Goal: Task Accomplishment & Management: Manage account settings

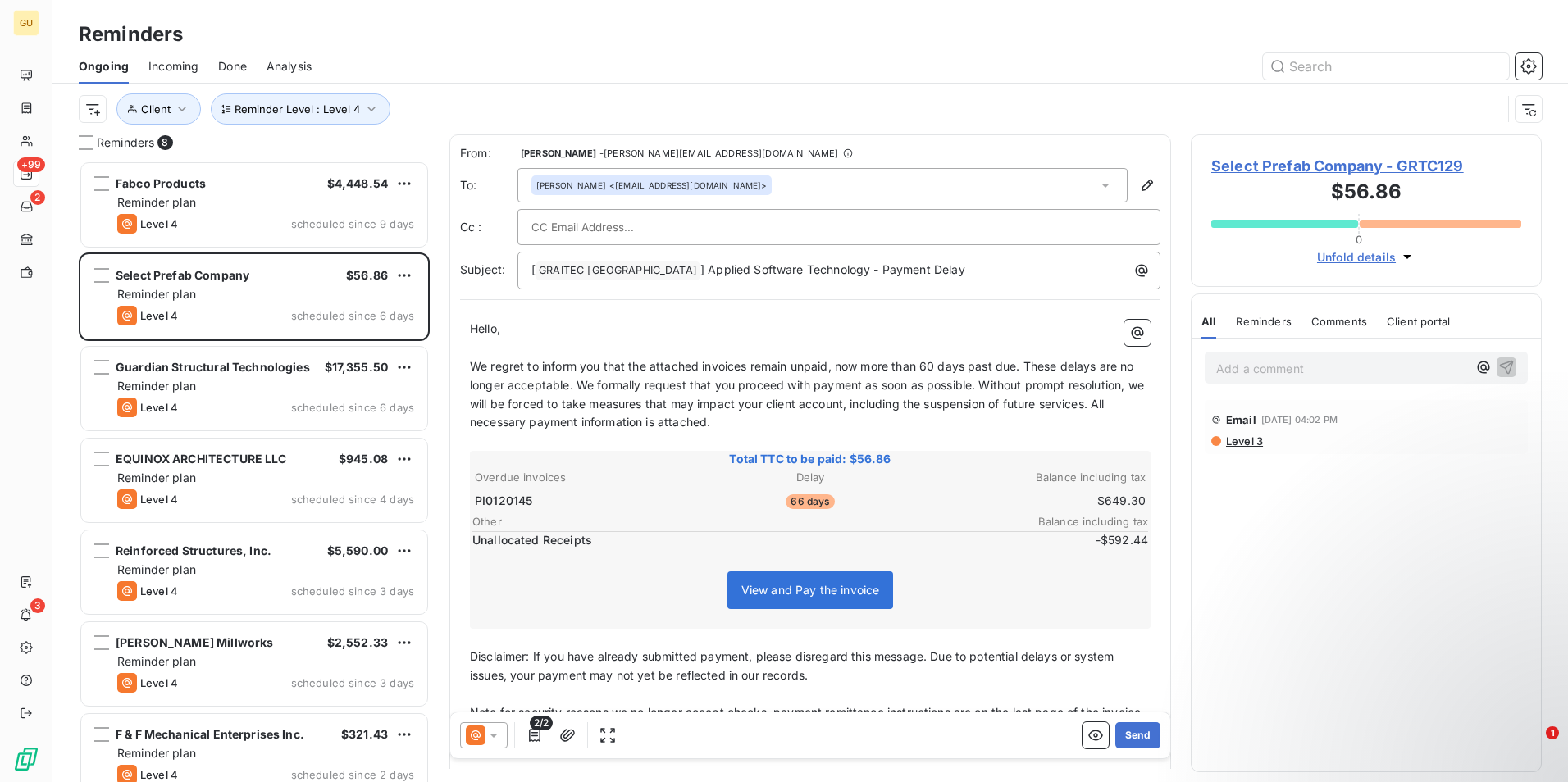
scroll to position [609, 339]
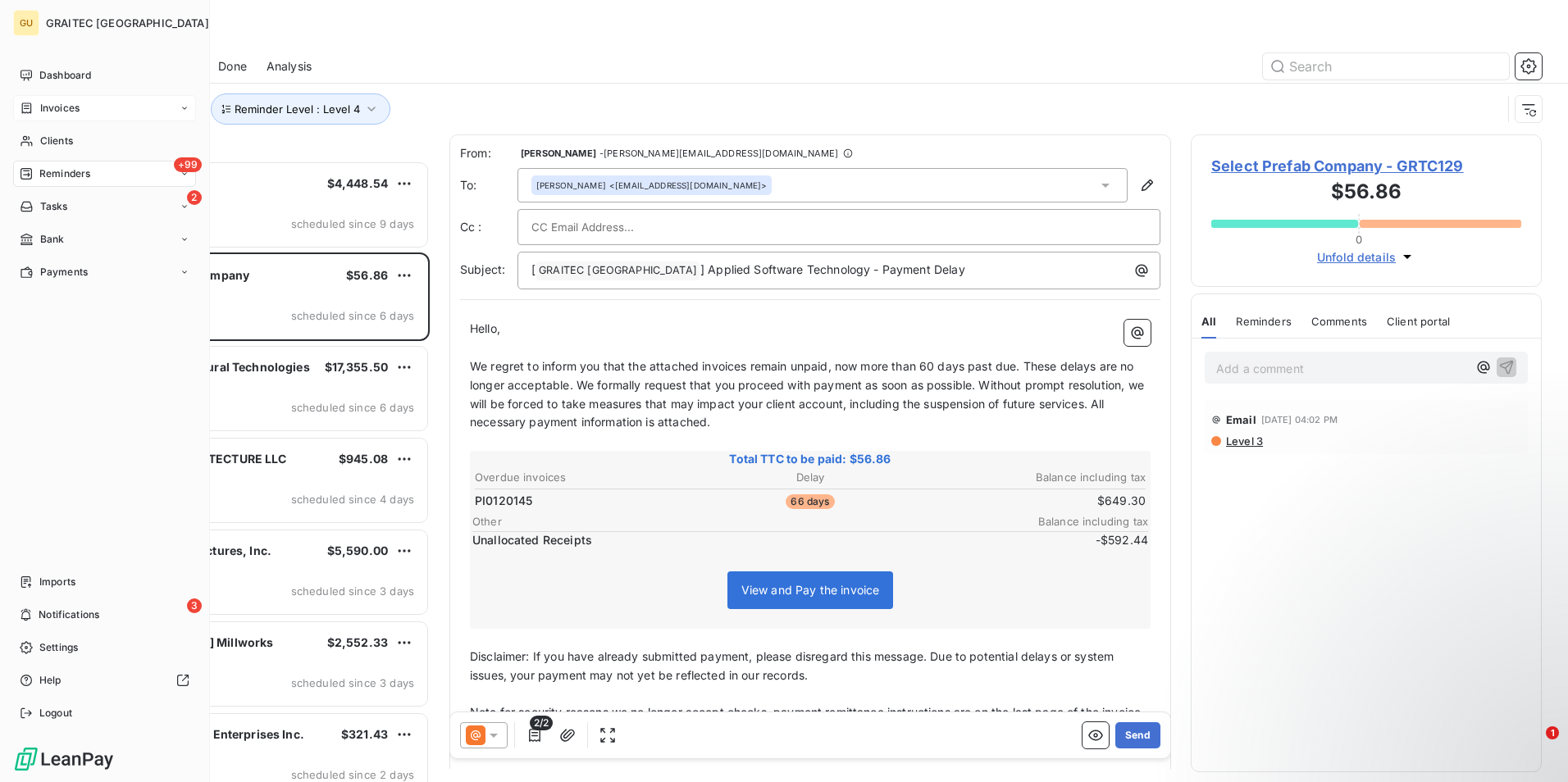
click at [59, 108] on span "Invoices" at bounding box center [60, 108] width 39 height 15
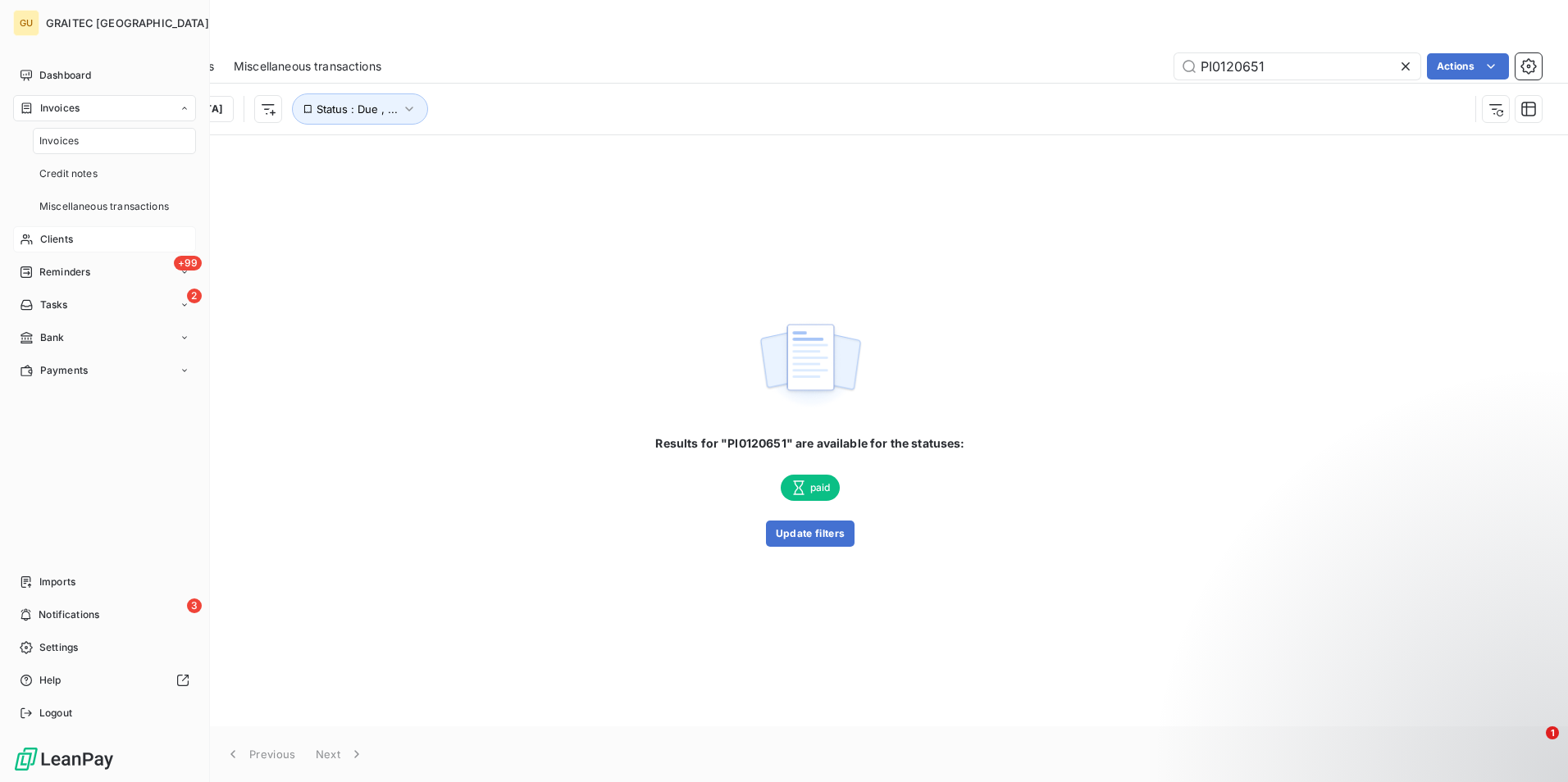
click at [59, 241] on span "Clients" at bounding box center [56, 239] width 32 height 15
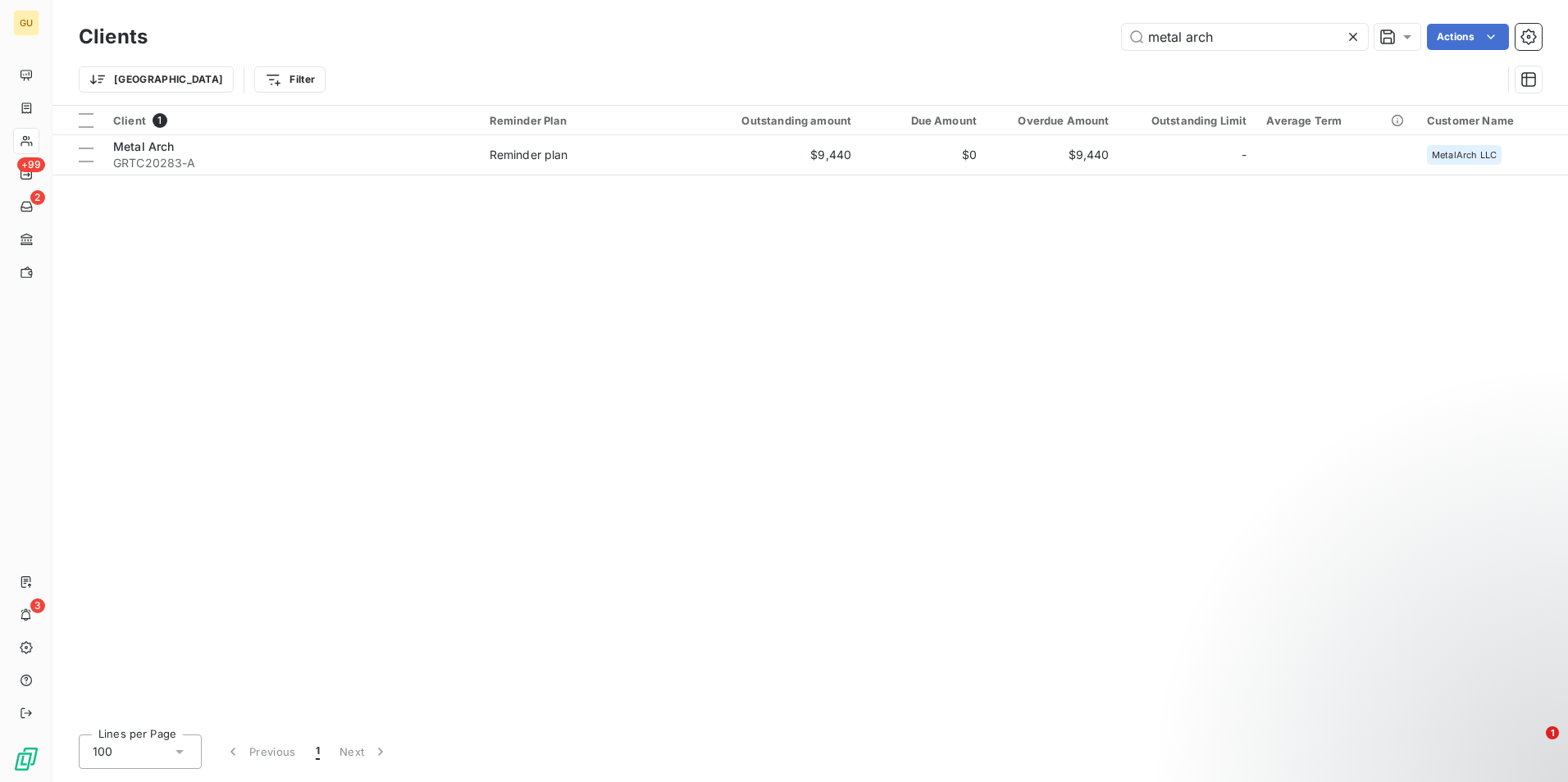
drag, startPoint x: 1214, startPoint y: 38, endPoint x: 1029, endPoint y: 44, distance: 185.1
click at [1029, 44] on div "metal arch Actions" at bounding box center [854, 37] width 1375 height 26
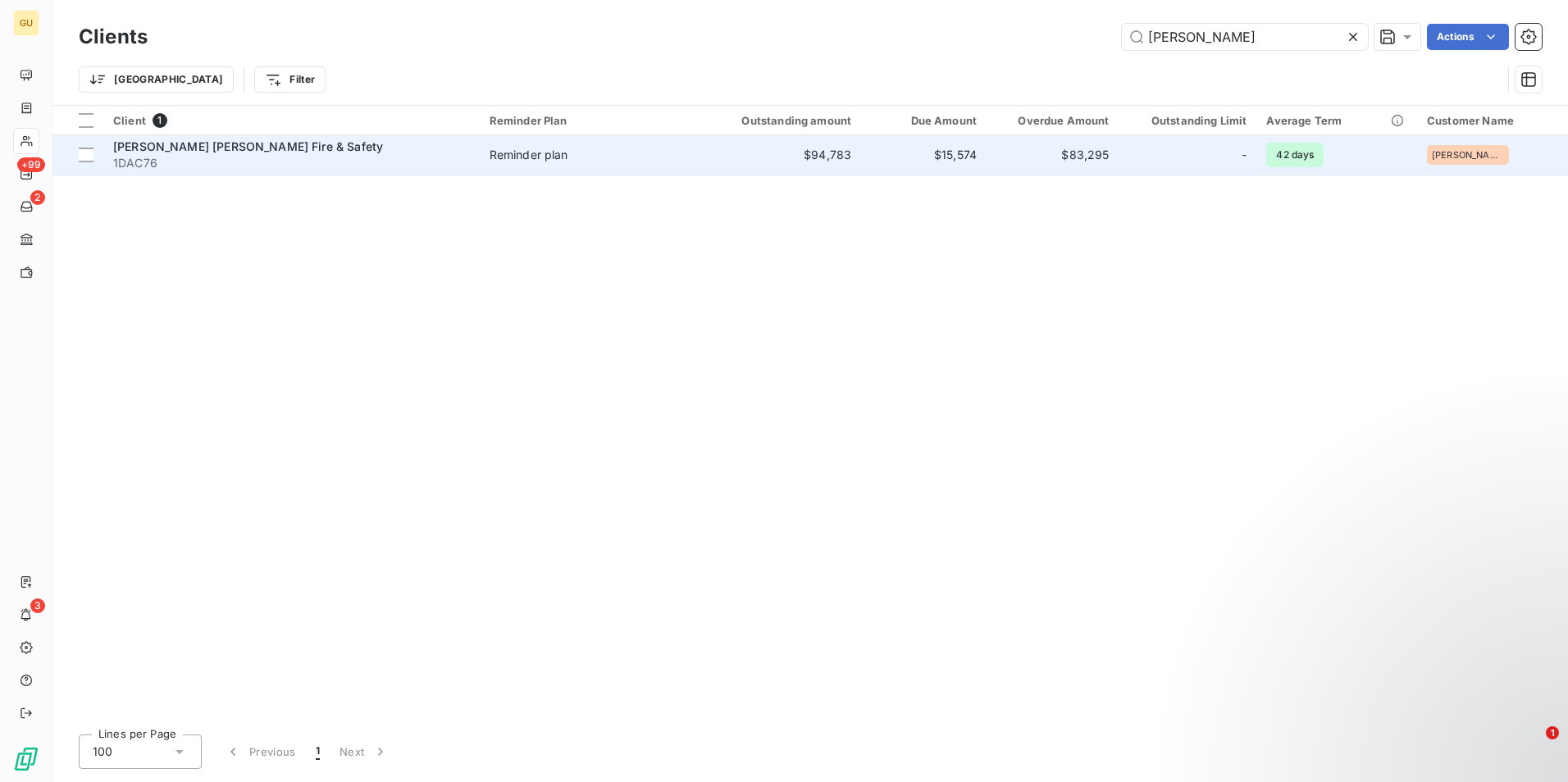
type input "pye"
click at [183, 147] on span "[PERSON_NAME] [PERSON_NAME] Fire & Safety" at bounding box center [248, 146] width 270 height 14
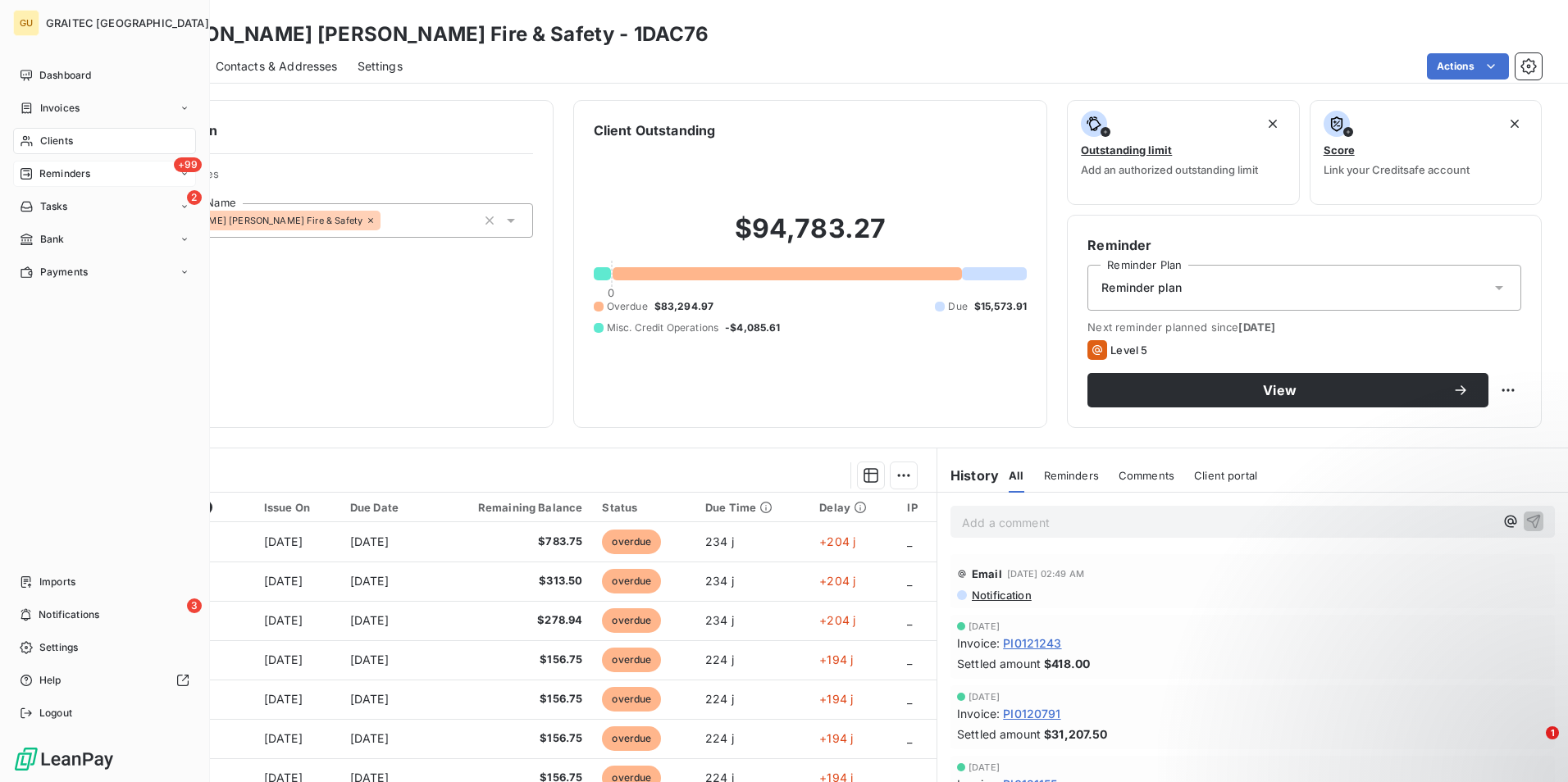
click at [168, 167] on div "+99 Reminders" at bounding box center [104, 174] width 183 height 26
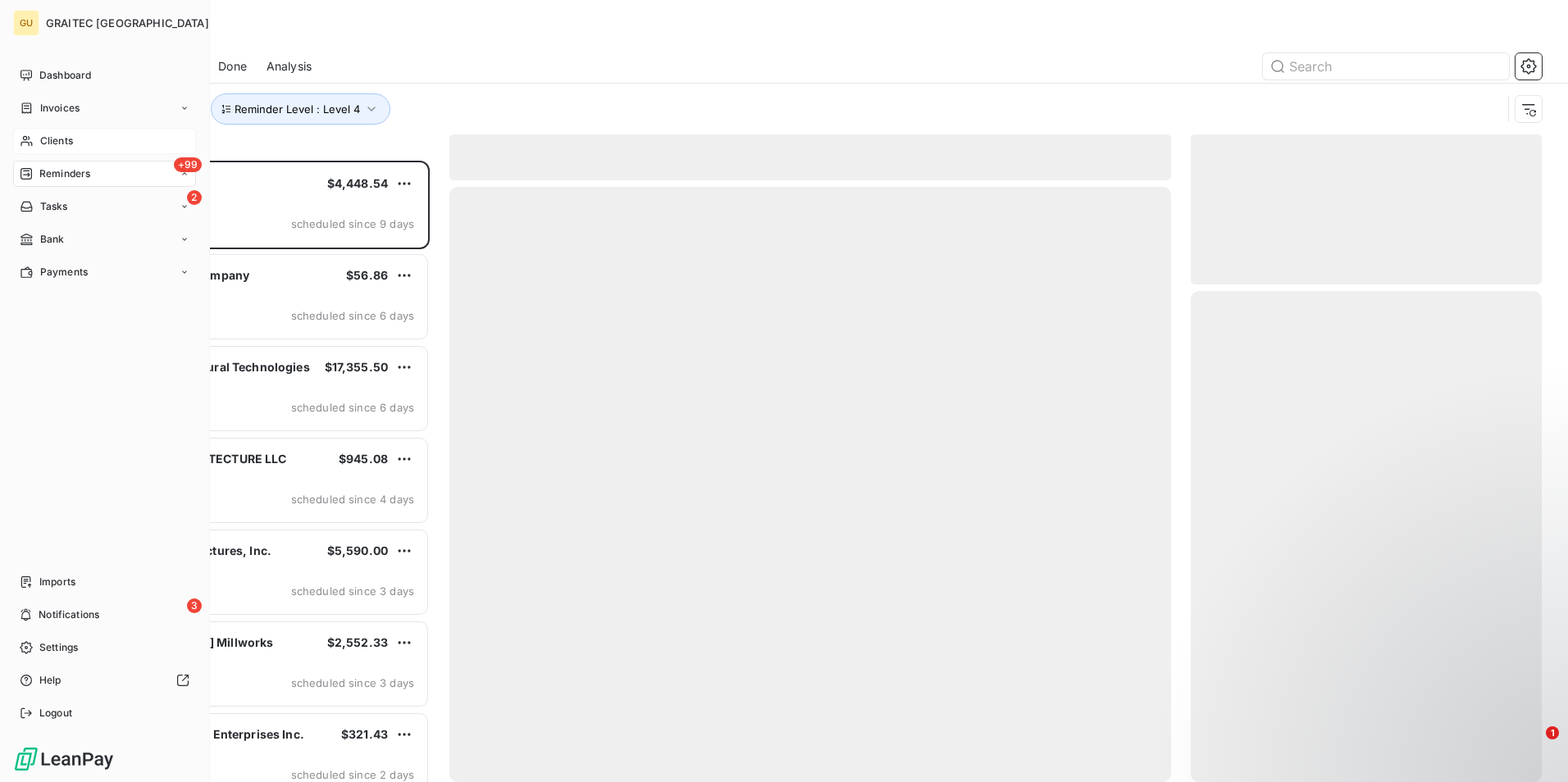
scroll to position [609, 339]
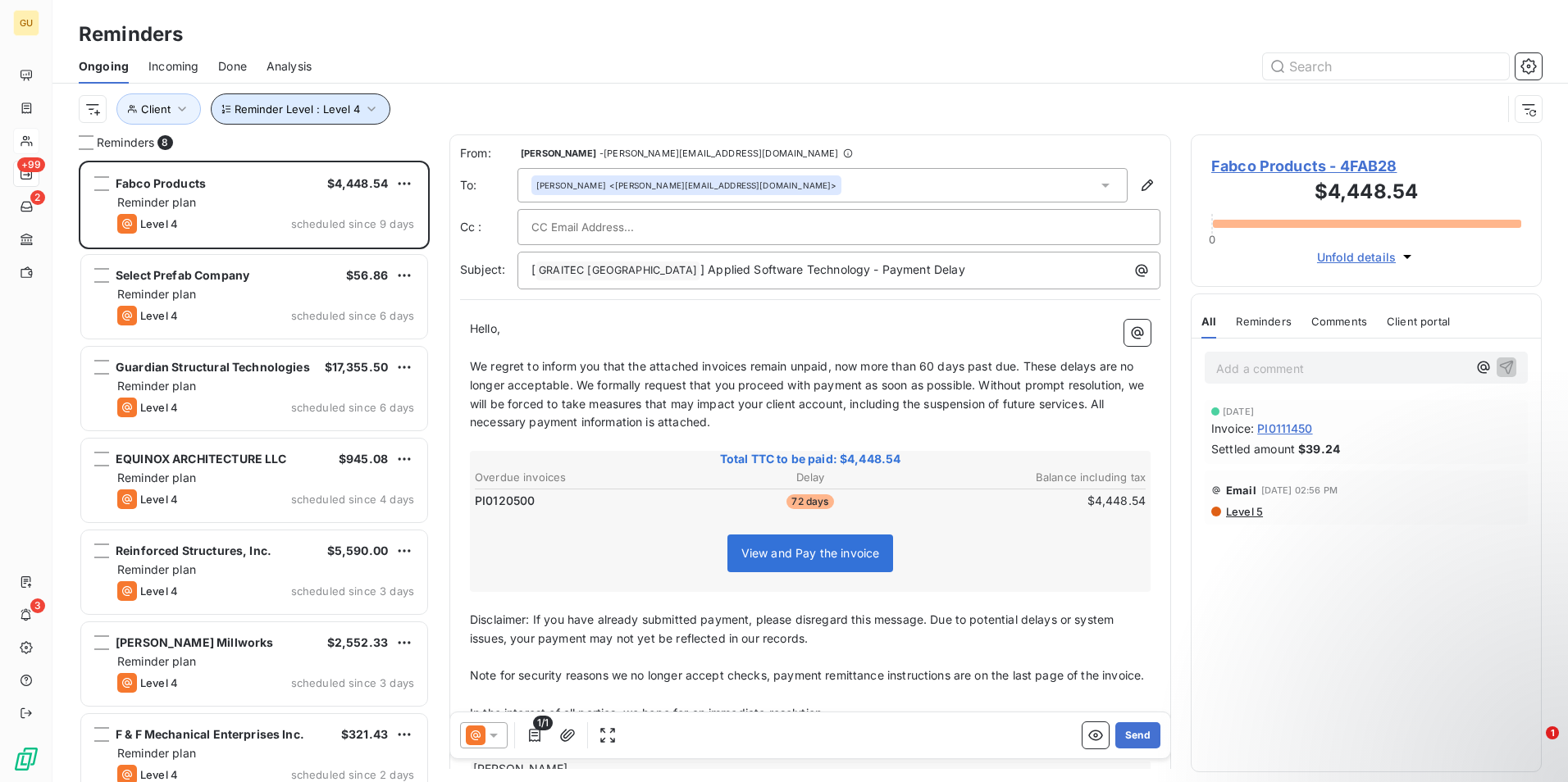
click at [372, 111] on icon "button" at bounding box center [371, 108] width 17 height 17
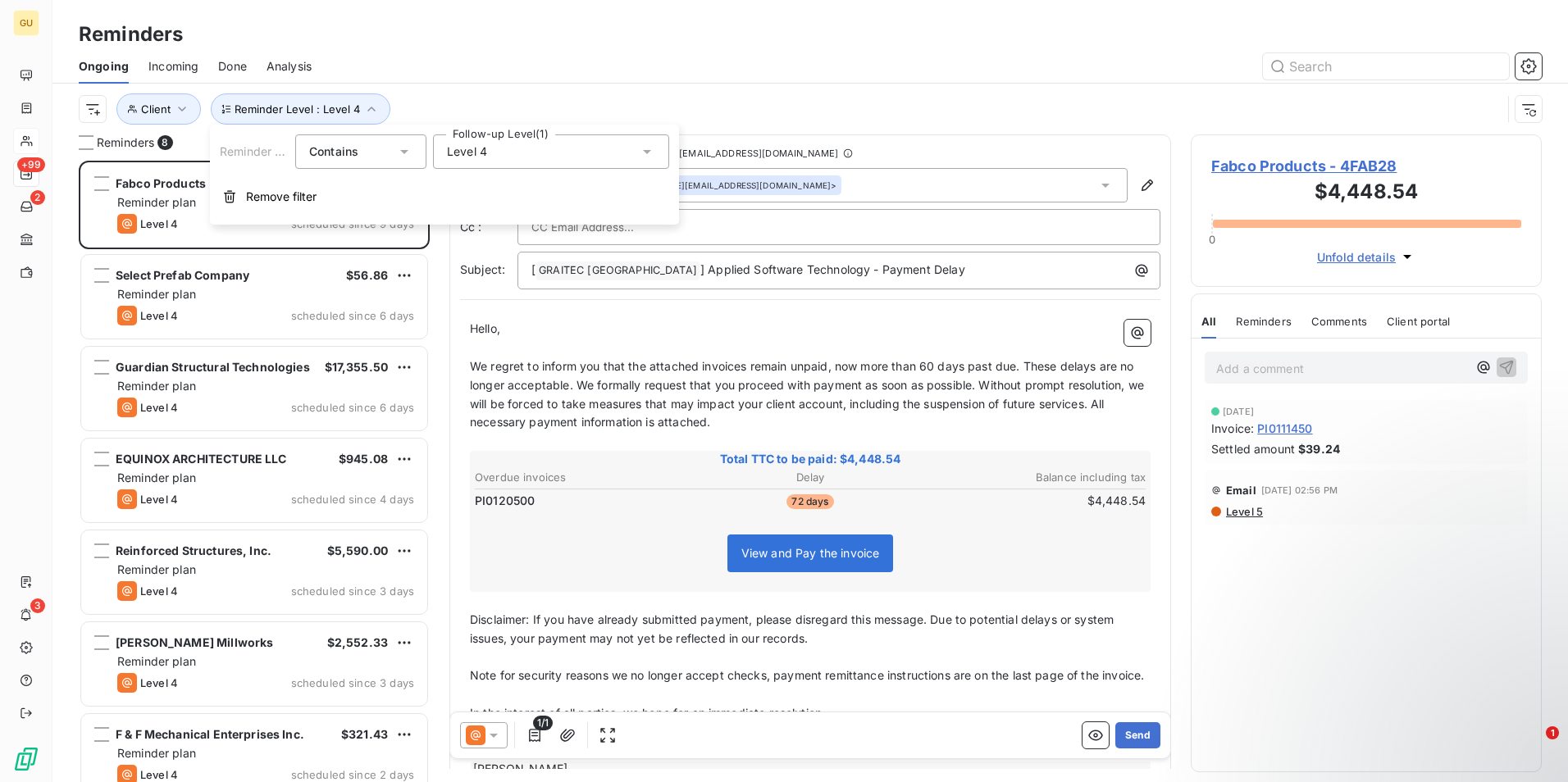
click at [647, 152] on icon at bounding box center [647, 151] width 8 height 4
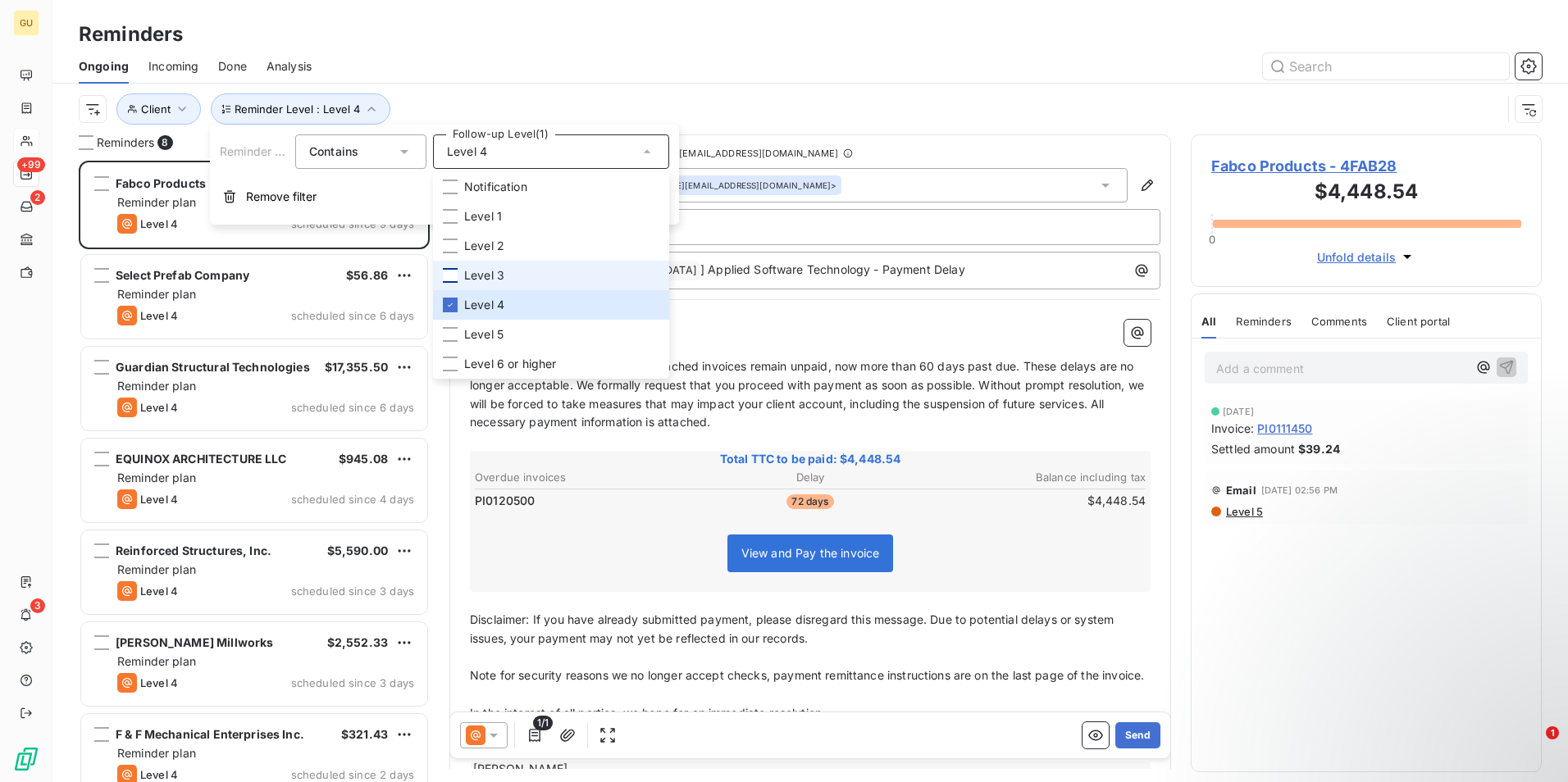
click at [452, 272] on div at bounding box center [450, 275] width 15 height 15
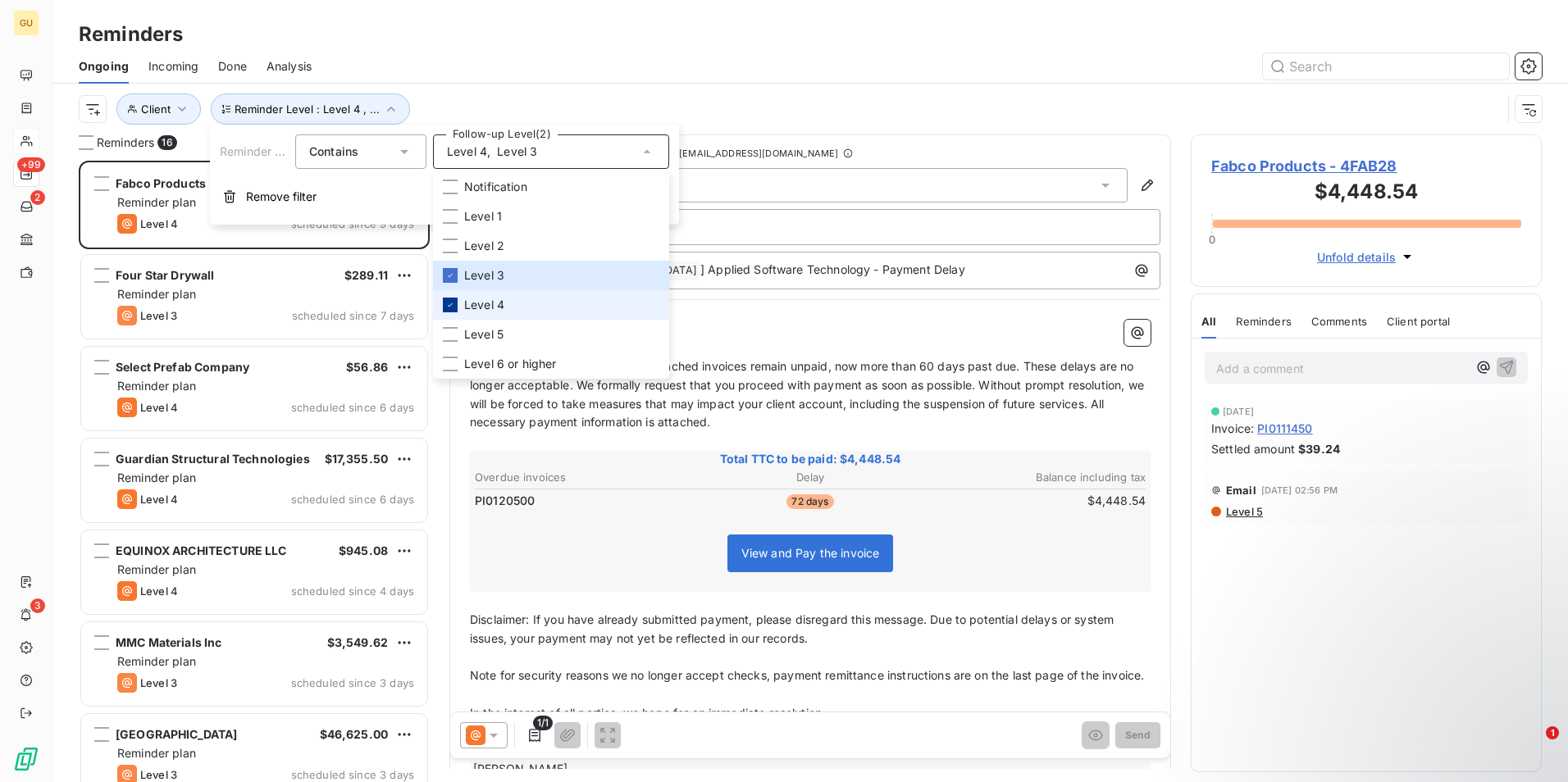
click at [452, 311] on div at bounding box center [450, 304] width 15 height 15
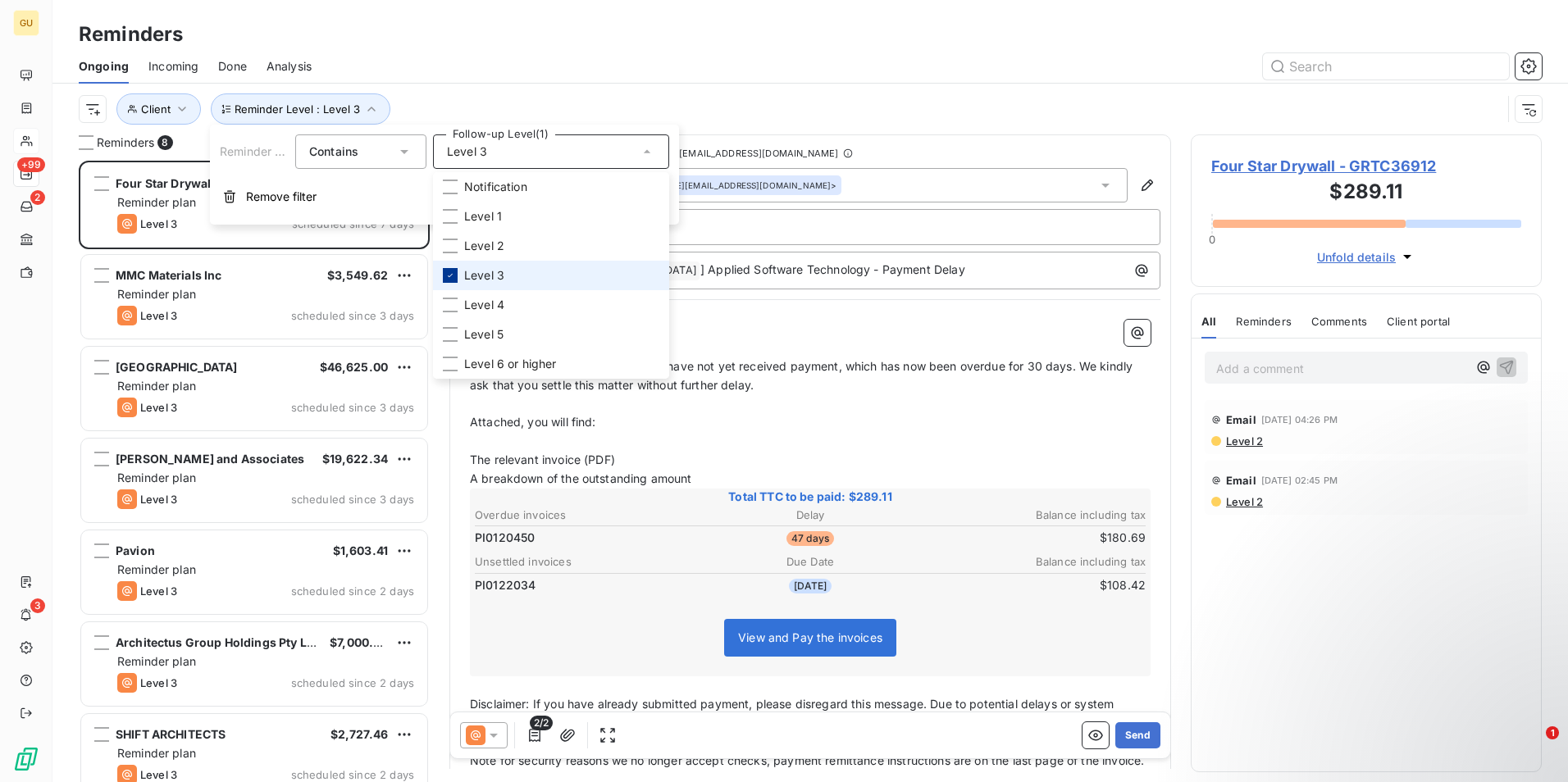
click at [450, 272] on icon at bounding box center [450, 275] width 10 height 10
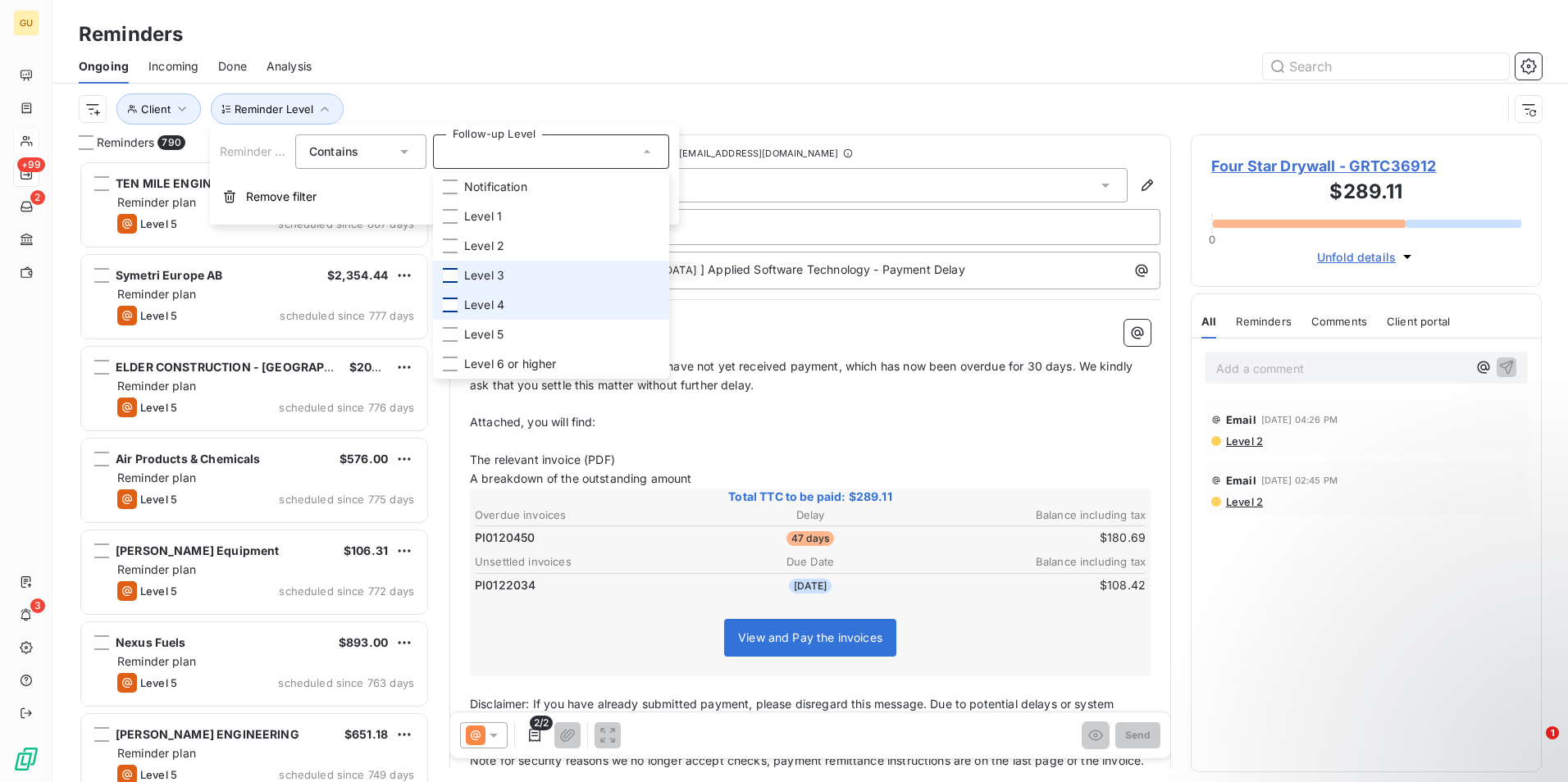
scroll to position [609, 339]
click at [445, 311] on div at bounding box center [450, 304] width 15 height 15
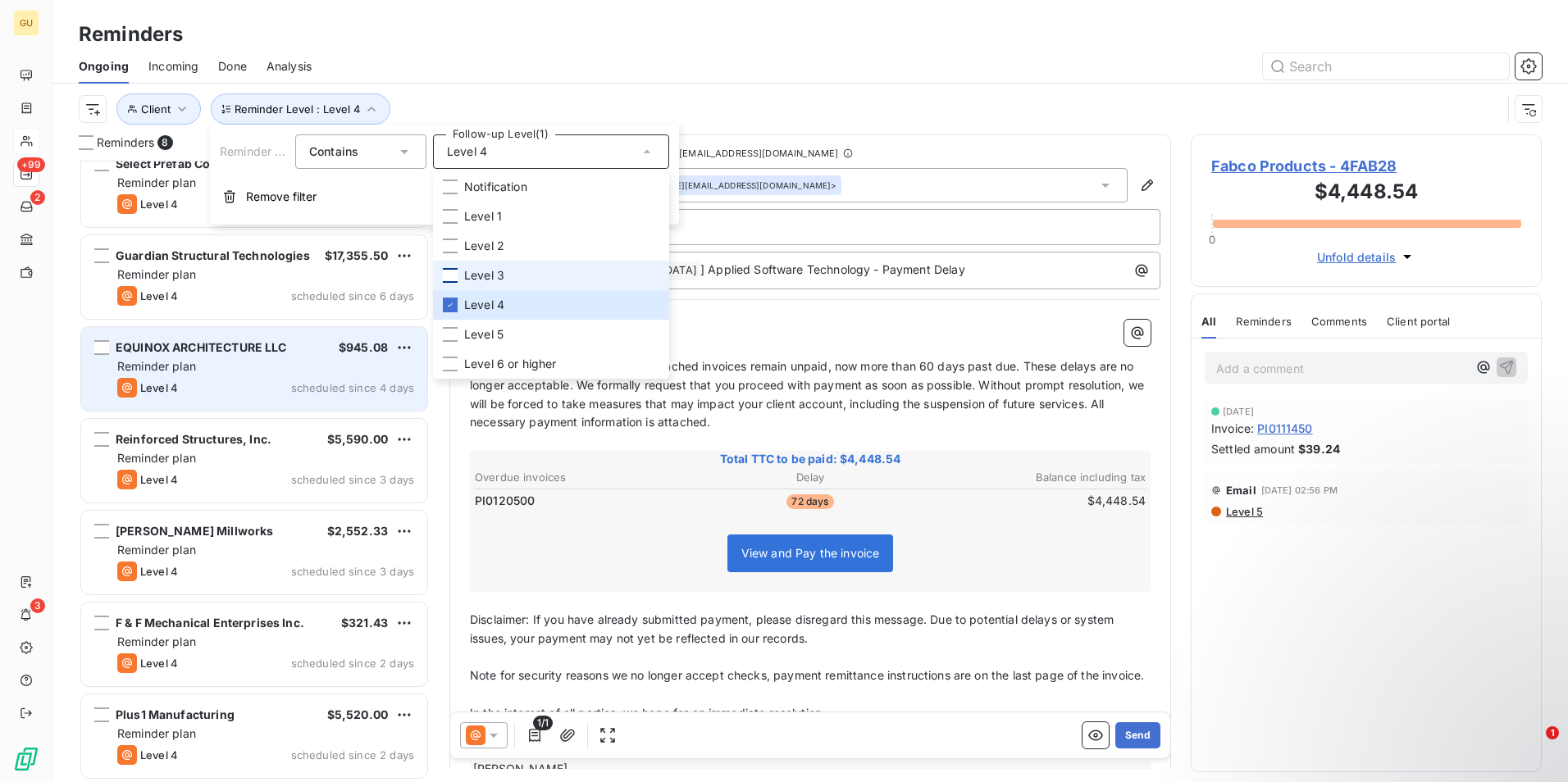
scroll to position [114, 0]
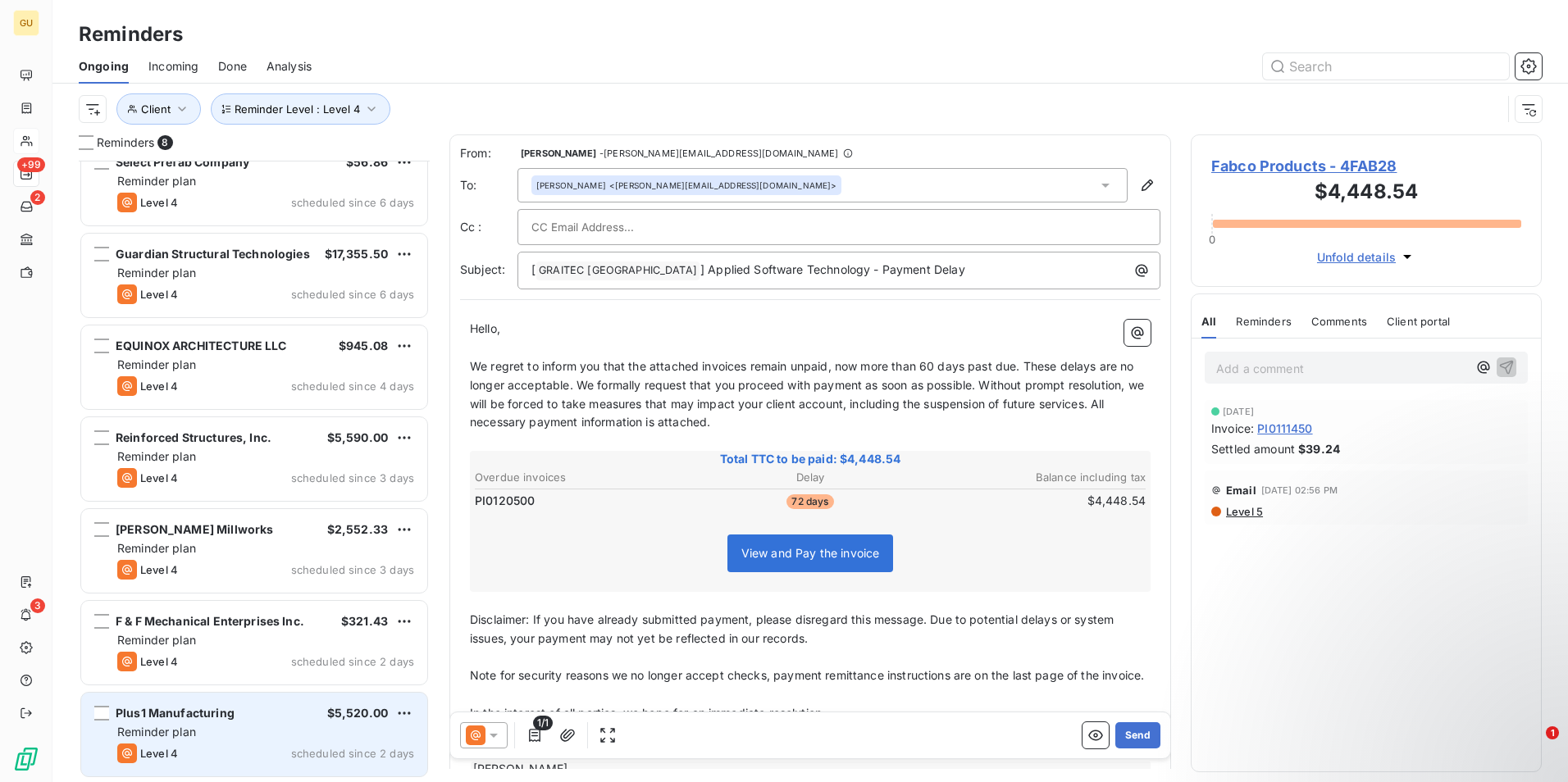
click at [237, 744] on div "Level 4 scheduled since 2 days" at bounding box center [265, 753] width 297 height 19
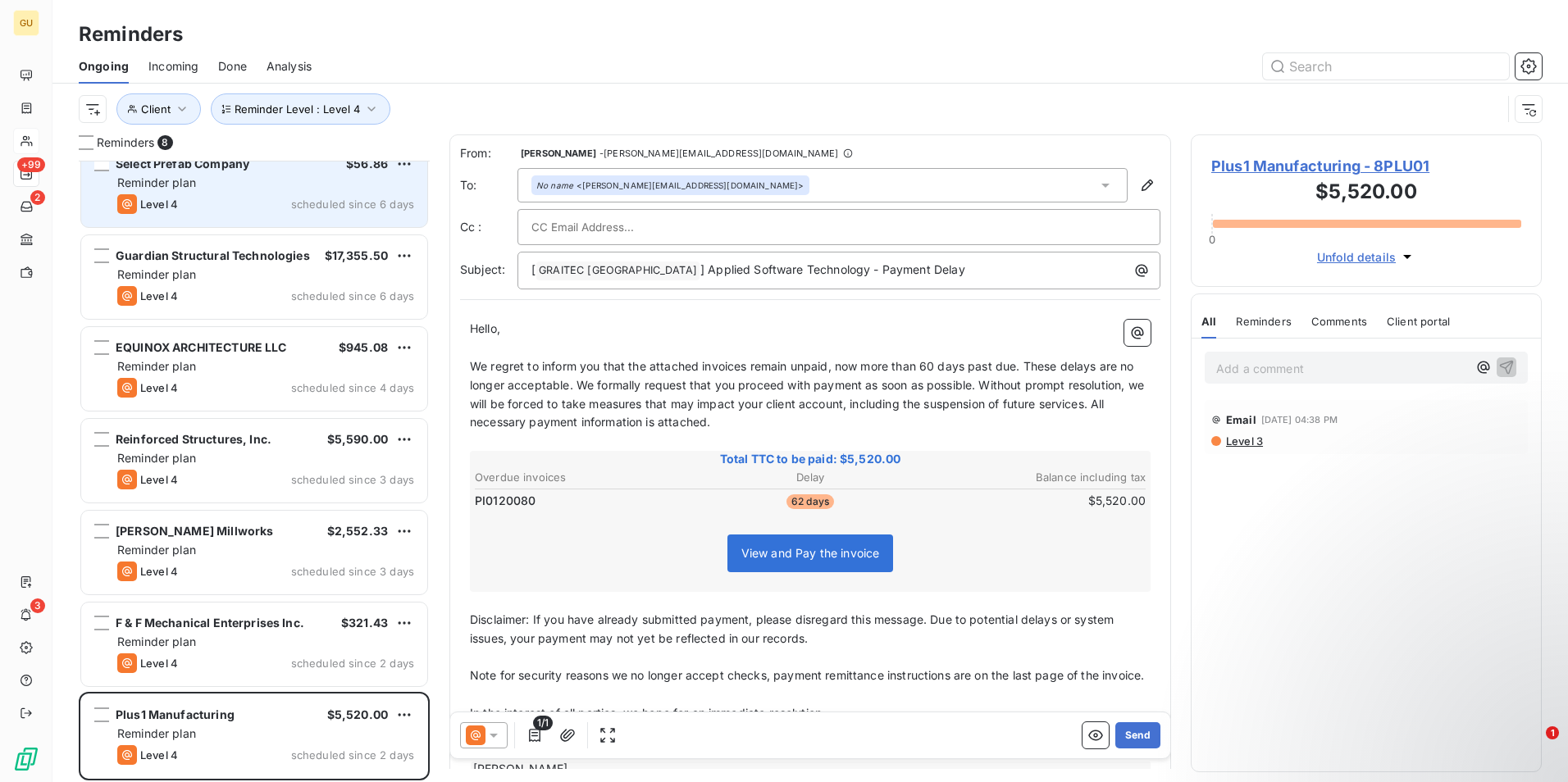
scroll to position [114, 0]
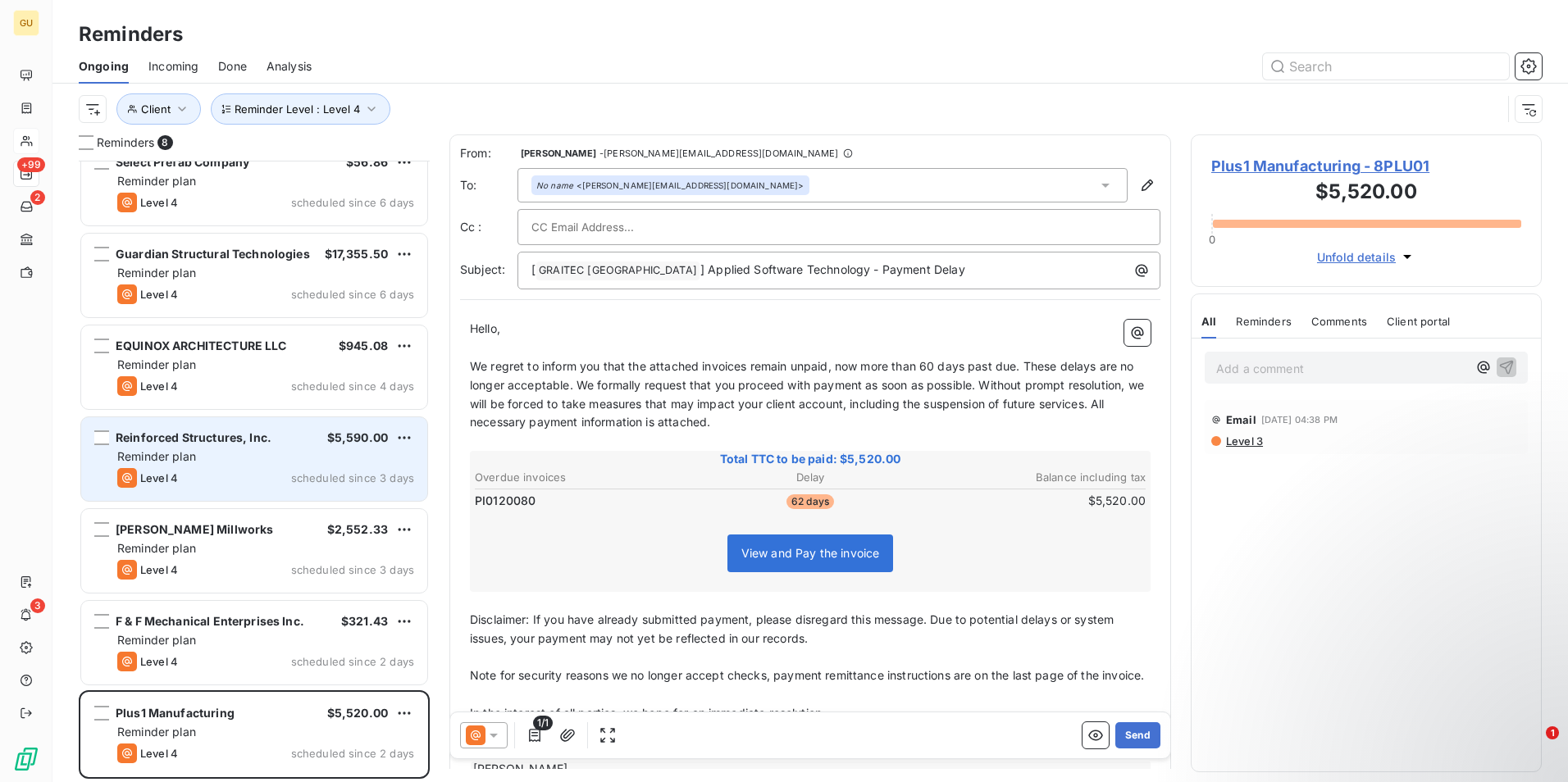
click at [225, 454] on div "Reminder plan" at bounding box center [265, 457] width 297 height 17
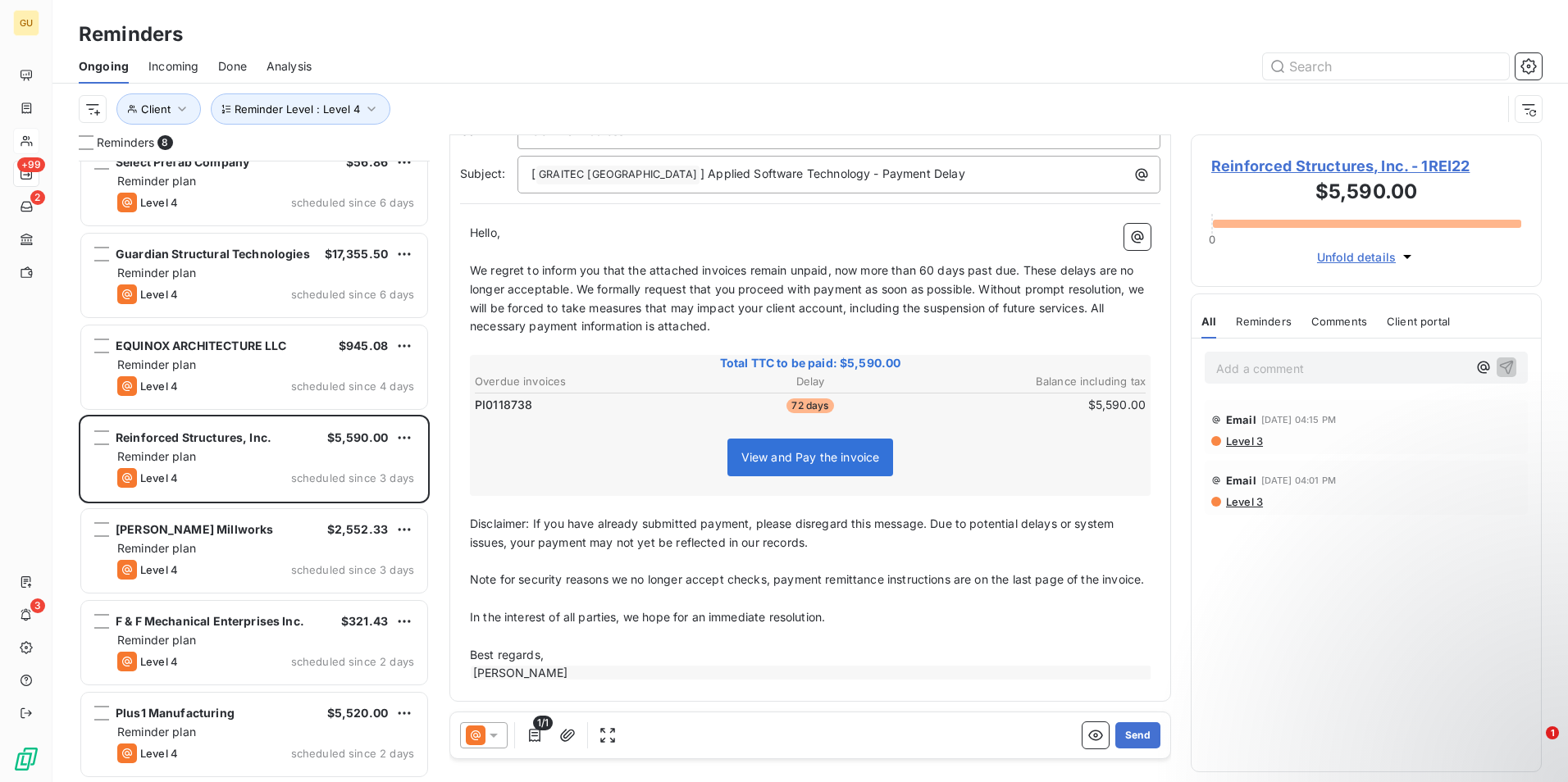
scroll to position [115, 0]
click at [491, 737] on icon at bounding box center [494, 735] width 17 height 17
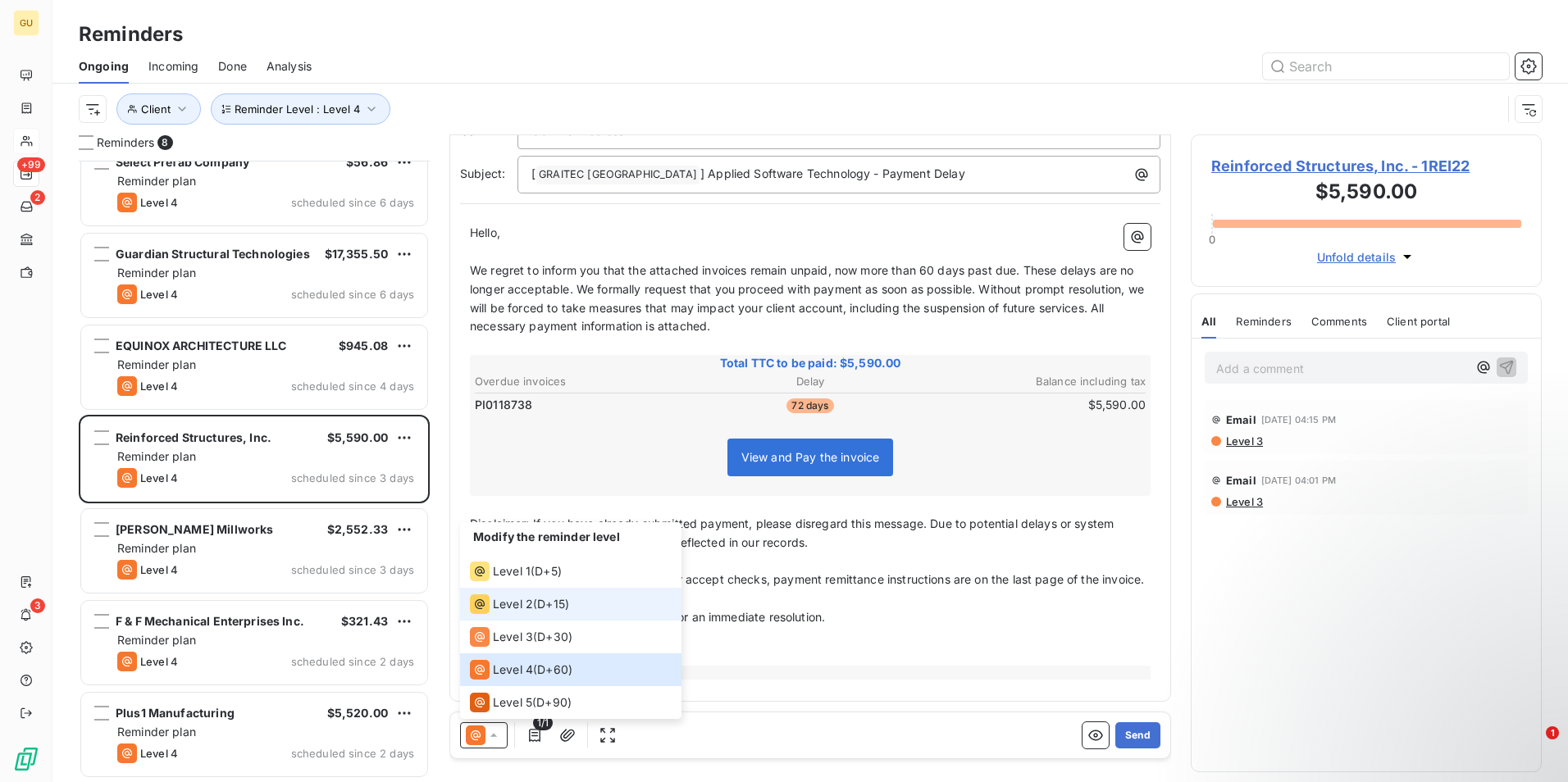
click at [517, 600] on span "Level 2" at bounding box center [513, 604] width 40 height 17
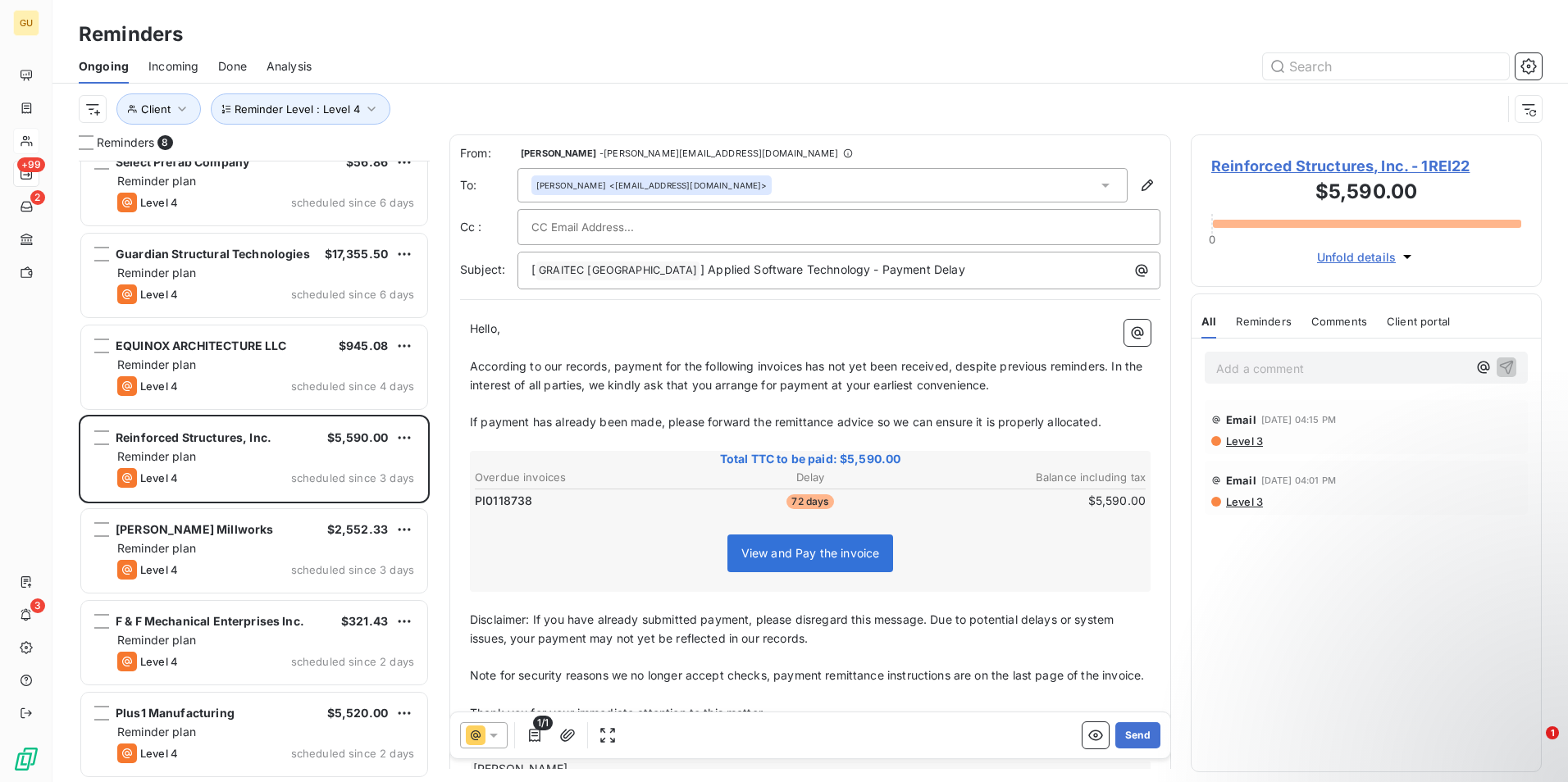
click at [803, 370] on span "According to our records, payment for the following invoices has not yet been r…" at bounding box center [808, 374] width 676 height 32
drag, startPoint x: 1132, startPoint y: 733, endPoint x: 943, endPoint y: 393, distance: 389.0
click at [1081, 658] on div "From: Minnie Nebbett - minnie.nebbett@graitec.com To: Jeff Lynn <jlynn@rsiconcr…" at bounding box center [810, 451] width 722 height 634
click at [936, 271] on p "[ GRAITEC [GEOGRAPHIC_DATA] ﻿ ] Applied Software Technology - Payment Delay" at bounding box center [843, 270] width 623 height 19
click at [1117, 725] on button "Send" at bounding box center [1138, 736] width 46 height 26
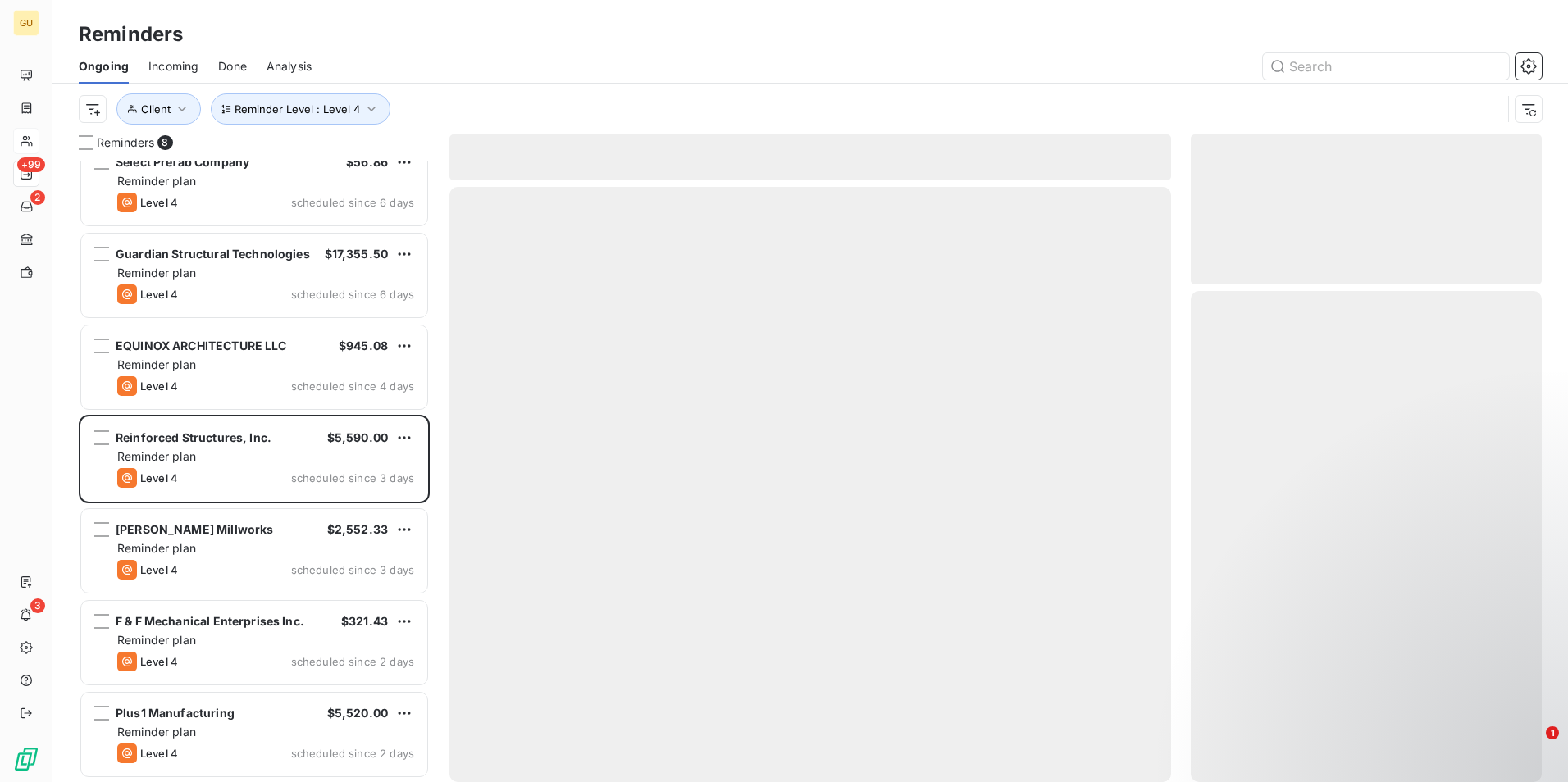
scroll to position [21, 0]
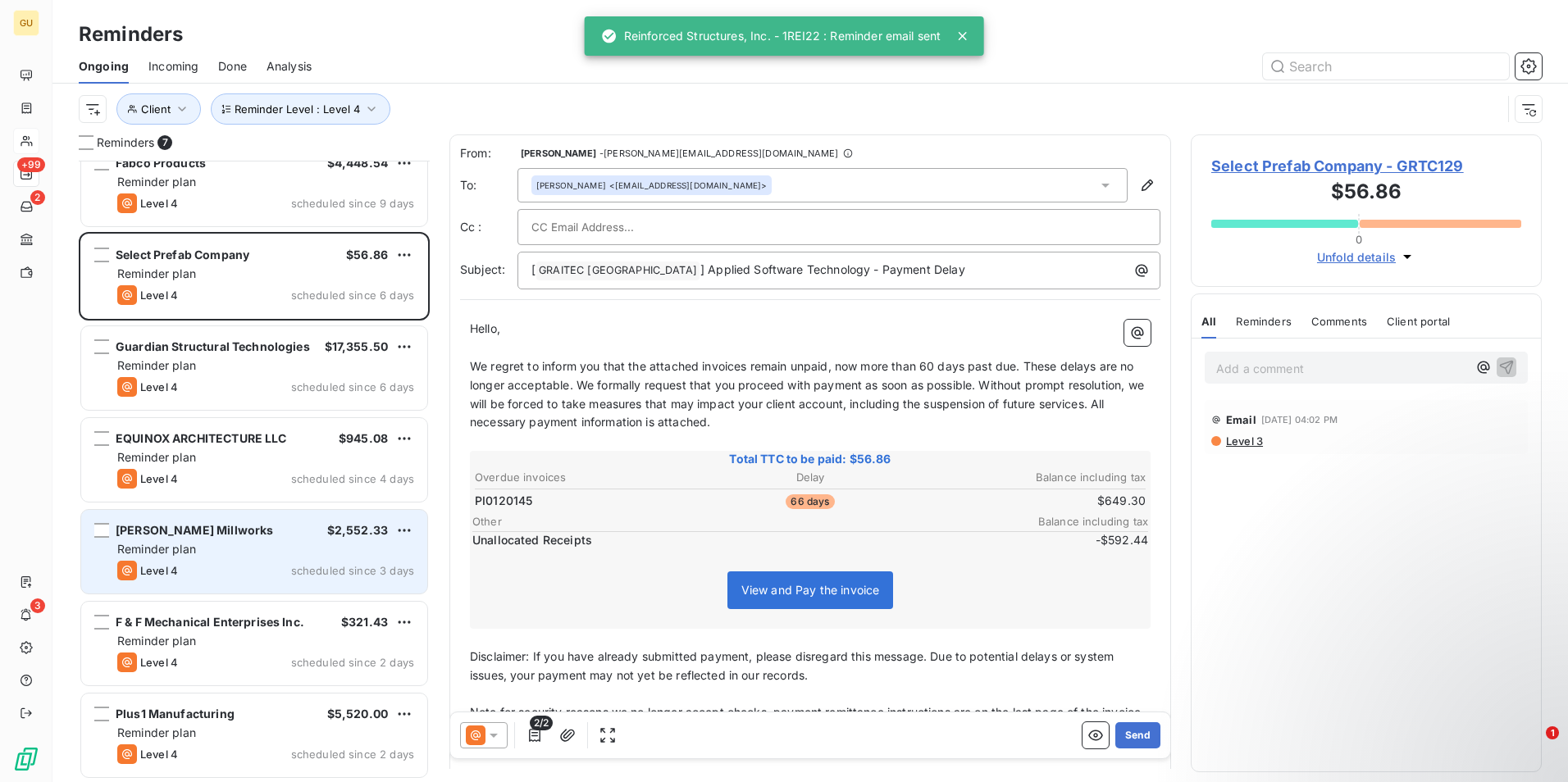
scroll to position [22, 0]
click at [225, 540] on div "Oliveri Millworks $2,552.33 Reminder plan Level 4 scheduled since 3 days" at bounding box center [254, 551] width 346 height 84
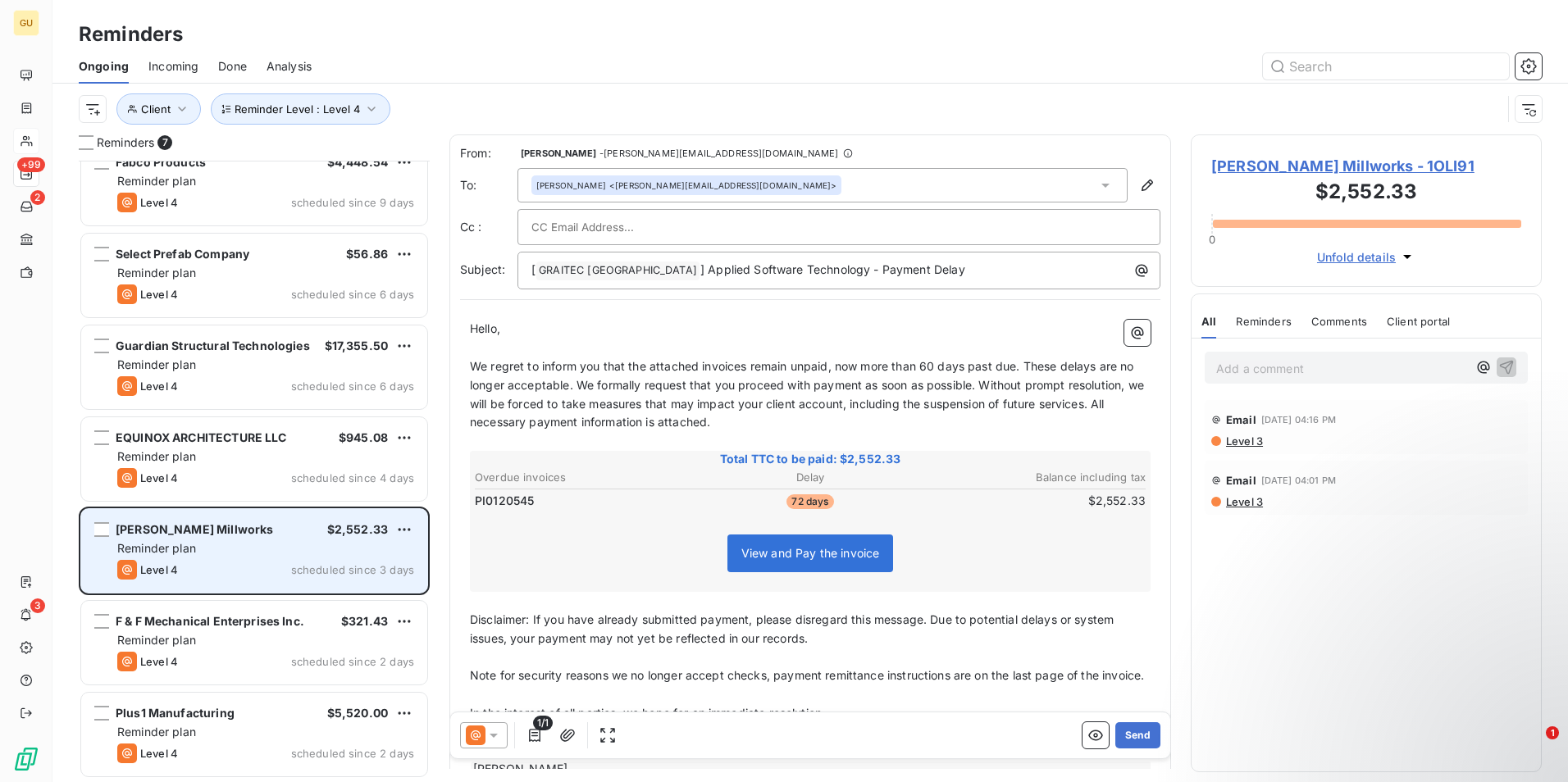
click at [390, 537] on div "Oliveri Millworks $2,552.33 Reminder plan Level 4 scheduled since 3 days" at bounding box center [254, 551] width 346 height 84
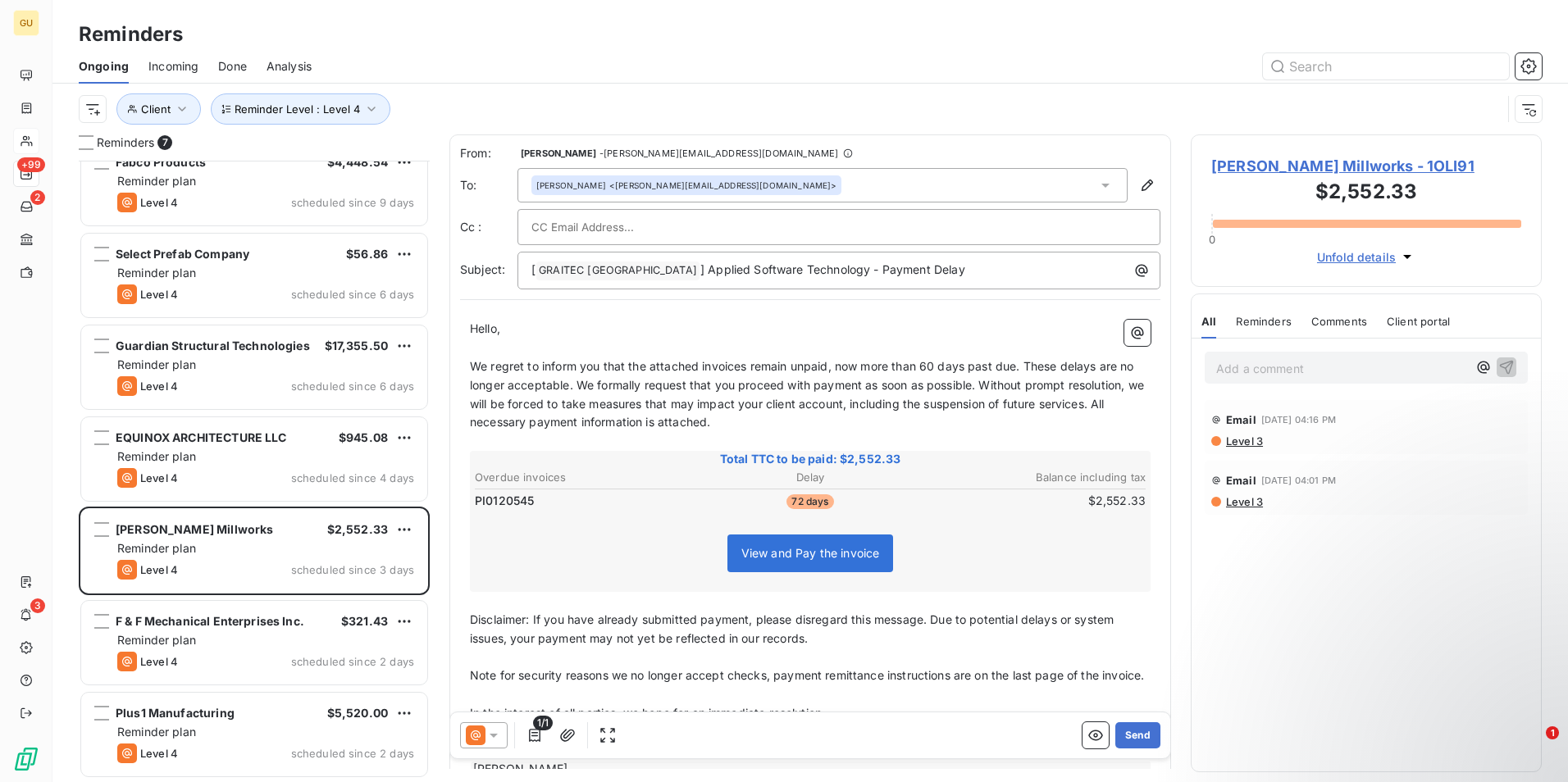
click at [497, 734] on icon at bounding box center [493, 736] width 8 height 4
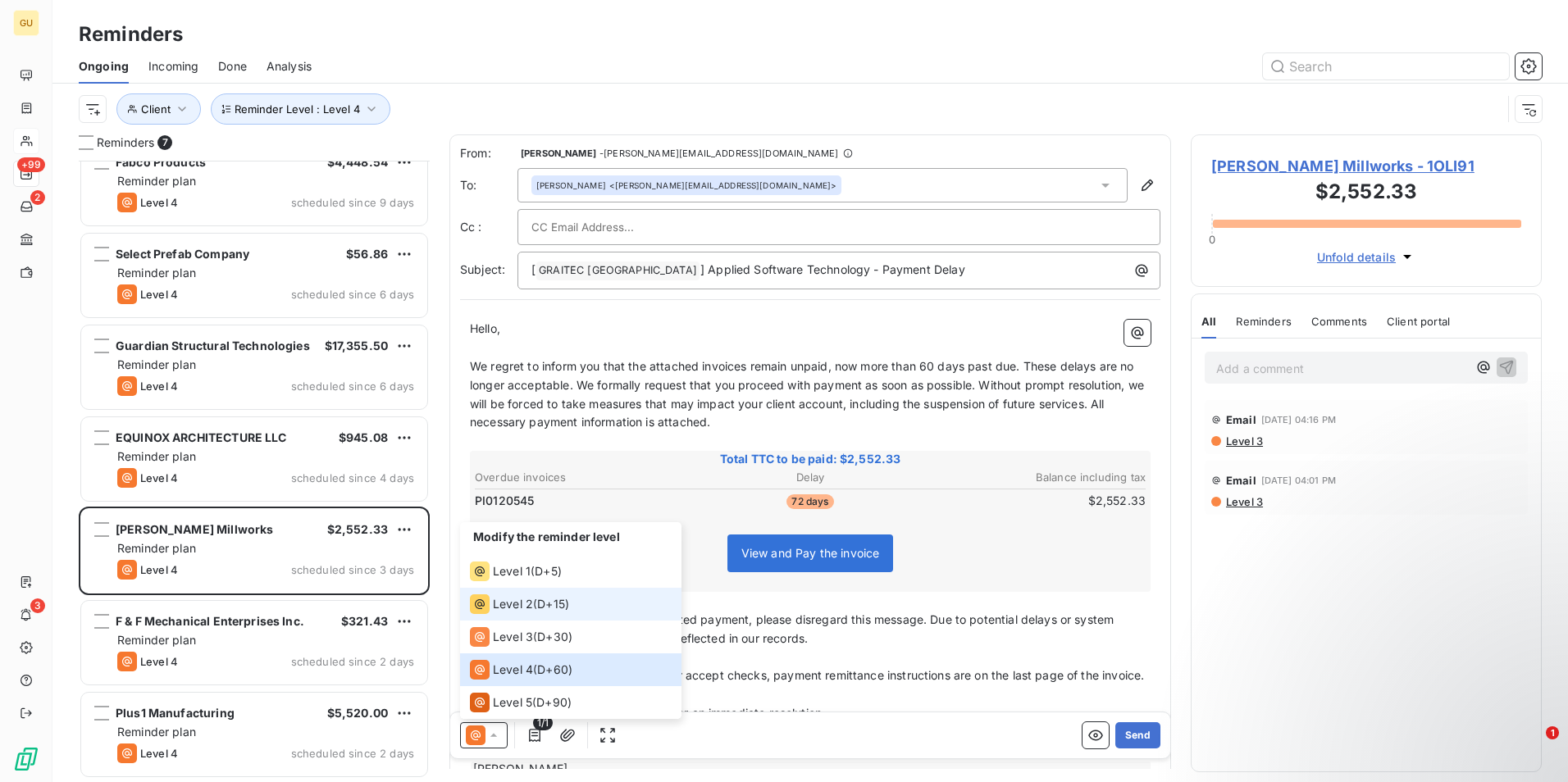
click at [518, 611] on span "Level 2" at bounding box center [513, 604] width 40 height 17
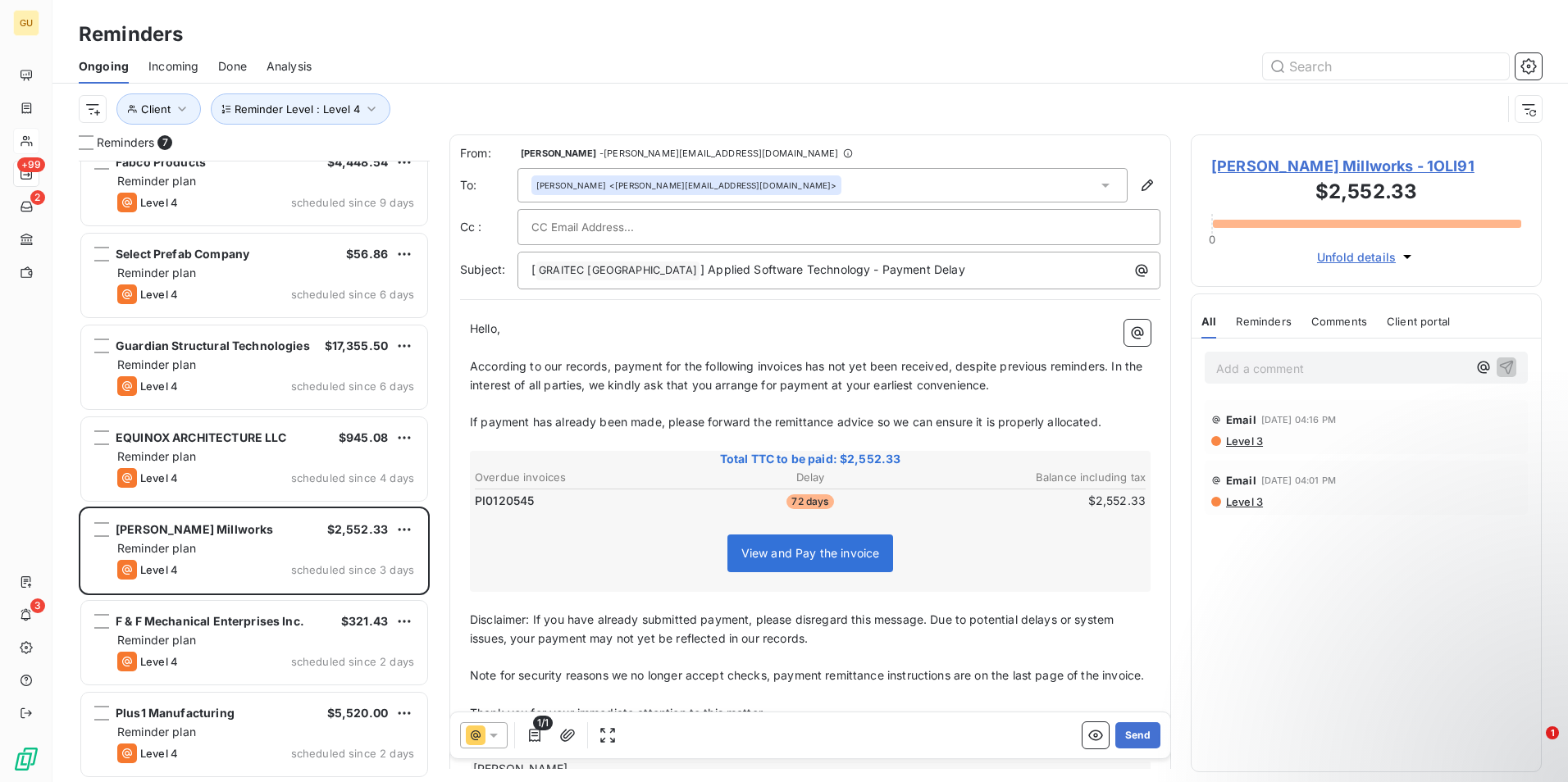
click at [805, 368] on span "According to our records, payment for the following invoices has not yet been r…" at bounding box center [808, 374] width 676 height 32
click at [1122, 736] on button "Send" at bounding box center [1138, 736] width 46 height 26
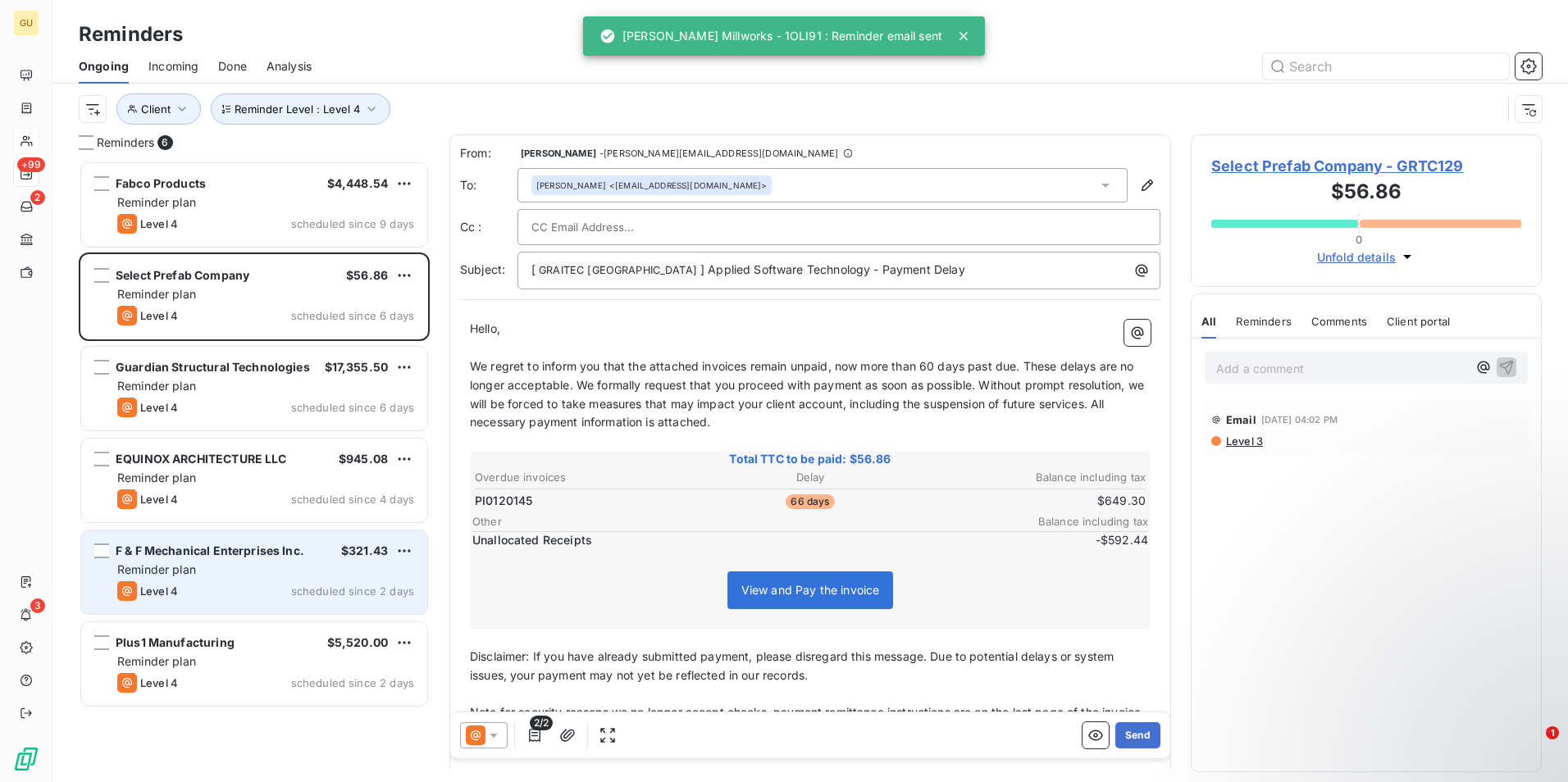
click at [211, 569] on div "Reminder plan" at bounding box center [265, 569] width 297 height 17
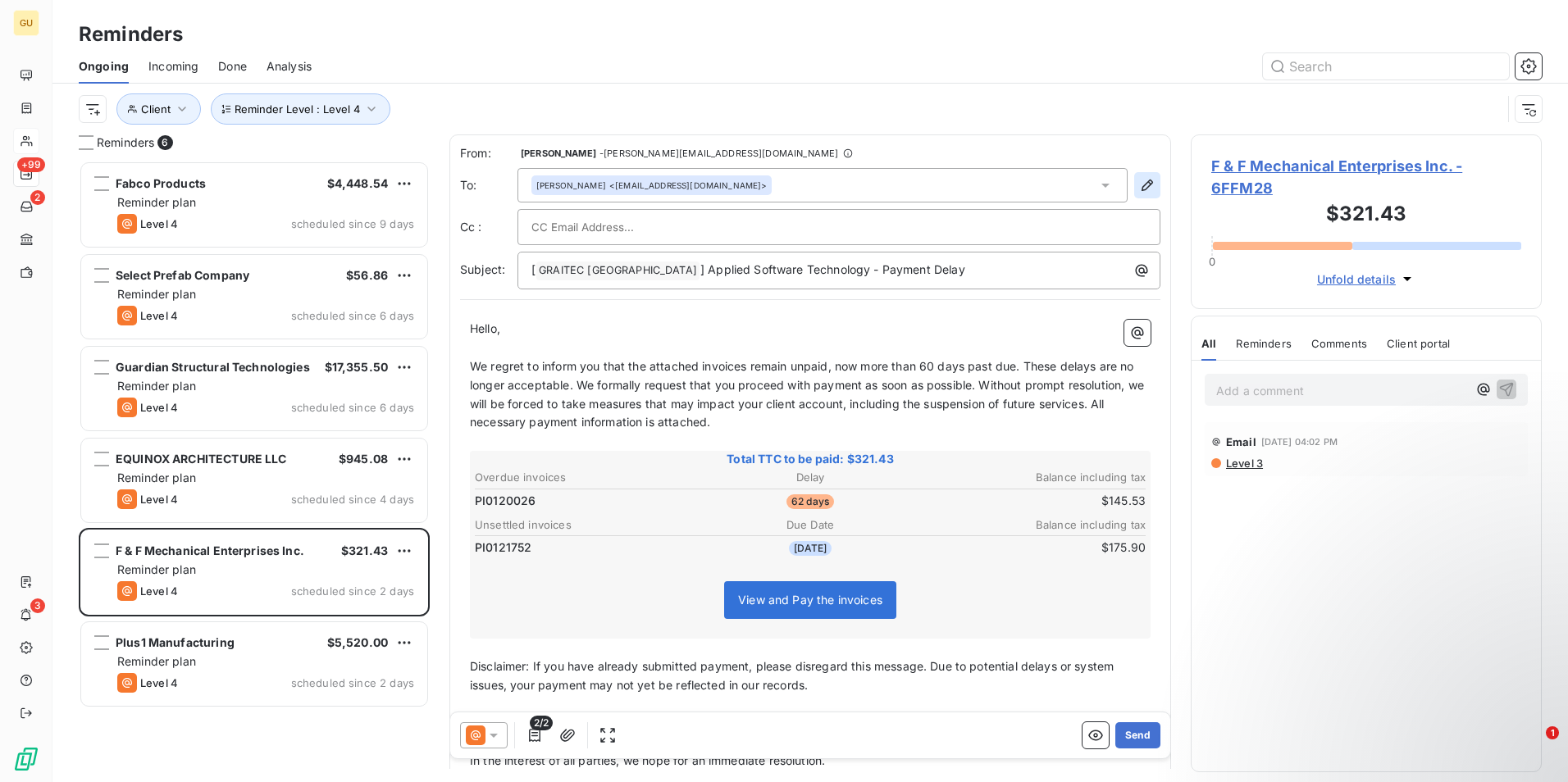
click at [1139, 182] on icon "button" at bounding box center [1147, 185] width 17 height 17
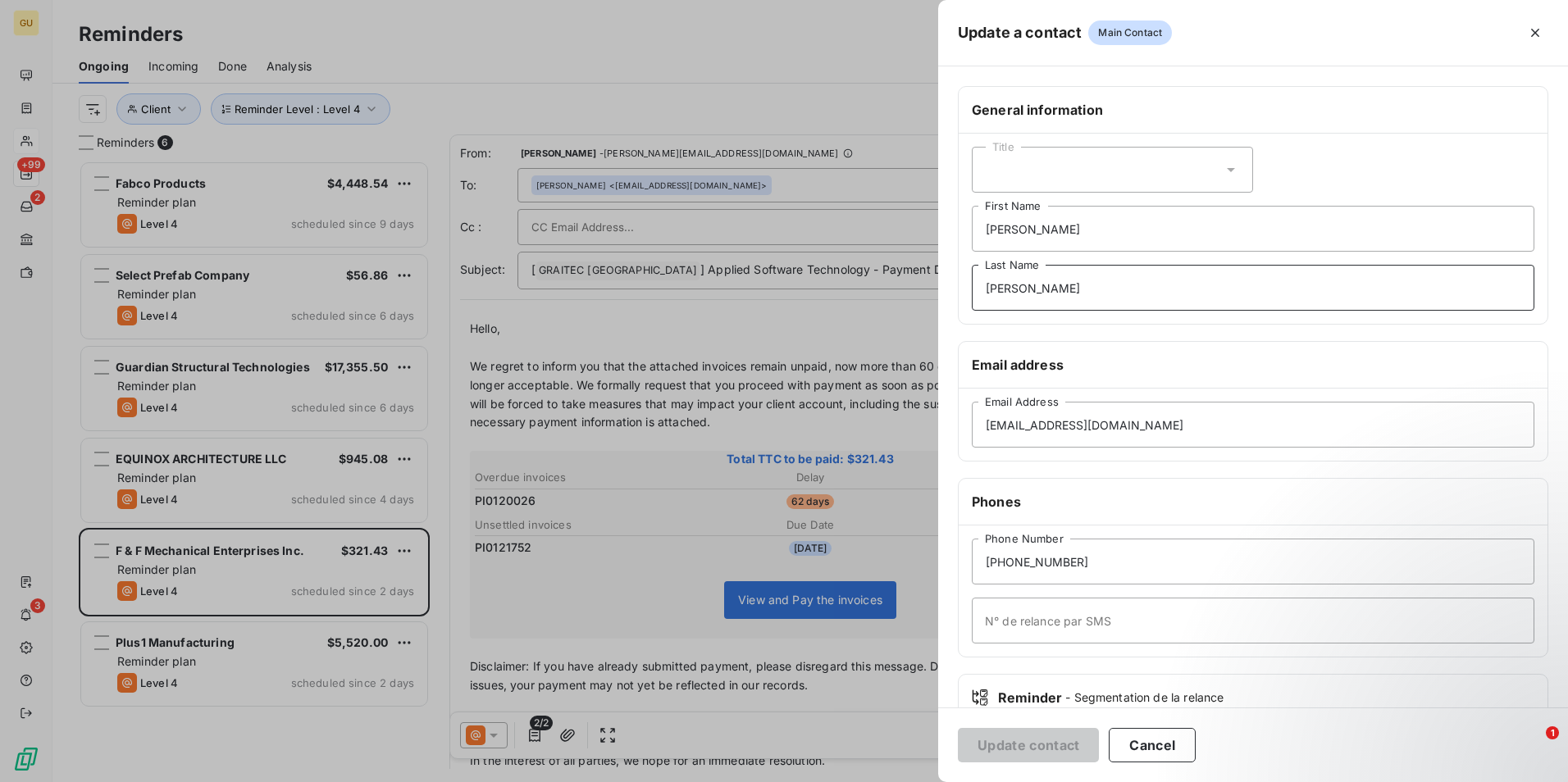
drag, startPoint x: 1066, startPoint y: 297, endPoint x: 879, endPoint y: 283, distance: 187.5
click at [879, 781] on div "Update a contact Main Contact General information Title Joe First Name Ferrucci…" at bounding box center [784, 782] width 1568 height 0
drag, startPoint x: 1042, startPoint y: 227, endPoint x: 931, endPoint y: 227, distance: 111.0
click at [931, 781] on div "Update a contact Main Contact General information Title Joe First Name Last Nam…" at bounding box center [784, 782] width 1568 height 0
click at [1012, 737] on button "Update contact" at bounding box center [1028, 744] width 141 height 34
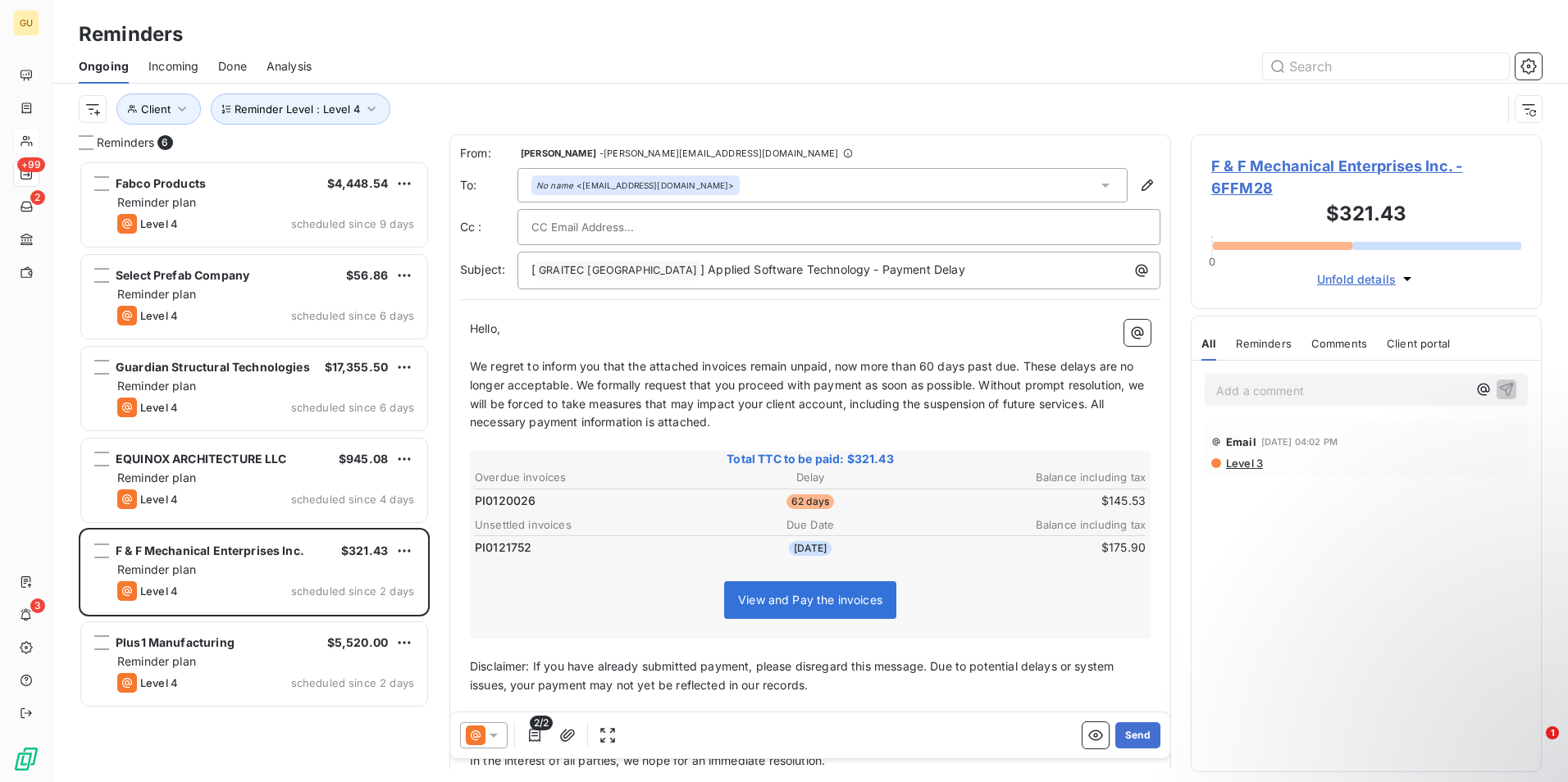
click at [489, 734] on icon at bounding box center [493, 736] width 8 height 4
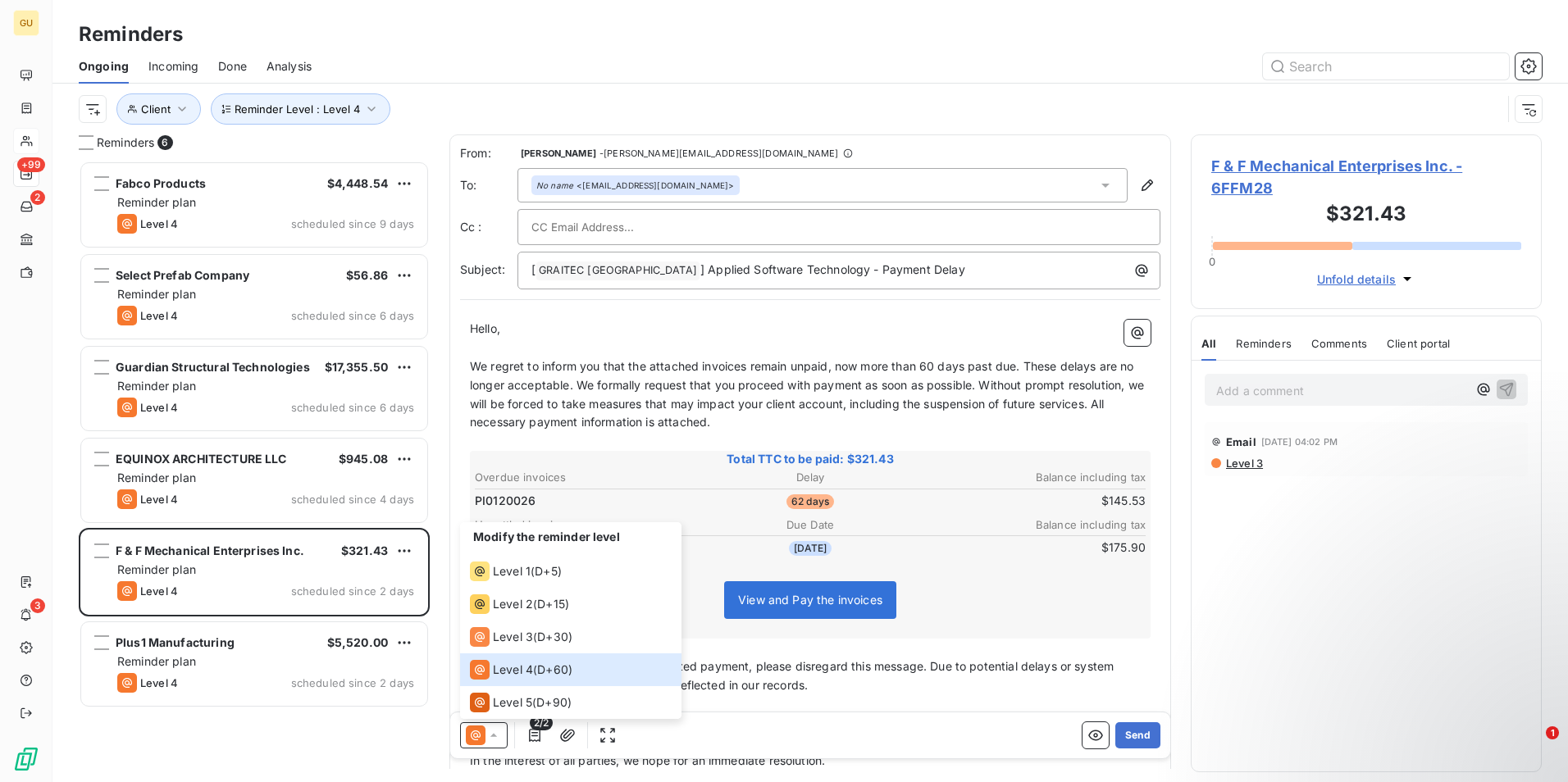
click at [676, 499] on td "PI0120026" at bounding box center [585, 500] width 223 height 18
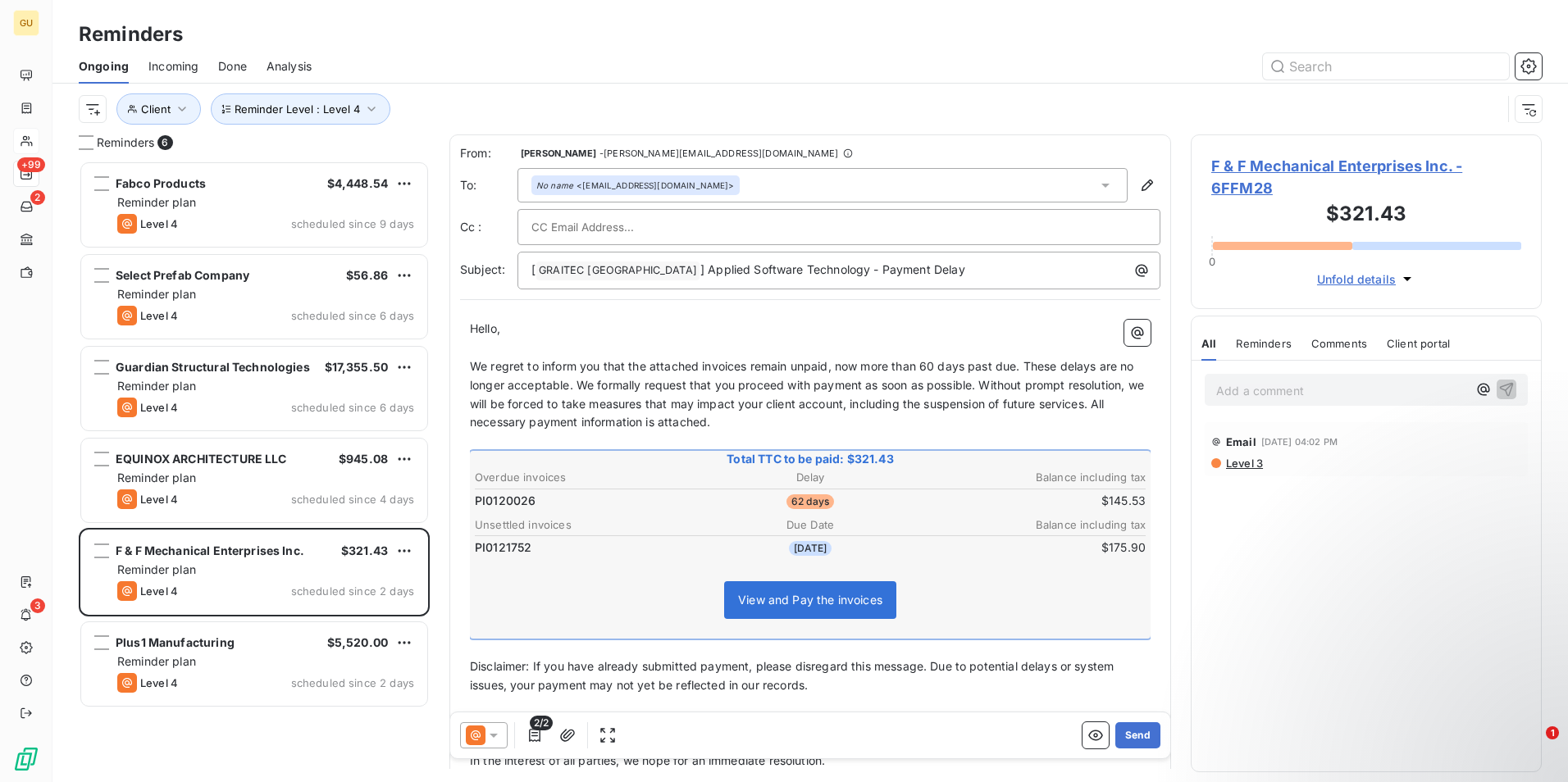
click at [535, 728] on span "2/2" at bounding box center [541, 723] width 23 height 15
click at [535, 733] on icon "button" at bounding box center [534, 735] width 11 height 13
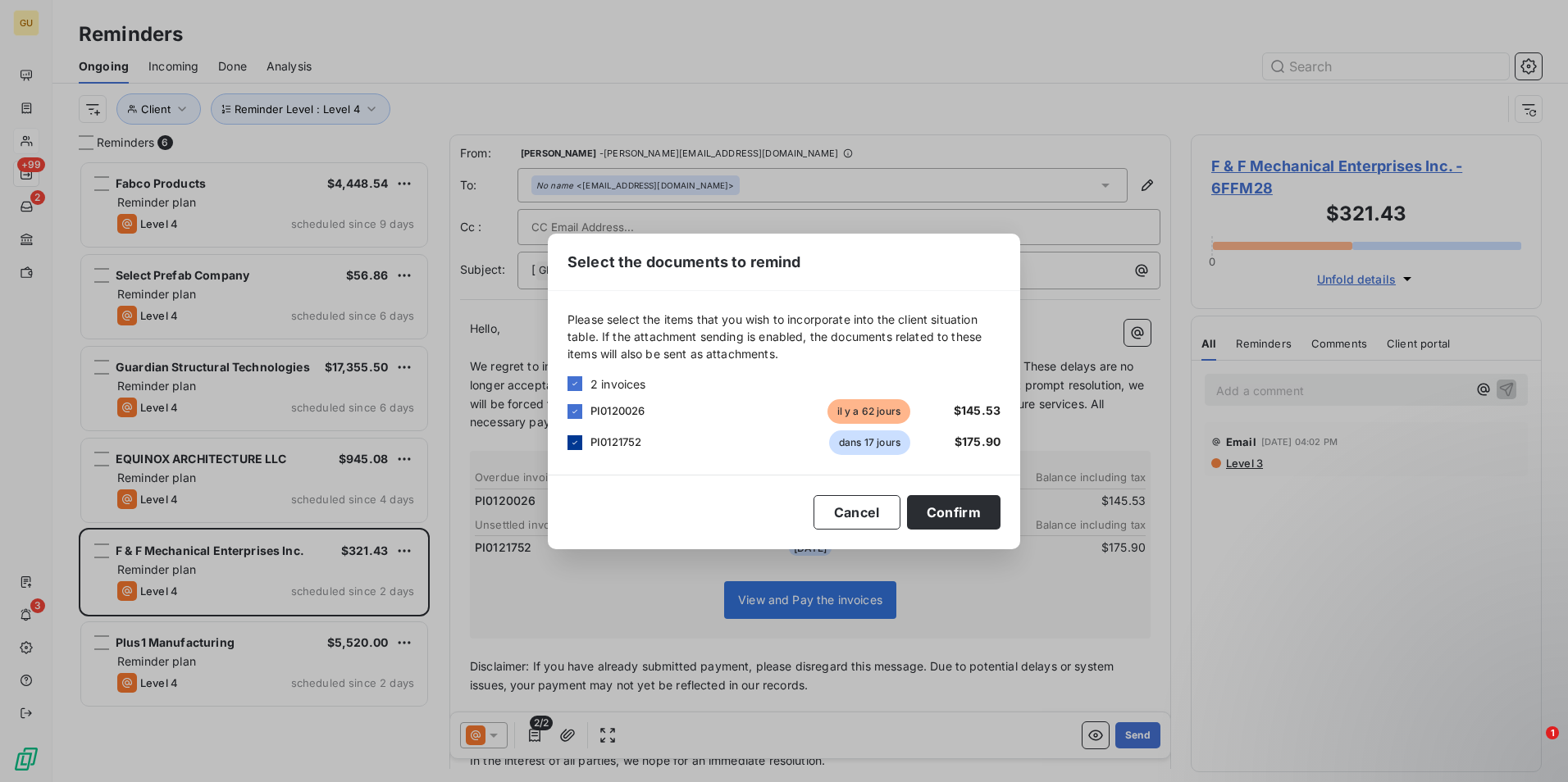
click at [578, 442] on icon at bounding box center [574, 442] width 10 height 10
click at [939, 513] on button "Confirm" at bounding box center [953, 512] width 94 height 34
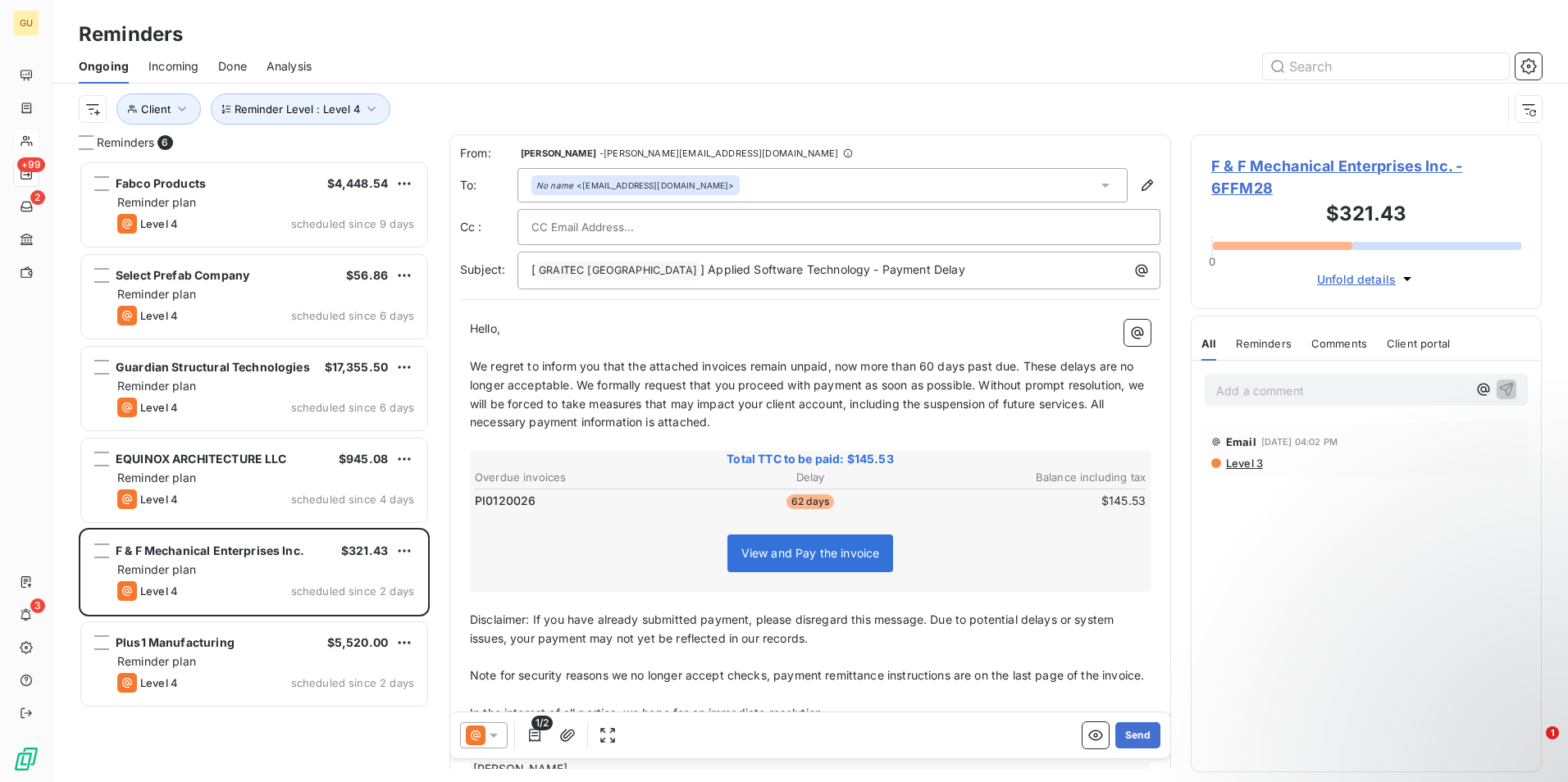
click at [493, 734] on icon at bounding box center [493, 736] width 8 height 4
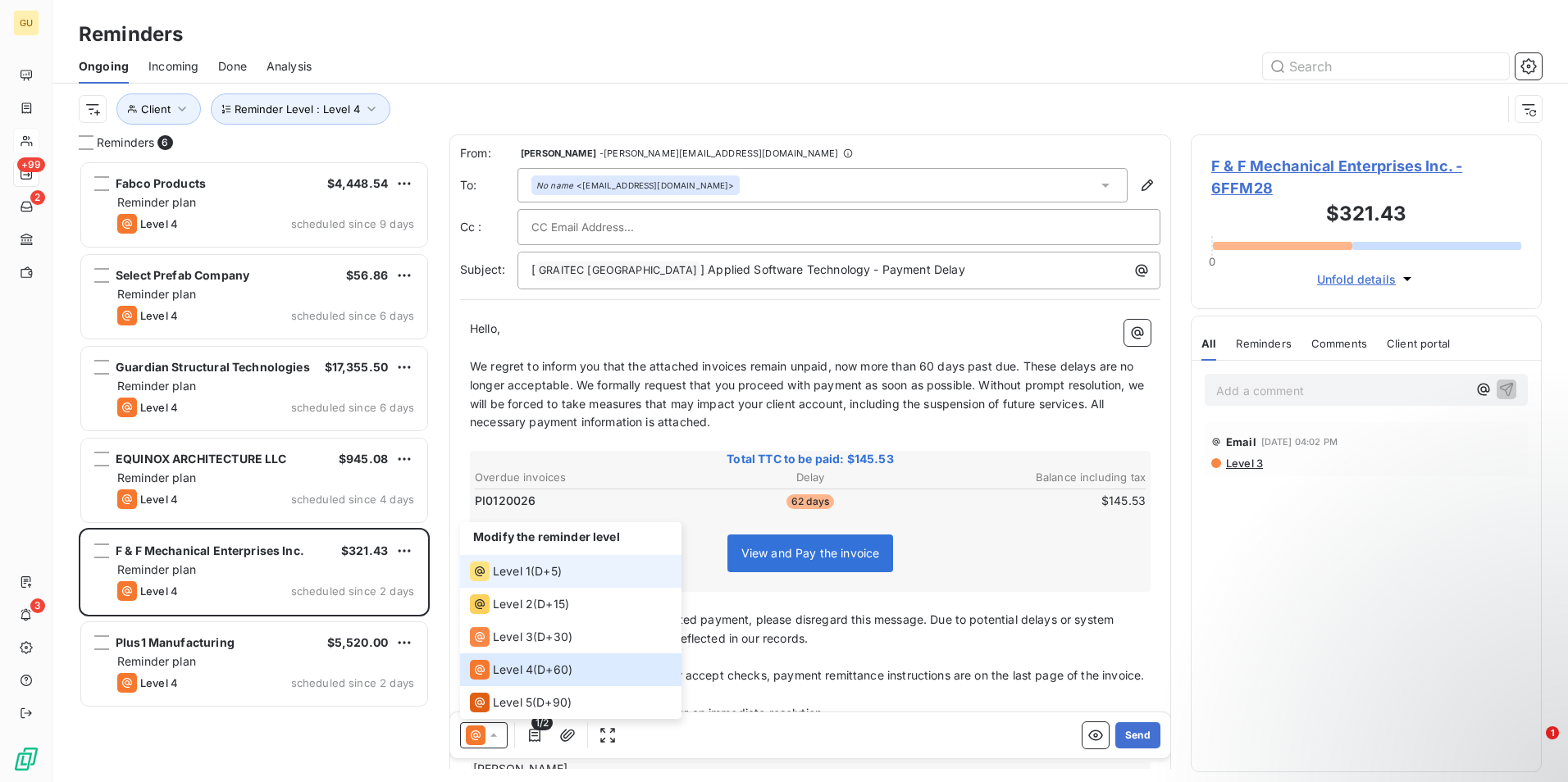
click at [522, 571] on span "Level 1" at bounding box center [511, 571] width 38 height 17
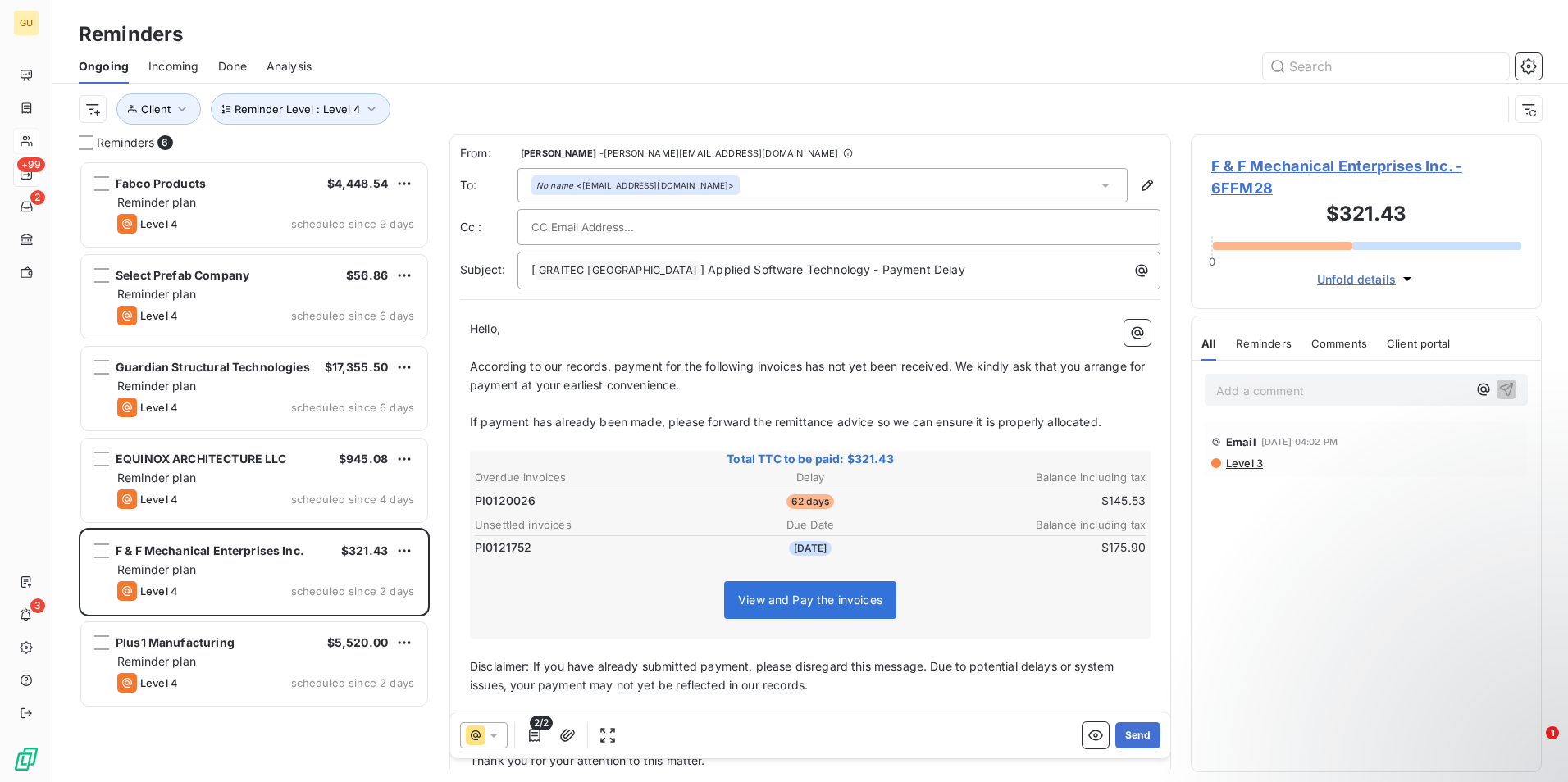
click at [807, 367] on span "According to our records, payment for the following invoices has not yet been r…" at bounding box center [808, 374] width 678 height 32
click at [934, 281] on div "[ GRAITEC [GEOGRAPHIC_DATA] ﻿ ] Applied Software Technology - Payment Delay" at bounding box center [838, 270] width 643 height 38
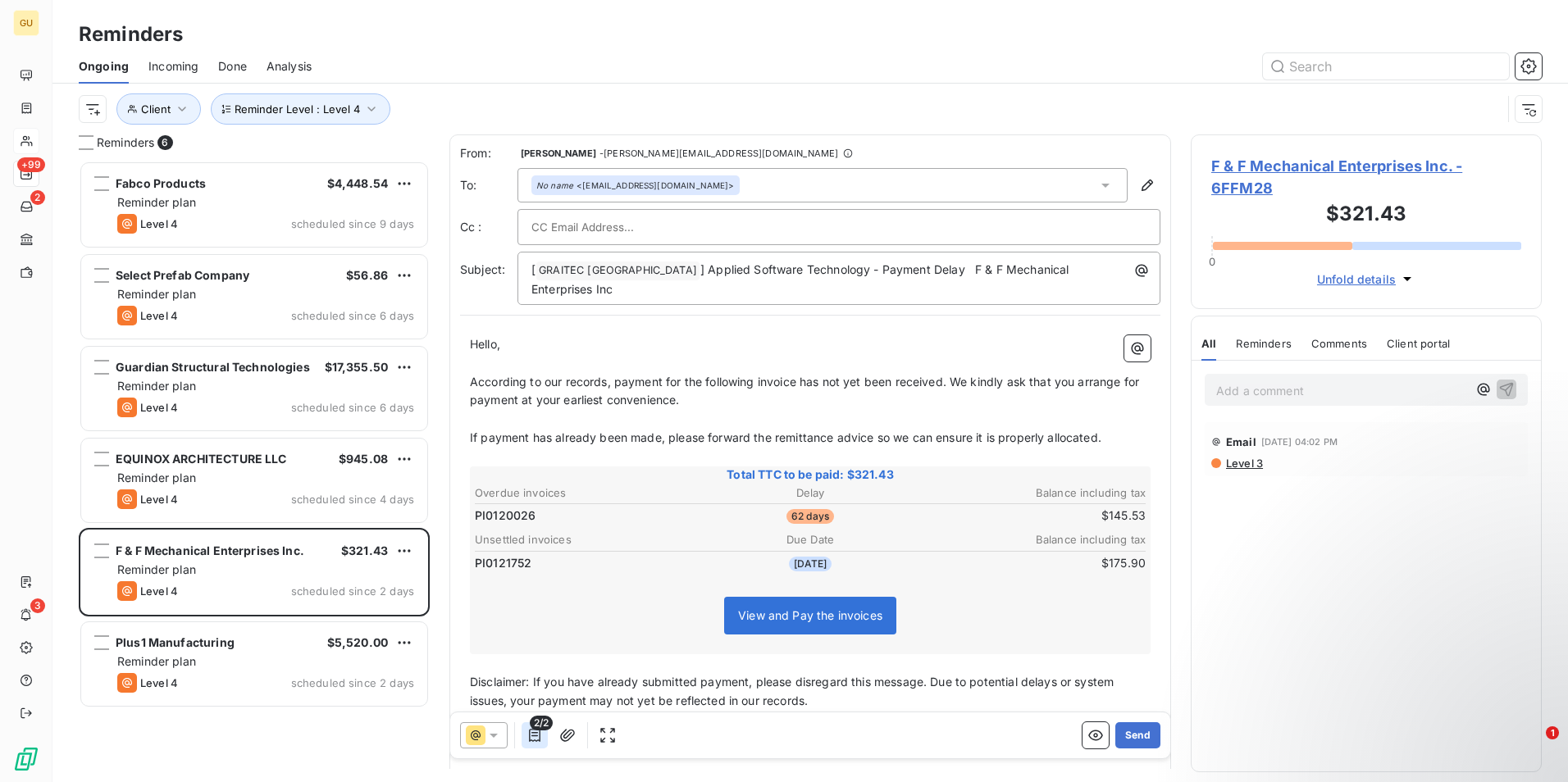
click at [534, 737] on icon "button" at bounding box center [534, 735] width 11 height 13
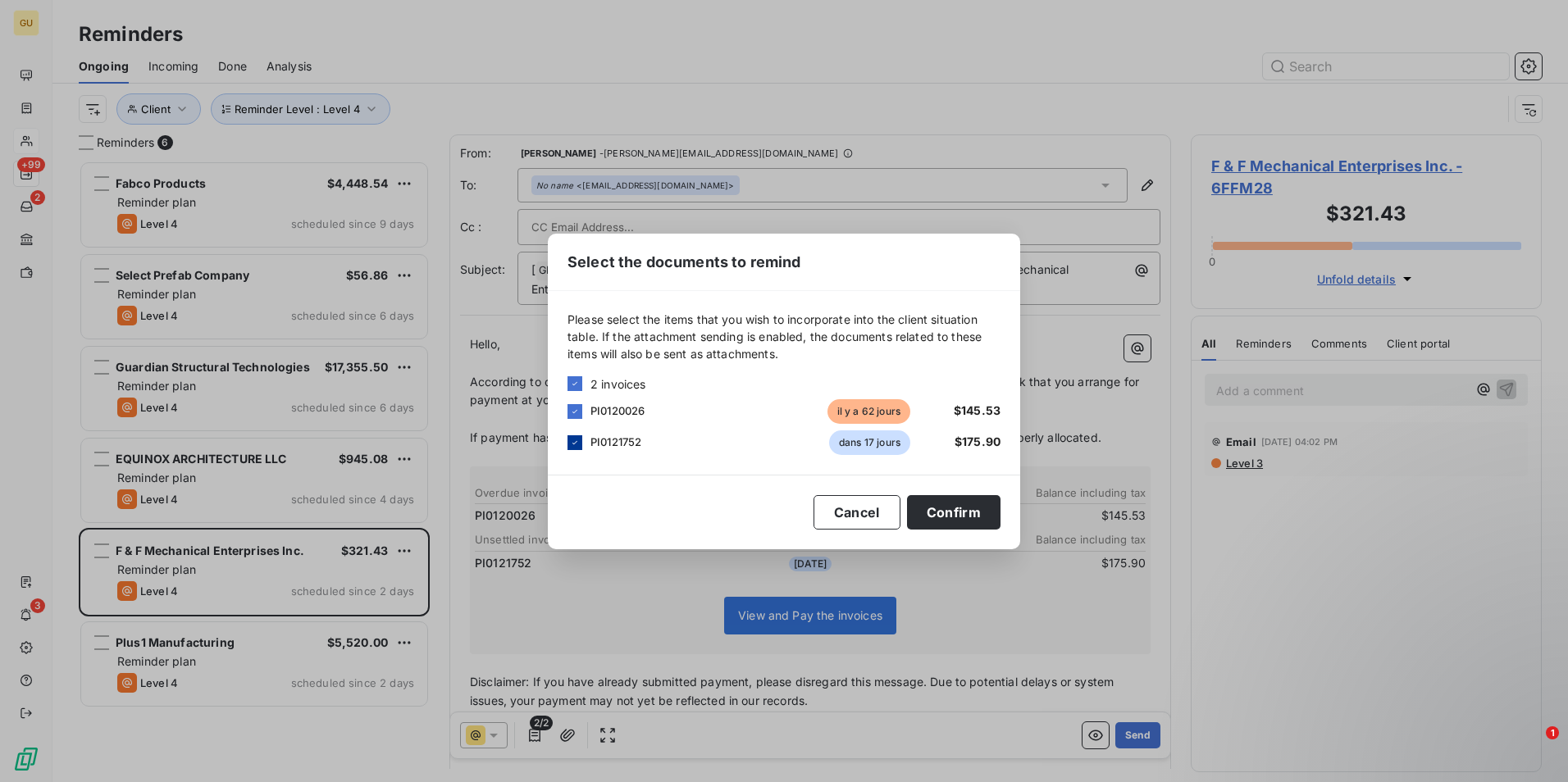
click at [574, 446] on icon at bounding box center [574, 442] width 10 height 10
click at [935, 515] on button "Confirm" at bounding box center [953, 512] width 94 height 34
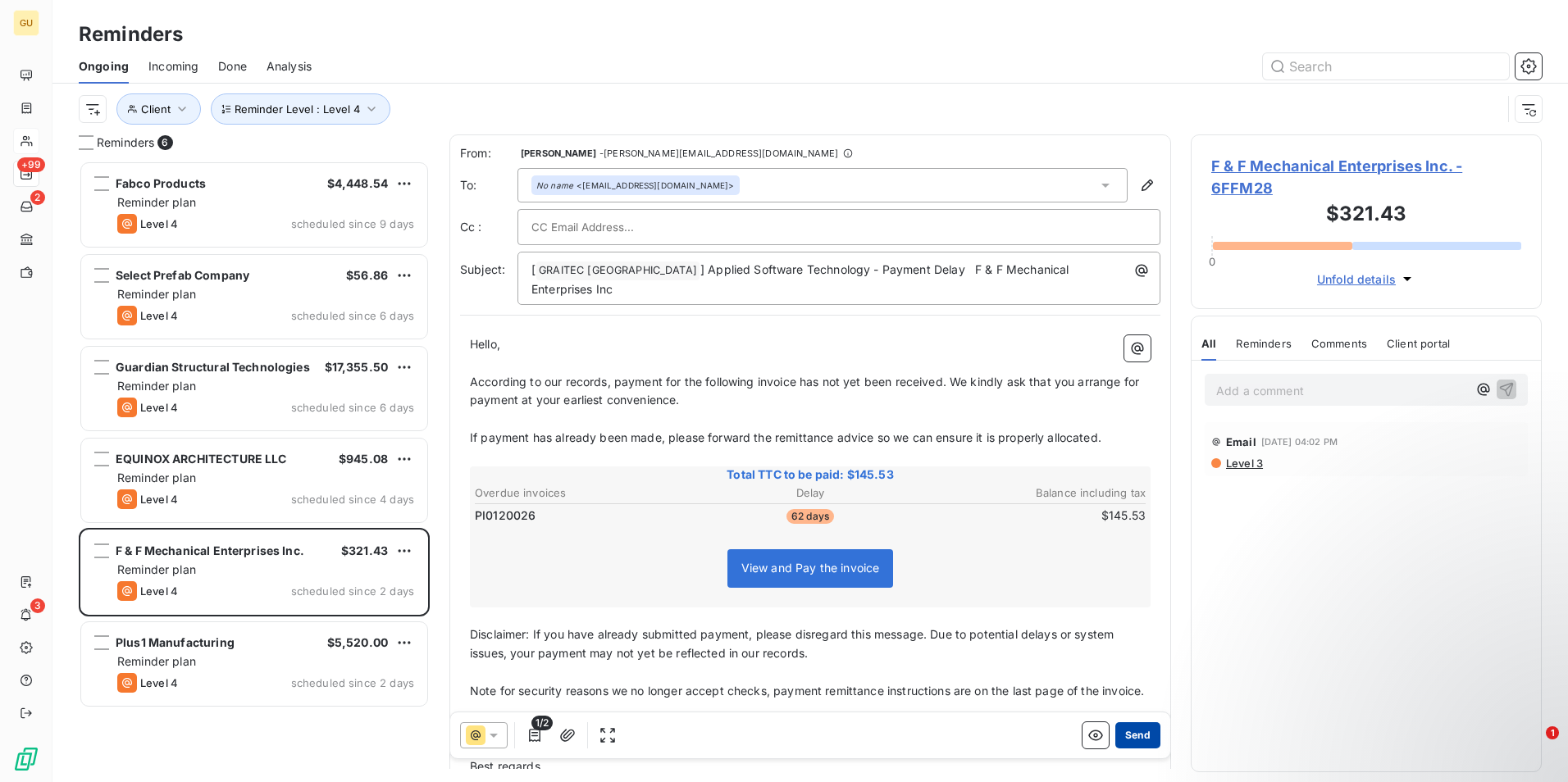
click at [1128, 730] on button "Send" at bounding box center [1138, 736] width 46 height 26
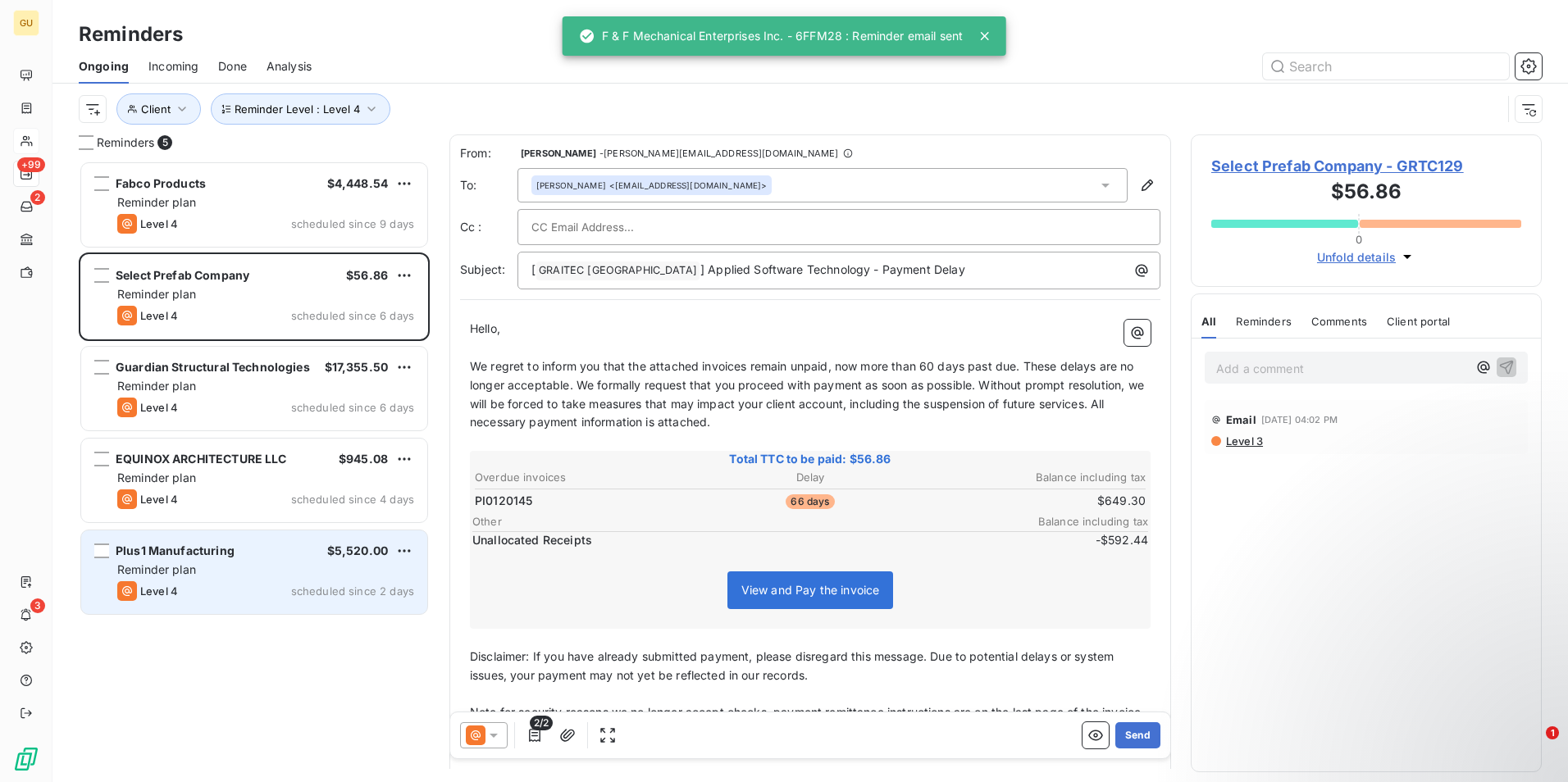
click at [248, 569] on div "Reminder plan" at bounding box center [265, 569] width 297 height 17
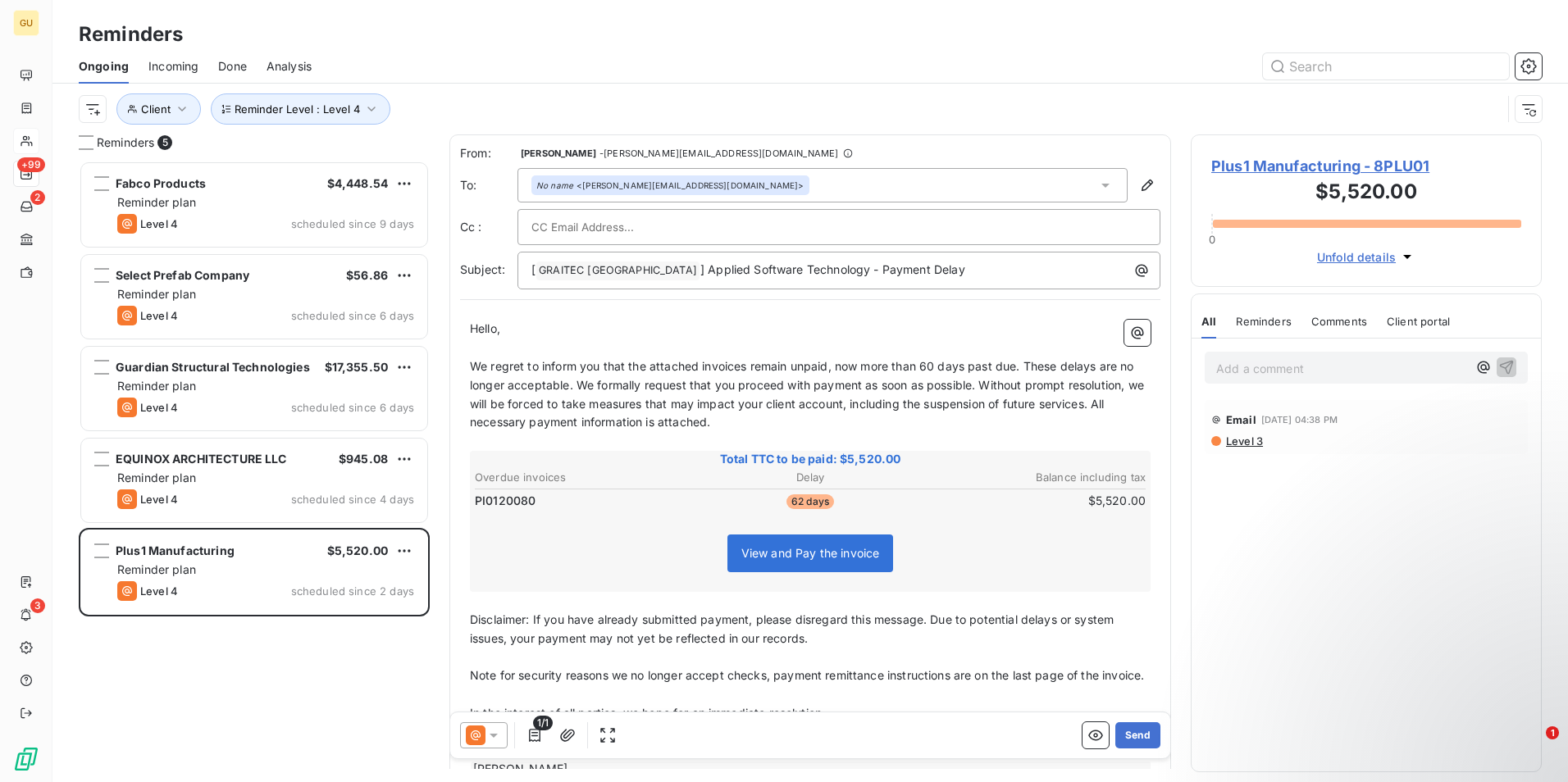
click at [496, 740] on icon at bounding box center [494, 735] width 17 height 17
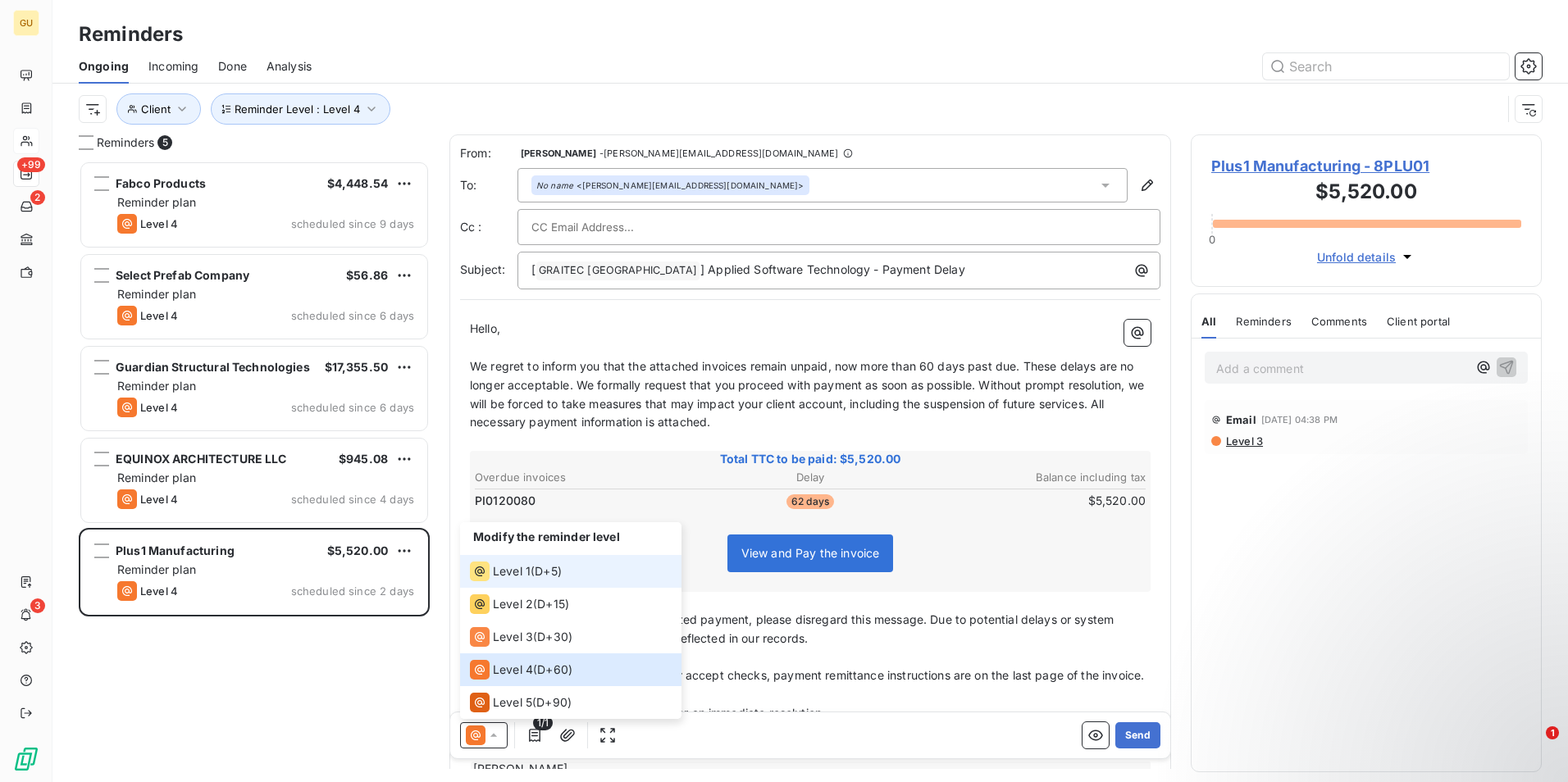
click at [529, 570] on div "Level 1 ( D+5 )" at bounding box center [515, 571] width 92 height 19
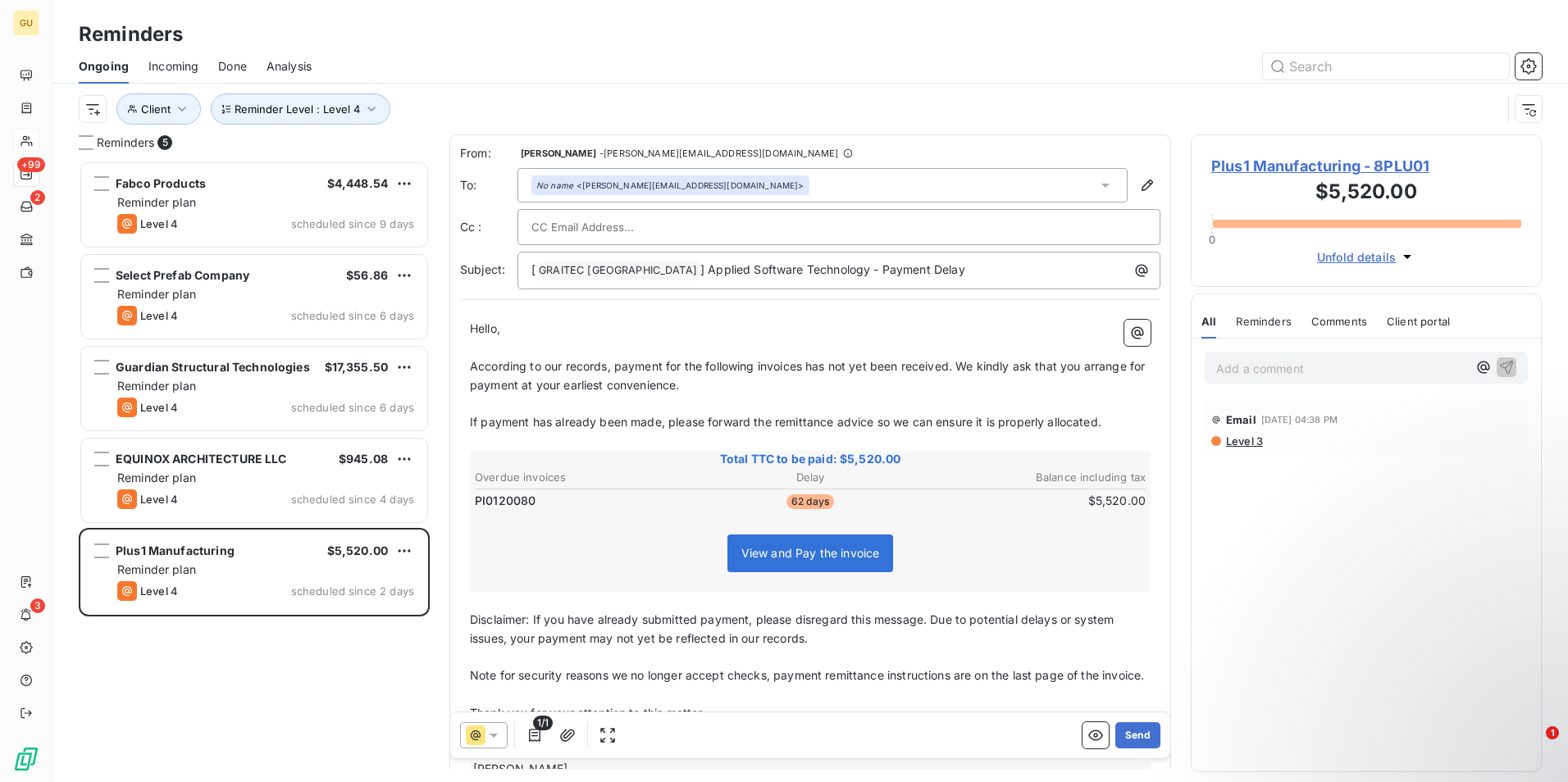
click at [928, 282] on div "[ GRAITEC [GEOGRAPHIC_DATA] ﻿ ] Applied Software Technology - Payment Delay" at bounding box center [838, 270] width 643 height 38
click at [922, 274] on p "[ GRAITEC [GEOGRAPHIC_DATA] ﻿ ] Applied Software Technology - Payment Delay" at bounding box center [843, 270] width 623 height 19
drag, startPoint x: 1126, startPoint y: 742, endPoint x: 667, endPoint y: 497, distance: 520.3
click at [822, 535] on div "From: Minnie Nebbett - minnie.nebbett@graitec.com To: No name <michael@arcmadef…" at bounding box center [810, 451] width 722 height 634
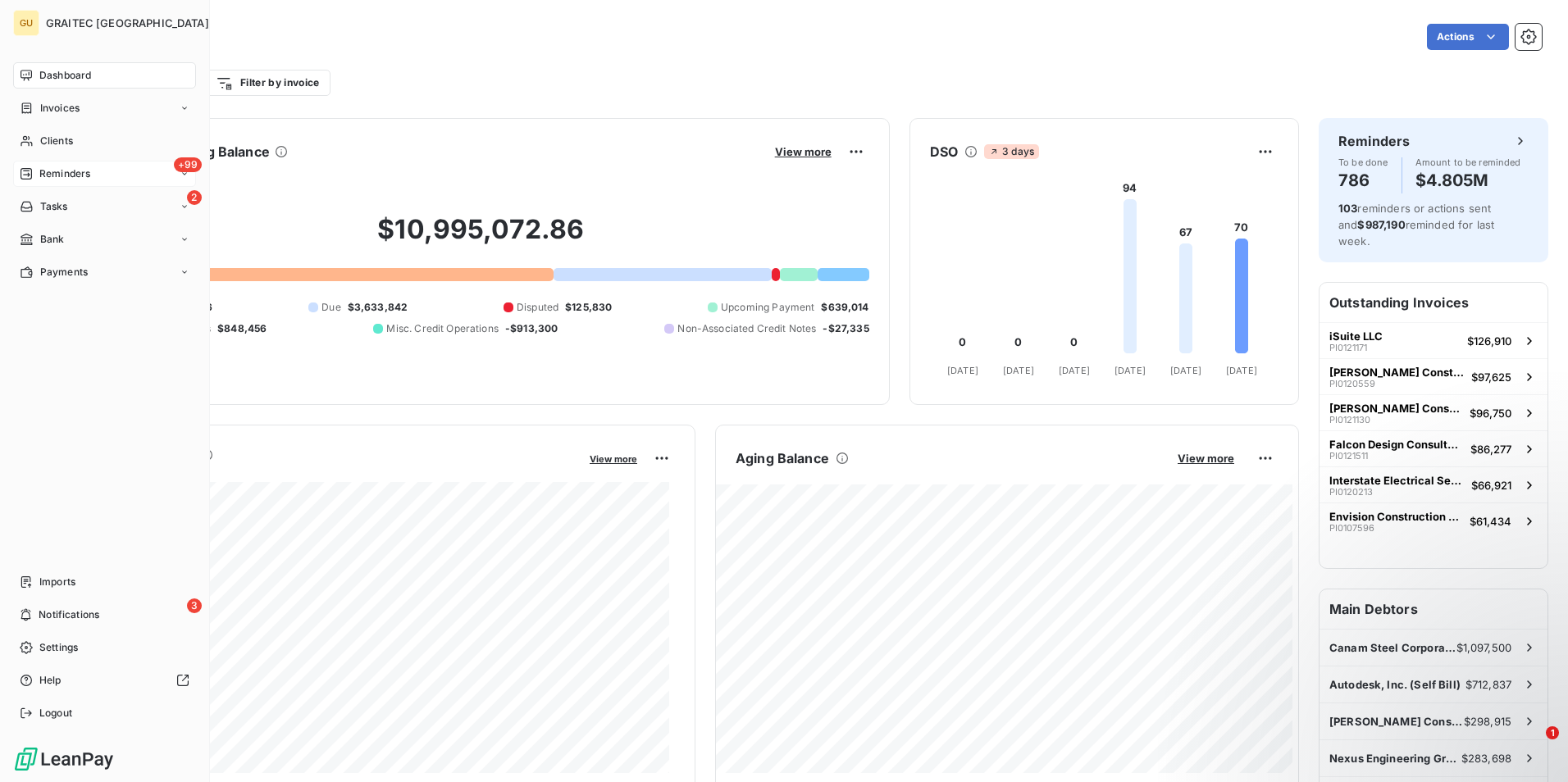
click at [32, 174] on div "Reminders" at bounding box center [54, 173] width 71 height 15
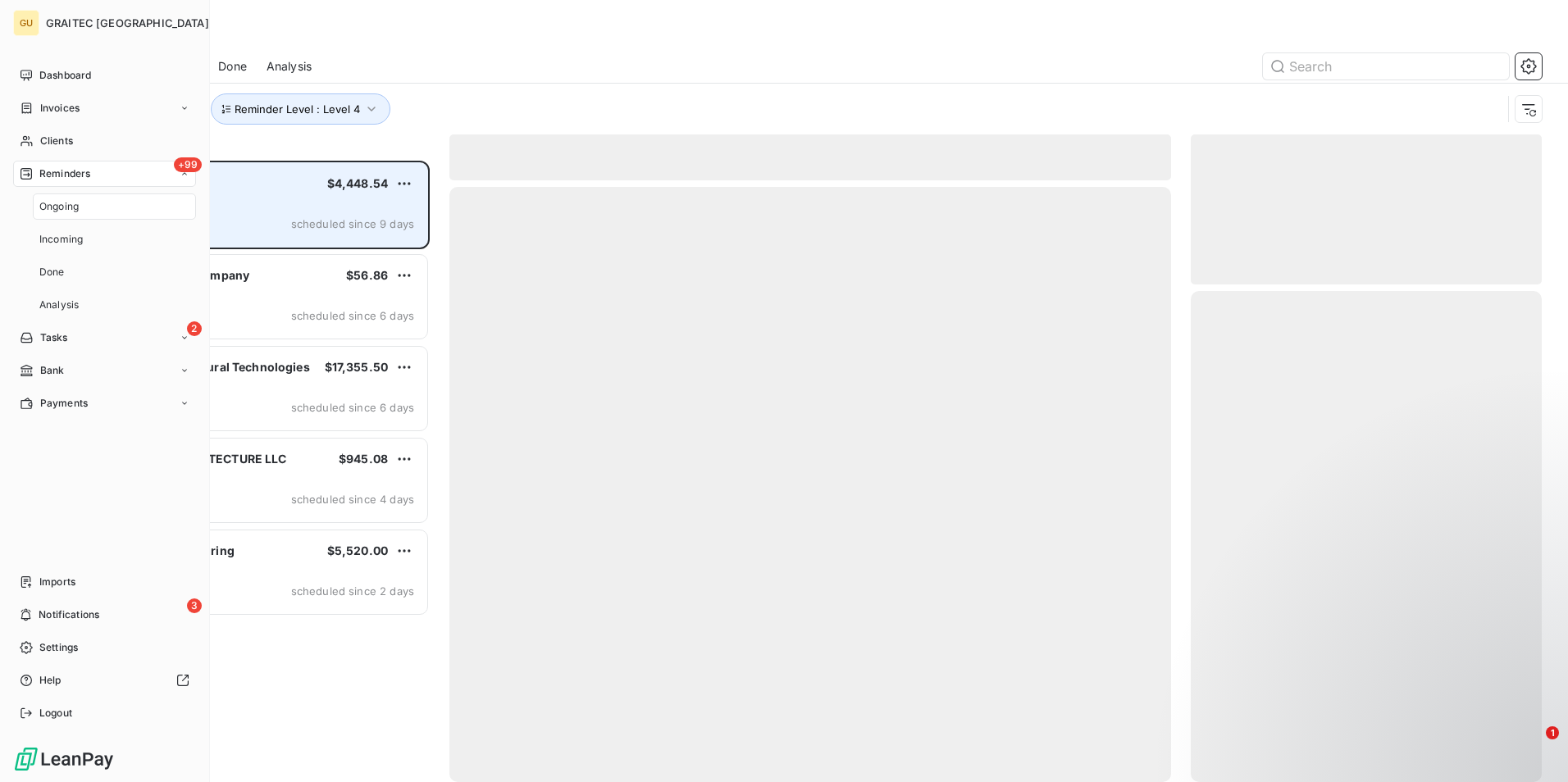
scroll to position [609, 339]
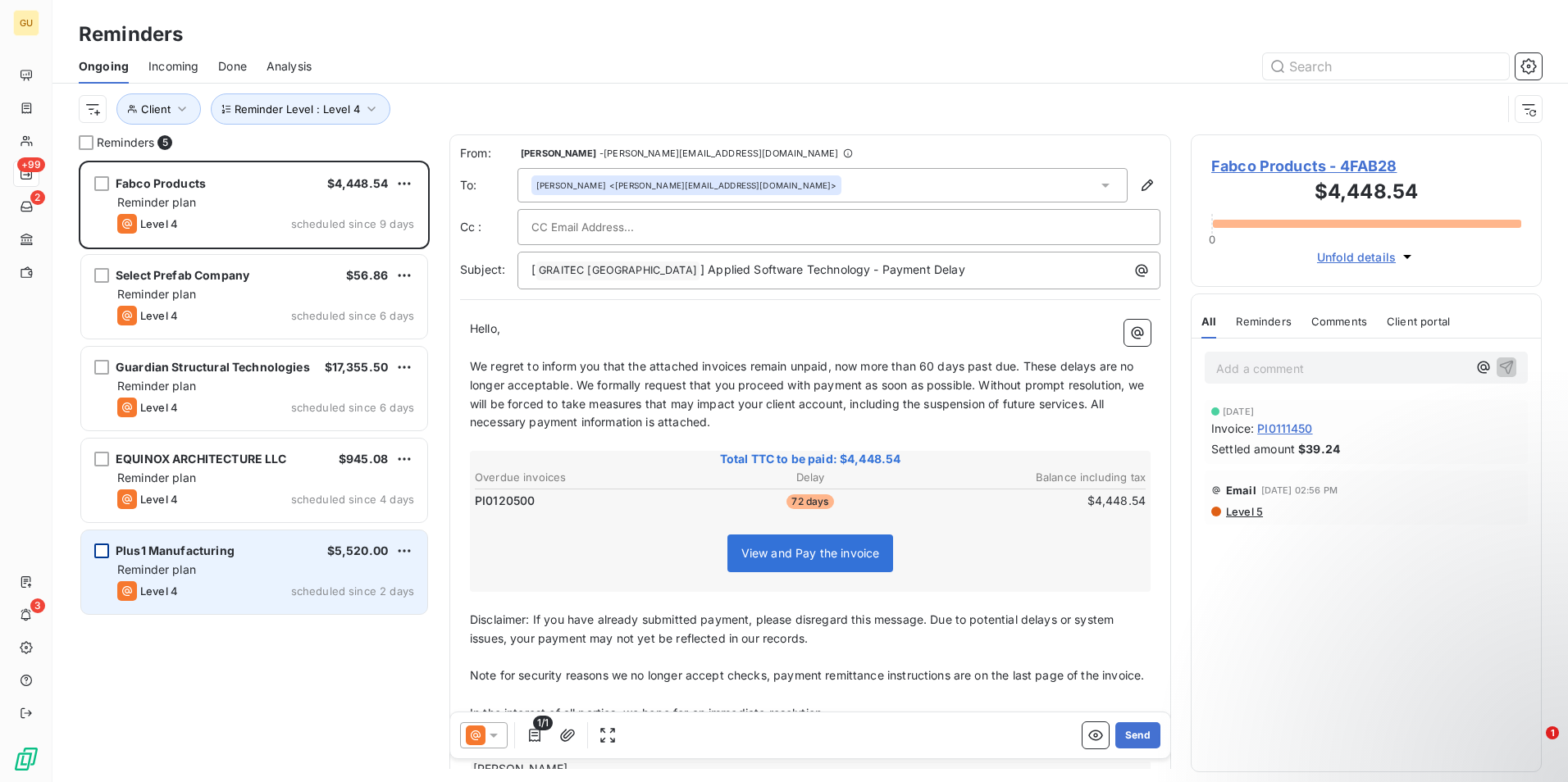
click at [101, 550] on div "grid" at bounding box center [102, 550] width 15 height 15
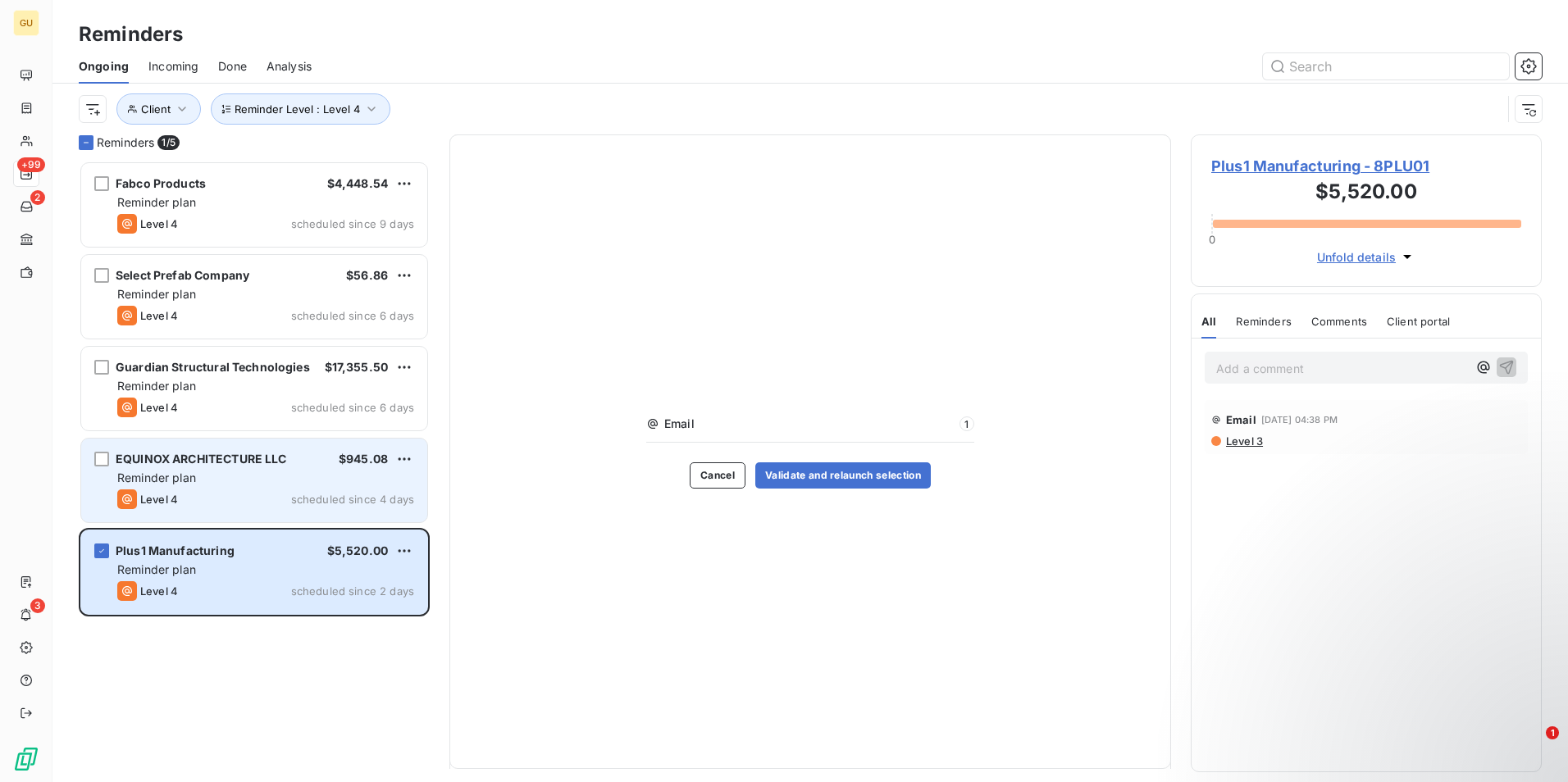
click at [357, 477] on div "Reminder plan" at bounding box center [265, 478] width 297 height 17
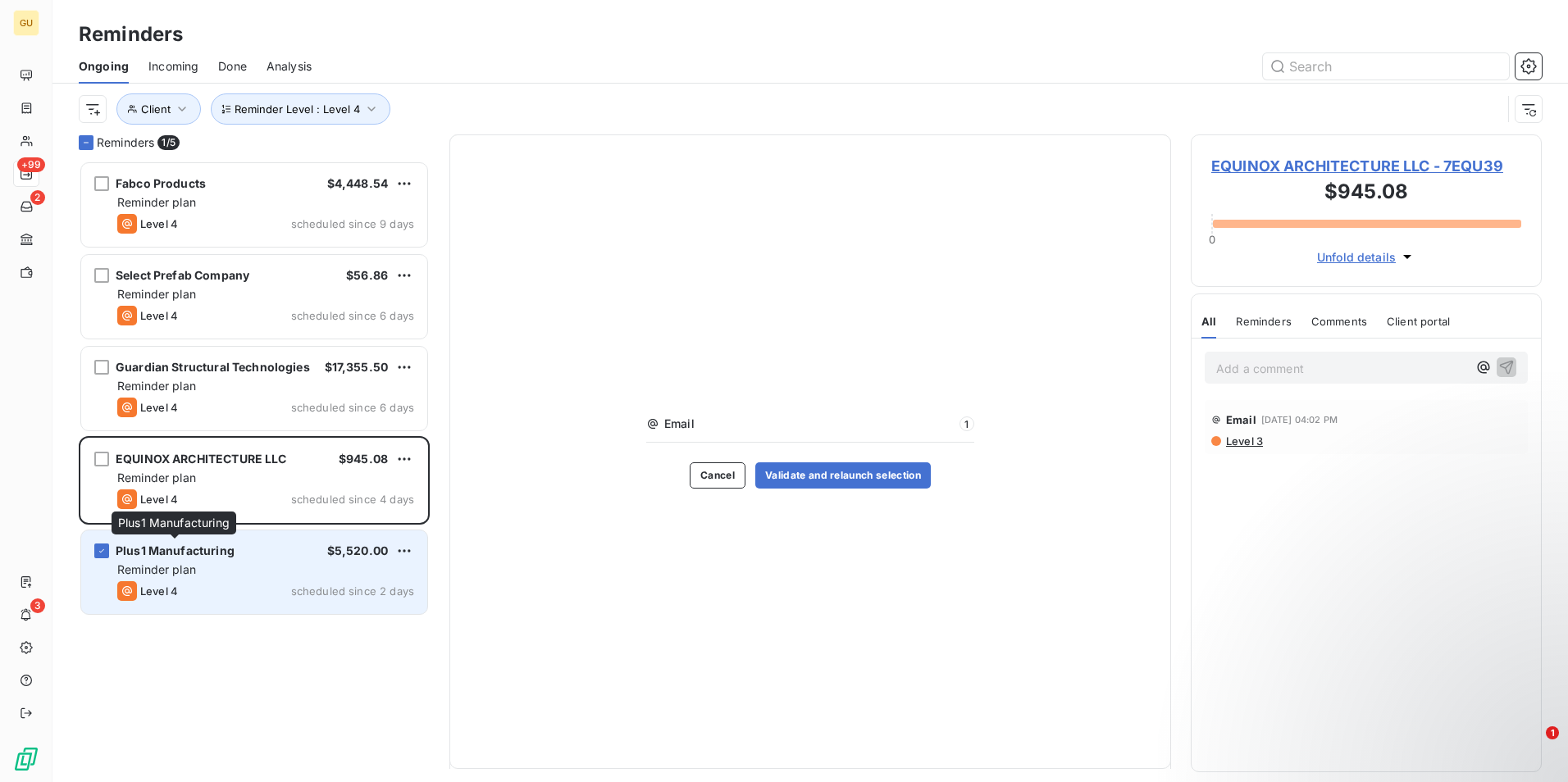
click at [175, 549] on span "Plus1 Manufacturing" at bounding box center [175, 550] width 119 height 14
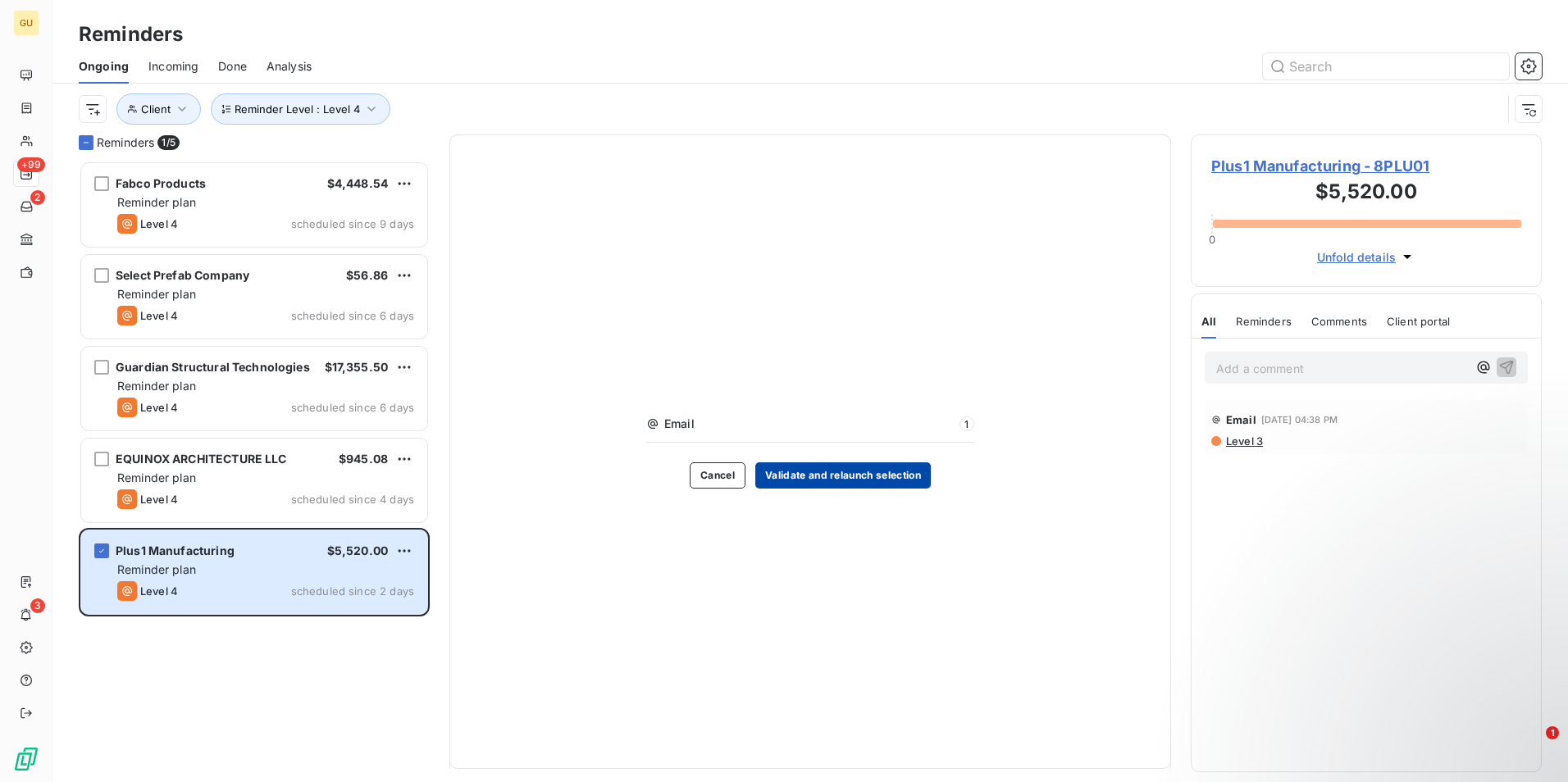
click at [798, 483] on button "Validate and relaunch selection" at bounding box center [843, 476] width 176 height 26
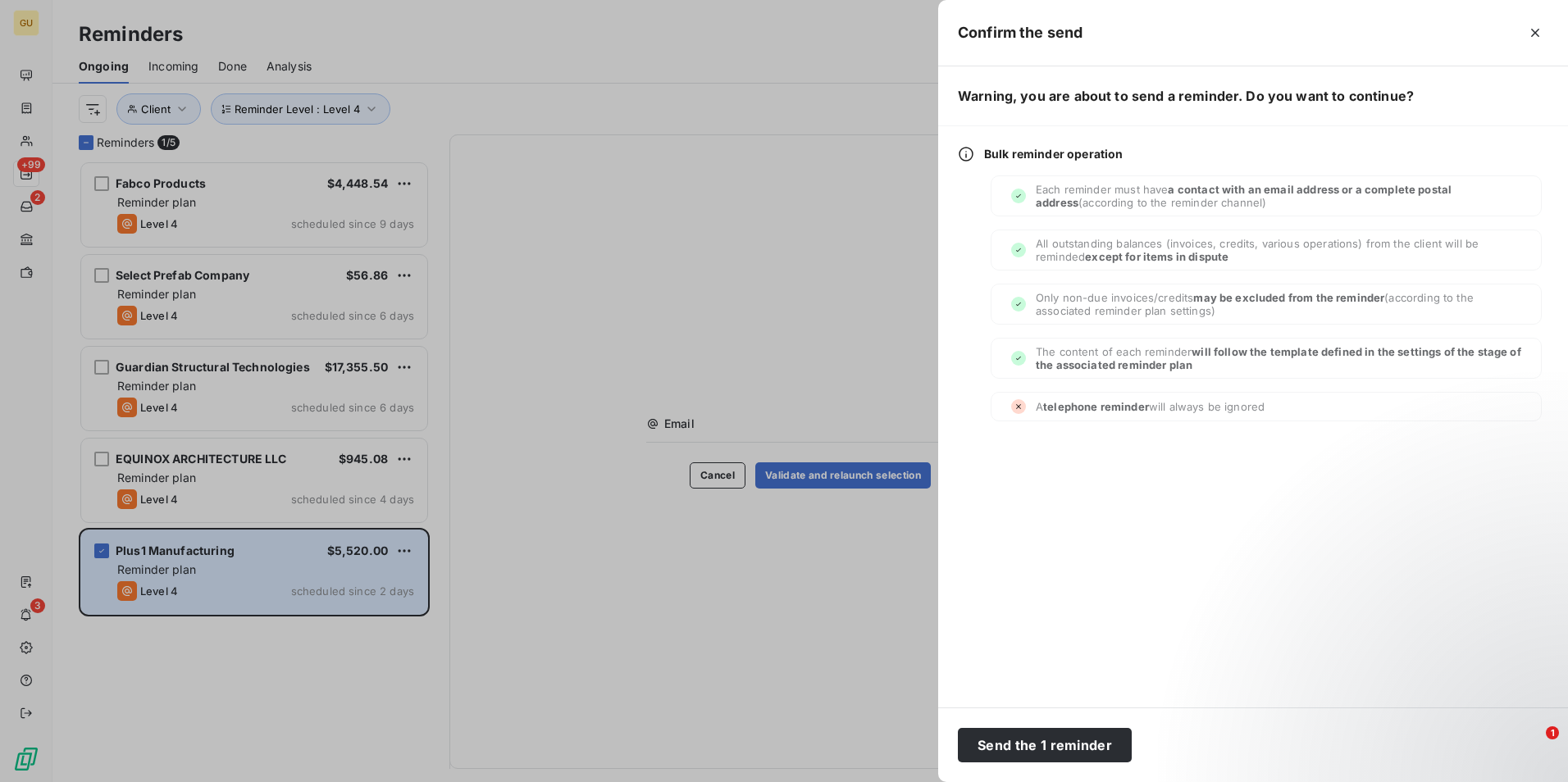
click at [597, 718] on div at bounding box center [784, 391] width 1568 height 782
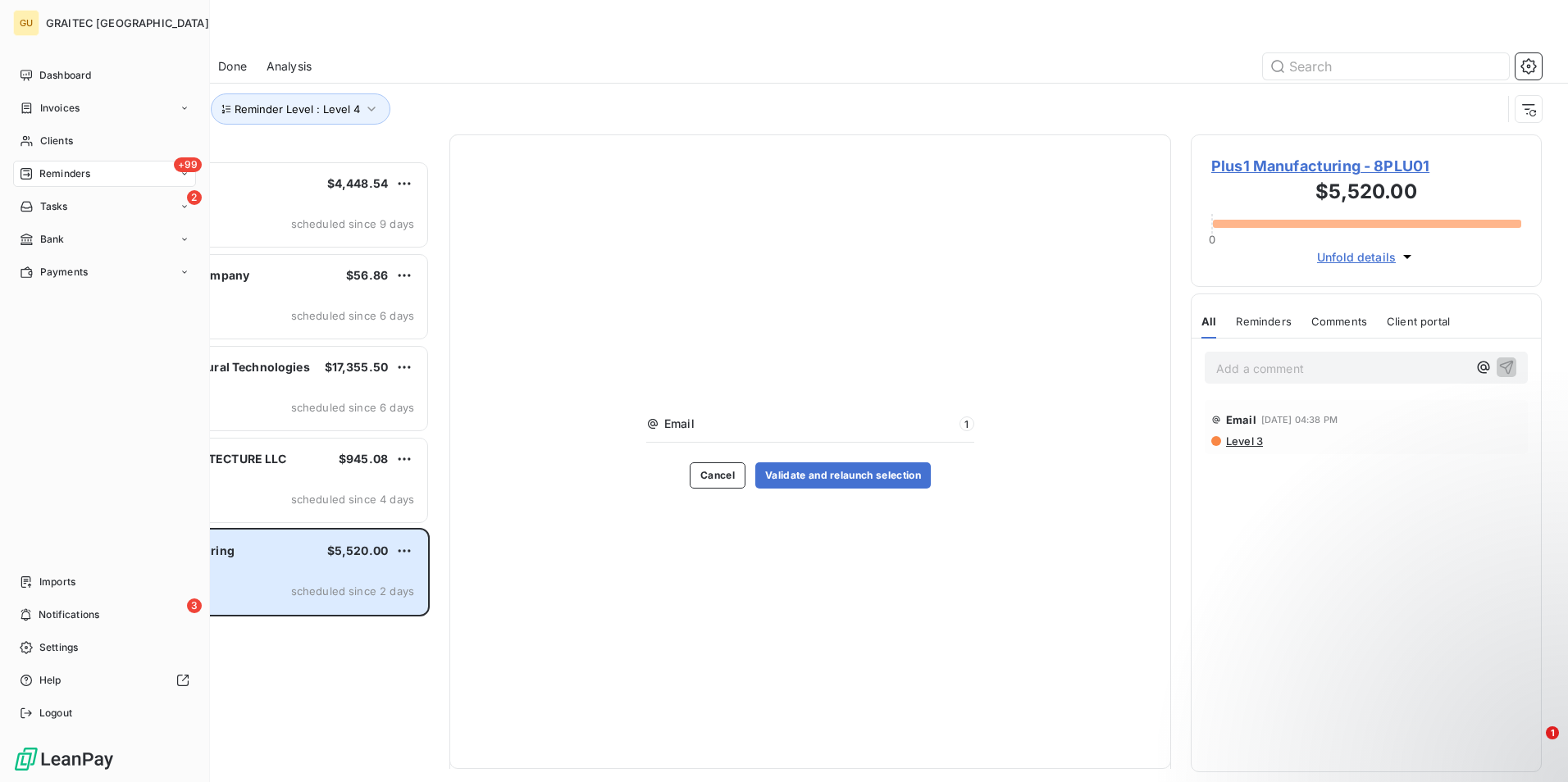
click at [44, 176] on span "Reminders" at bounding box center [65, 173] width 51 height 15
click at [58, 139] on span "Clients" at bounding box center [56, 141] width 32 height 15
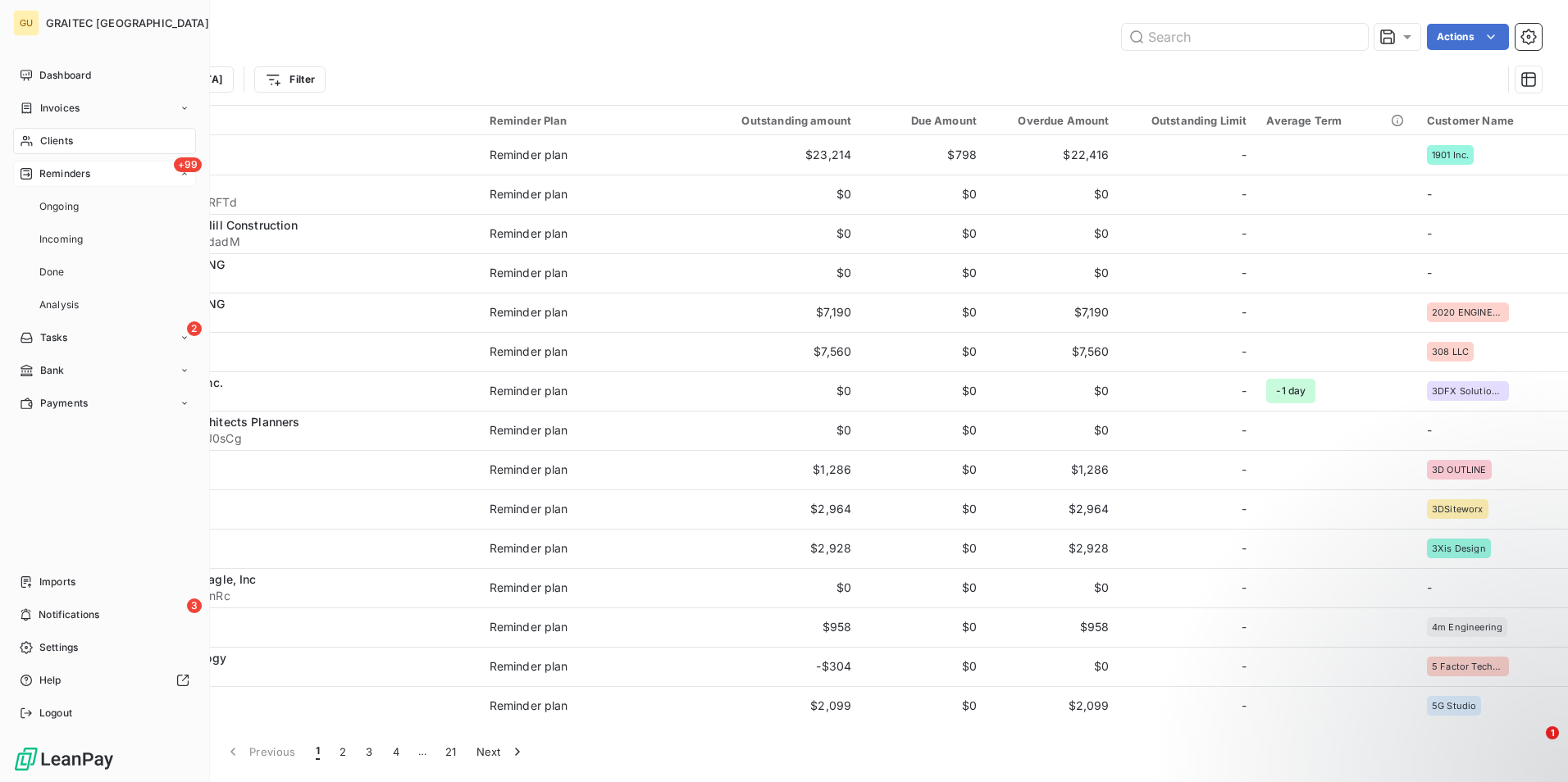
click at [98, 174] on div "+99 Reminders" at bounding box center [104, 174] width 183 height 26
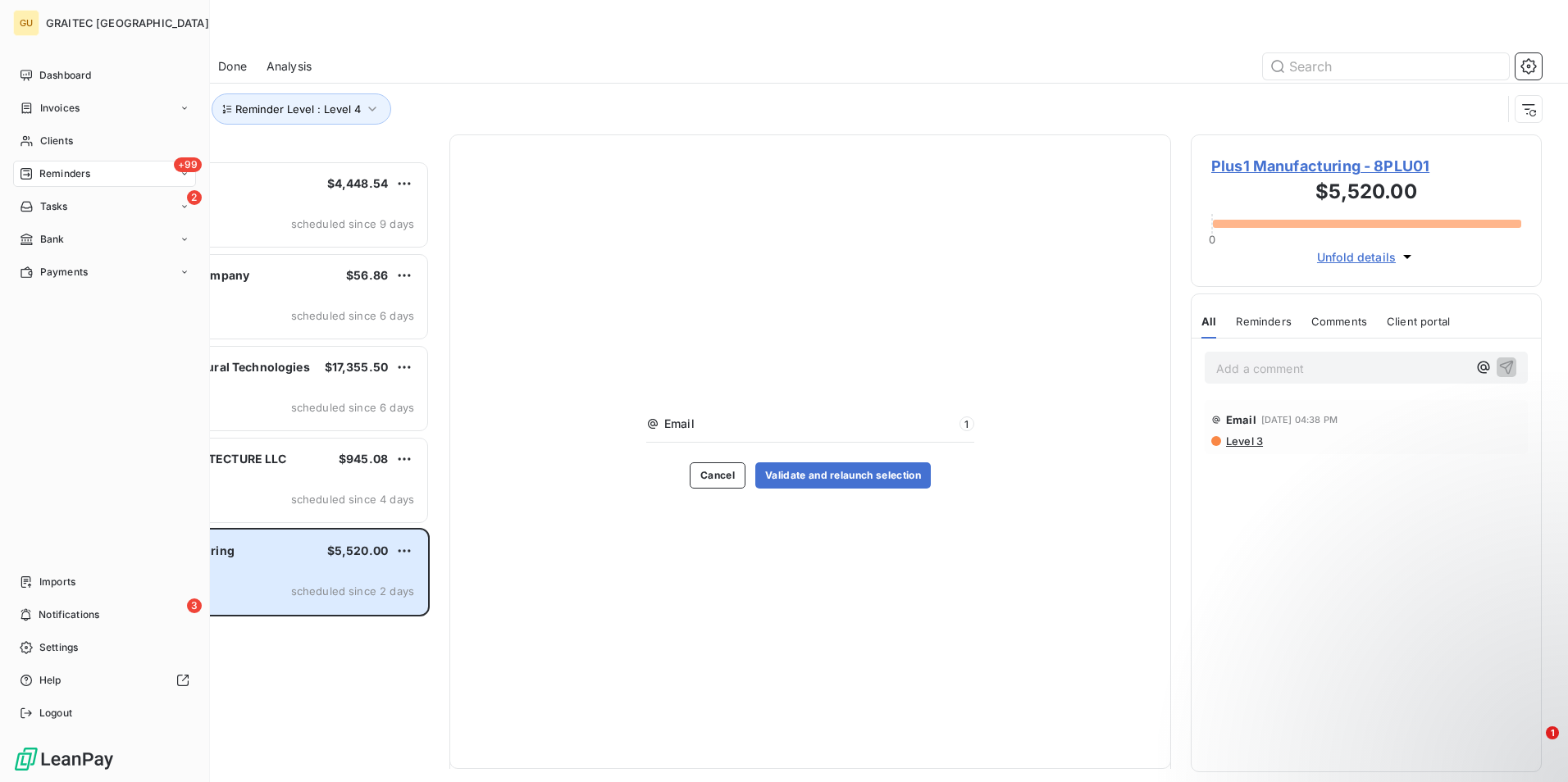
scroll to position [13, 13]
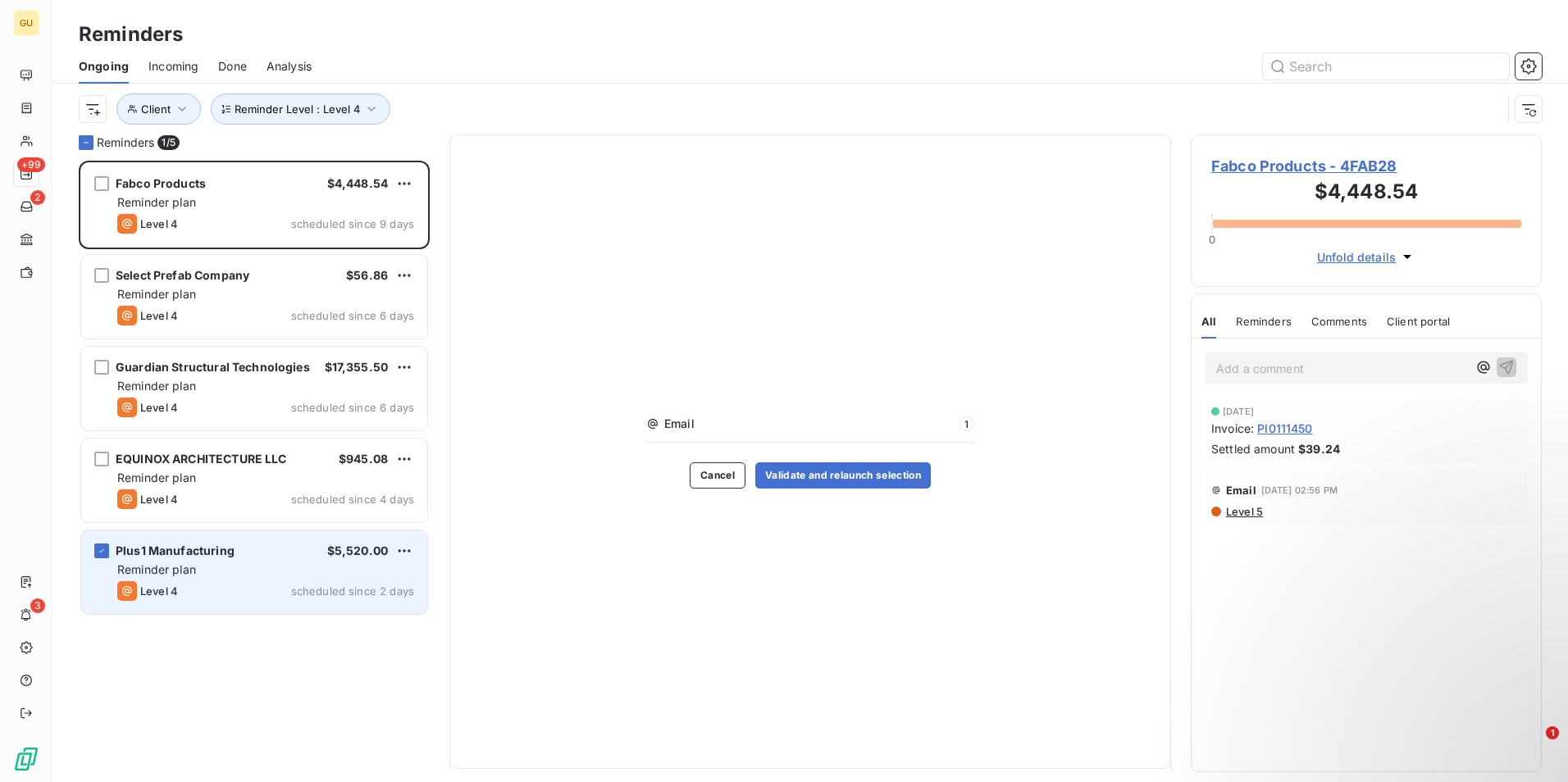
click at [260, 557] on div "Plus1 Manufacturing $5,520.00" at bounding box center [265, 550] width 297 height 15
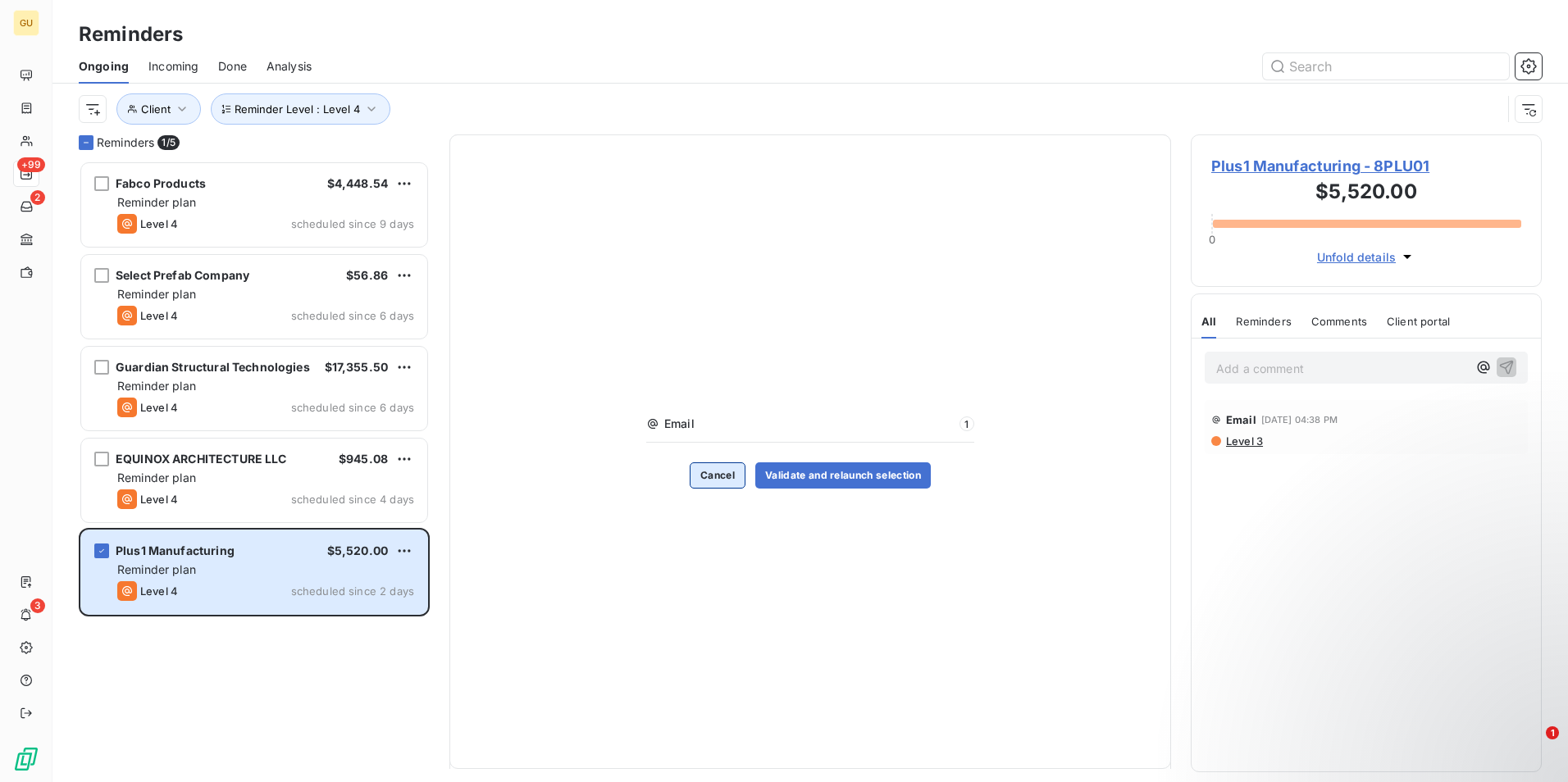
click at [723, 471] on button "Cancel" at bounding box center [718, 476] width 56 height 26
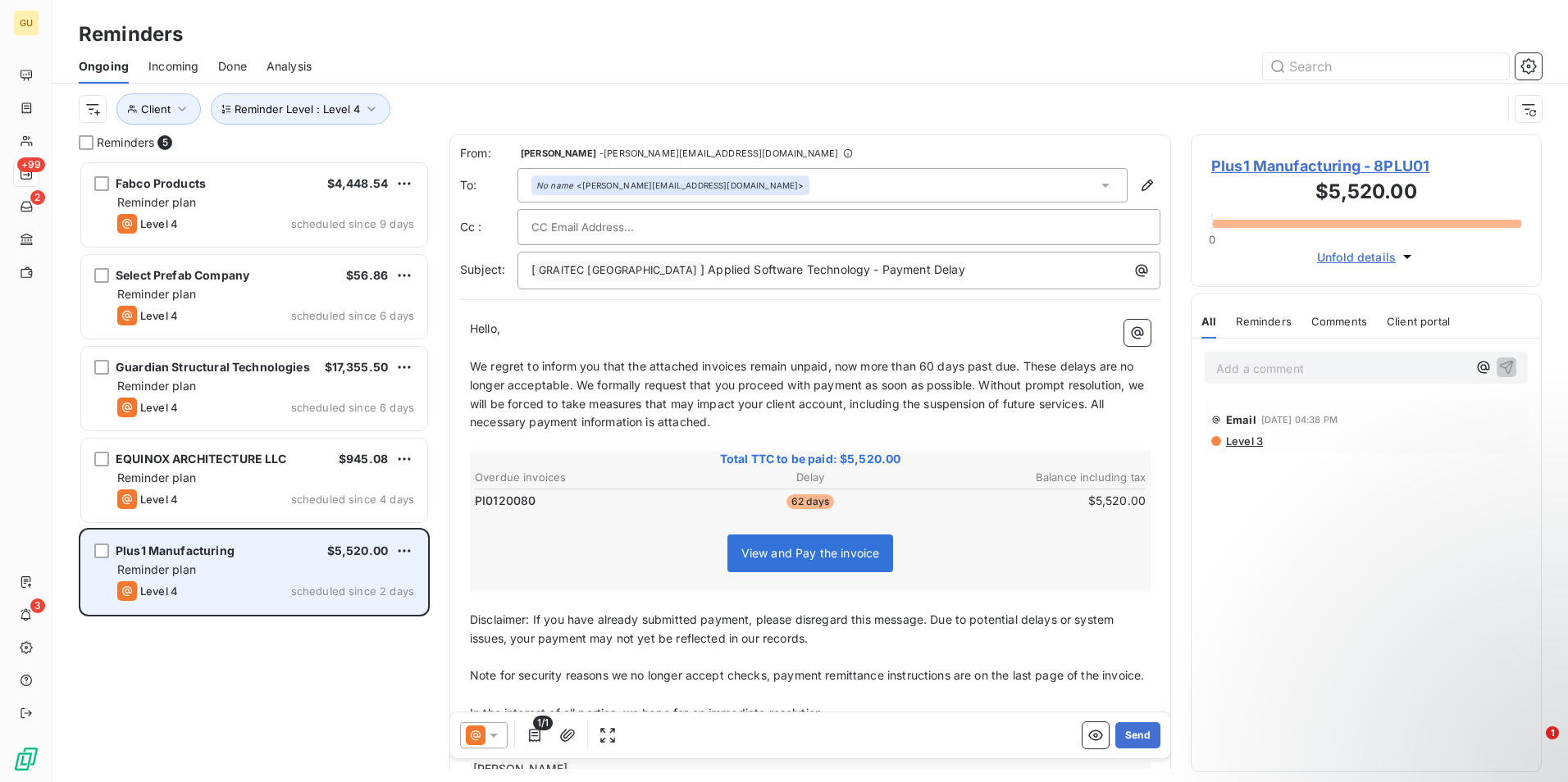
click at [313, 569] on div "Reminder plan" at bounding box center [265, 569] width 297 height 17
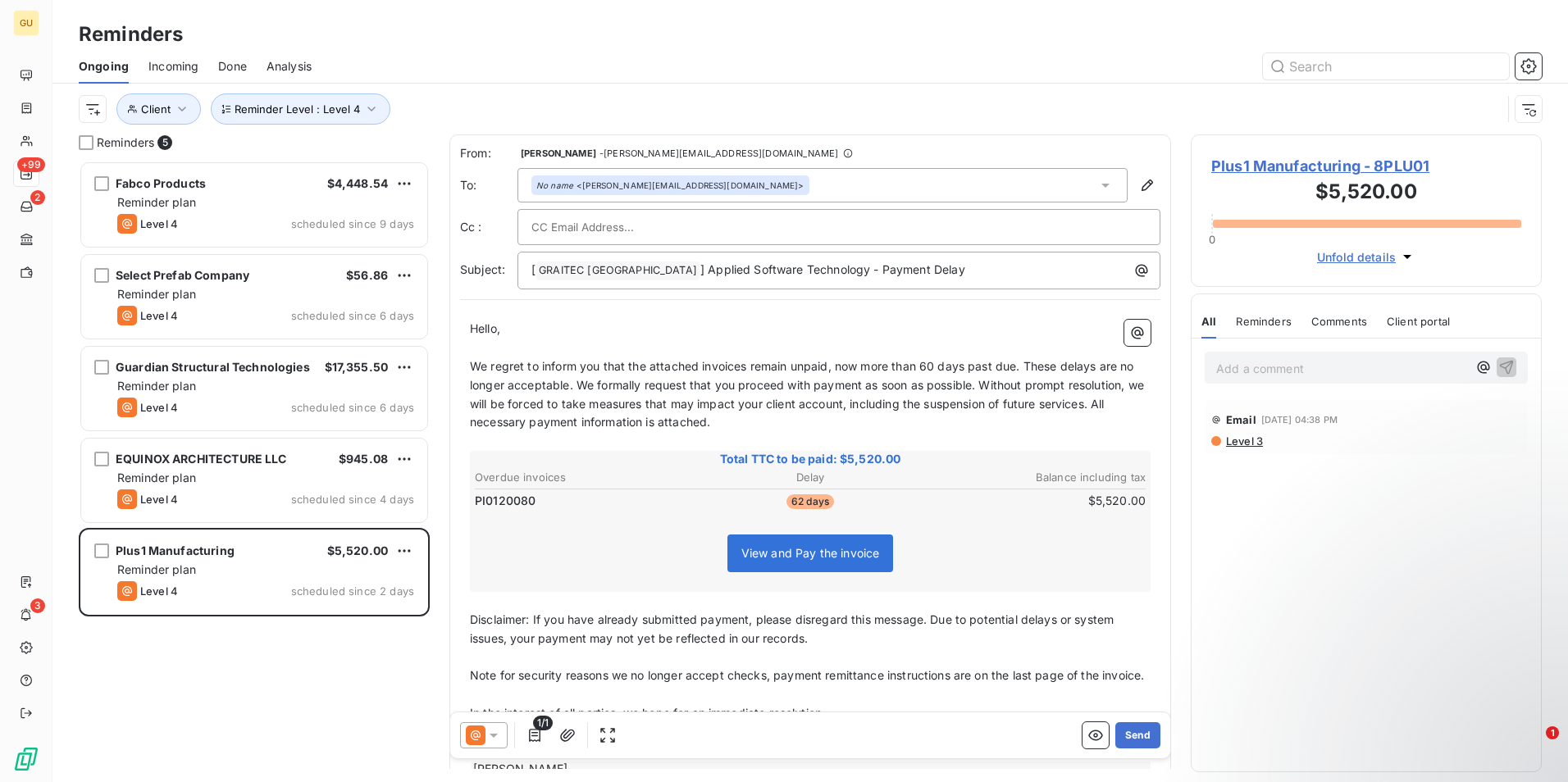
click at [490, 732] on icon at bounding box center [494, 735] width 17 height 17
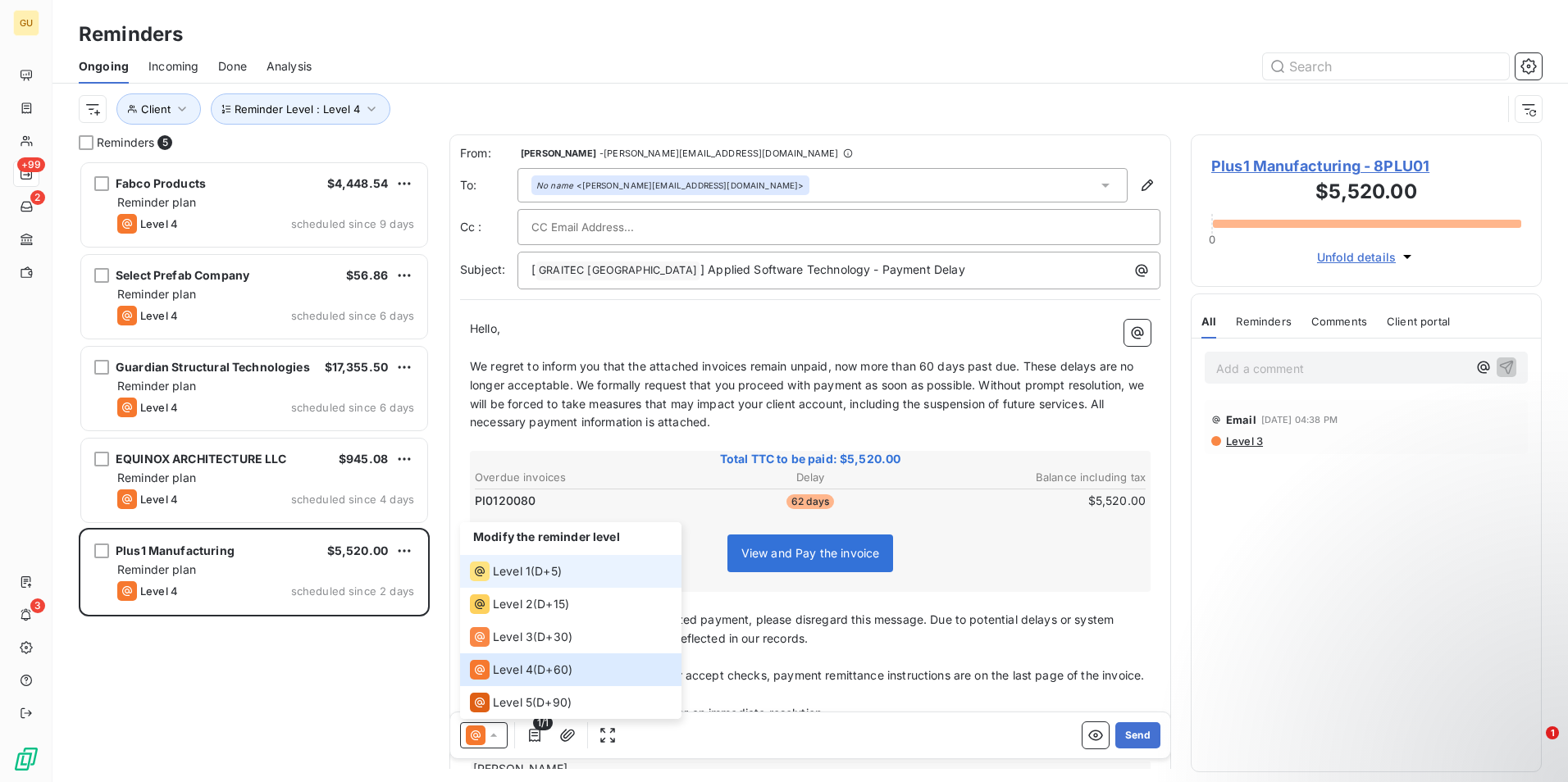
click at [508, 571] on span "Level 1" at bounding box center [511, 571] width 38 height 17
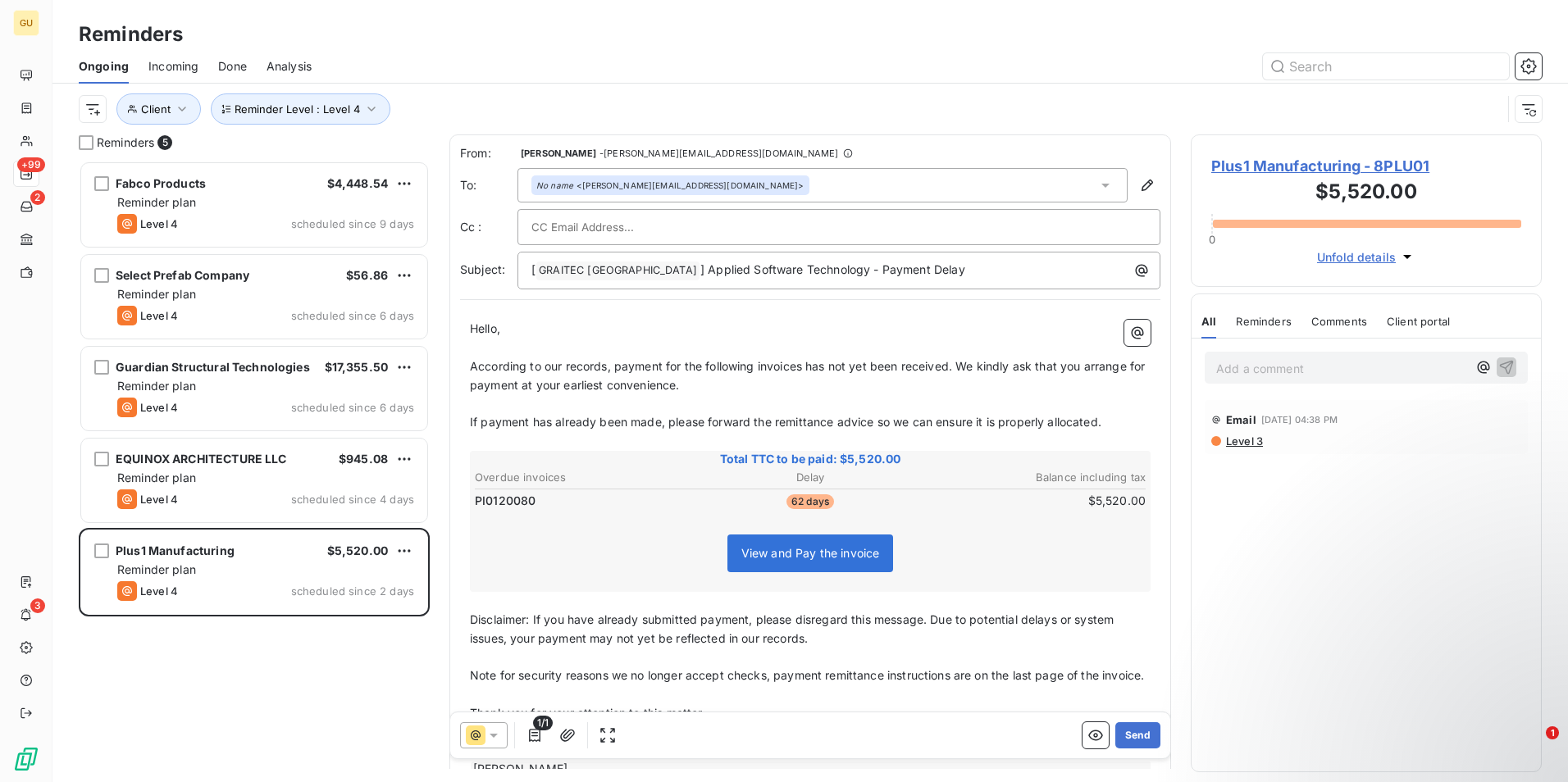
click at [802, 370] on span "According to our records, payment for the following invoices has not yet been r…" at bounding box center [808, 374] width 678 height 32
click at [981, 276] on p "[ GRAITEC [GEOGRAPHIC_DATA] ﻿ ] Applied Software Technology - Payment Delay" at bounding box center [843, 270] width 623 height 19
click at [1130, 731] on button "Send" at bounding box center [1138, 736] width 46 height 26
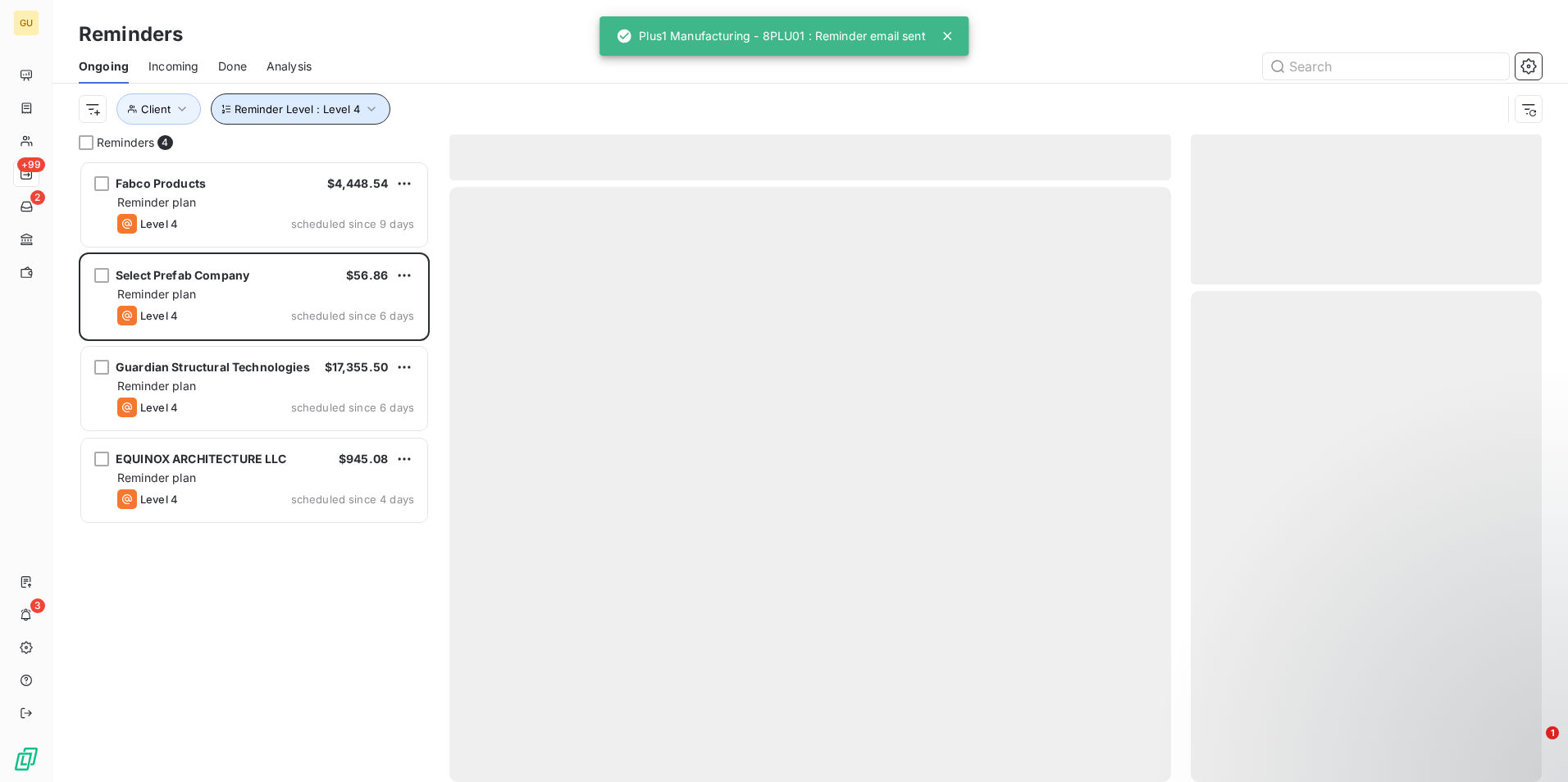
click at [372, 113] on icon "button" at bounding box center [371, 108] width 17 height 17
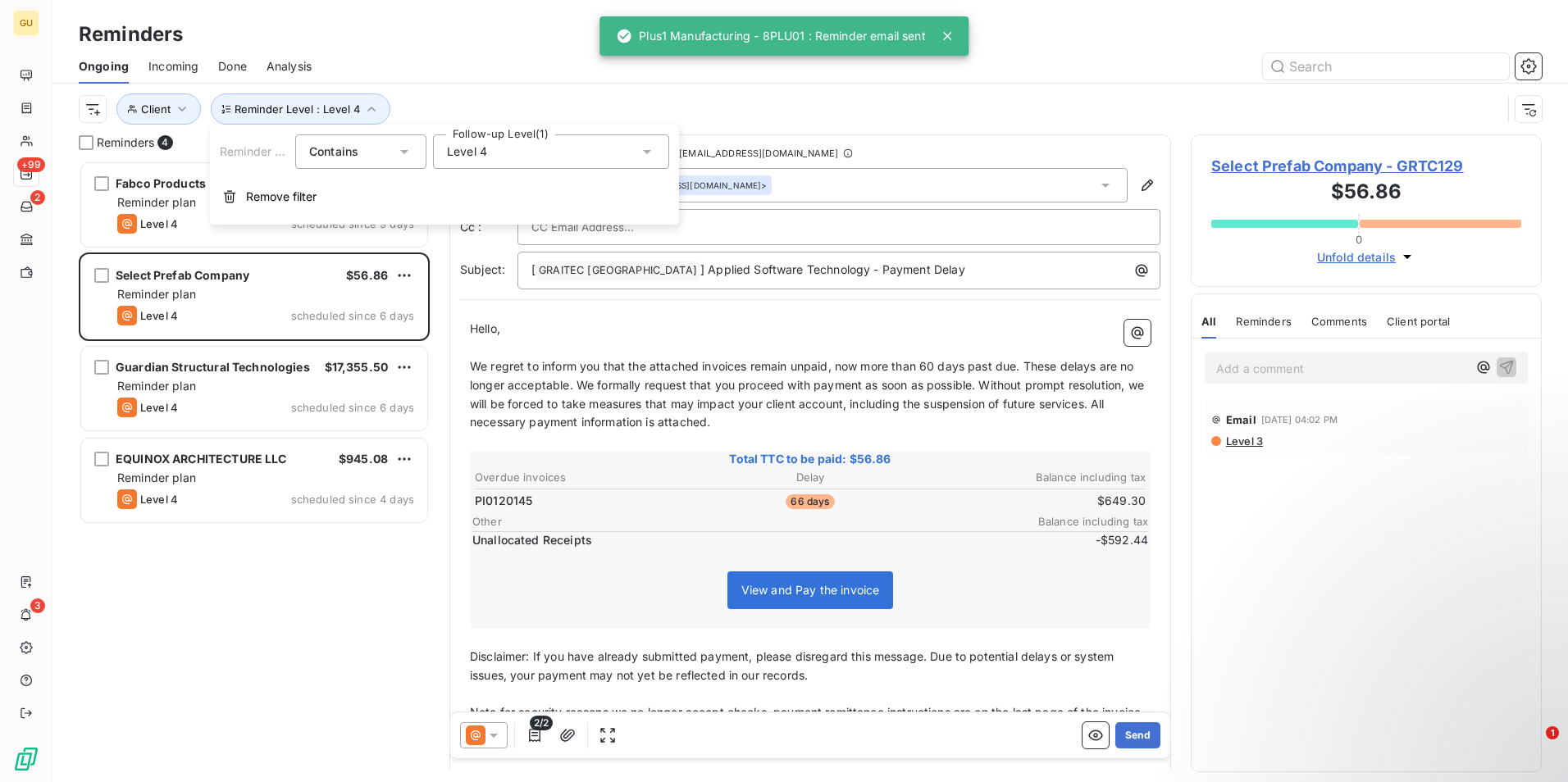
click at [646, 150] on icon at bounding box center [647, 151] width 8 height 4
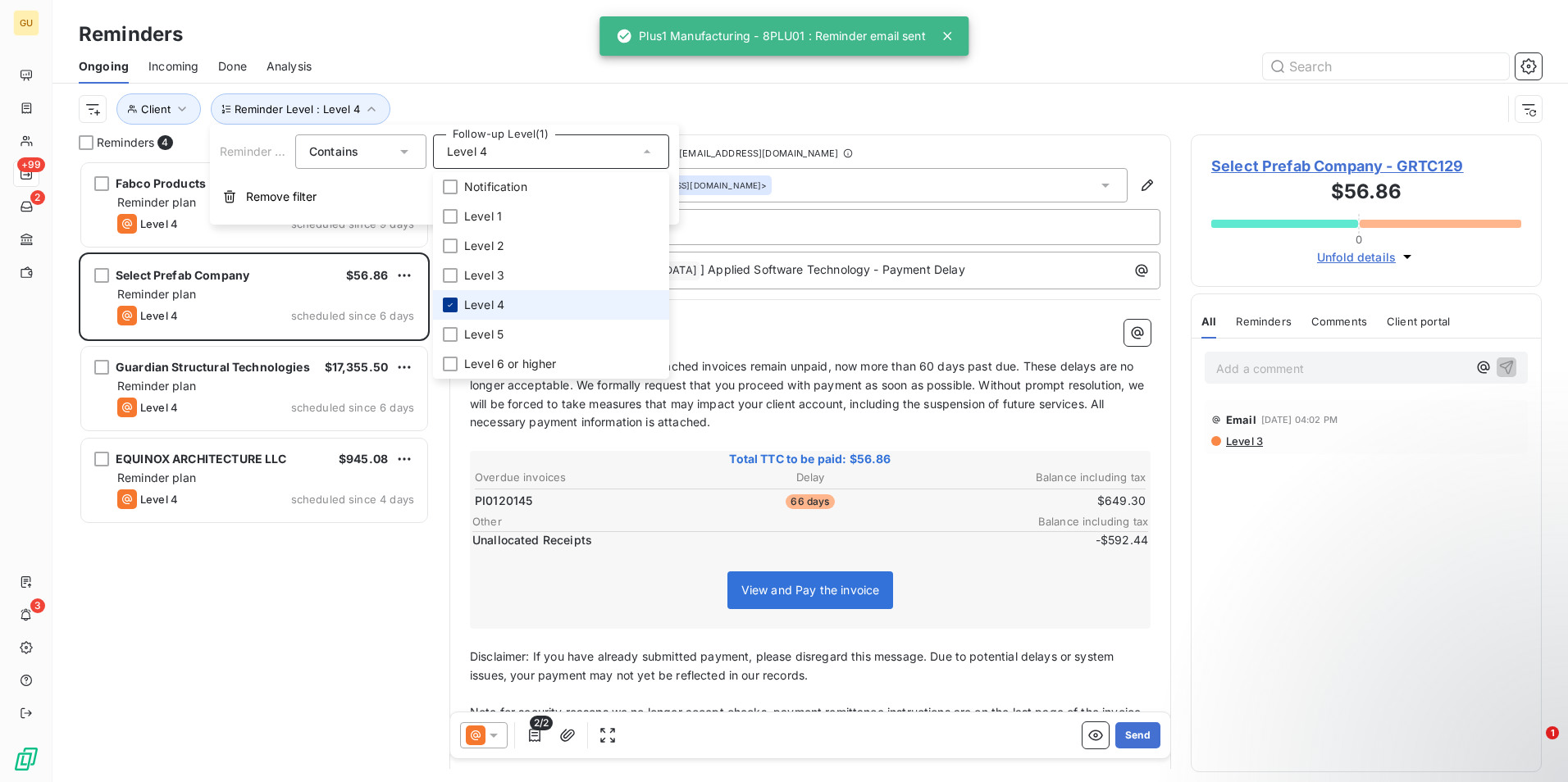
click at [448, 307] on icon at bounding box center [450, 304] width 10 height 10
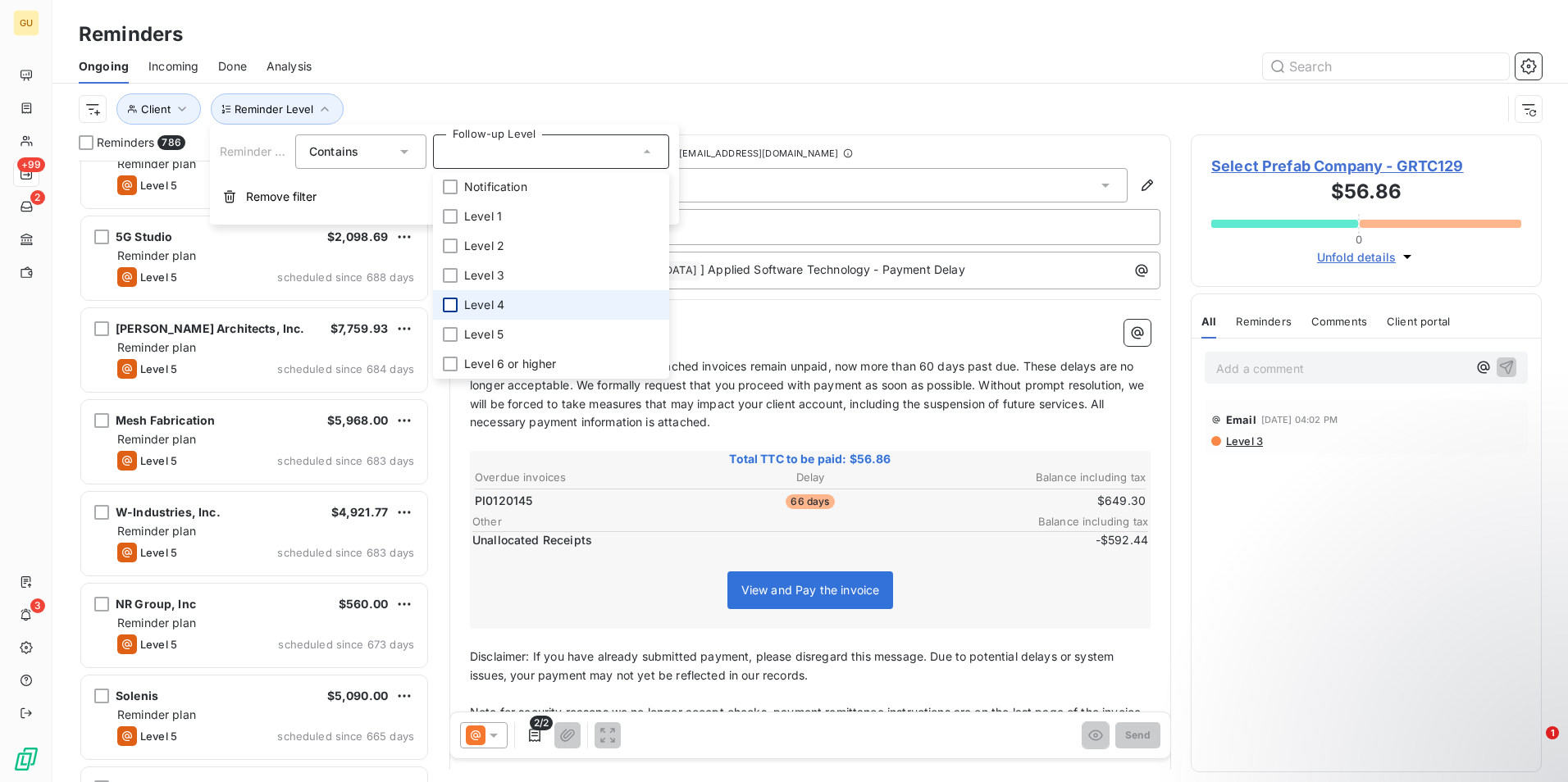
scroll to position [1722, 0]
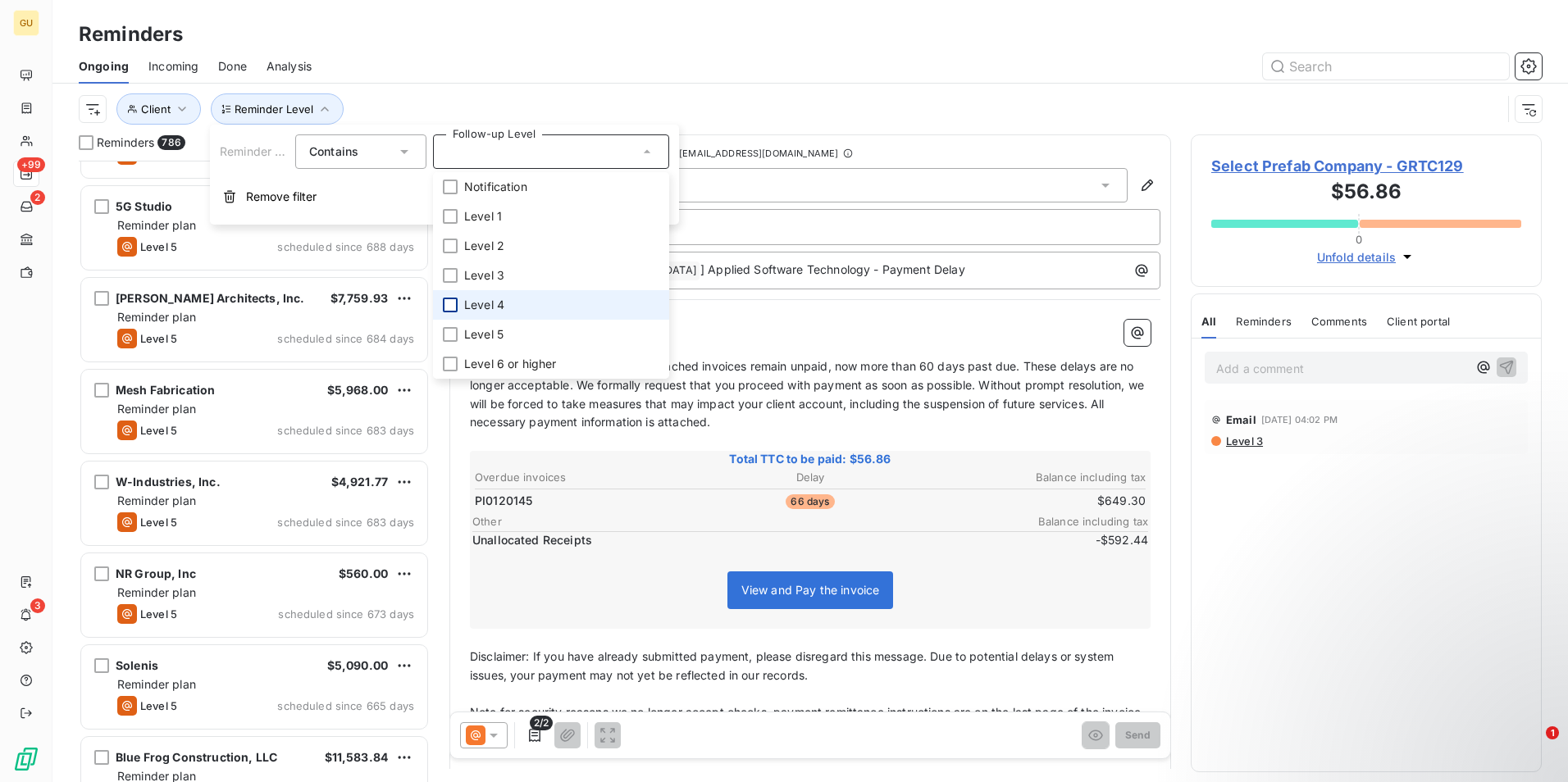
click at [519, 34] on div "Reminders" at bounding box center [810, 34] width 1516 height 30
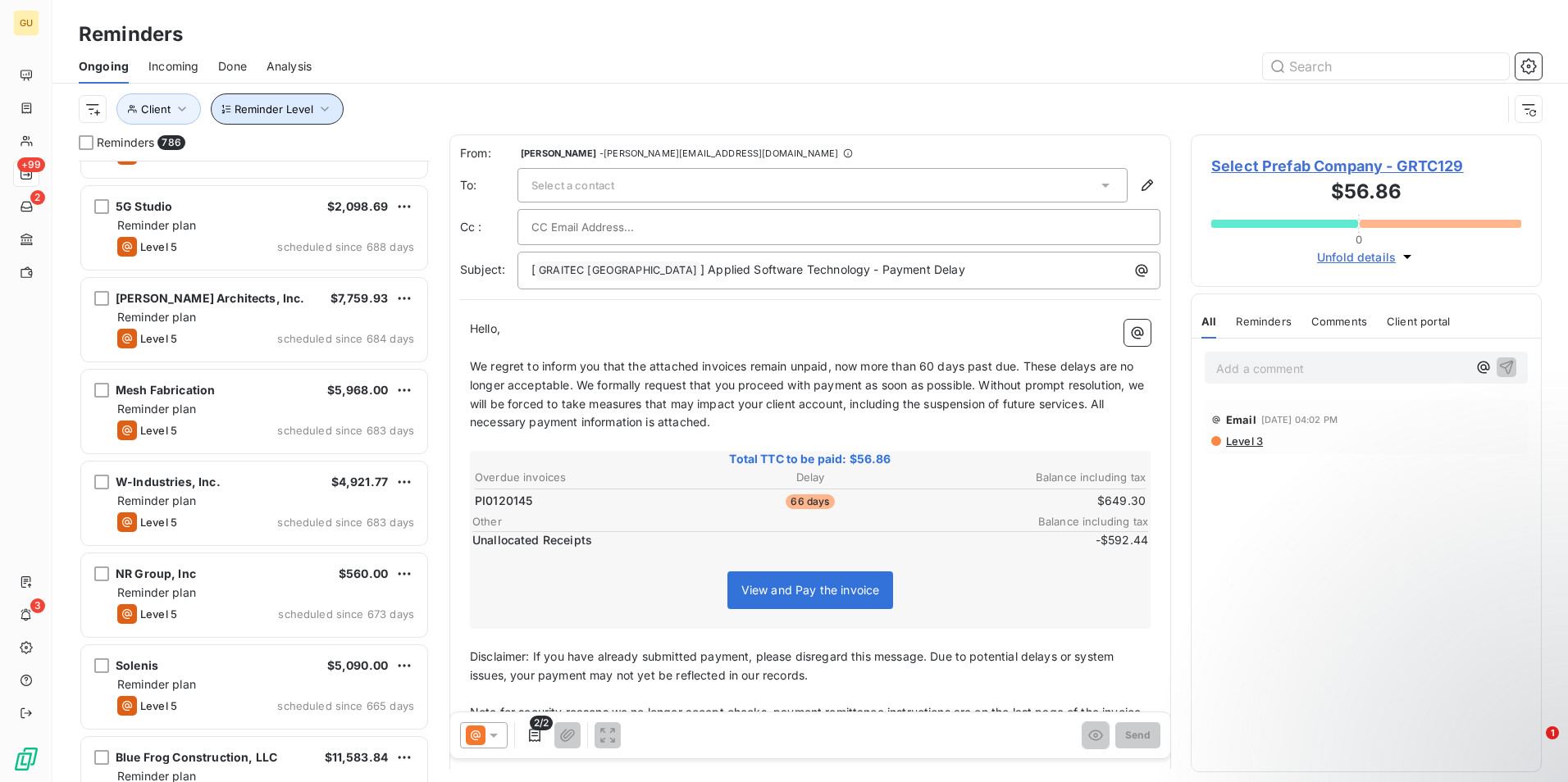
click at [318, 108] on icon "button" at bounding box center [325, 108] width 17 height 17
click at [323, 110] on icon "button" at bounding box center [325, 108] width 17 height 17
click at [323, 110] on icon "button" at bounding box center [324, 109] width 8 height 5
click at [643, 150] on icon at bounding box center [647, 151] width 17 height 17
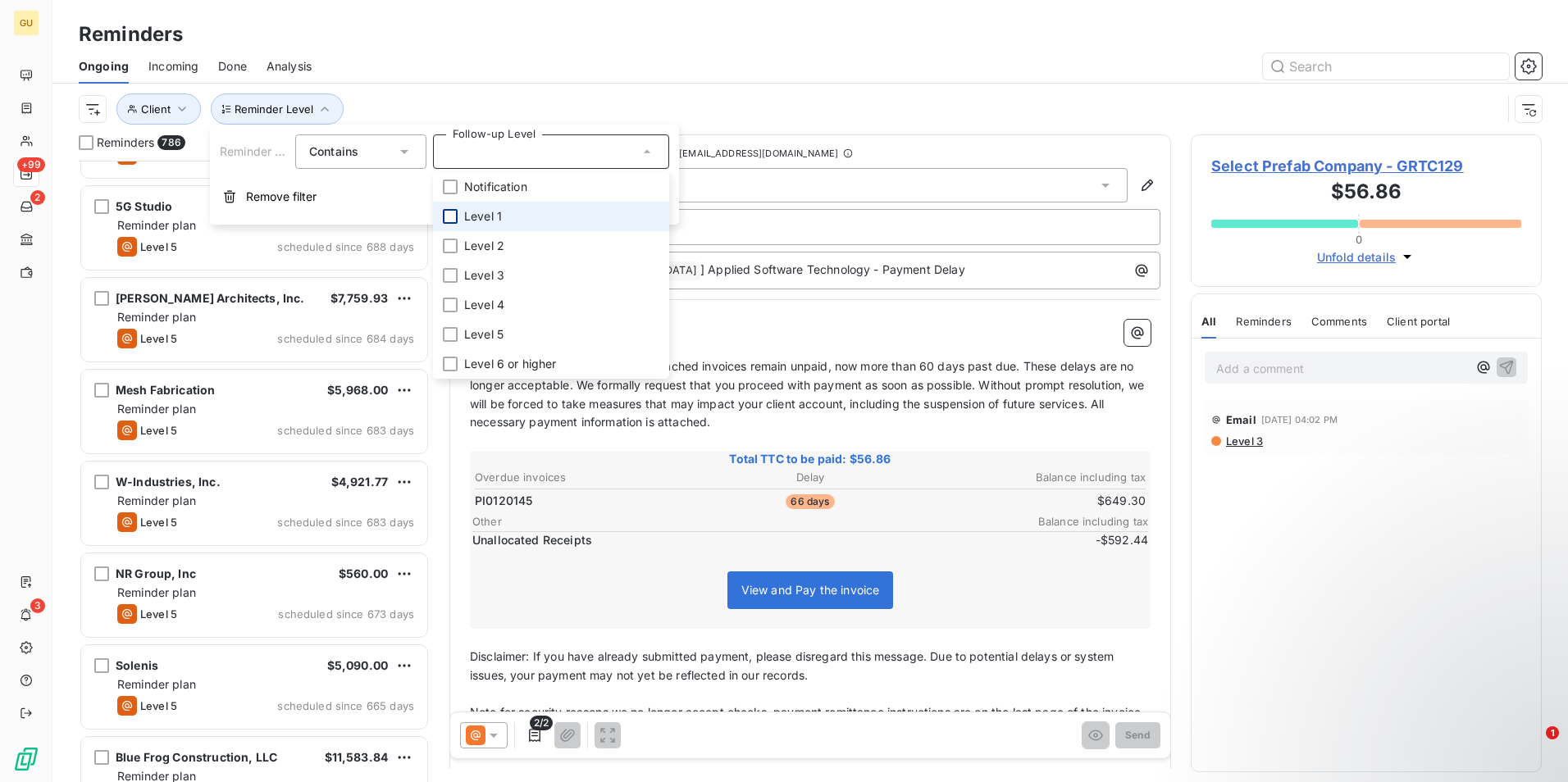
click at [448, 220] on div at bounding box center [450, 216] width 15 height 15
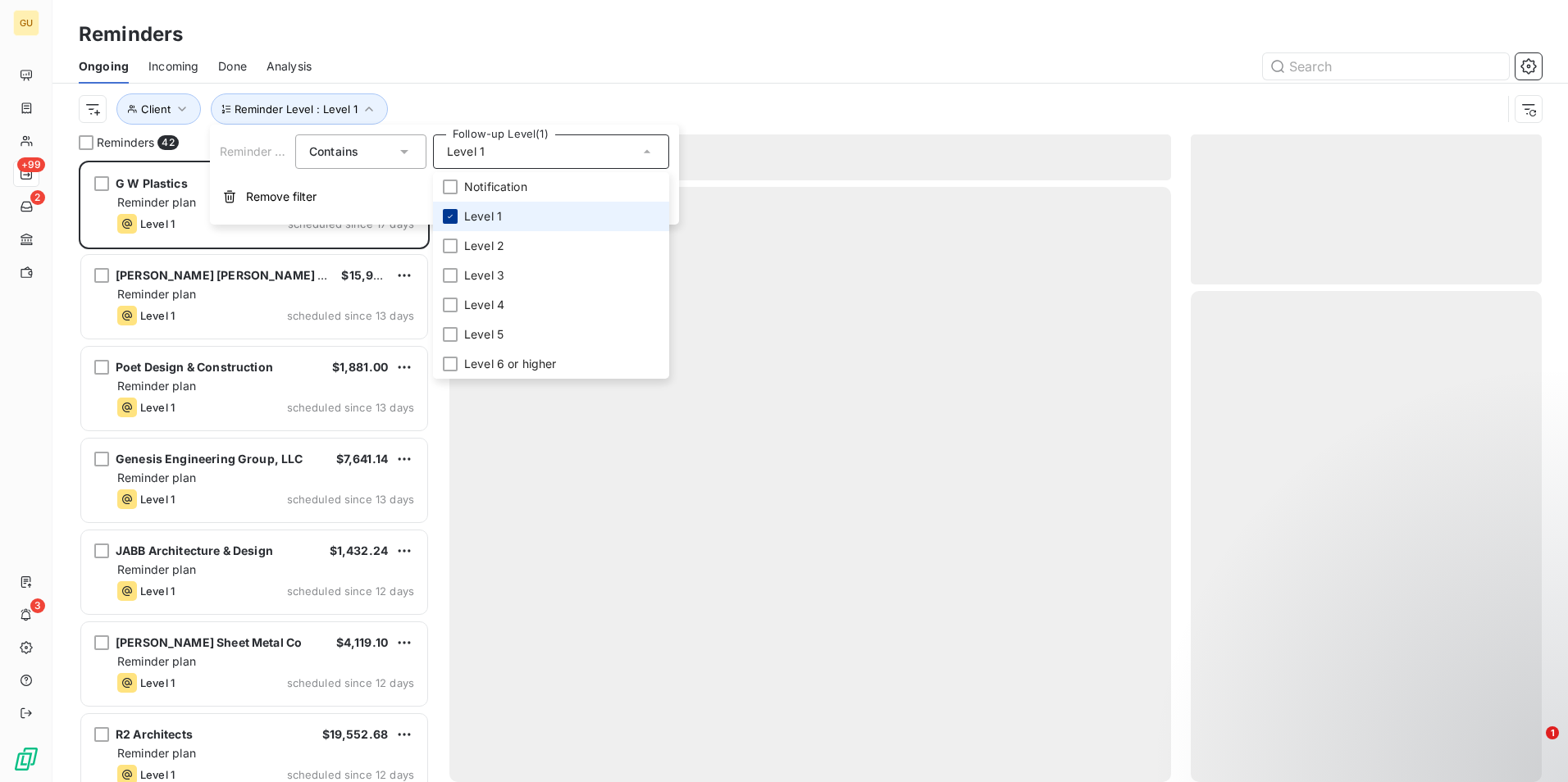
scroll to position [609, 339]
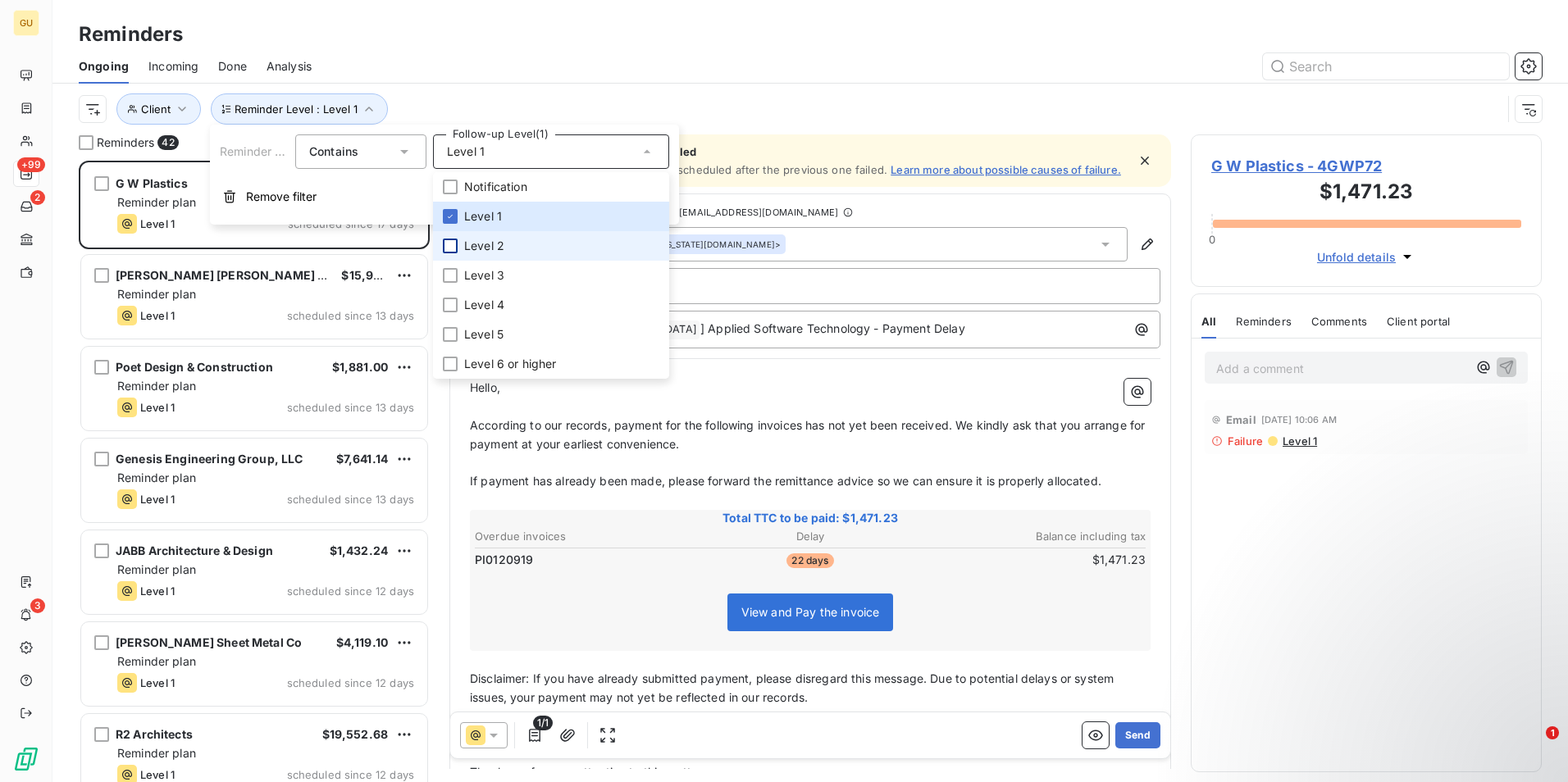
click at [444, 244] on div at bounding box center [450, 246] width 15 height 15
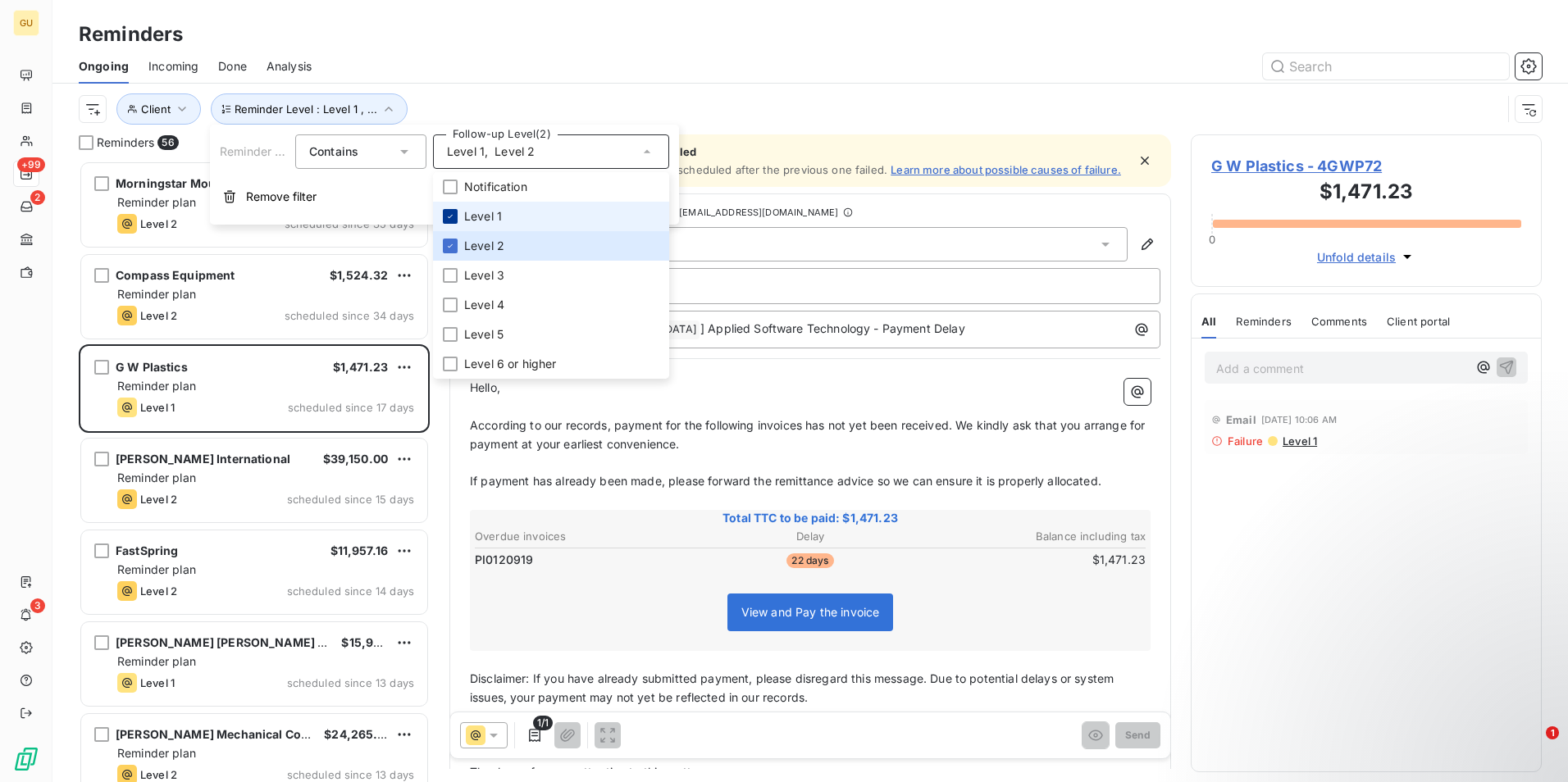
click at [450, 218] on icon at bounding box center [451, 217] width 5 height 3
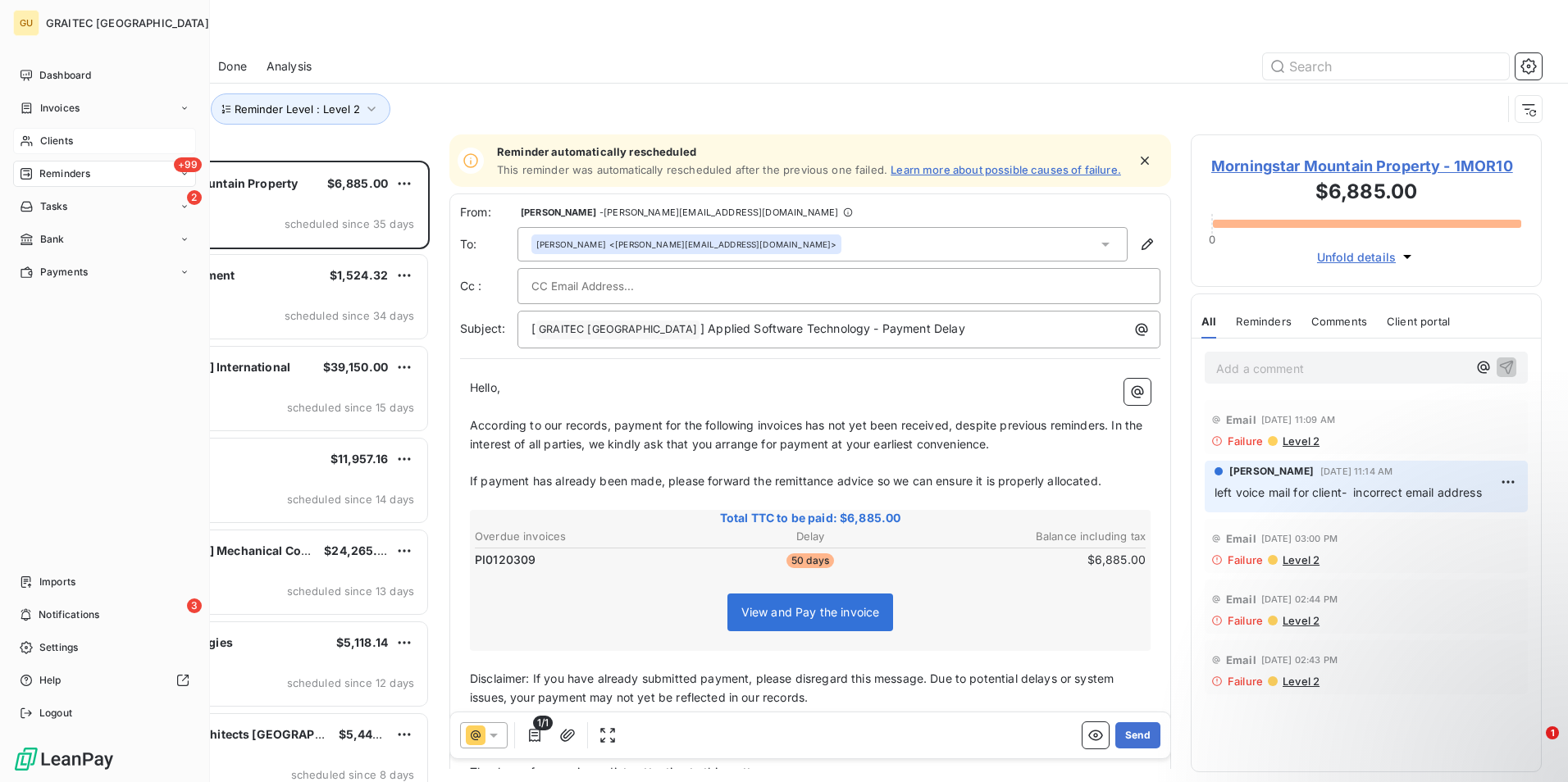
click at [60, 139] on span "Clients" at bounding box center [56, 141] width 32 height 15
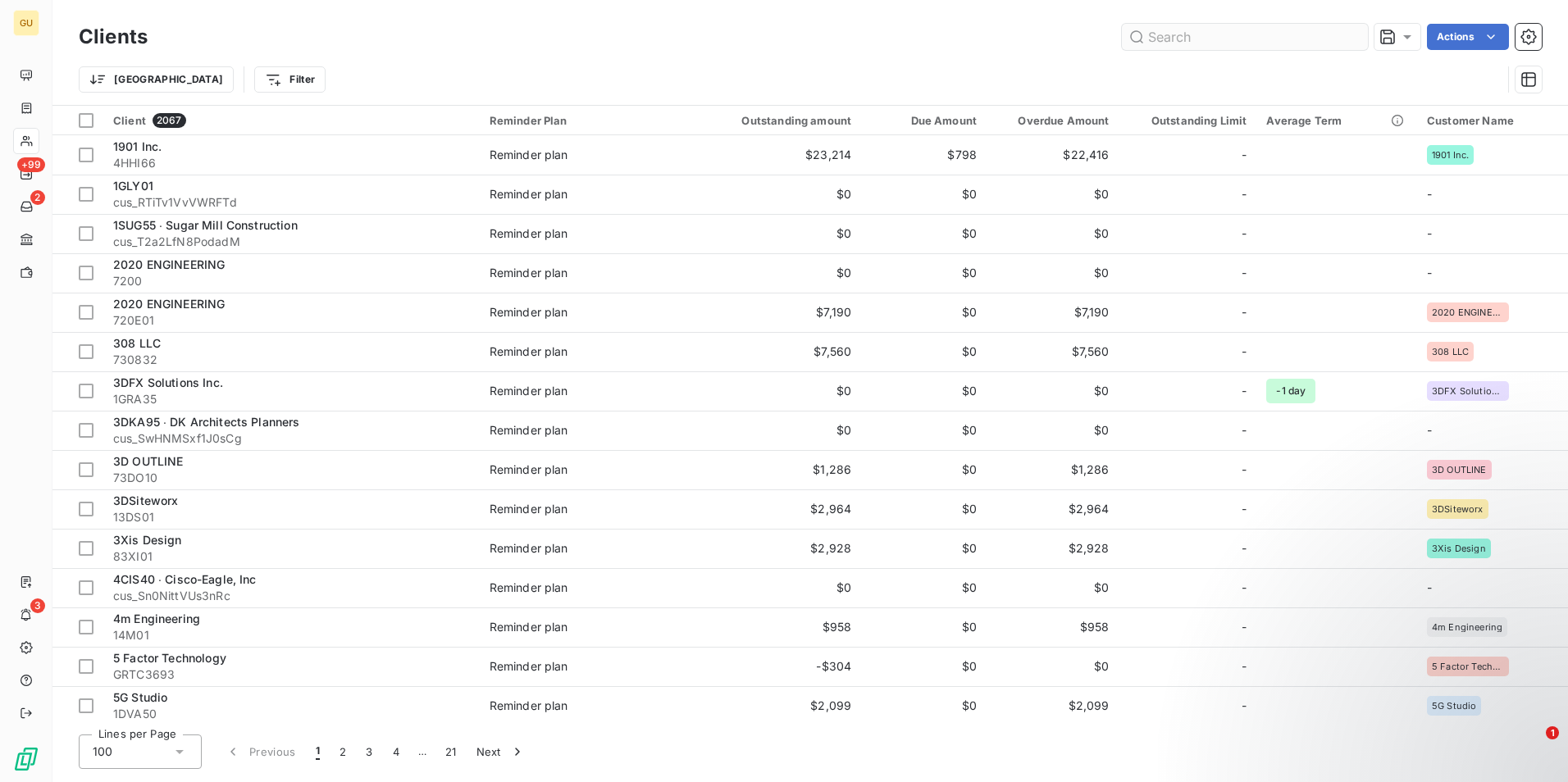
click at [1208, 45] on input "text" at bounding box center [1244, 37] width 246 height 26
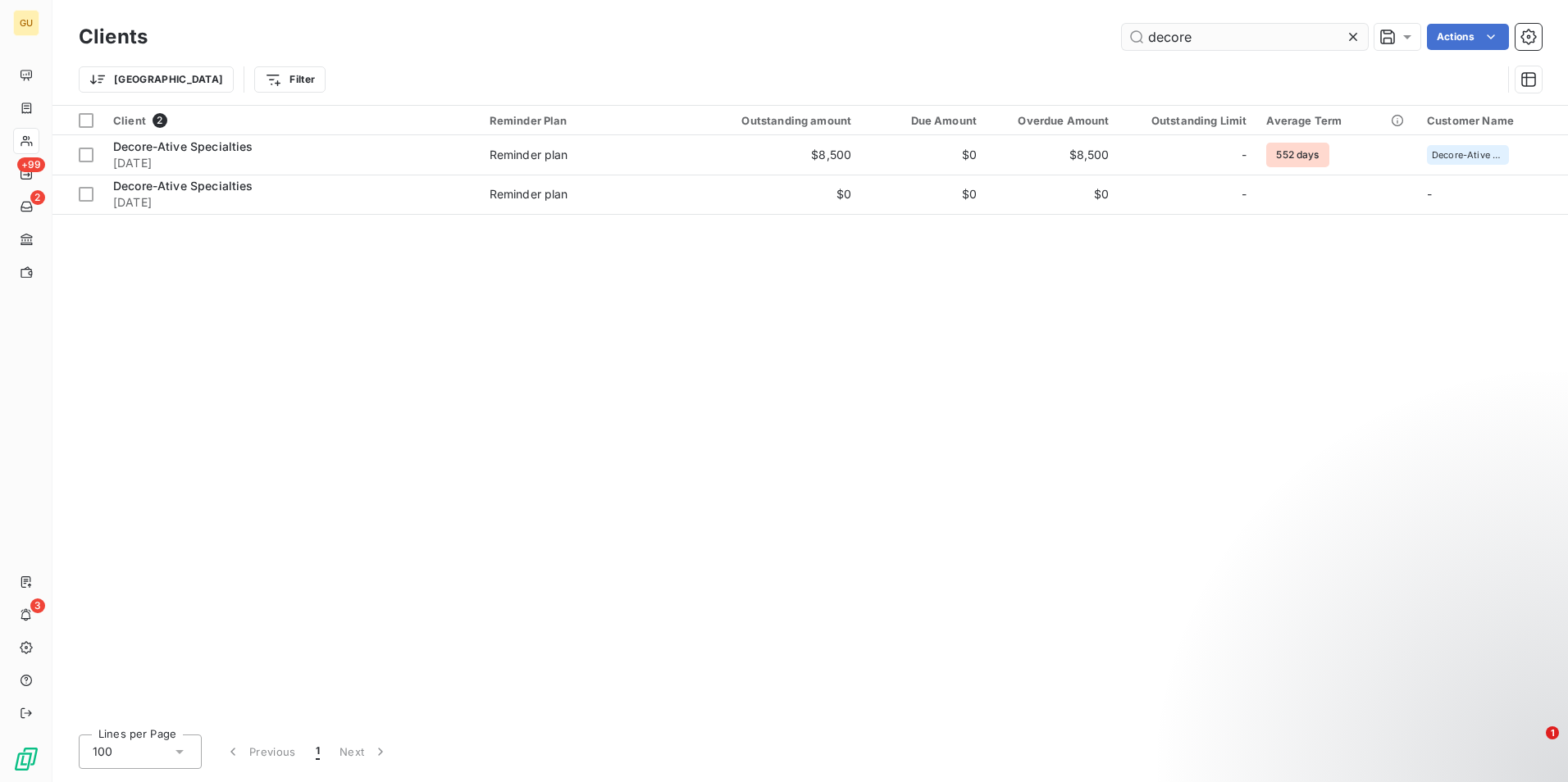
type input "decore"
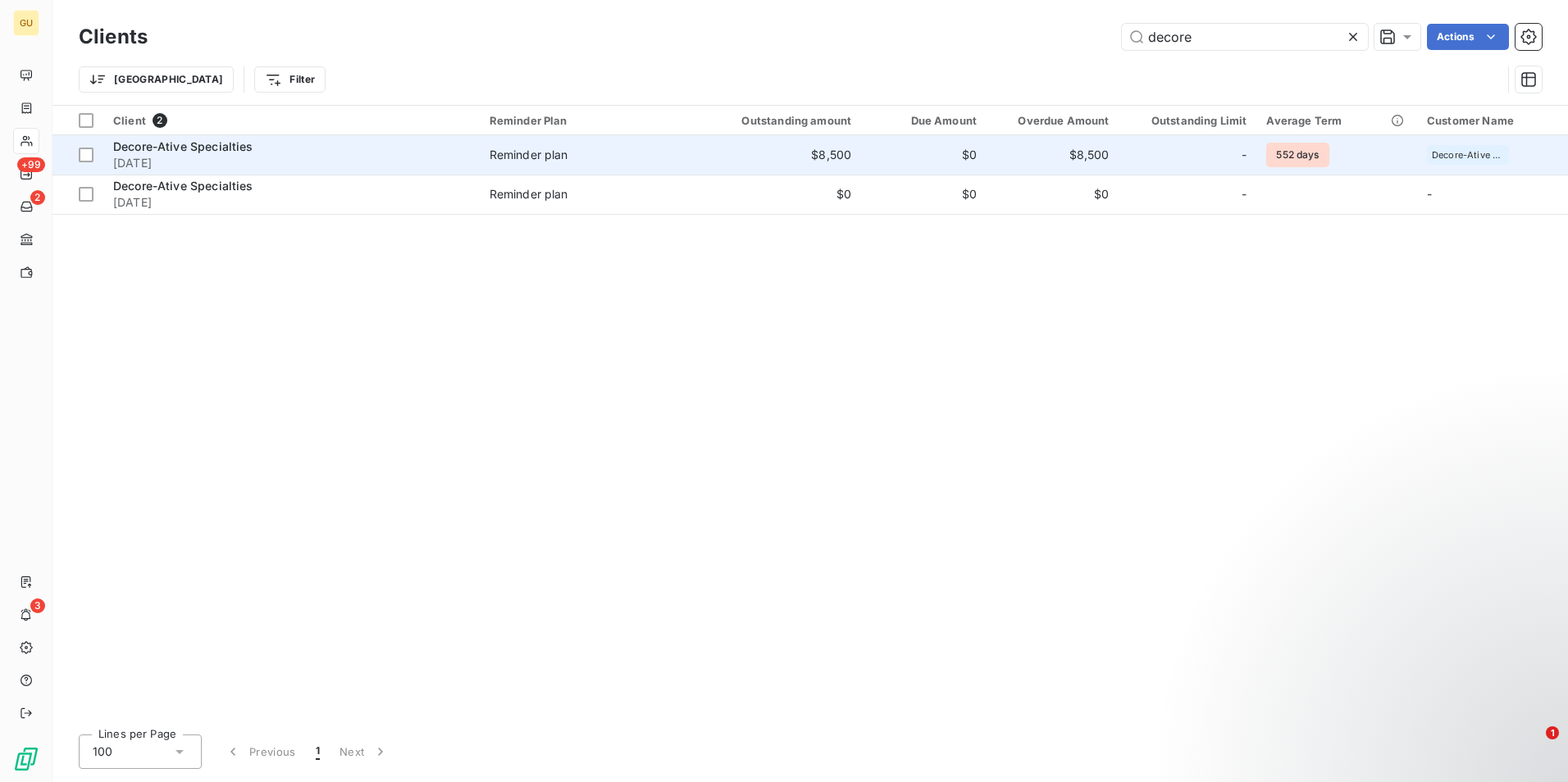
click at [207, 150] on span "Decore-Ative Specialties" at bounding box center [183, 146] width 140 height 14
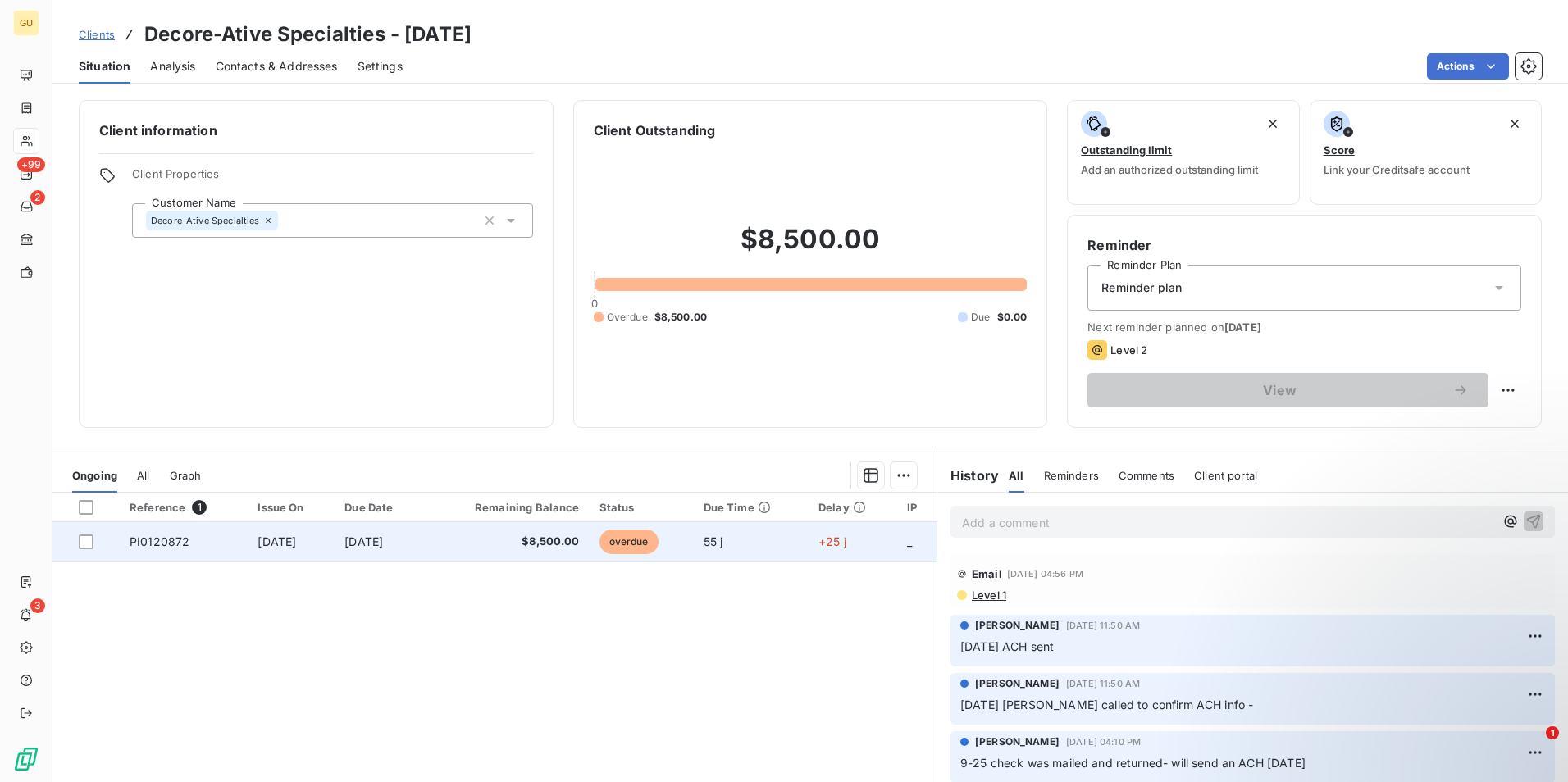
click at [94, 541] on div at bounding box center [94, 541] width 32 height 15
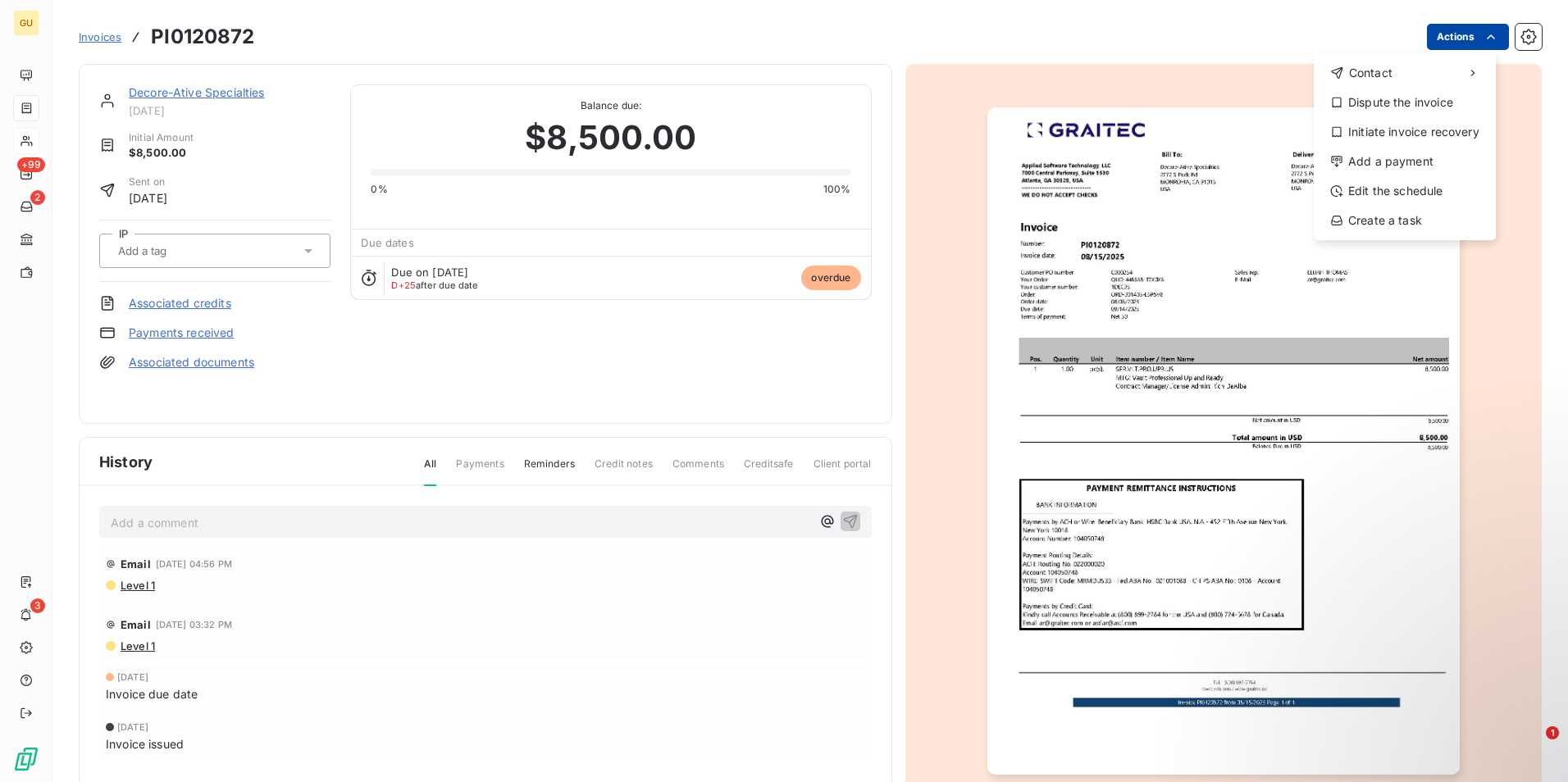
click at [1488, 31] on html "GU +99 2 3 Invoices PI0120872 Actions Contact Dispute the invoice Initiate invo…" at bounding box center [784, 391] width 1568 height 782
click at [1394, 157] on div "Add a payment" at bounding box center [1404, 162] width 169 height 26
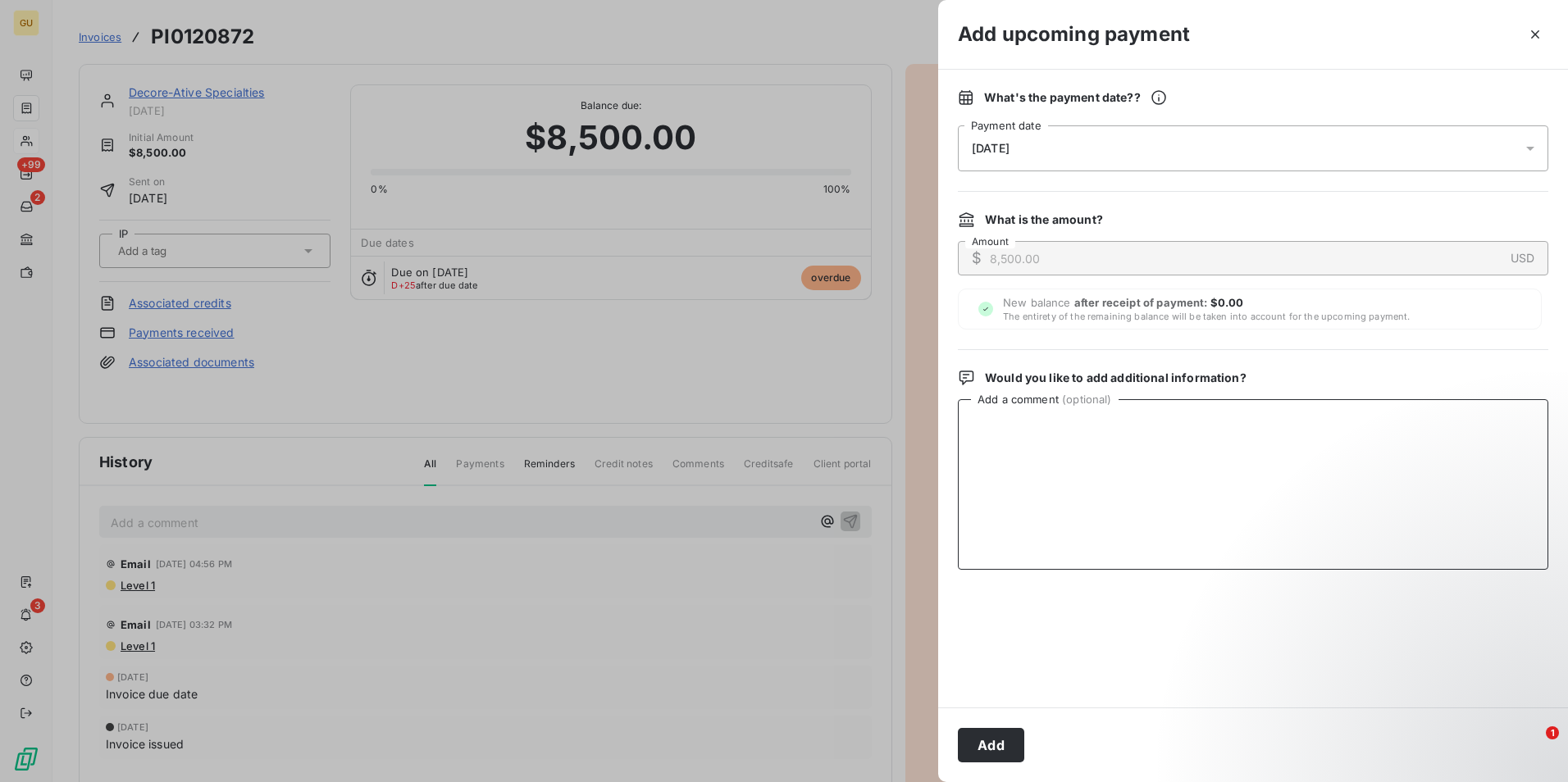
paste textarea "[DATE] Payment ACH100125IC"
type textarea "[DATE] Payment ACH100125IC paid by [PERSON_NAME]"
click at [997, 741] on button "Add" at bounding box center [991, 744] width 66 height 34
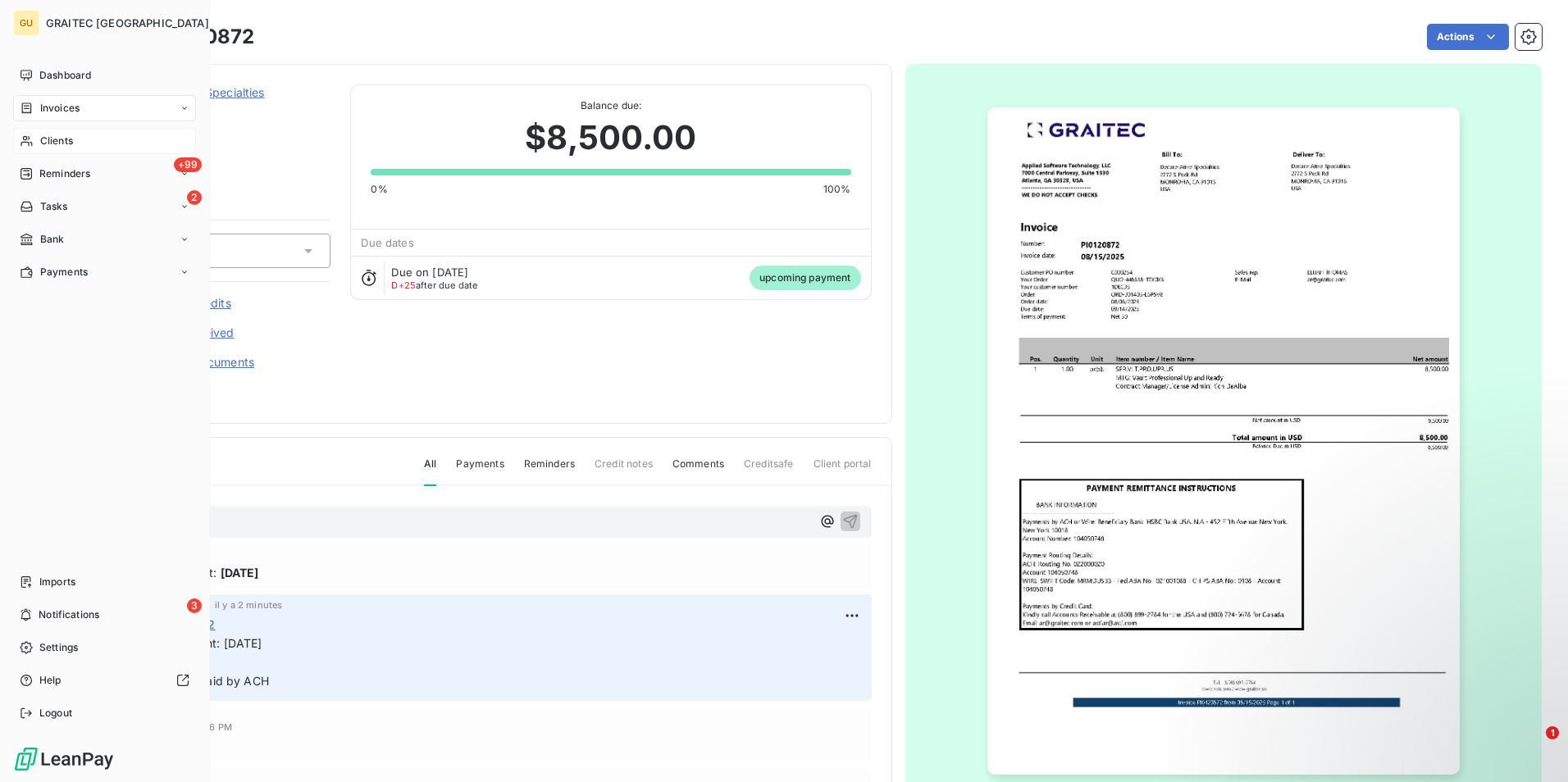
click at [49, 141] on span "Clients" at bounding box center [56, 141] width 32 height 15
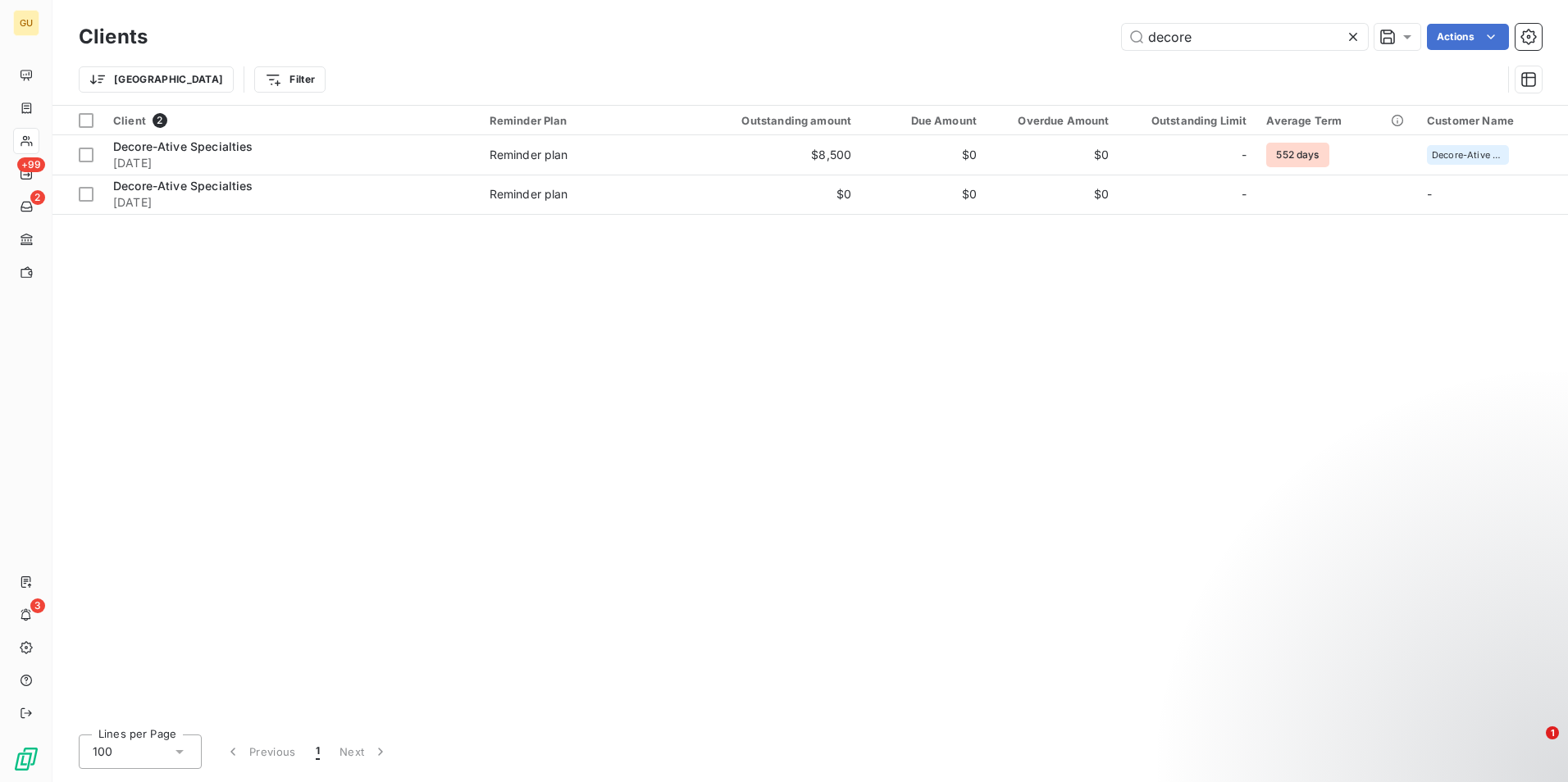
drag, startPoint x: 1199, startPoint y: 32, endPoint x: 1011, endPoint y: 45, distance: 188.4
click at [1011, 45] on div "decore Actions" at bounding box center [854, 37] width 1375 height 26
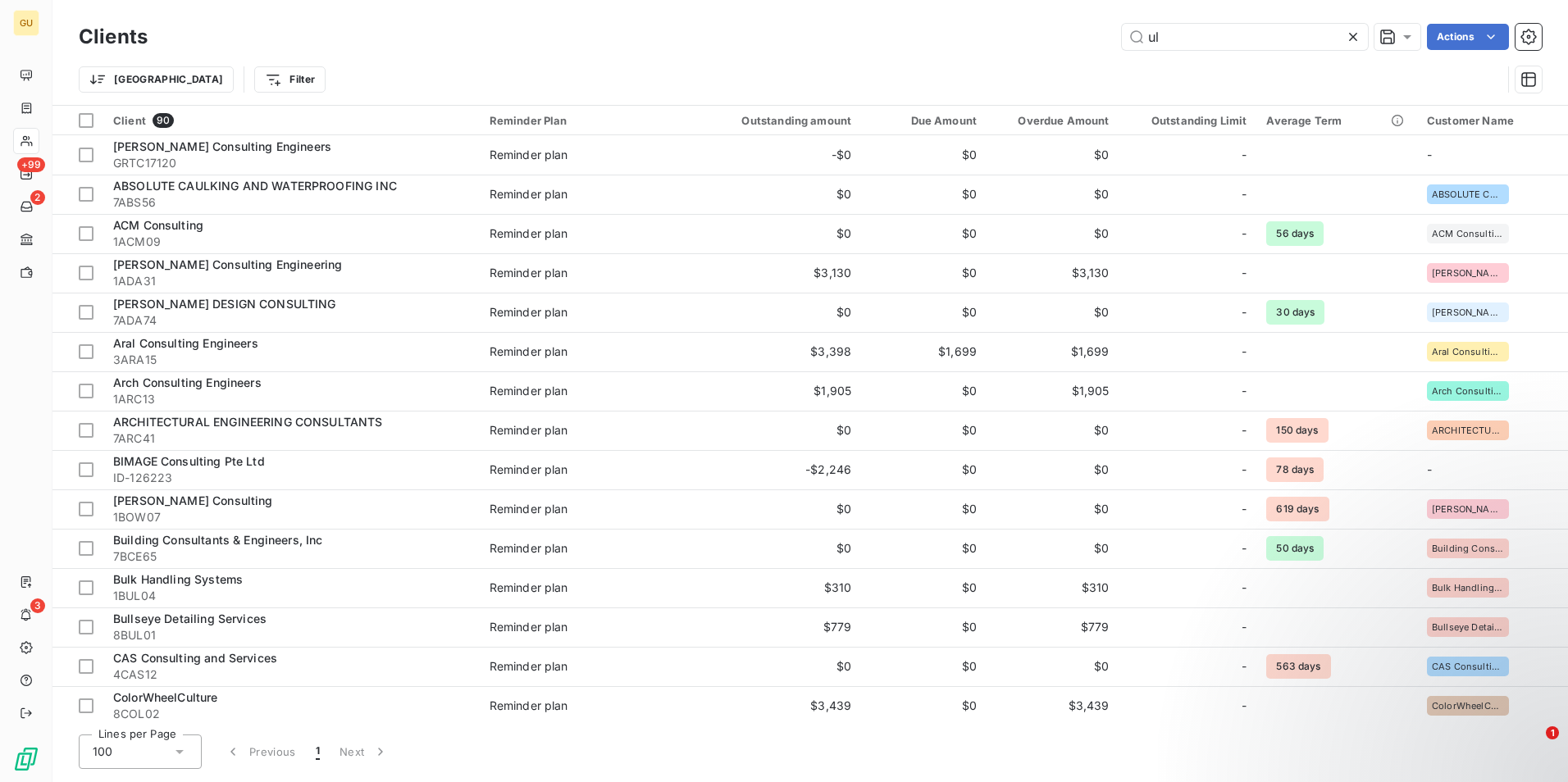
type input "u"
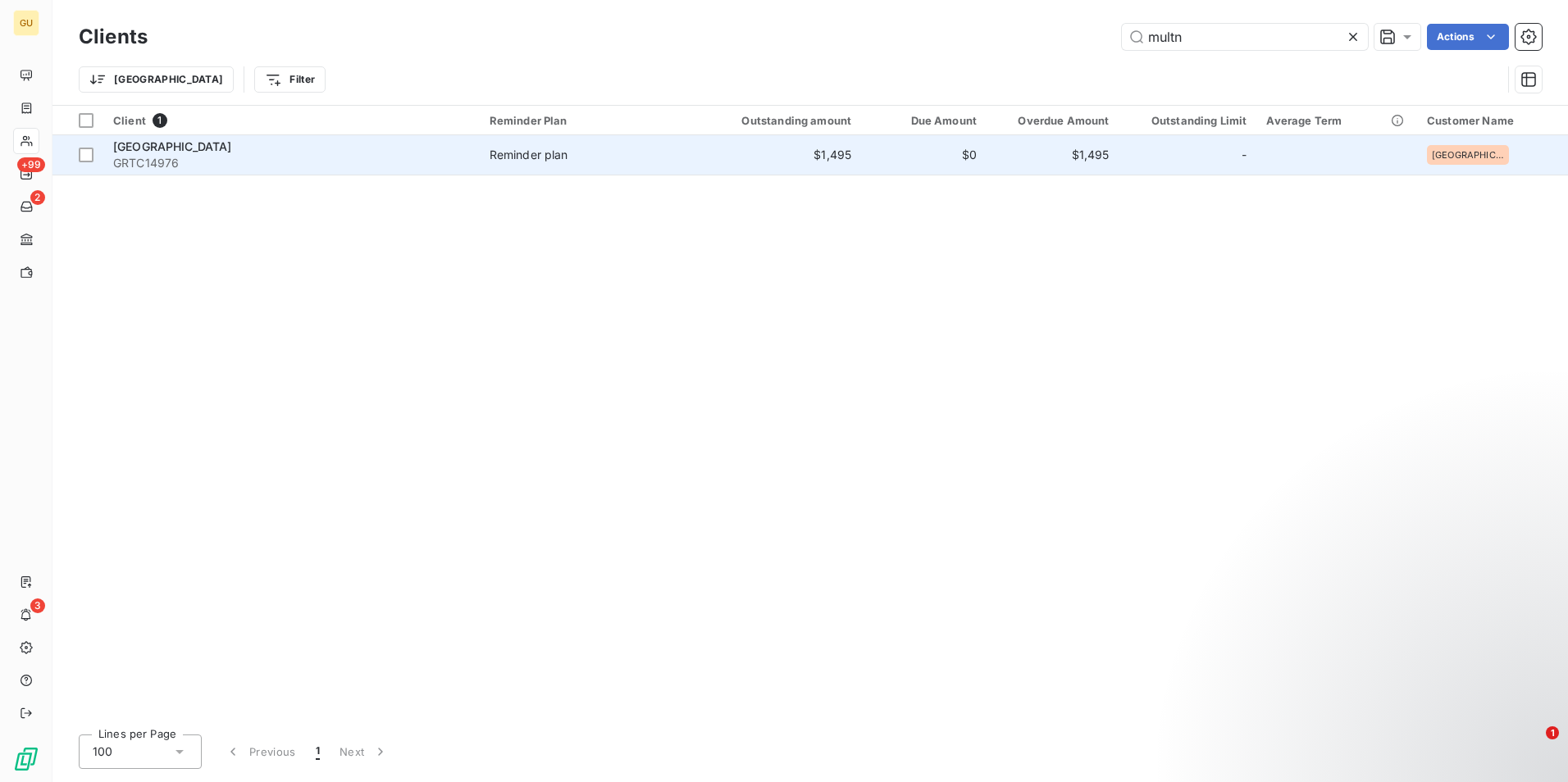
type input "multn"
click at [192, 150] on span "[GEOGRAPHIC_DATA]" at bounding box center [172, 146] width 119 height 14
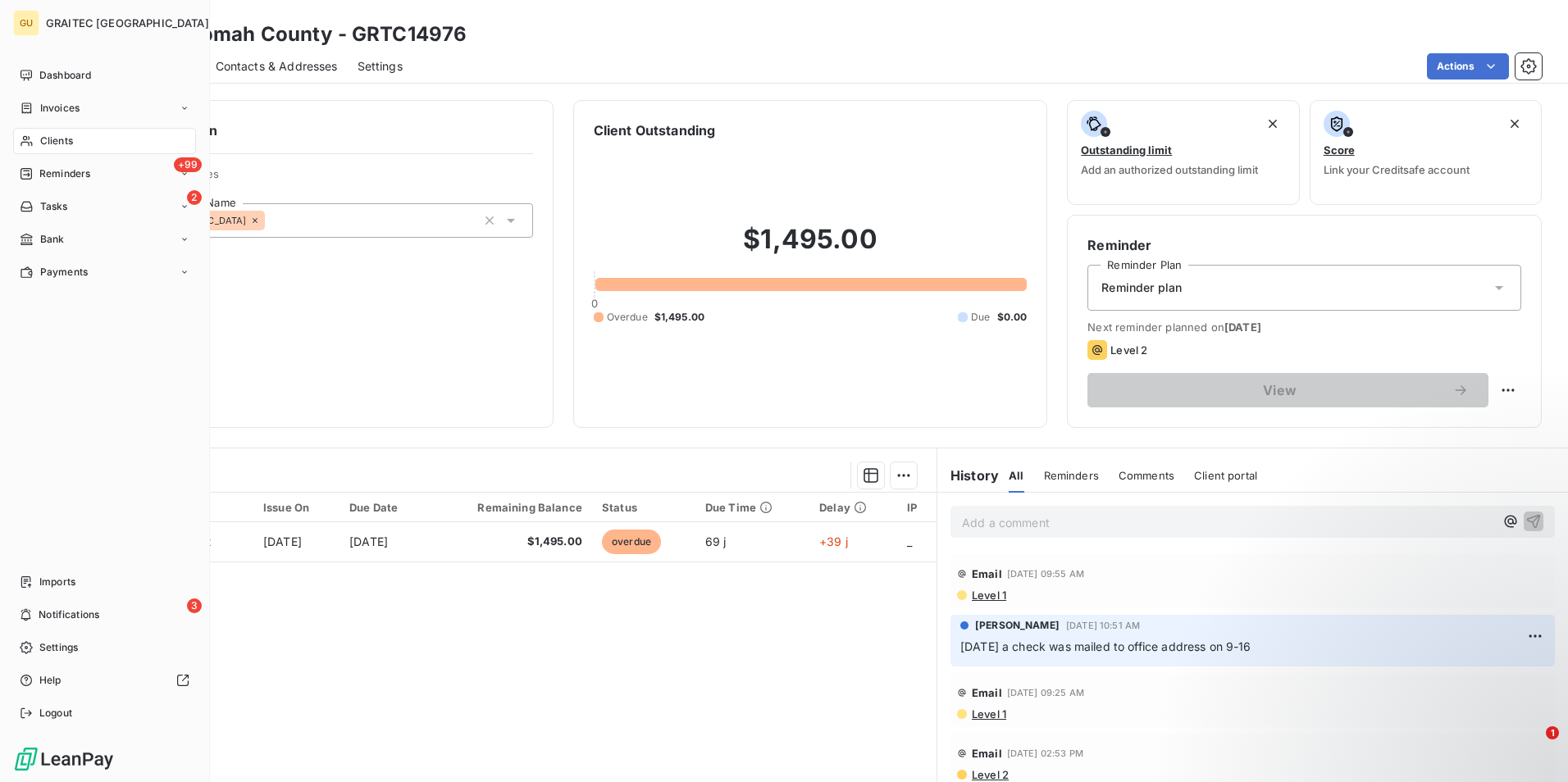
click at [110, 140] on div "Clients" at bounding box center [104, 141] width 183 height 26
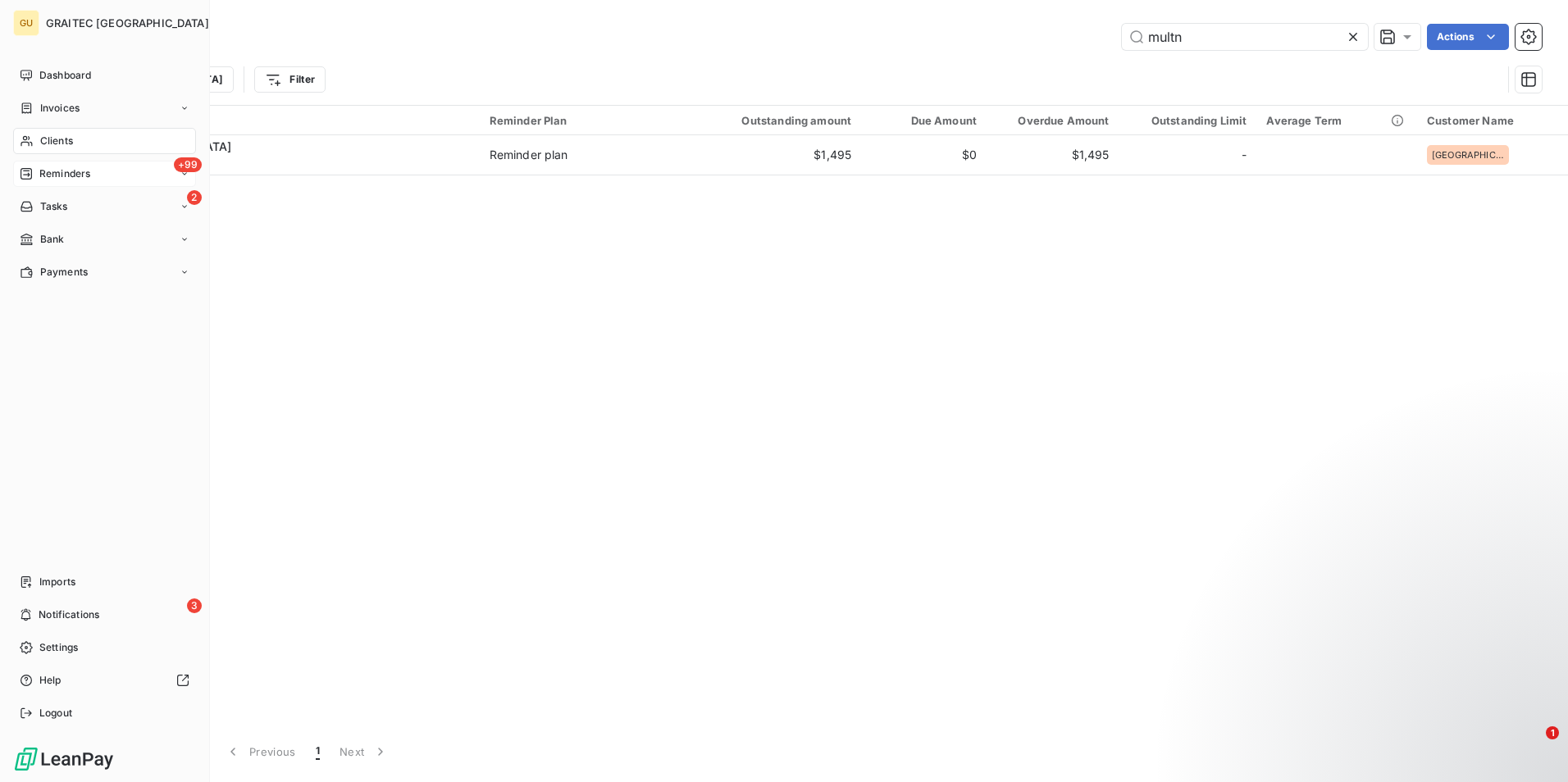
click at [96, 178] on div "+99 Reminders" at bounding box center [104, 174] width 183 height 26
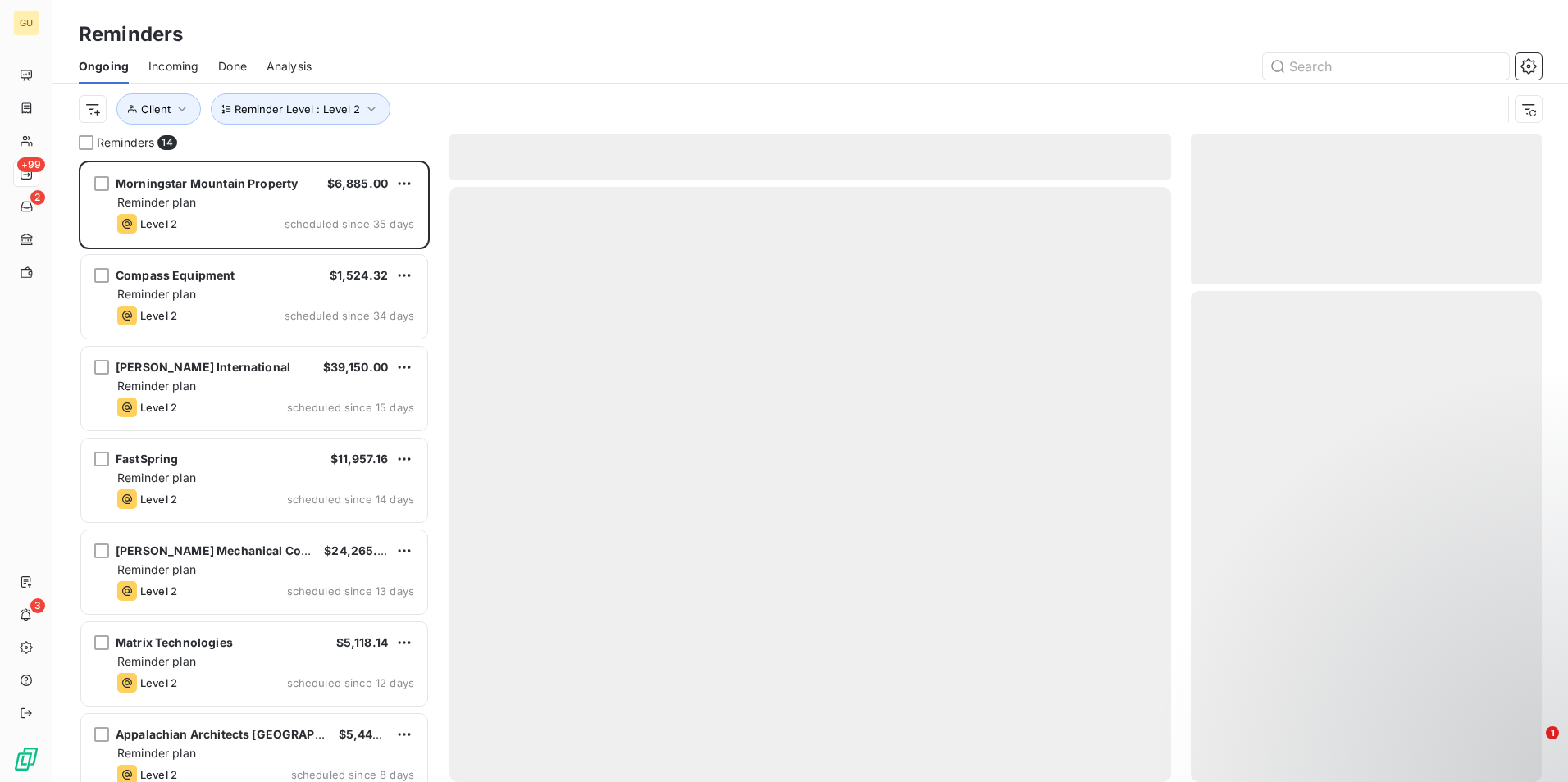
scroll to position [609, 339]
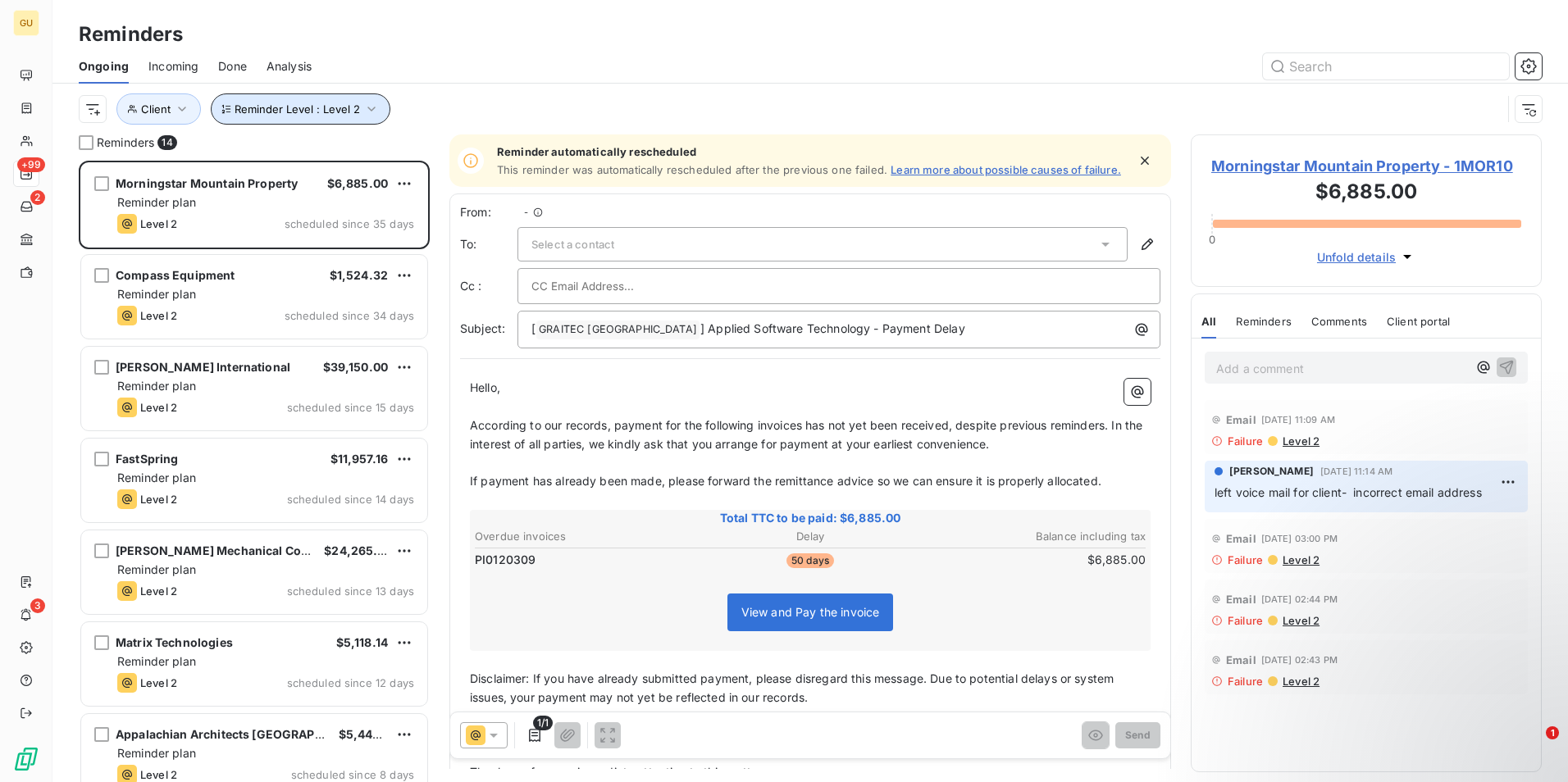
click at [369, 111] on icon "button" at bounding box center [371, 108] width 17 height 17
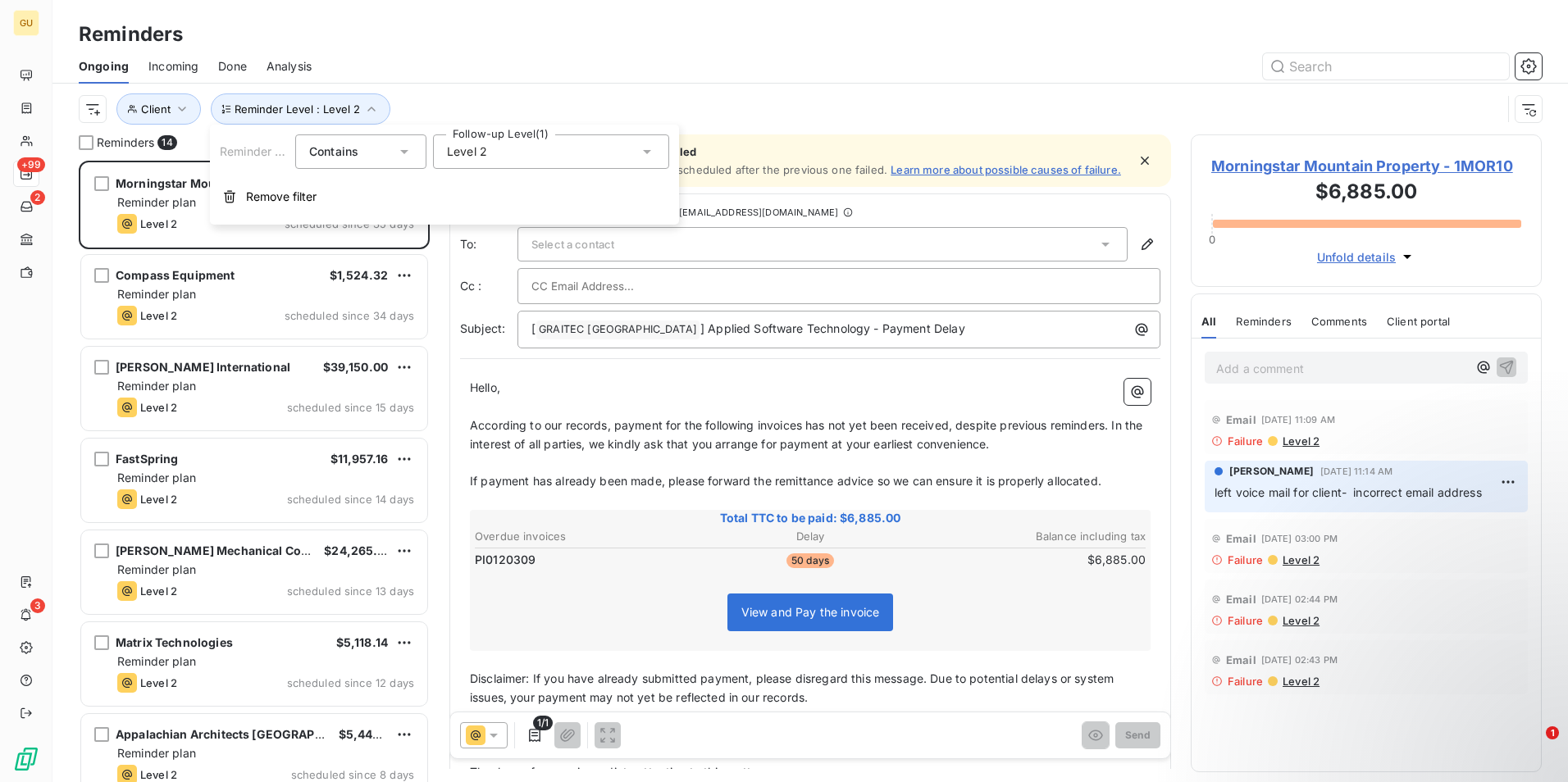
click at [646, 149] on icon at bounding box center [647, 151] width 17 height 17
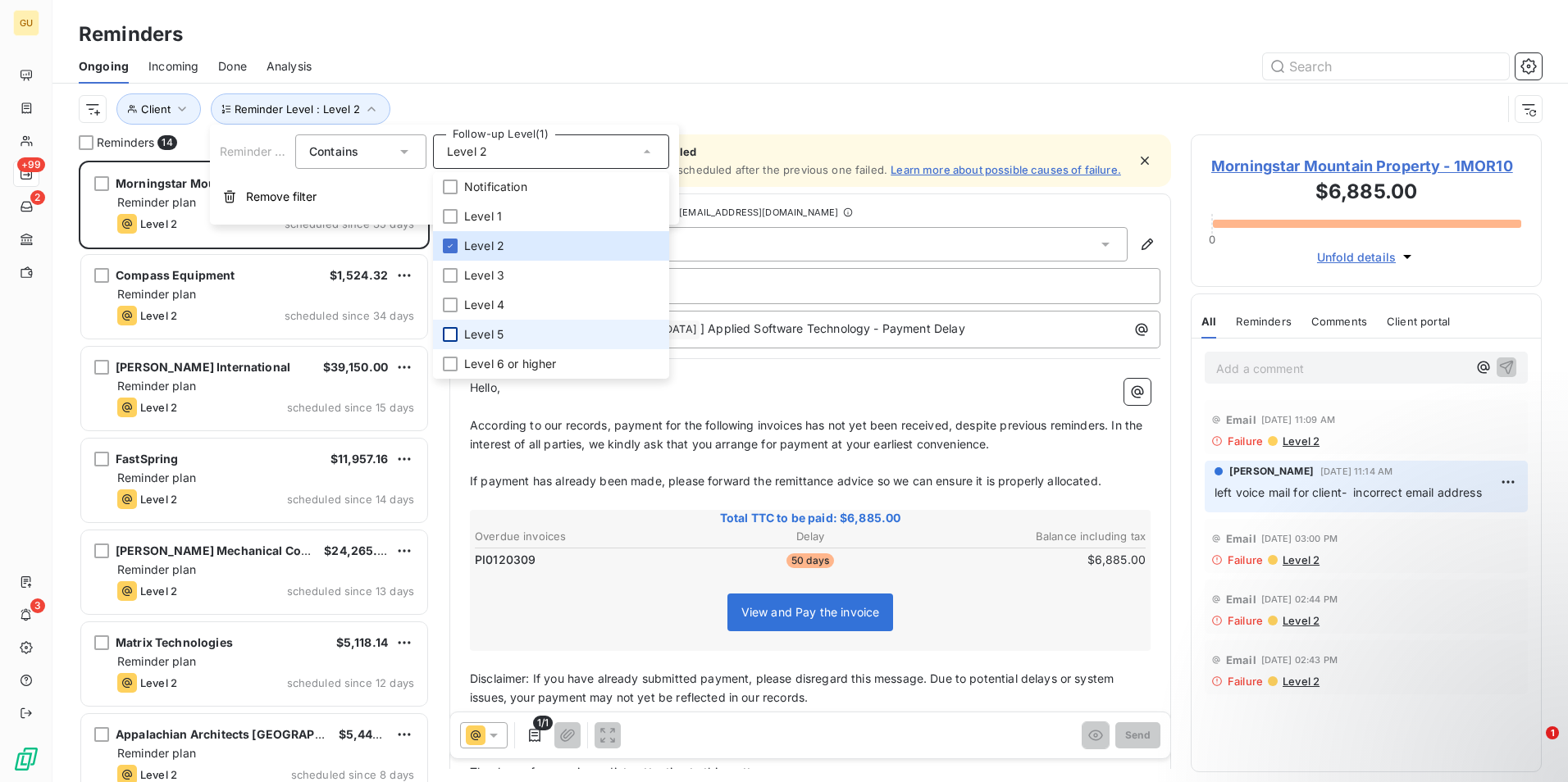
click at [452, 335] on div at bounding box center [450, 334] width 15 height 15
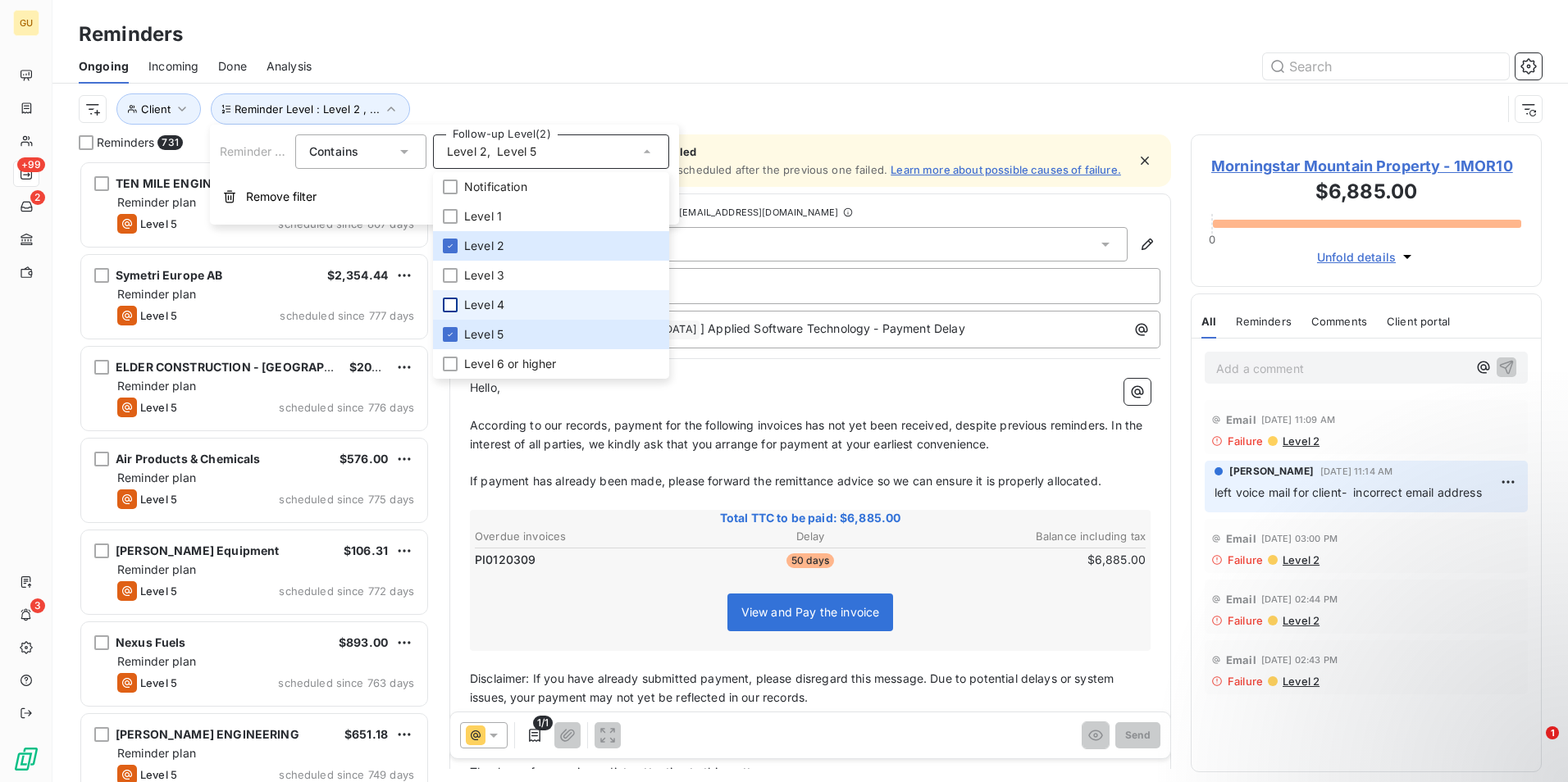
click at [450, 299] on div at bounding box center [450, 304] width 15 height 15
click at [447, 254] on li "Level 2" at bounding box center [551, 246] width 236 height 30
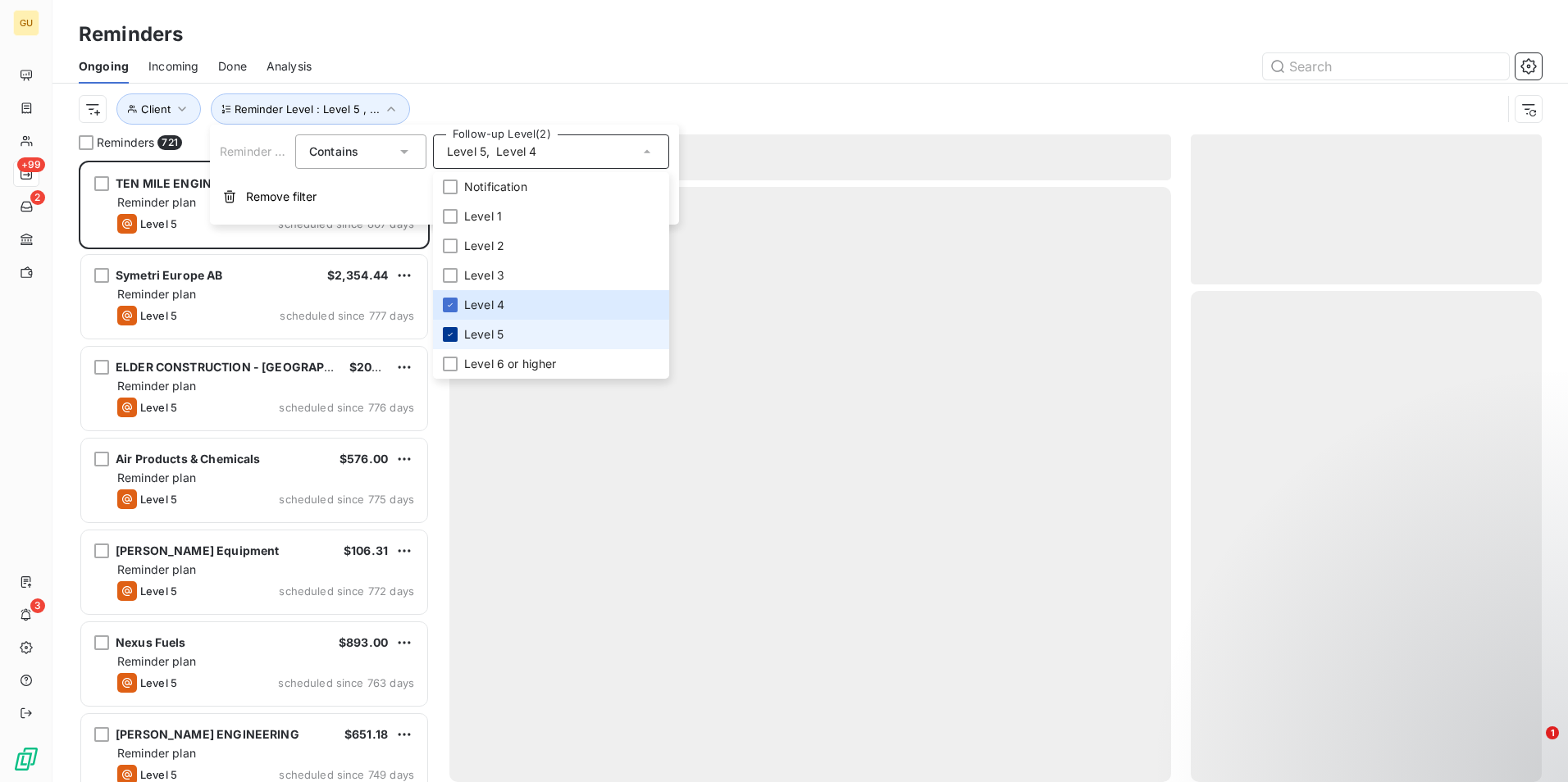
scroll to position [609, 339]
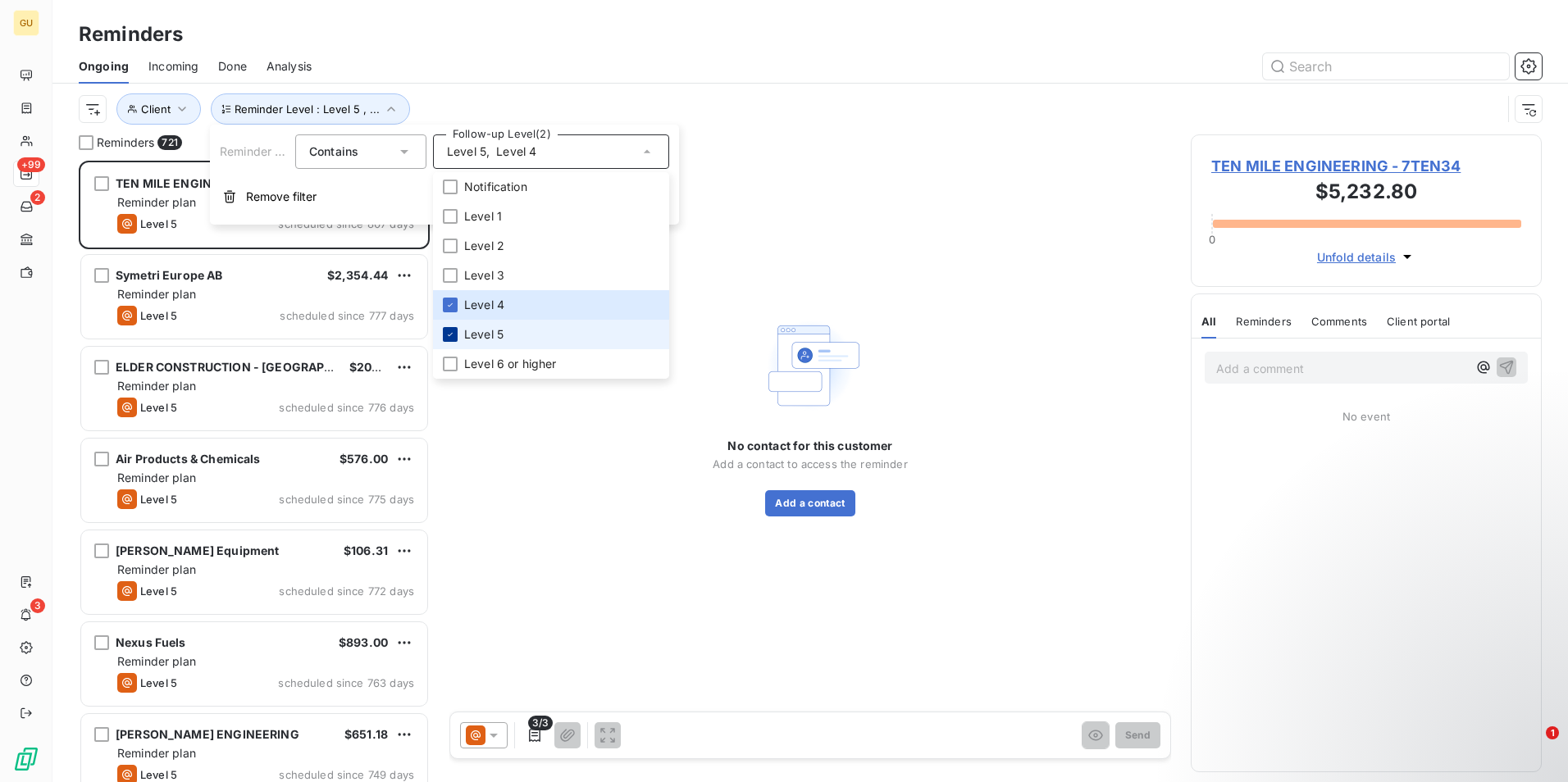
click at [450, 335] on icon at bounding box center [451, 334] width 5 height 3
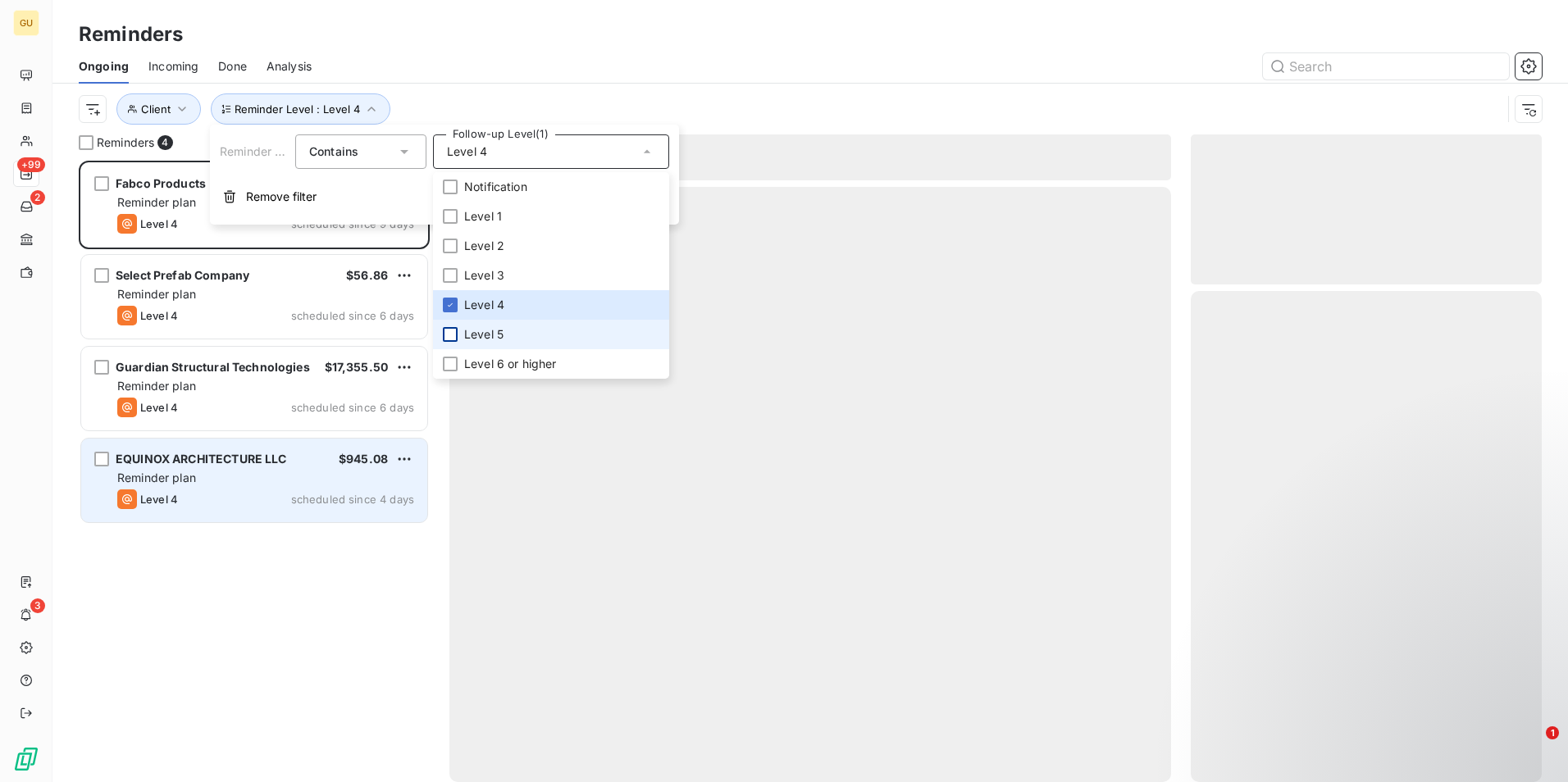
scroll to position [609, 339]
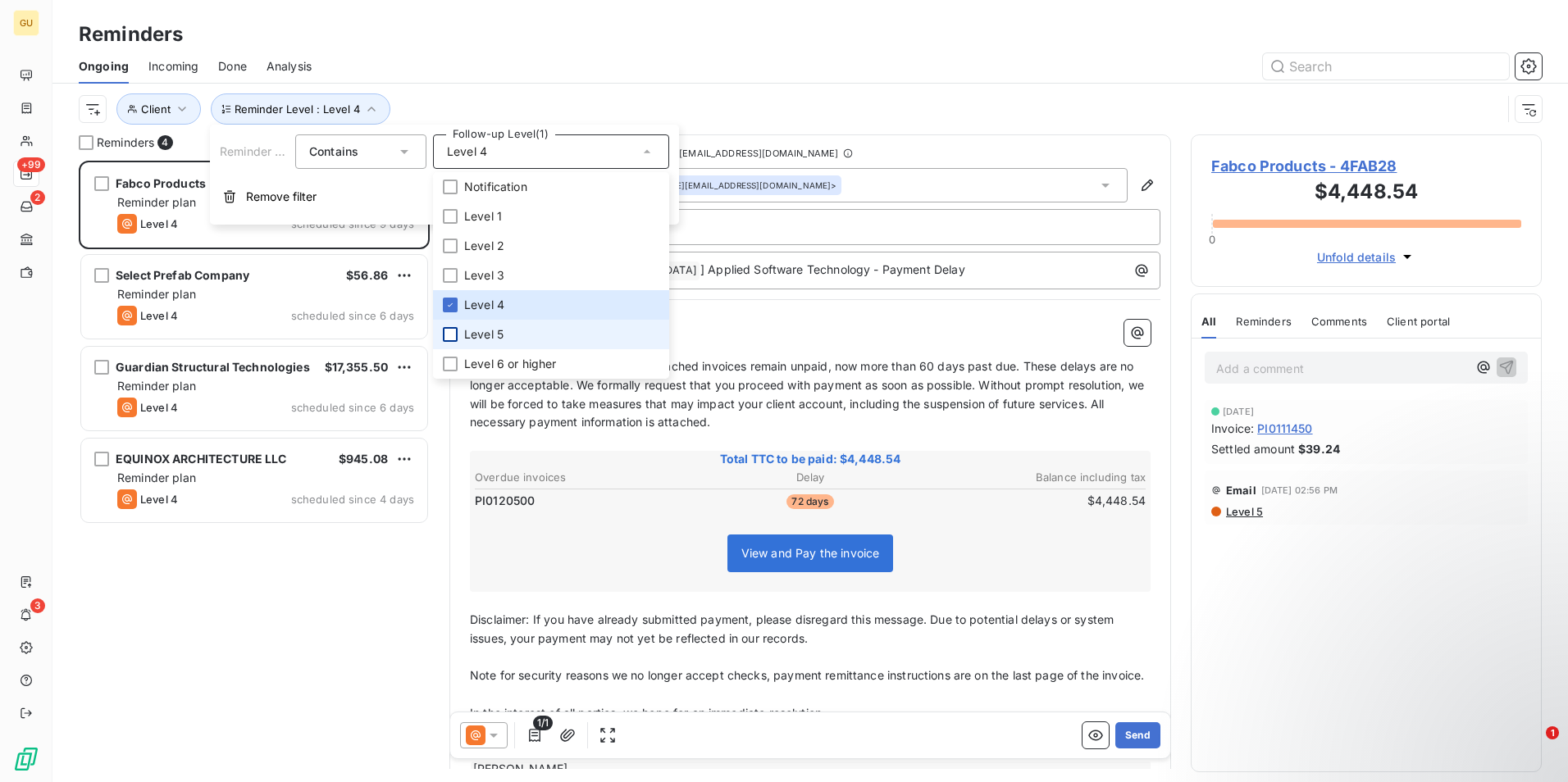
click at [444, 335] on div at bounding box center [450, 334] width 15 height 15
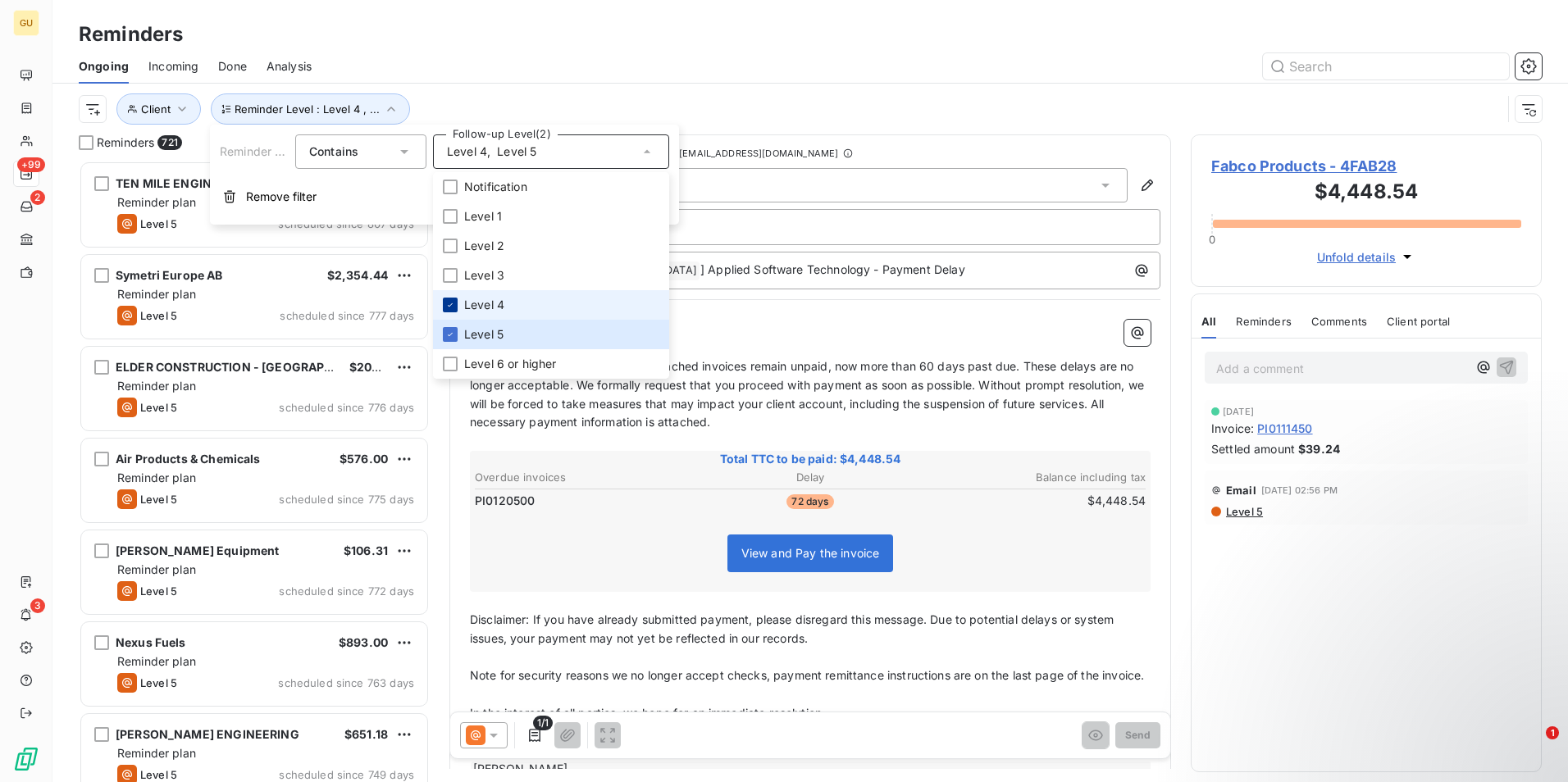
click at [451, 308] on icon at bounding box center [450, 304] width 10 height 10
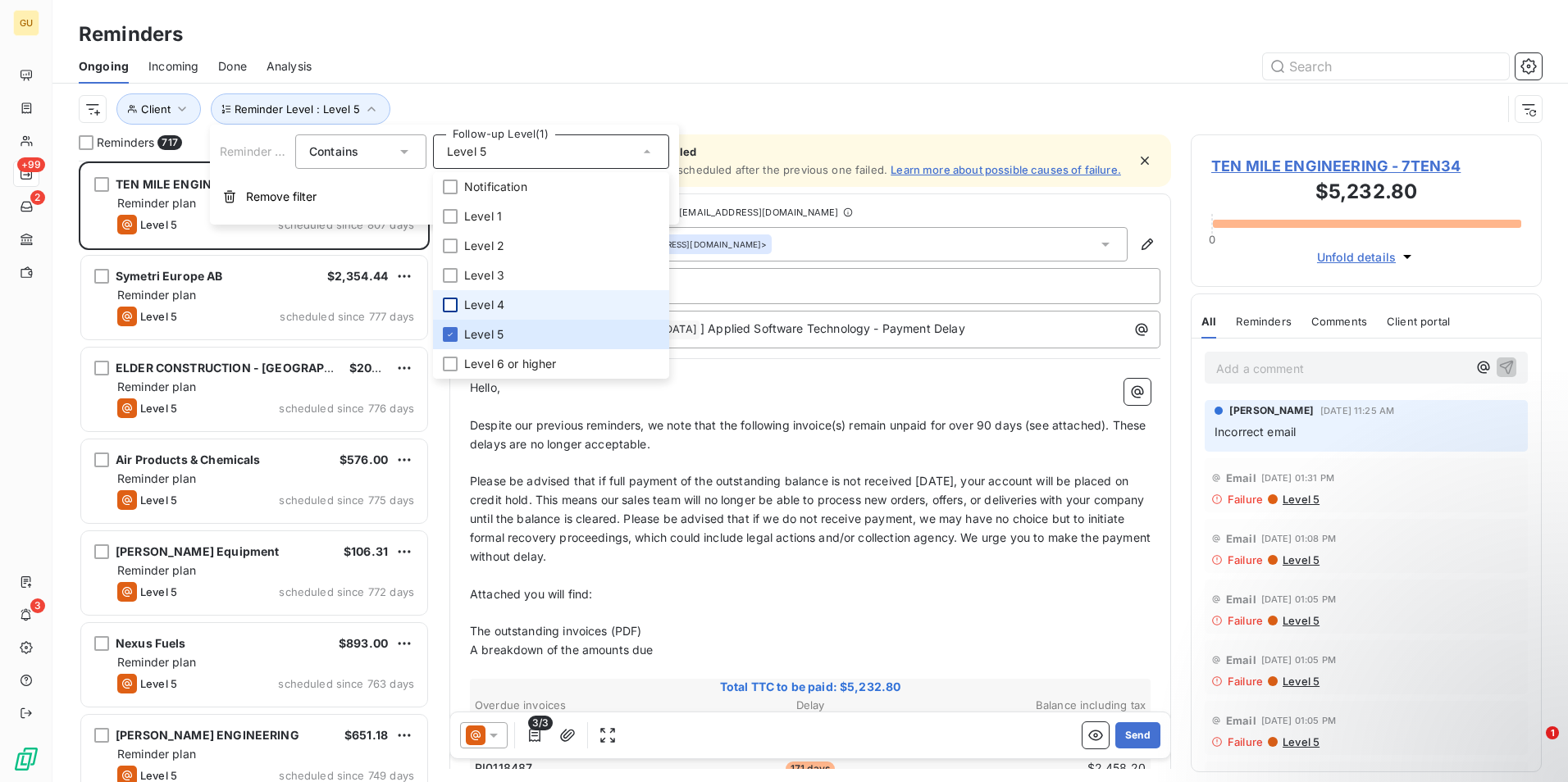
scroll to position [609, 339]
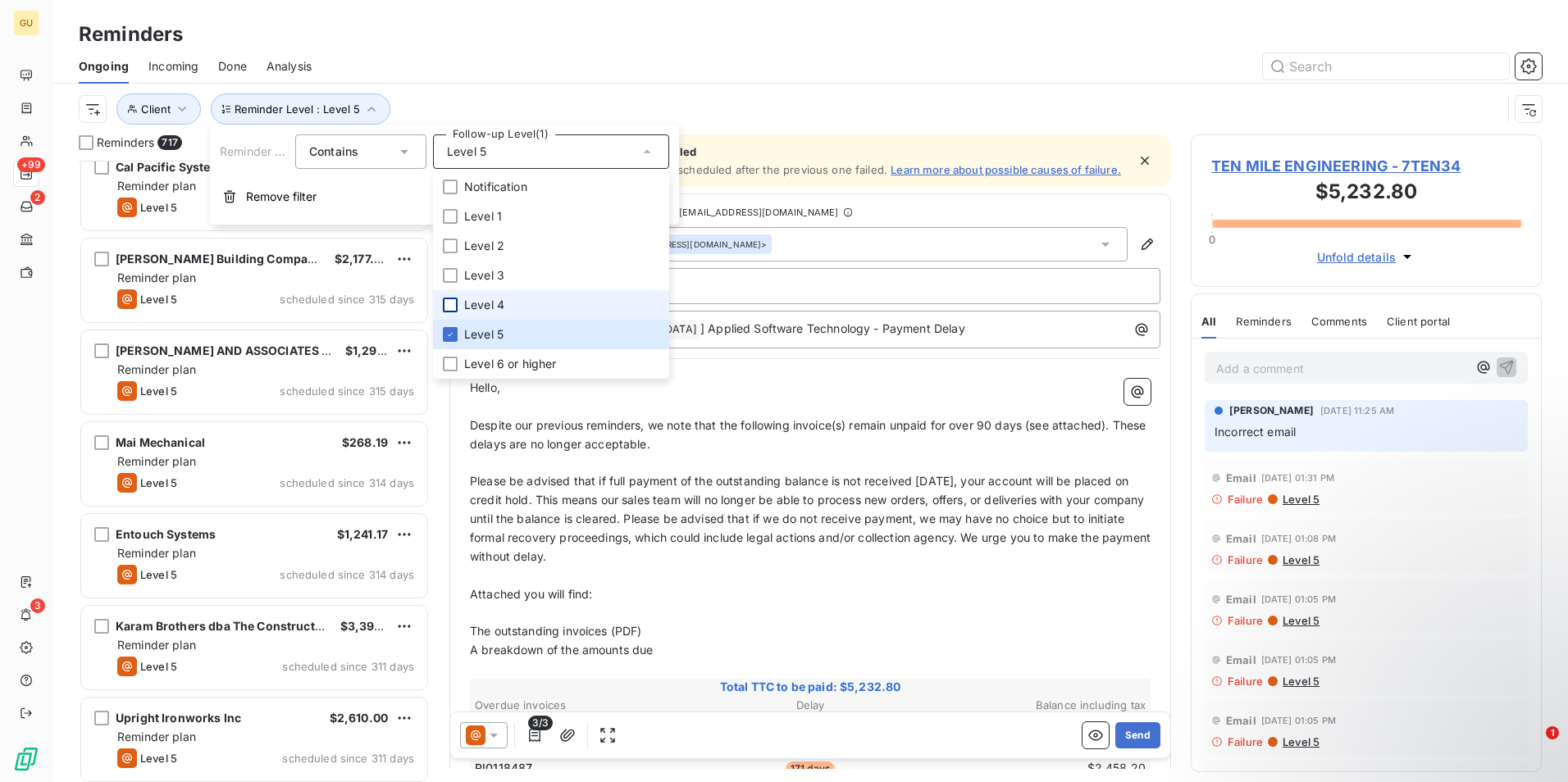
click at [397, 413] on div "[PERSON_NAME] Landscape Architecture $3,788.20 Reminder plan Level 5 scheduled …" at bounding box center [254, 471] width 351 height 621
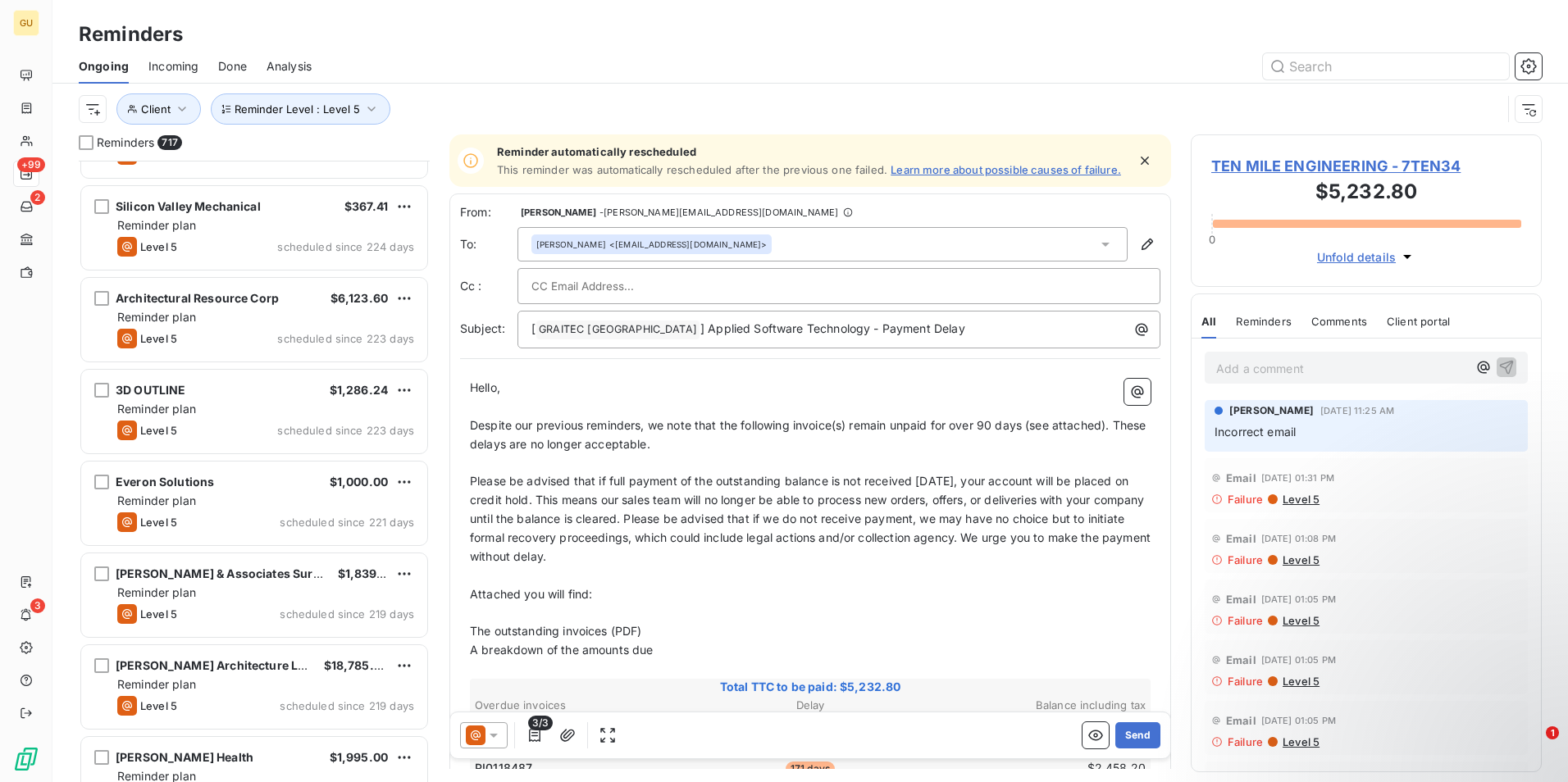
click at [397, 413] on div "Southern States, LLC $2,682.00 Reminder plan Level 5 scheduled since 233 days […" at bounding box center [254, 471] width 351 height 621
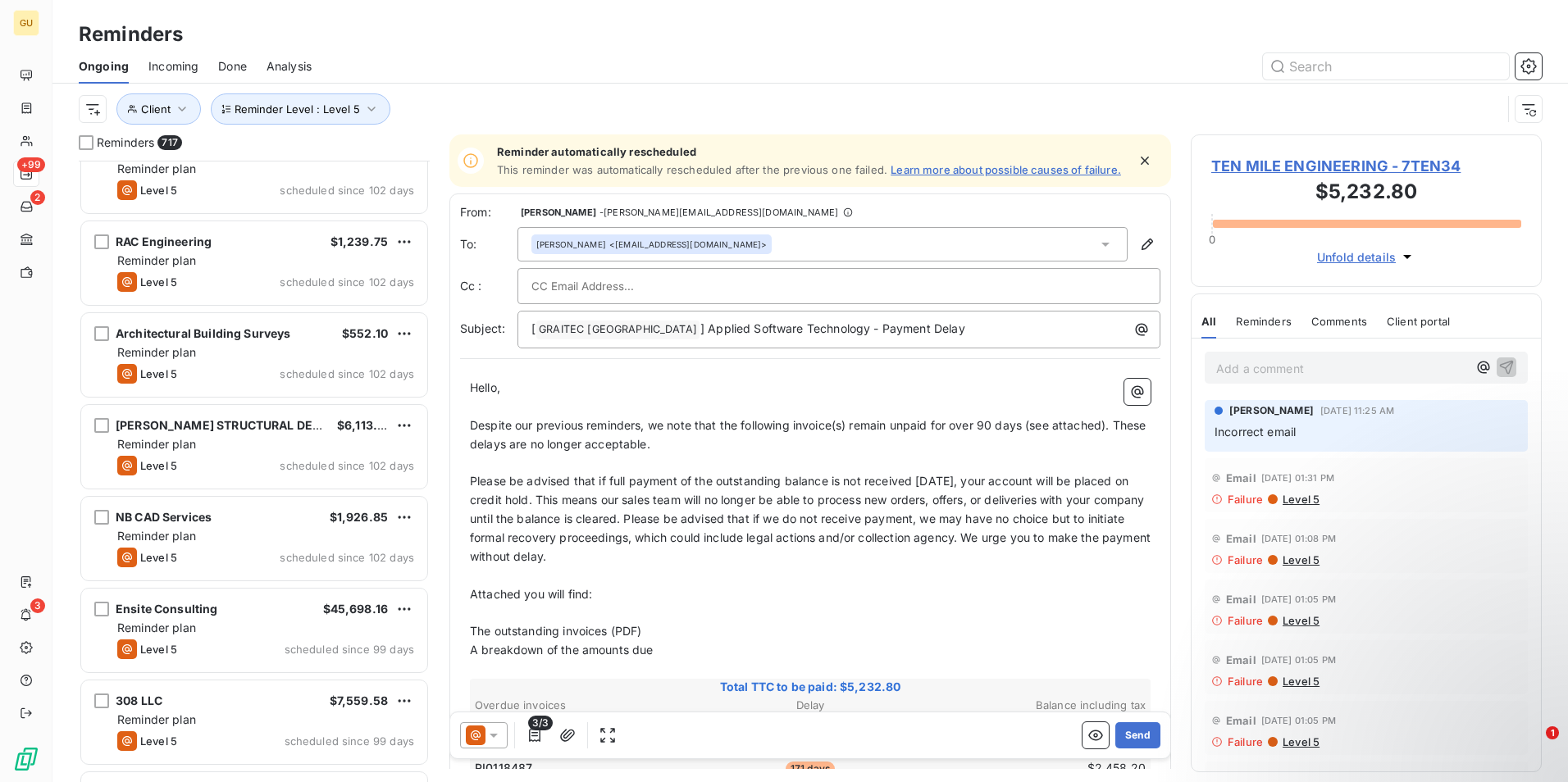
scroll to position [41888, 0]
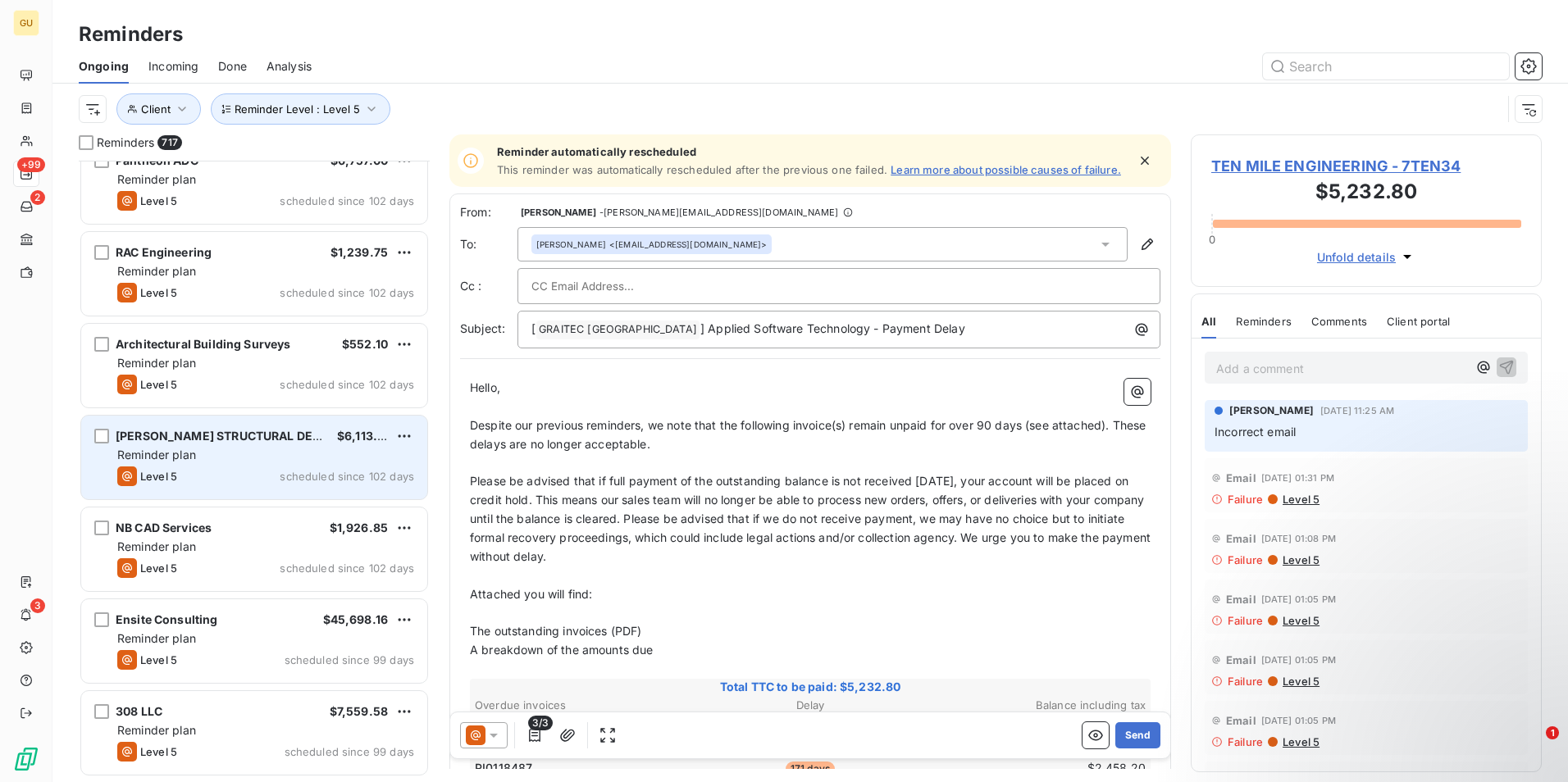
click at [222, 450] on div "Reminder plan" at bounding box center [265, 455] width 297 height 17
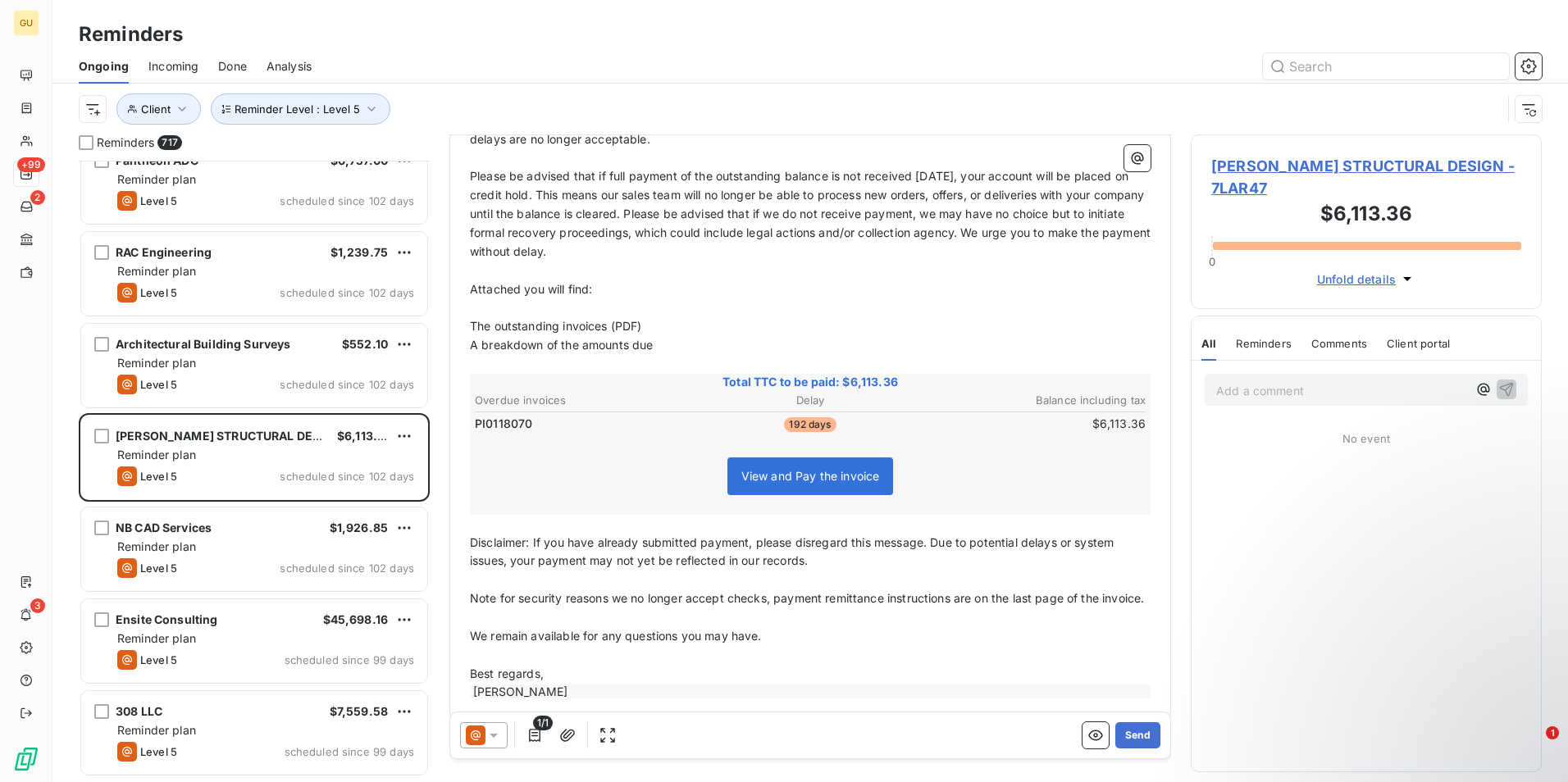
scroll to position [283, 0]
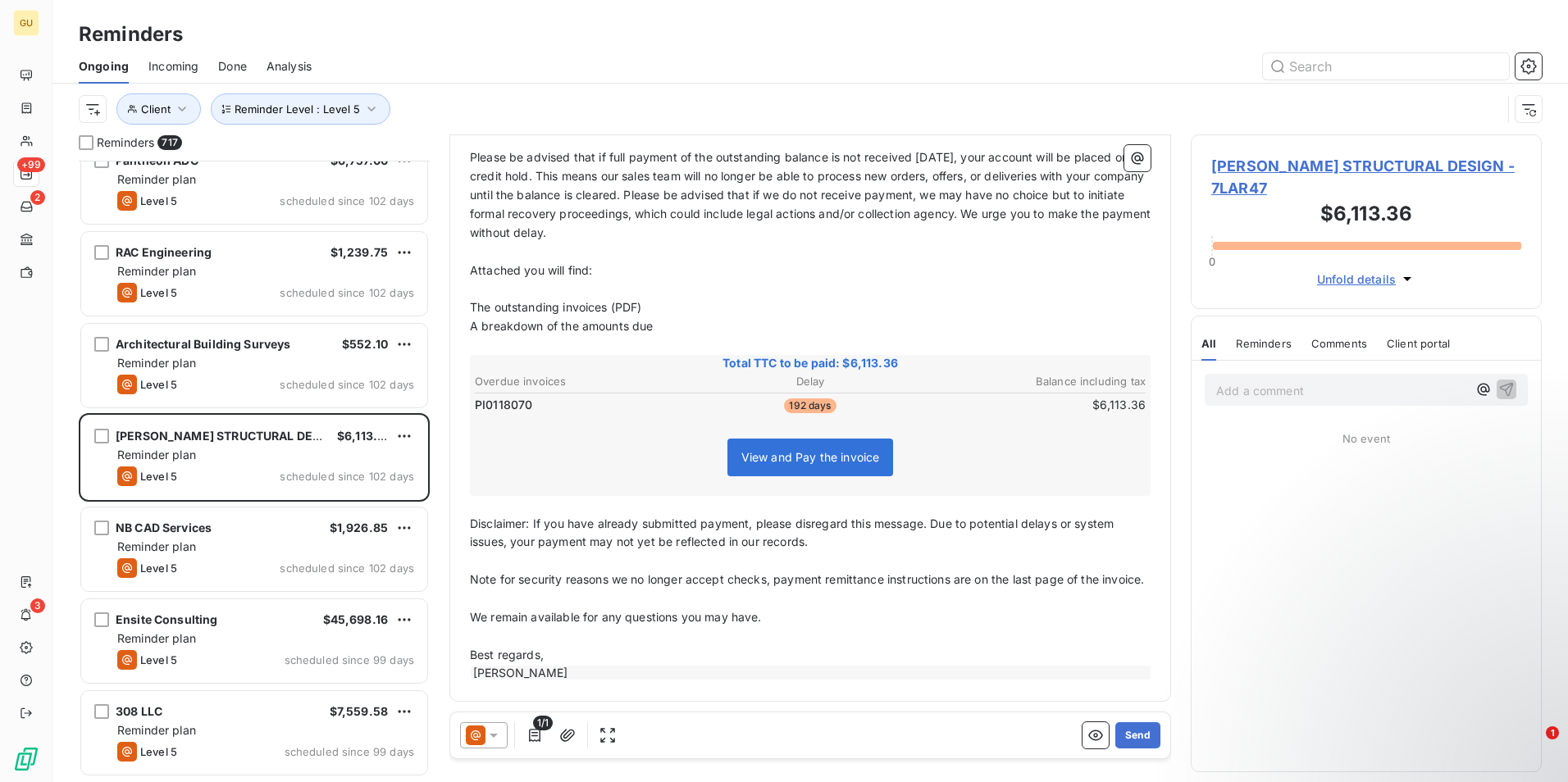
click at [495, 737] on icon at bounding box center [494, 735] width 17 height 17
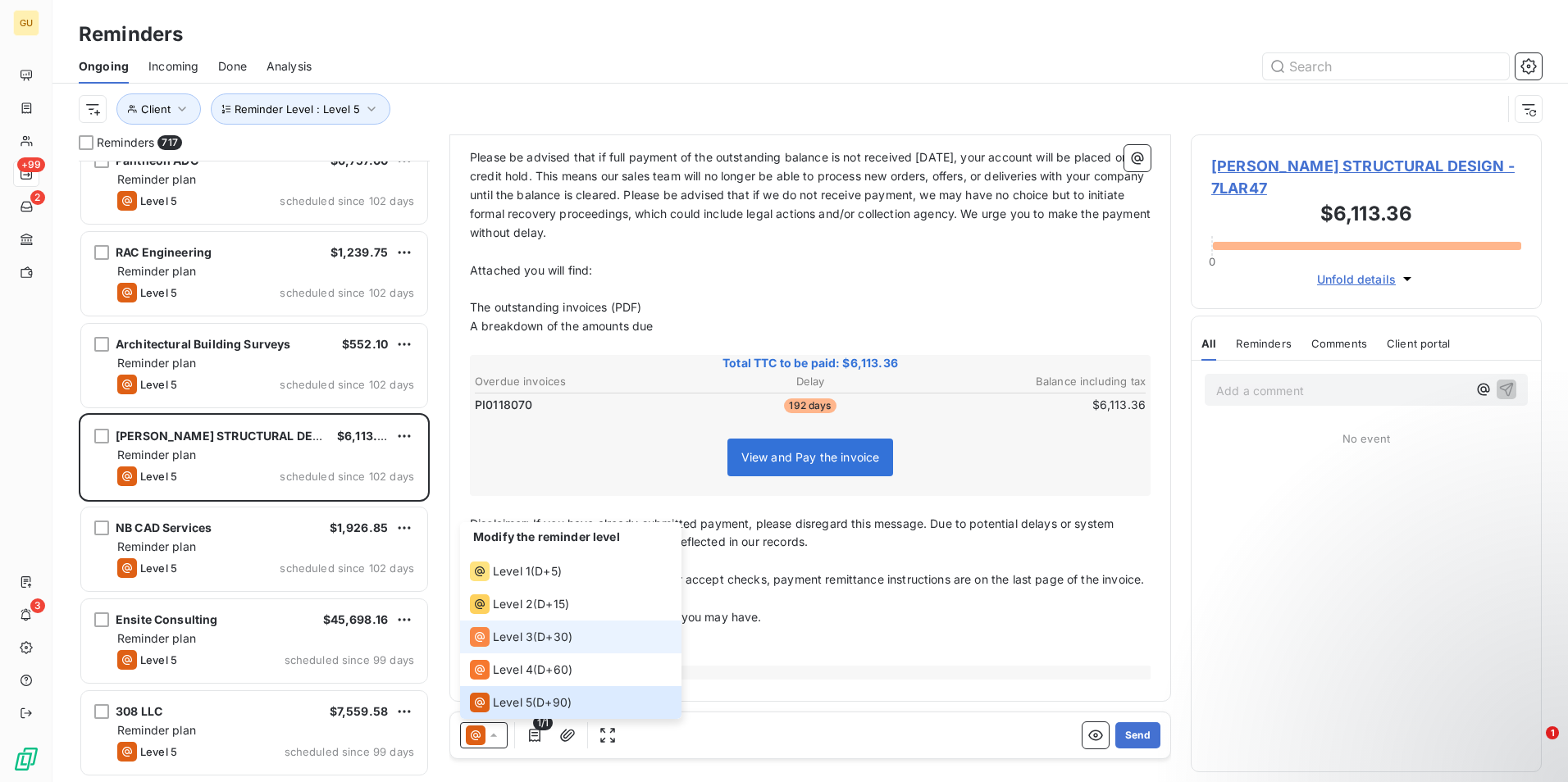
click at [506, 637] on span "Level 3" at bounding box center [513, 637] width 40 height 17
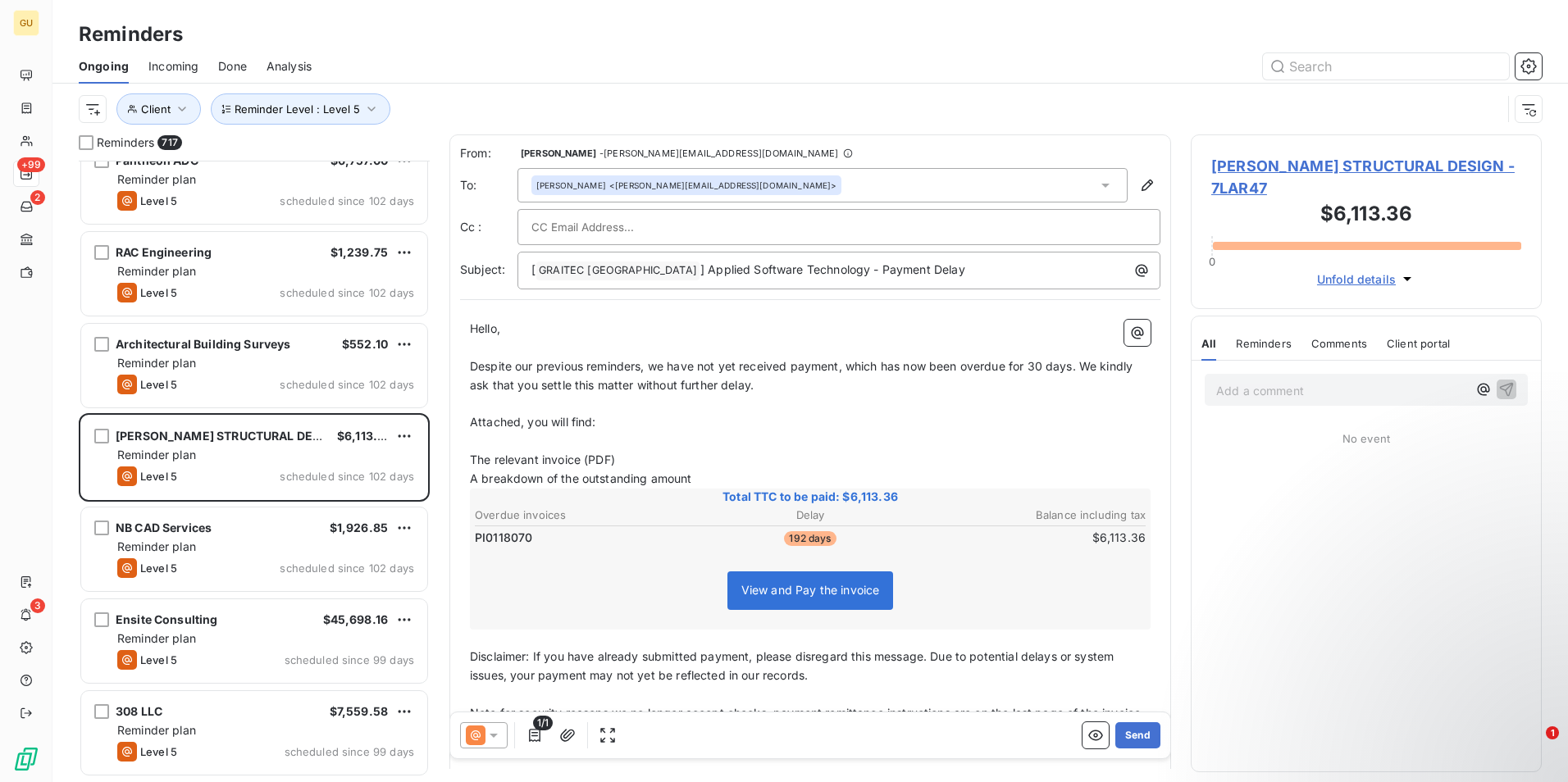
click at [489, 737] on icon at bounding box center [494, 735] width 17 height 17
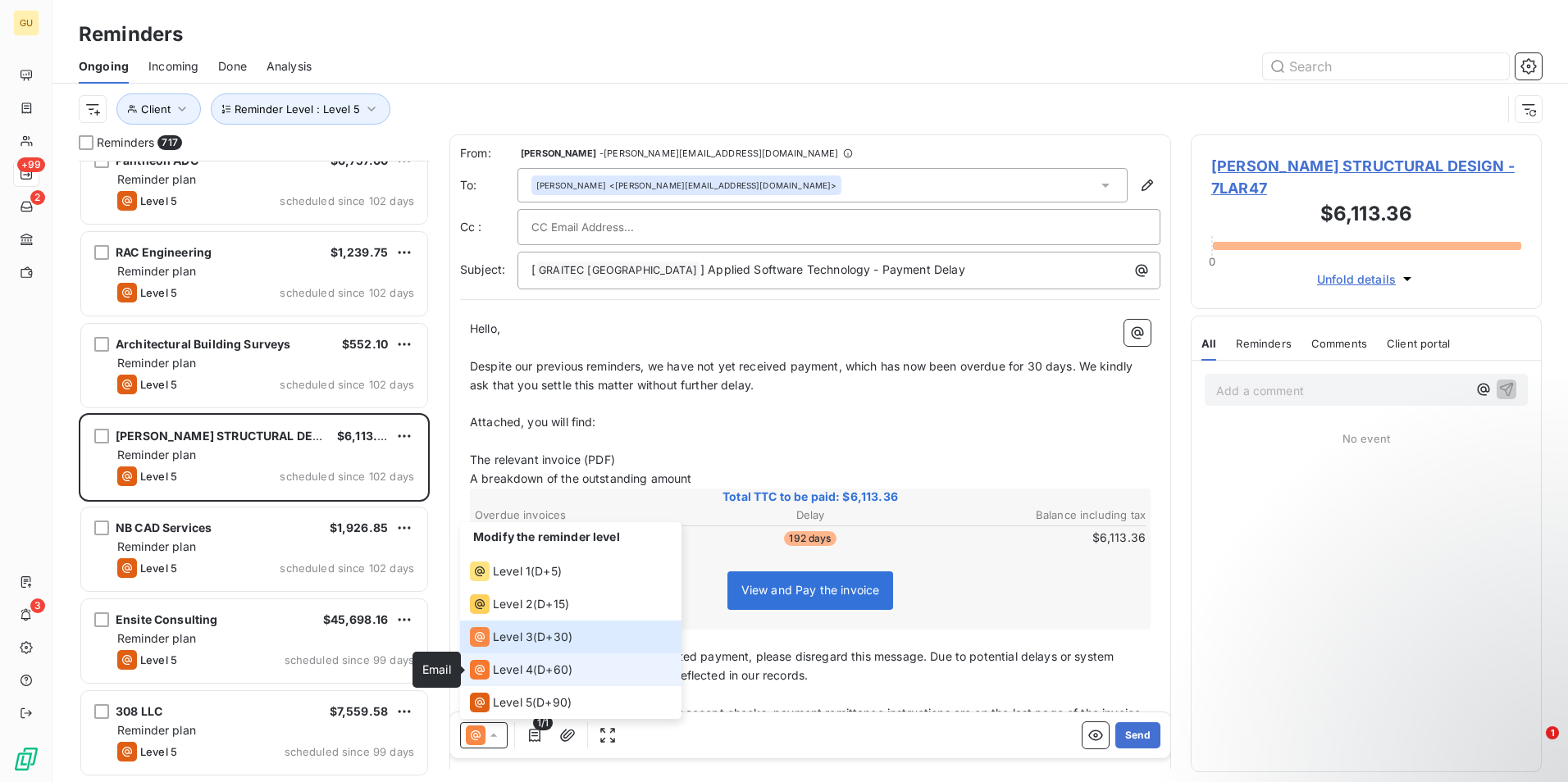
click at [481, 671] on icon at bounding box center [480, 669] width 10 height 10
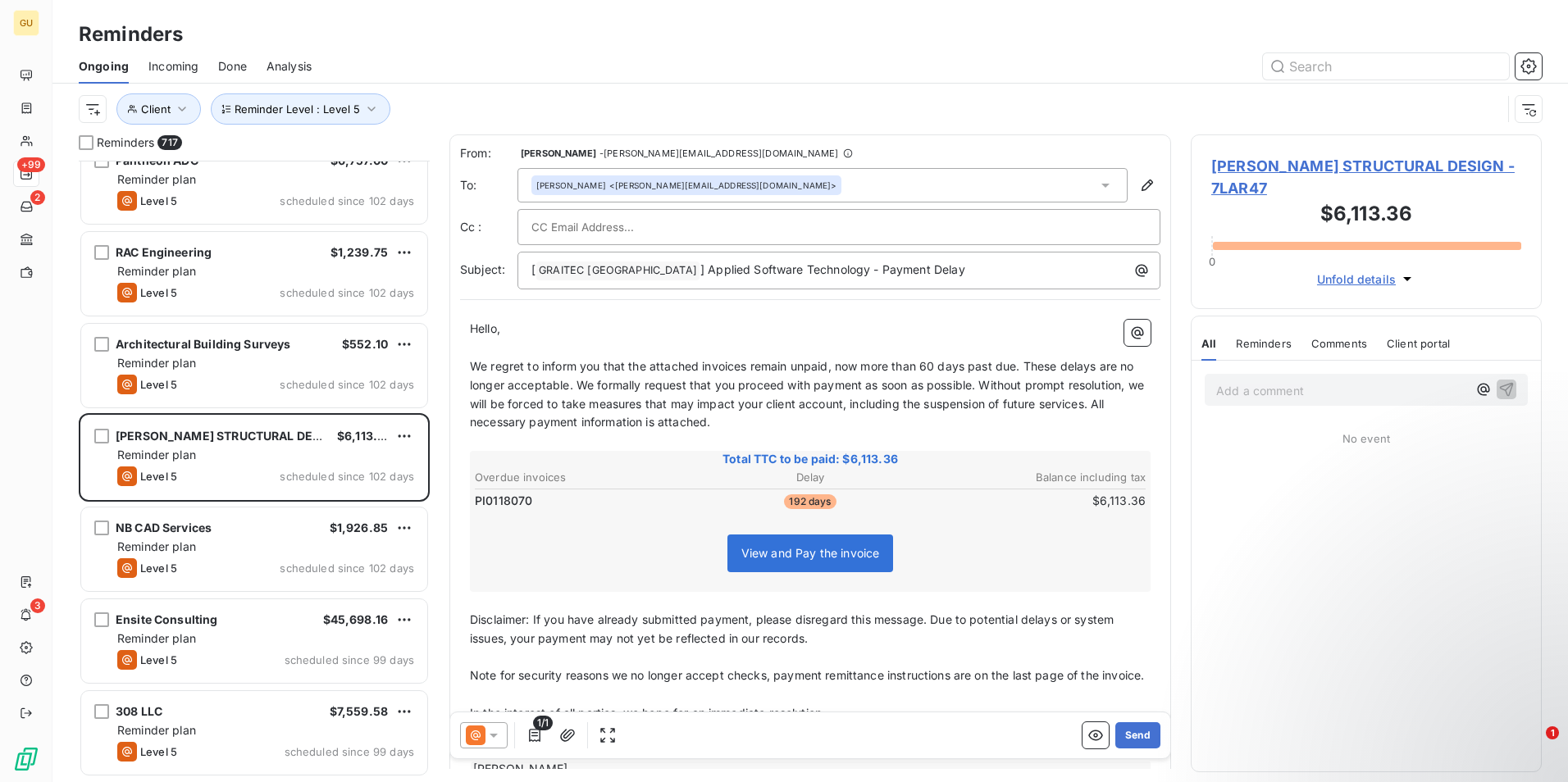
click at [495, 737] on icon at bounding box center [494, 735] width 17 height 17
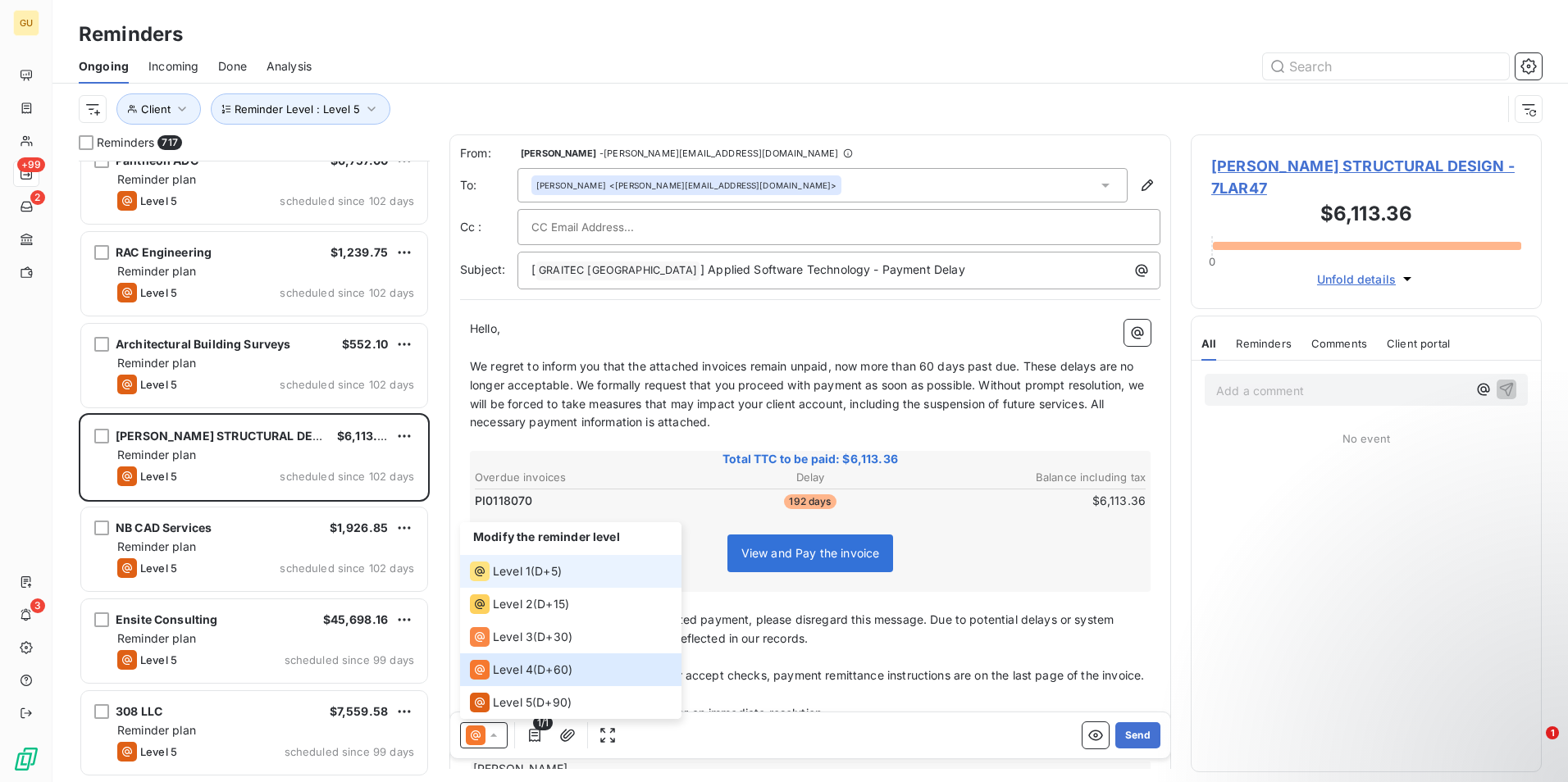
click at [514, 574] on span "Level 1" at bounding box center [511, 571] width 38 height 17
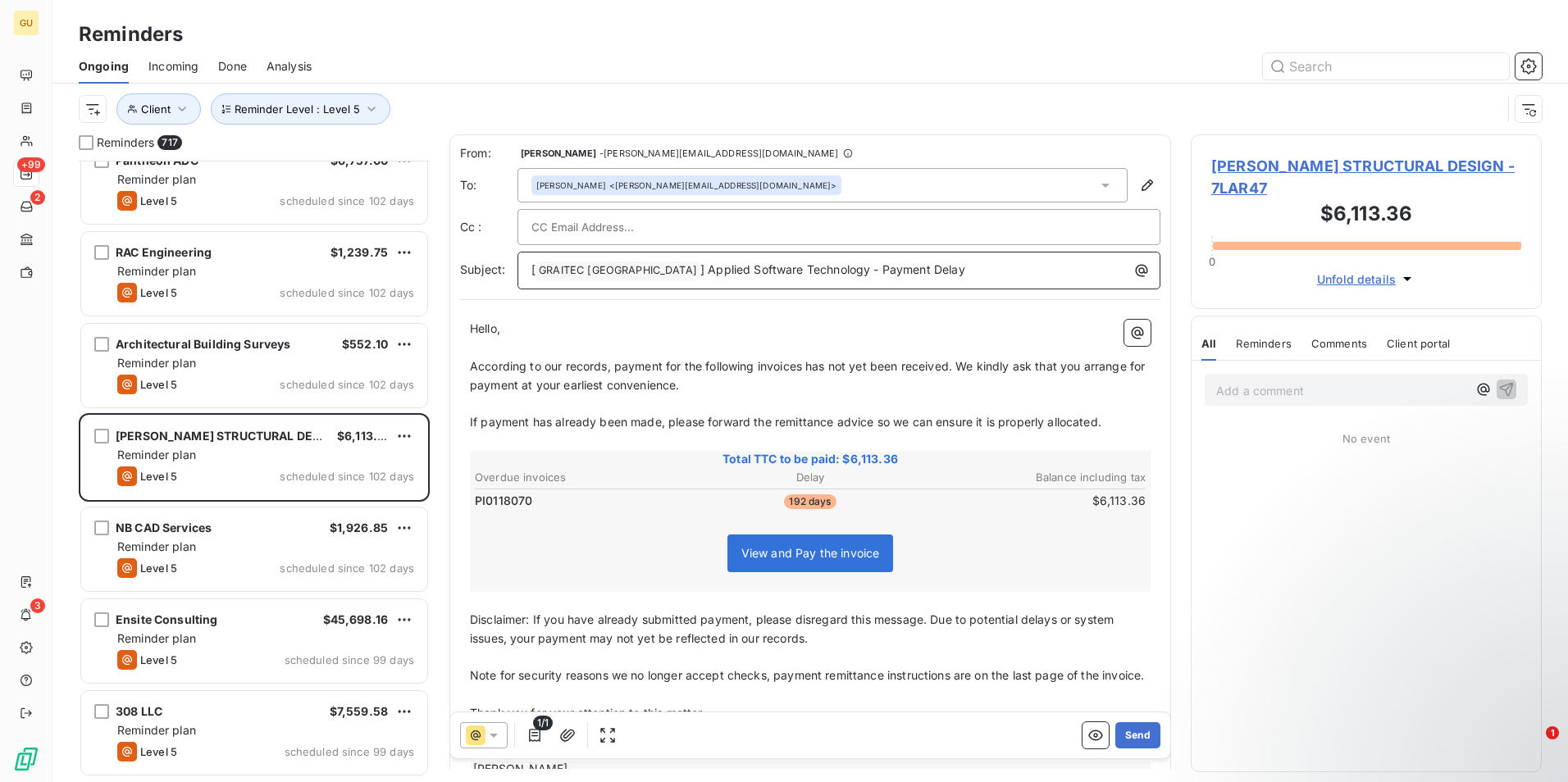
click at [906, 265] on p "[ GRAITEC [GEOGRAPHIC_DATA] ﻿ ] Applied Software Technology - Payment Delay" at bounding box center [843, 270] width 623 height 19
click at [1124, 730] on button "Send" at bounding box center [1138, 736] width 46 height 26
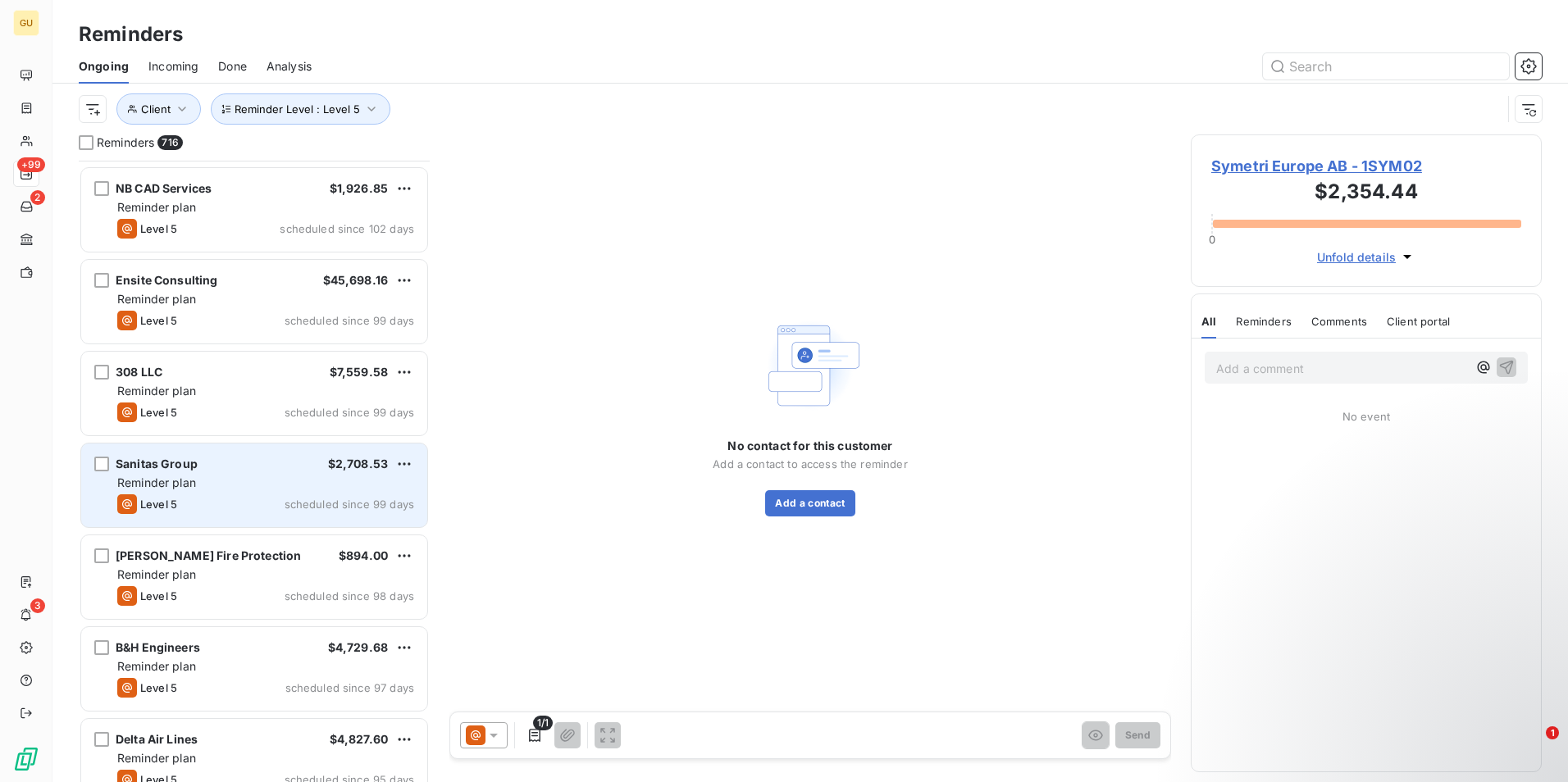
scroll to position [42134, 0]
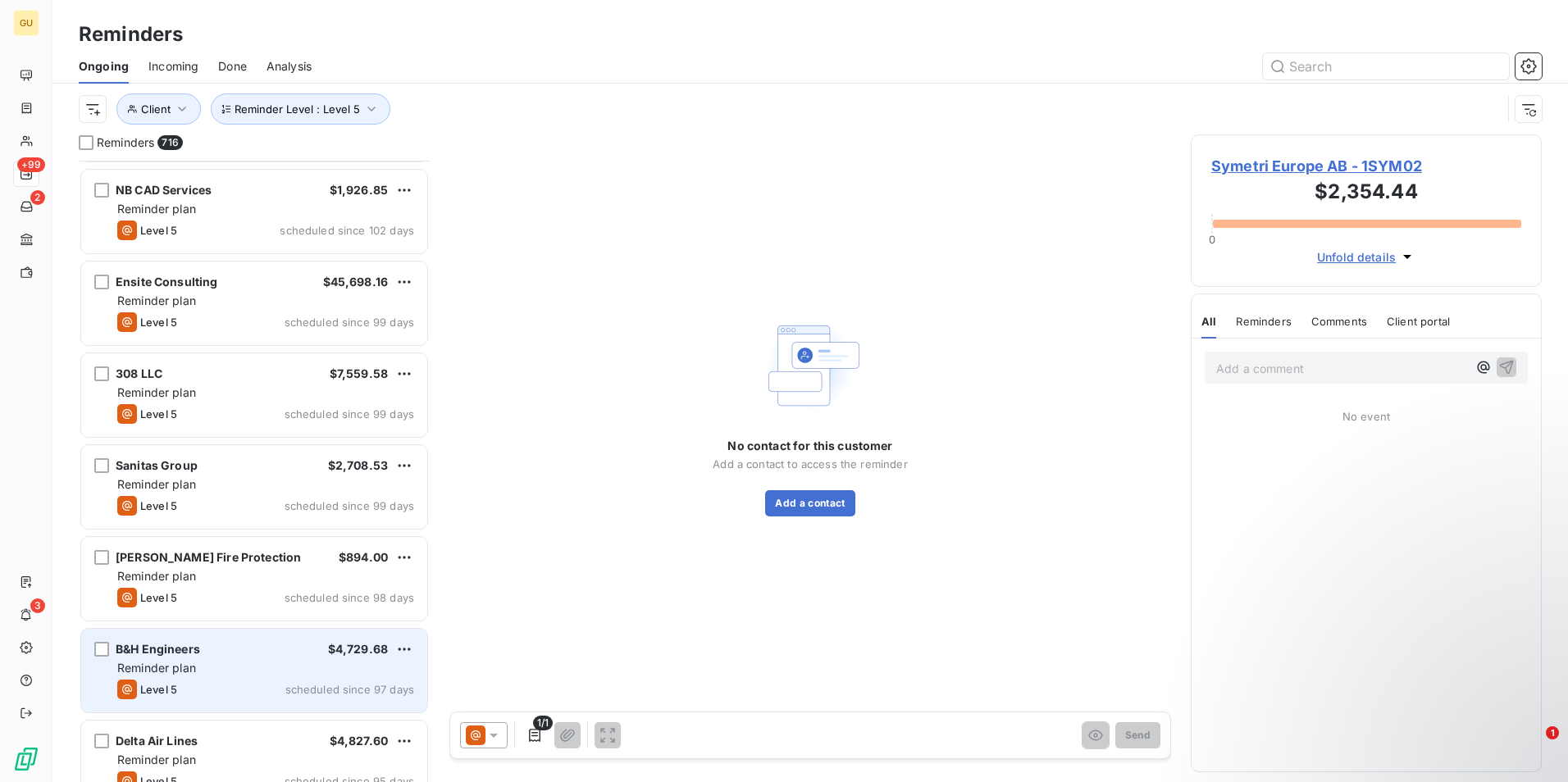
click at [252, 671] on div "Reminder plan" at bounding box center [265, 667] width 297 height 17
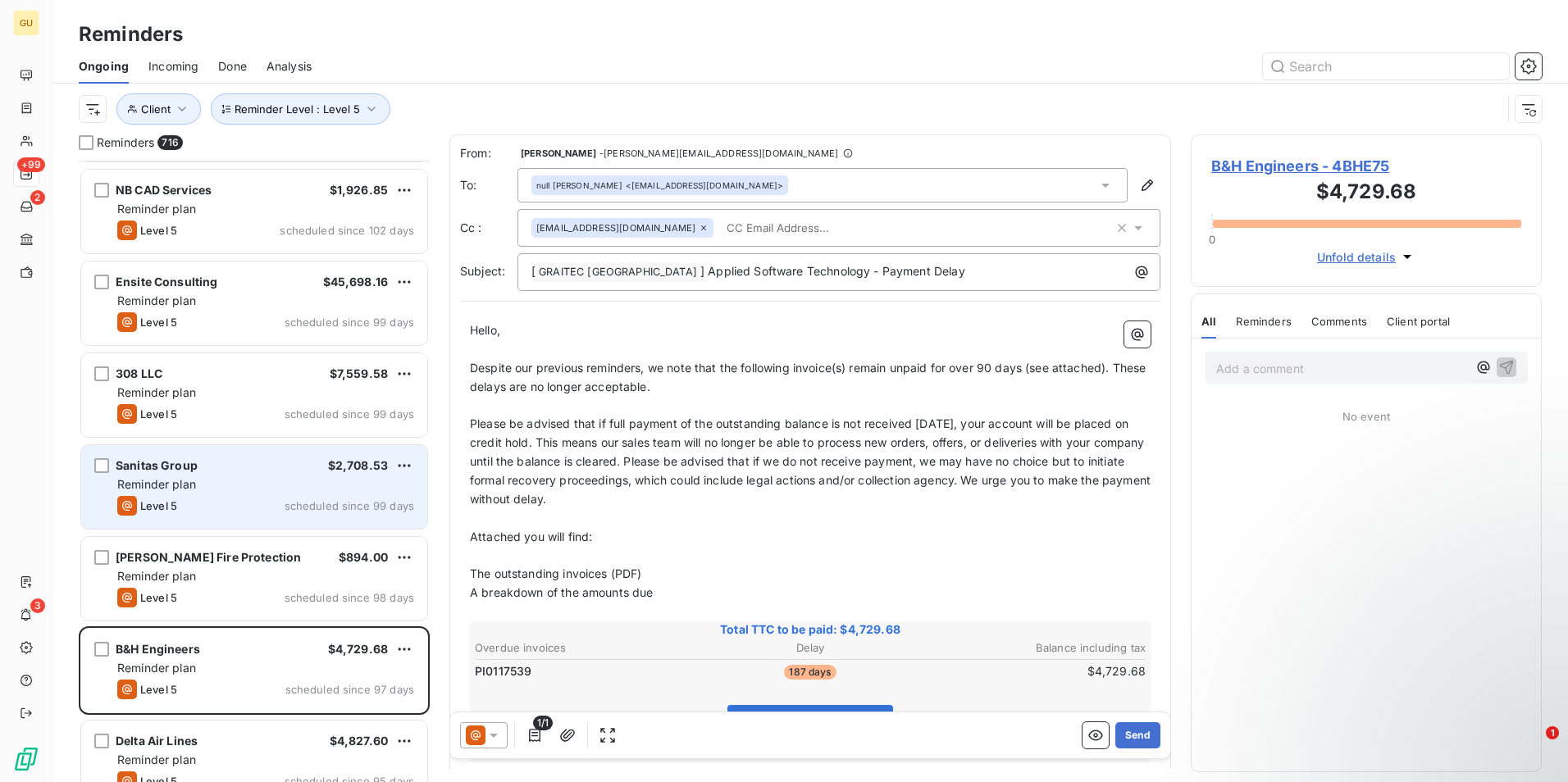
click at [222, 495] on div "Sanitas Group $2,708.53 Reminder plan Level 5 scheduled since 99 days" at bounding box center [254, 487] width 346 height 84
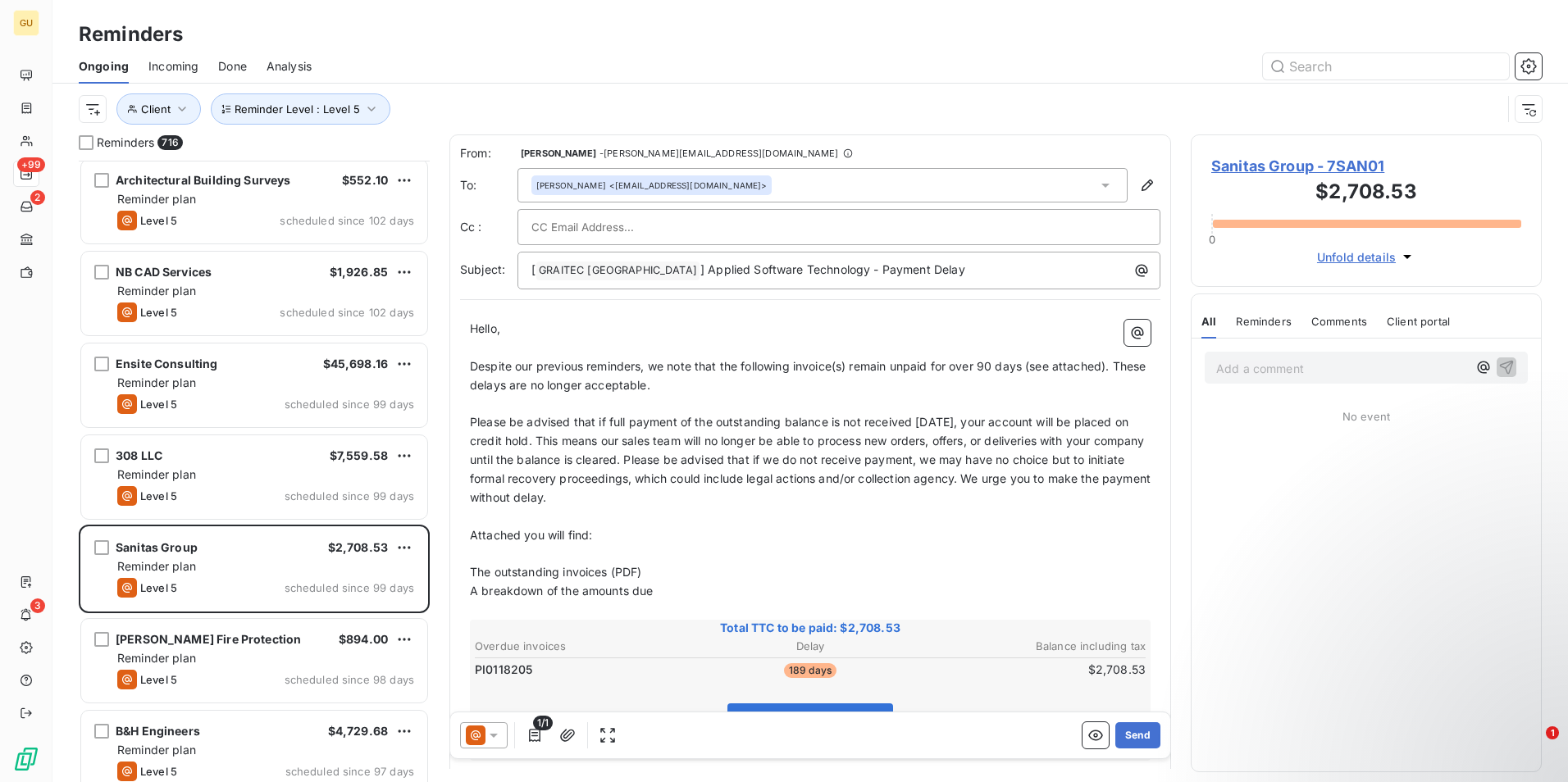
click at [495, 738] on icon at bounding box center [494, 735] width 17 height 17
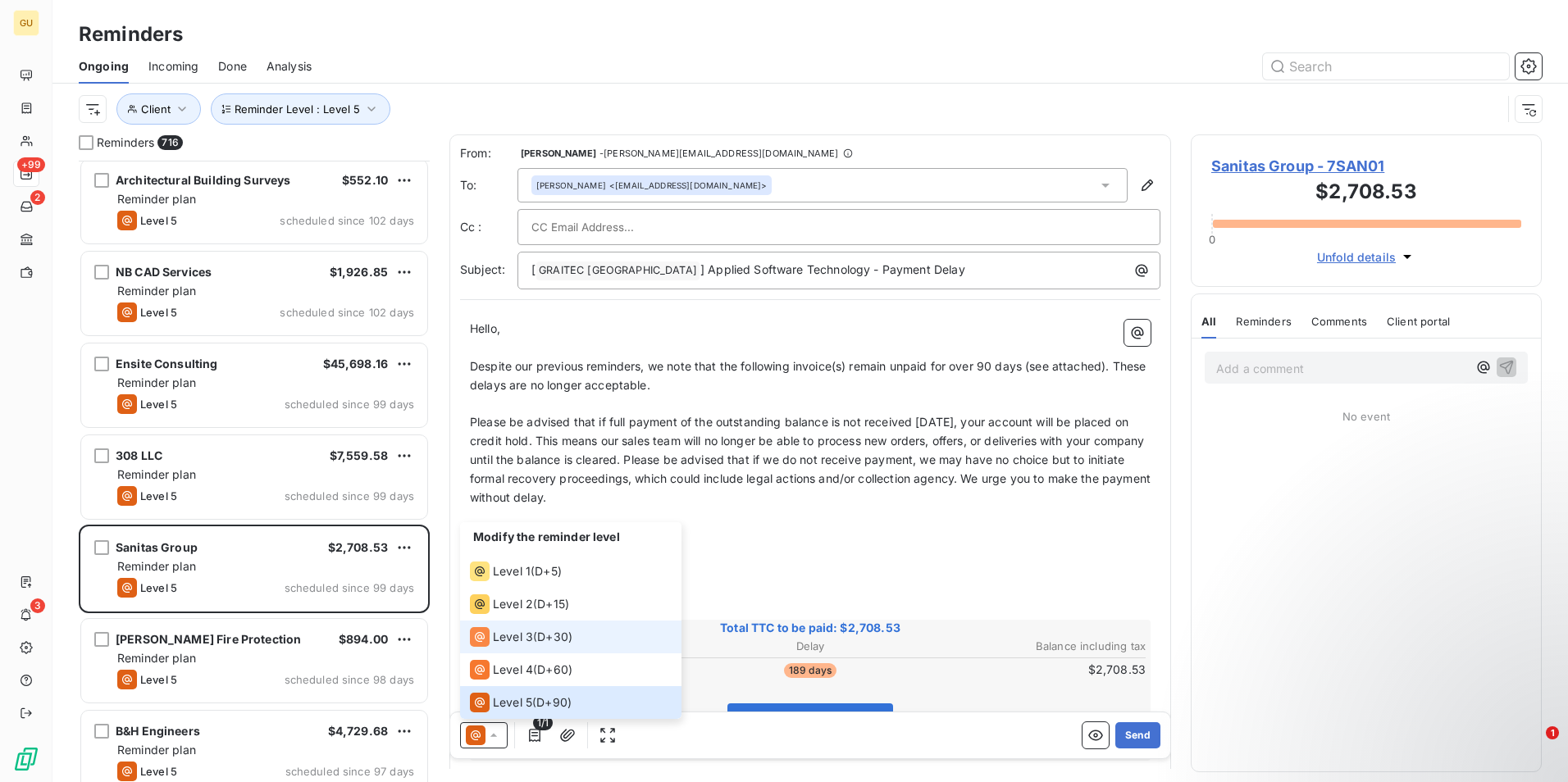
click at [504, 639] on span "Level 3" at bounding box center [513, 637] width 40 height 17
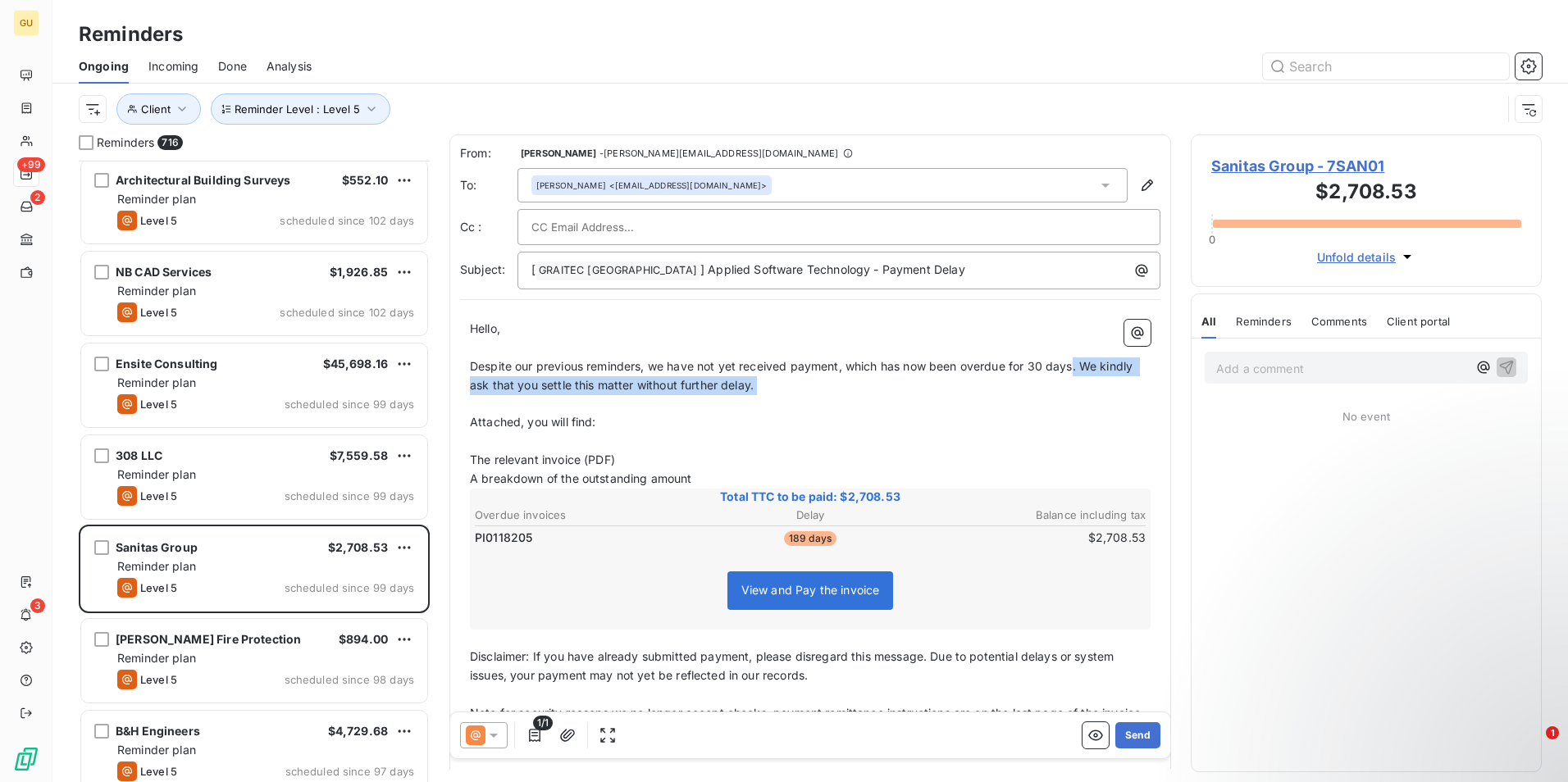
drag, startPoint x: 1074, startPoint y: 367, endPoint x: 1046, endPoint y: 405, distance: 47.2
click at [1046, 404] on div "Hello, ﻿ Despite our previous reminders, we have not yet received payment, whic…" at bounding box center [810, 566] width 681 height 494
click at [1046, 405] on p "﻿" at bounding box center [810, 405] width 681 height 19
drag, startPoint x: 1074, startPoint y: 367, endPoint x: 1033, endPoint y: 368, distance: 41.0
click at [1033, 368] on span "Despite our previous reminders, we have not yet received payment, which has now…" at bounding box center [802, 374] width 666 height 32
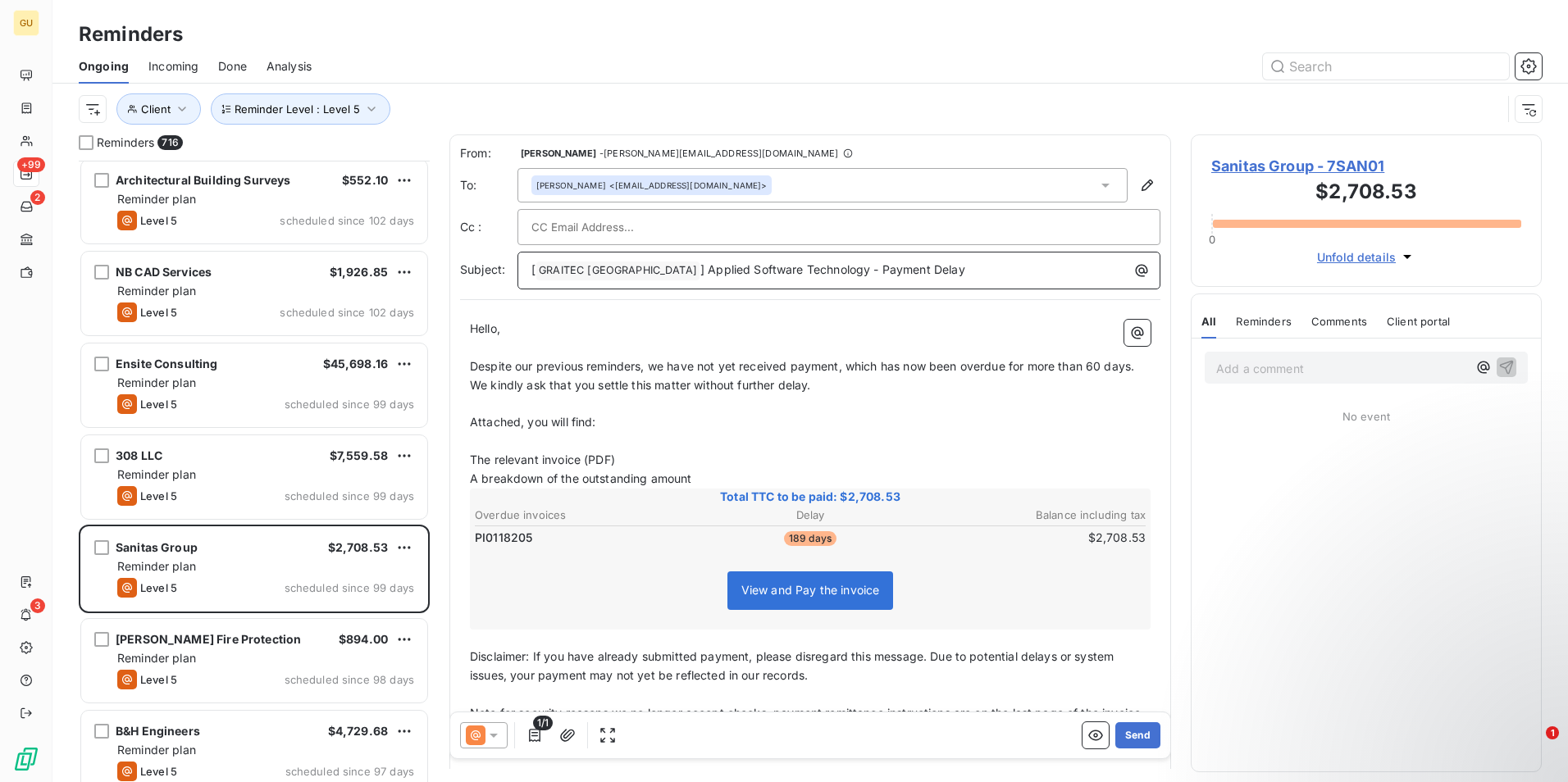
click at [934, 271] on p "[ GRAITEC [GEOGRAPHIC_DATA] ﻿ ] Applied Software Technology - Payment Delay" at bounding box center [843, 270] width 623 height 19
click at [1130, 737] on button "Send" at bounding box center [1138, 736] width 46 height 26
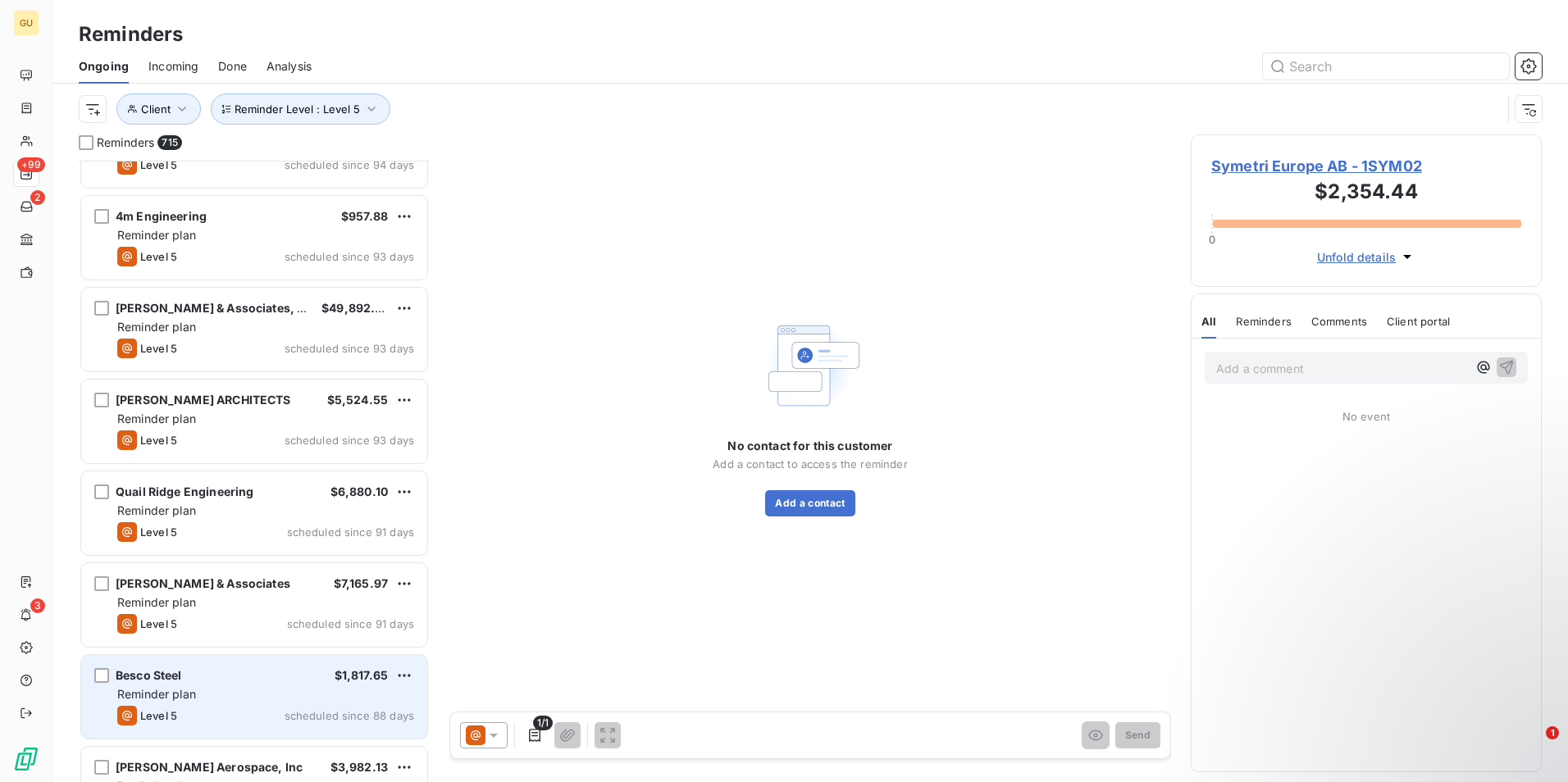
scroll to position [43281, 0]
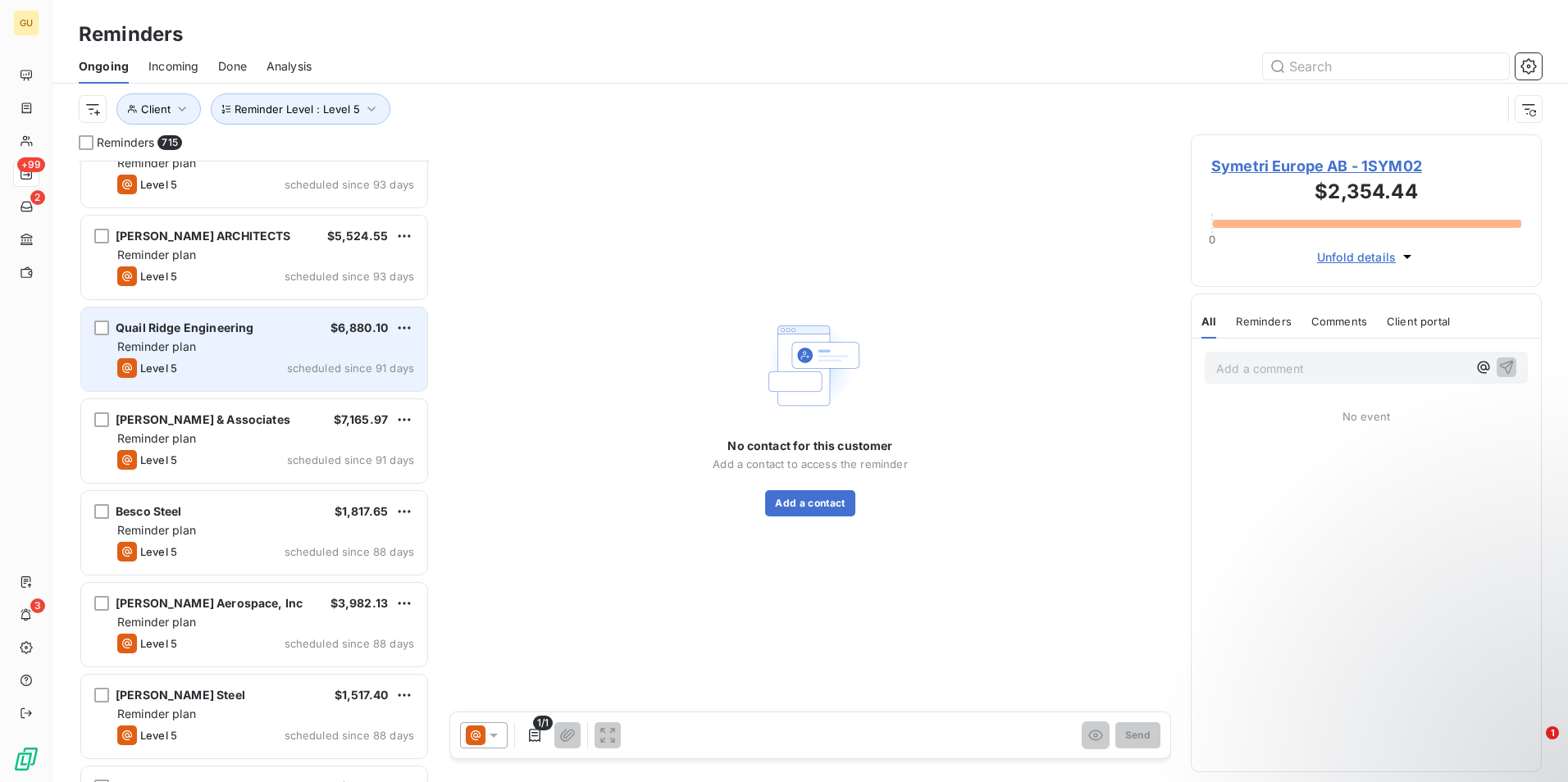
click at [234, 359] on div "Level 5 scheduled since 91 days" at bounding box center [265, 368] width 297 height 19
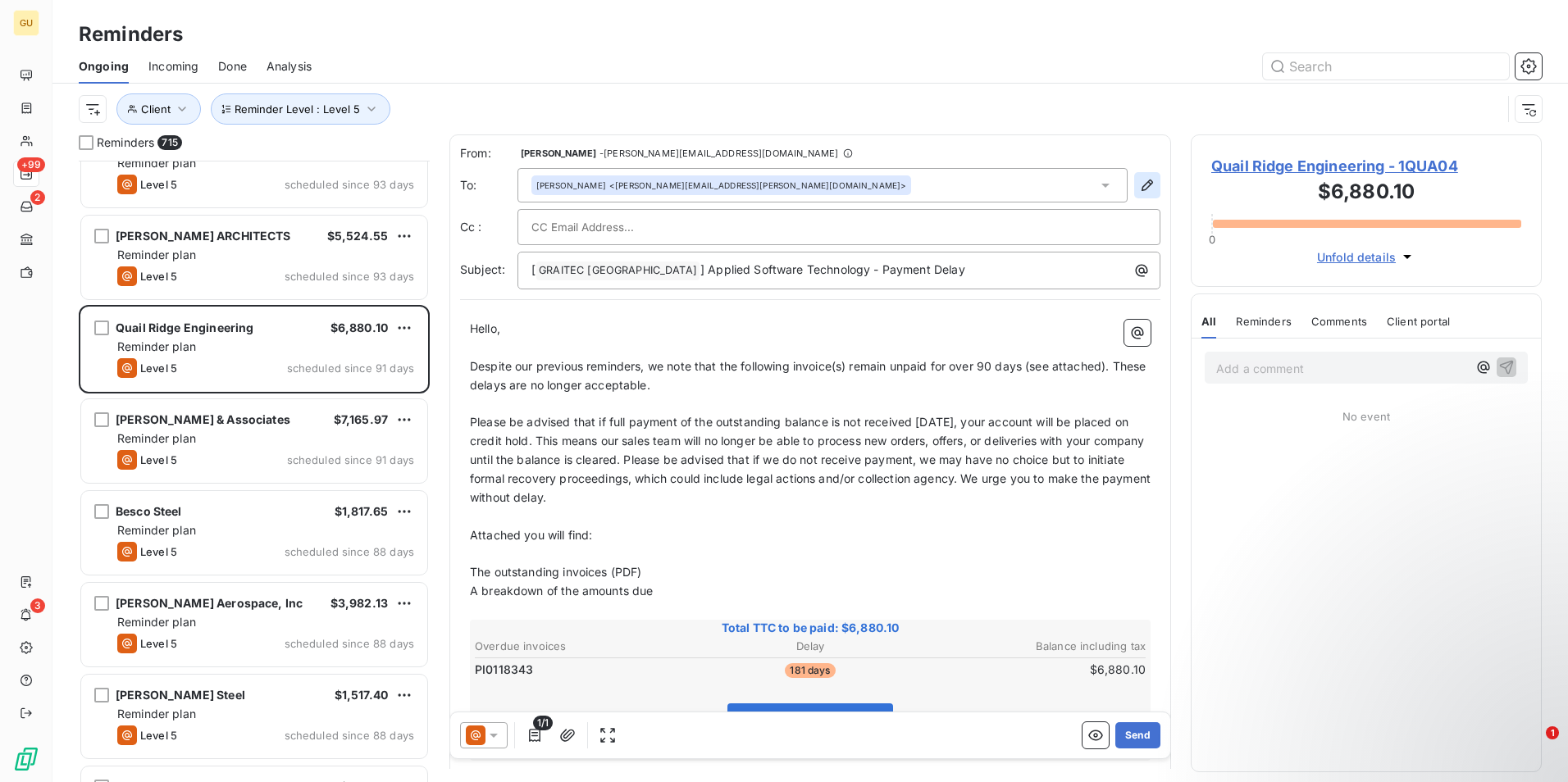
click at [1134, 186] on button "button" at bounding box center [1147, 185] width 26 height 26
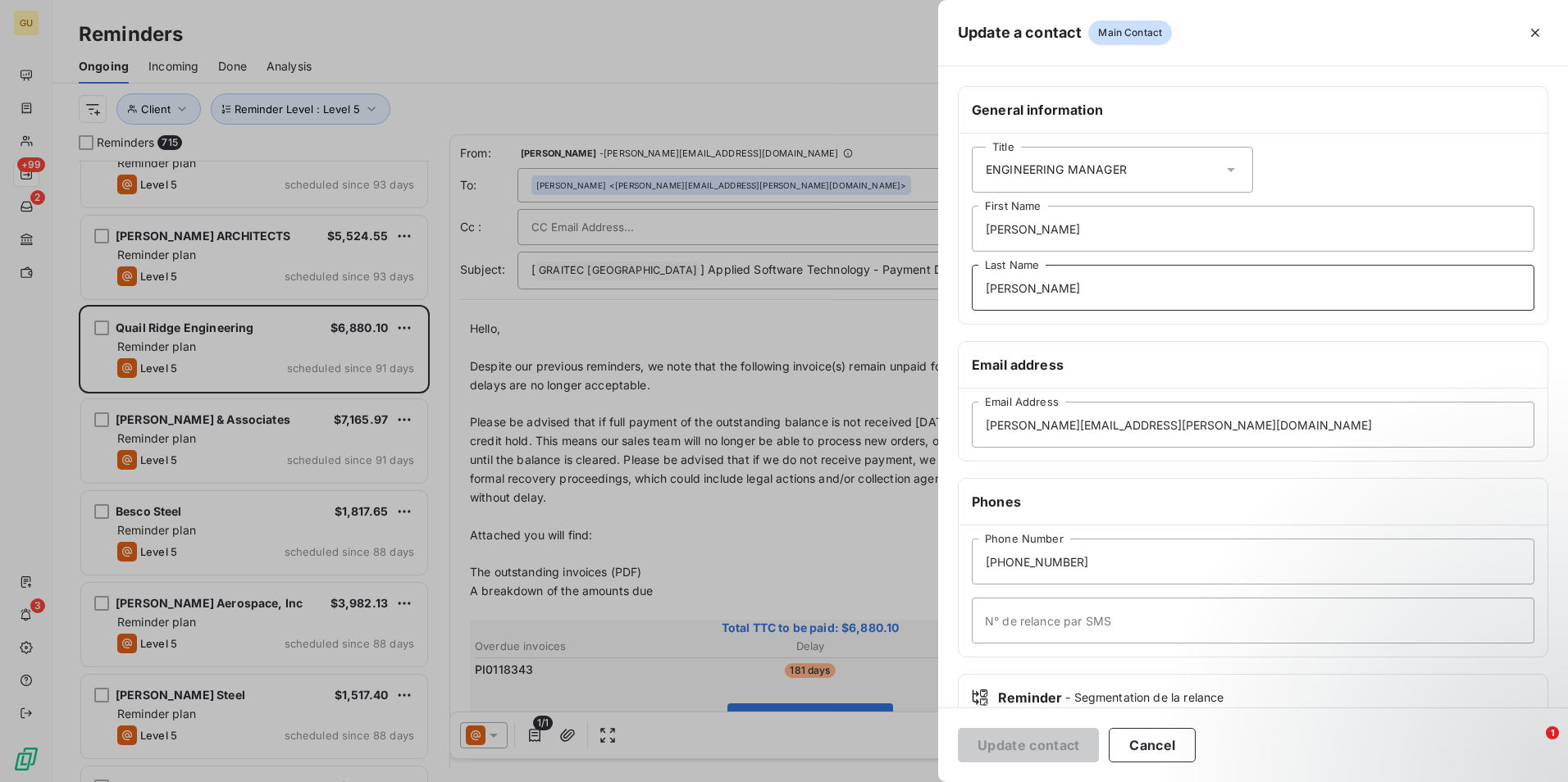
drag, startPoint x: 1057, startPoint y: 286, endPoint x: 914, endPoint y: 281, distance: 143.1
click at [914, 781] on div "Update a contact Main Contact General information Title ENGINEERING MANAGER [PE…" at bounding box center [784, 782] width 1568 height 0
drag, startPoint x: 1030, startPoint y: 227, endPoint x: 947, endPoint y: 227, distance: 83.0
click at [947, 227] on div "General information Title ENGINEERING MANAGER [PERSON_NAME] First Name Last Nam…" at bounding box center [1253, 450] width 630 height 728
click at [1035, 744] on button "Update contact" at bounding box center [1028, 744] width 141 height 34
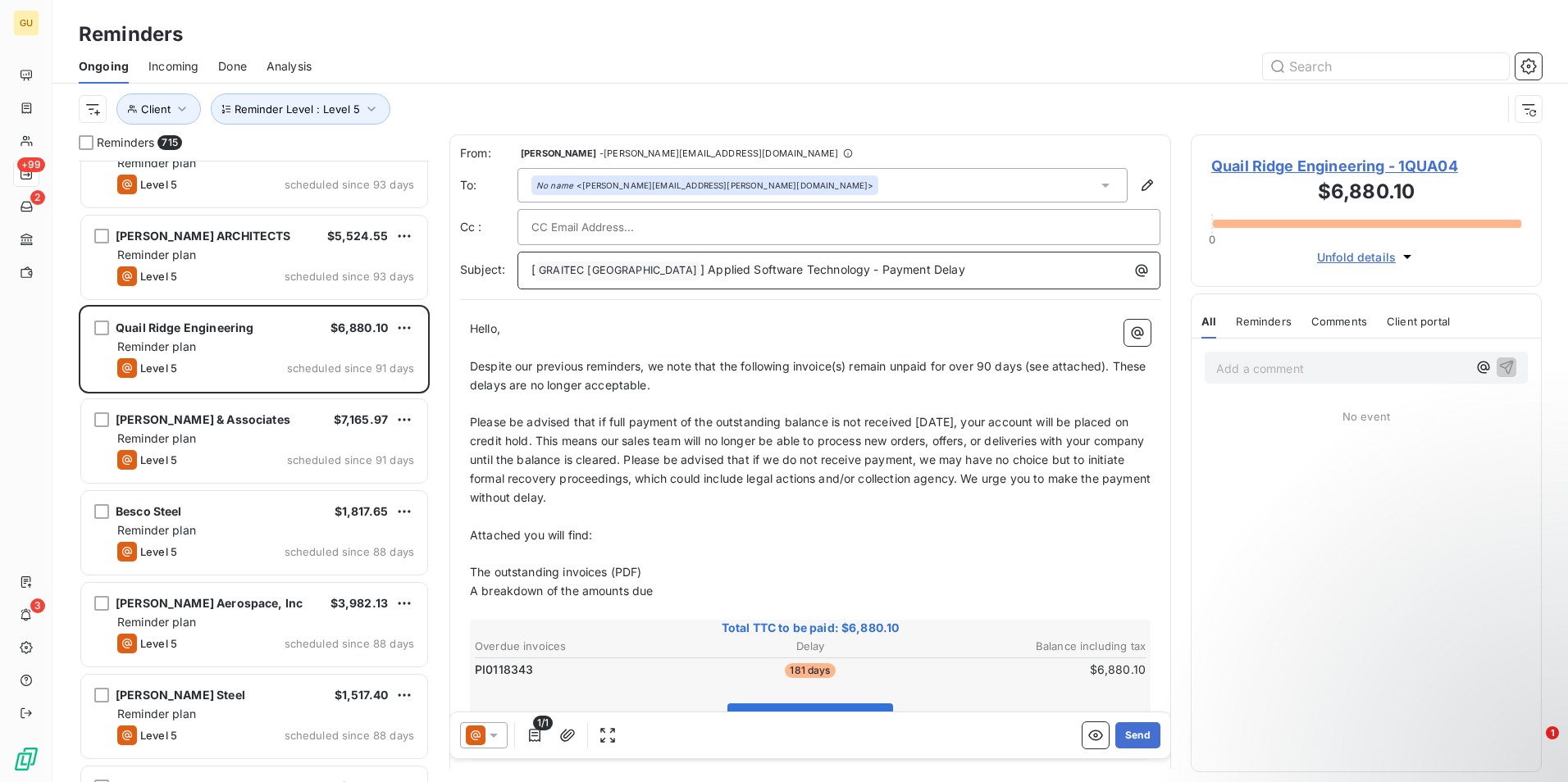
click at [921, 267] on p "[ GRAITEC [GEOGRAPHIC_DATA] ﻿ ] Applied Software Technology - Payment Delay" at bounding box center [843, 270] width 623 height 19
click at [494, 737] on icon at bounding box center [493, 736] width 8 height 4
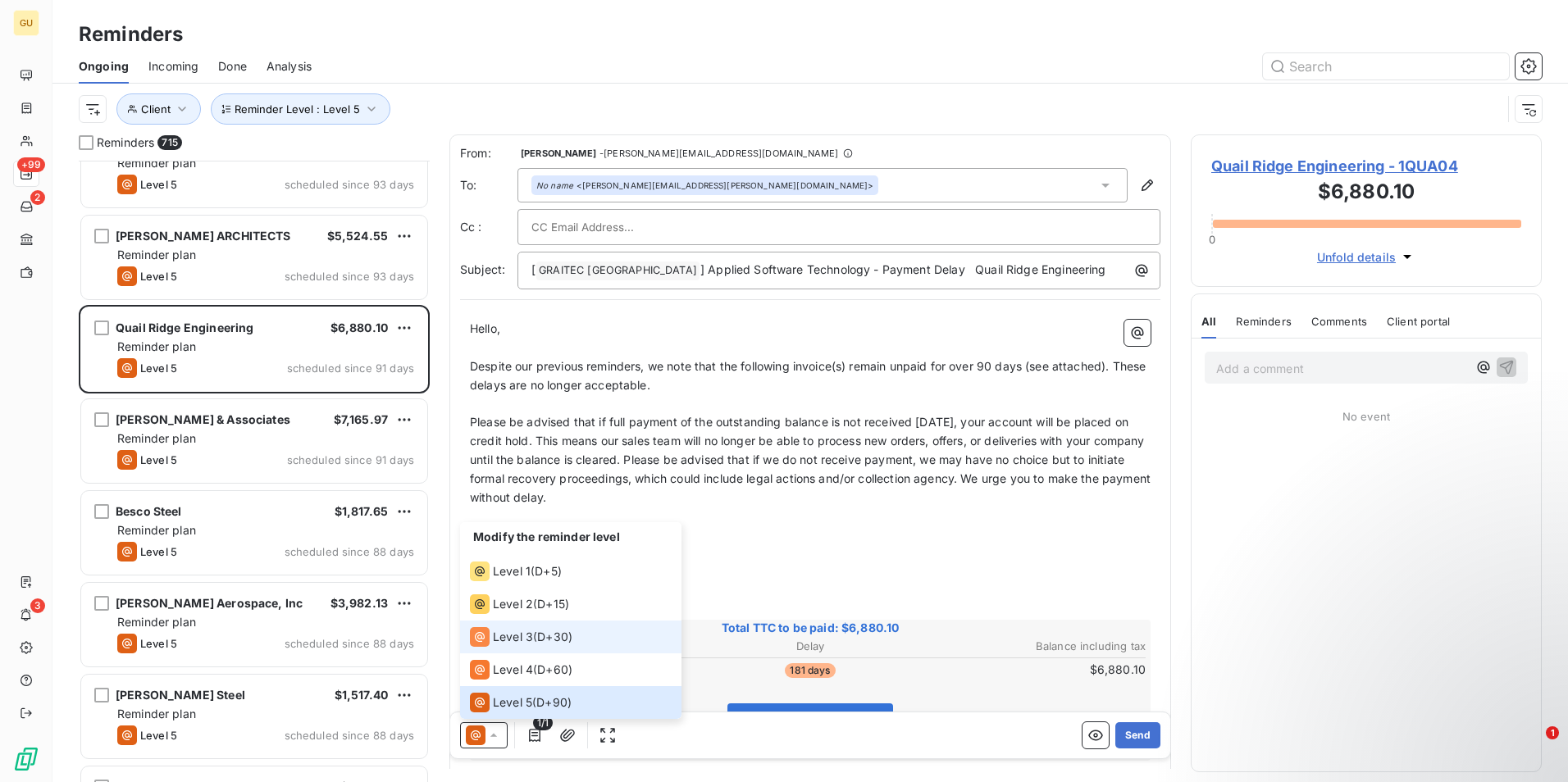
click at [515, 638] on span "Level 3" at bounding box center [513, 637] width 40 height 17
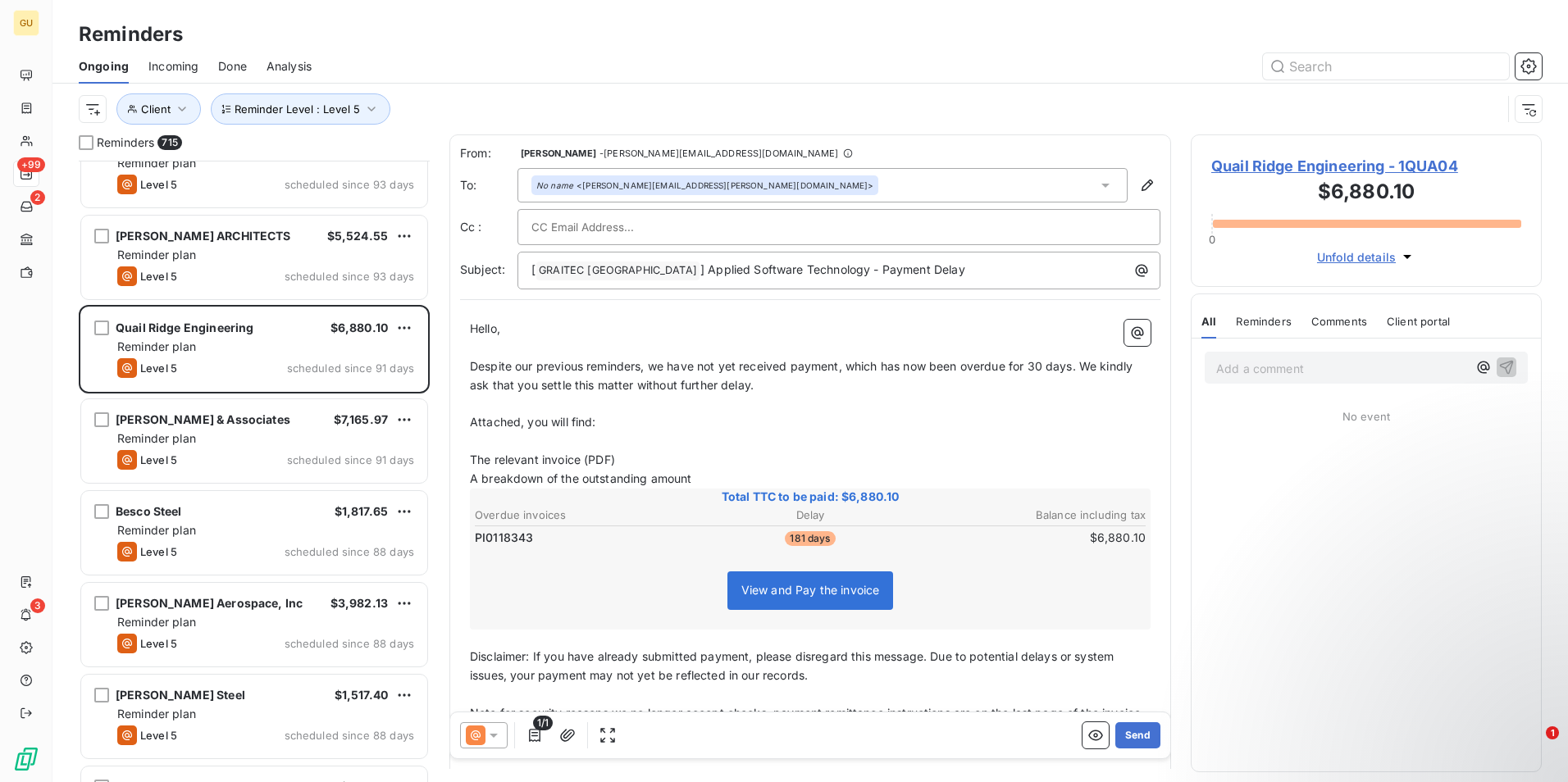
click at [494, 732] on icon at bounding box center [494, 735] width 17 height 17
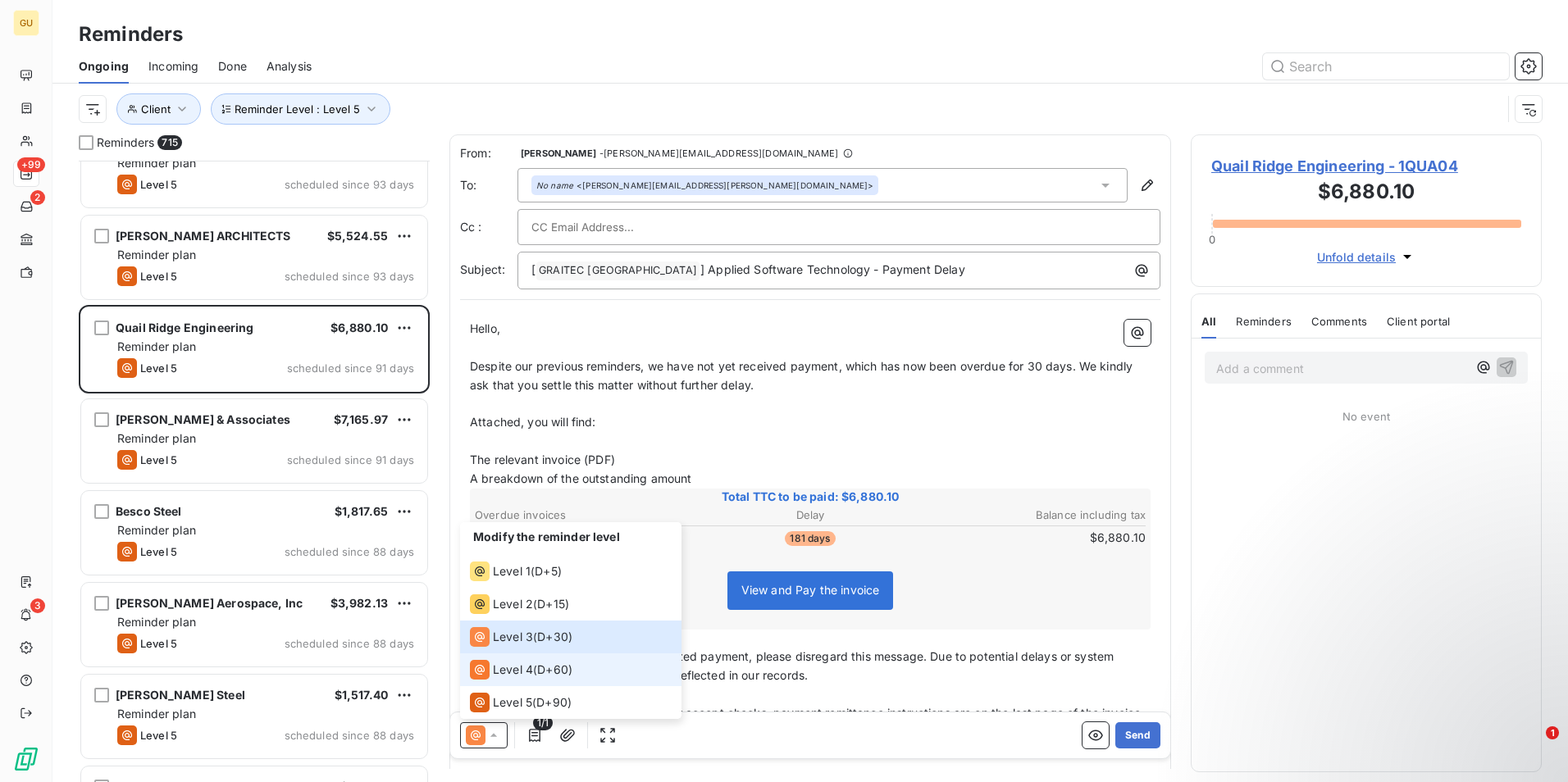
click at [520, 670] on span "Level 4" at bounding box center [513, 669] width 40 height 17
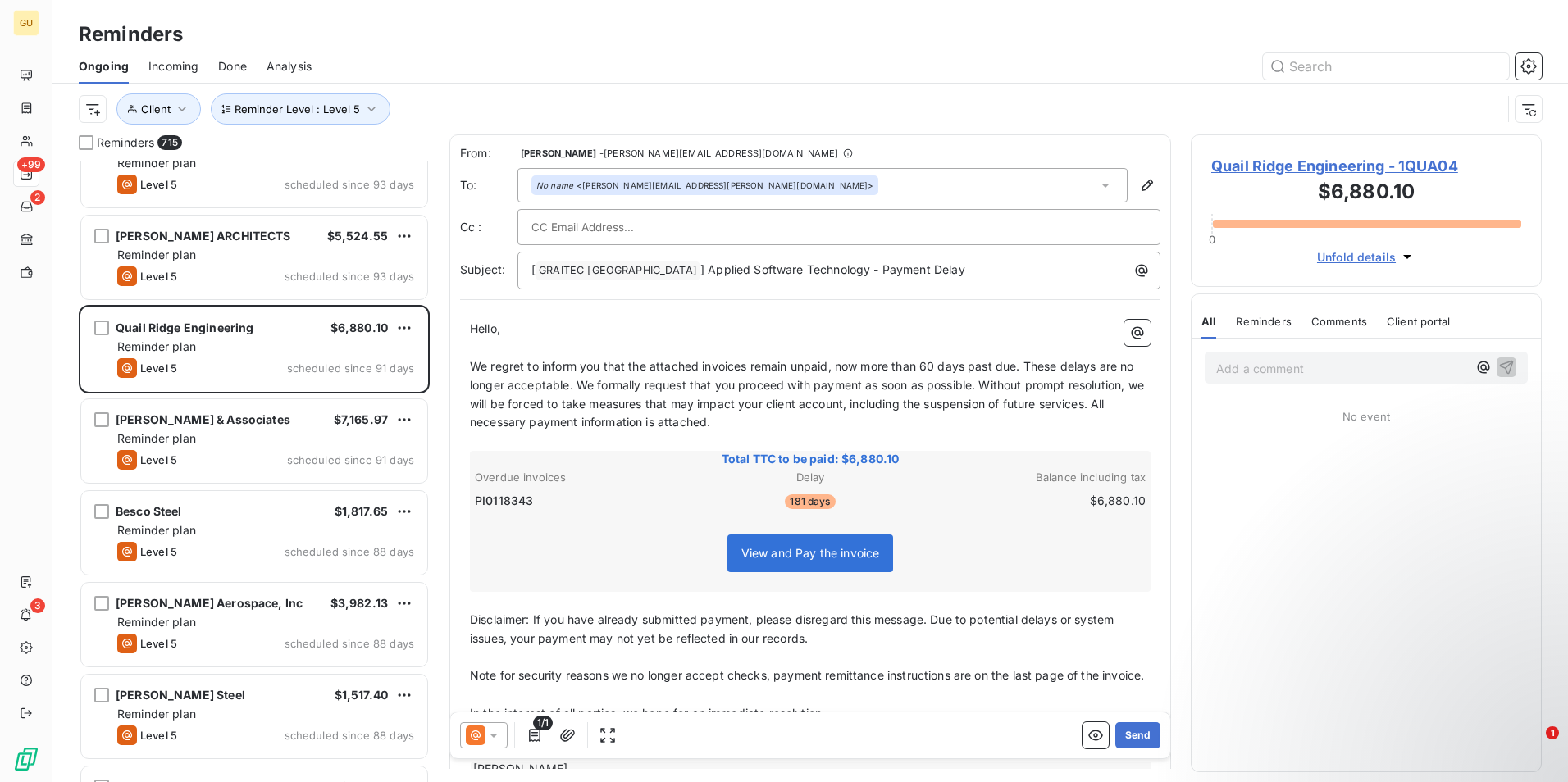
click at [751, 367] on span "We regret to inform you that the attached invoices remain unpaid, now more than…" at bounding box center [808, 394] width 677 height 71
click at [750, 367] on span "We regret to inform you that the attached invoices remain unpaid, now more than…" at bounding box center [808, 394] width 677 height 71
click at [780, 367] on span "We regret to inform you that the attached invoice remain unpaid, now more than …" at bounding box center [808, 394] width 677 height 71
drag, startPoint x: 1121, startPoint y: 736, endPoint x: 926, endPoint y: 568, distance: 257.4
click at [926, 568] on div "From: [PERSON_NAME] - [PERSON_NAME][EMAIL_ADDRESS][DOMAIN_NAME] To: No name <[P…" at bounding box center [810, 451] width 722 height 634
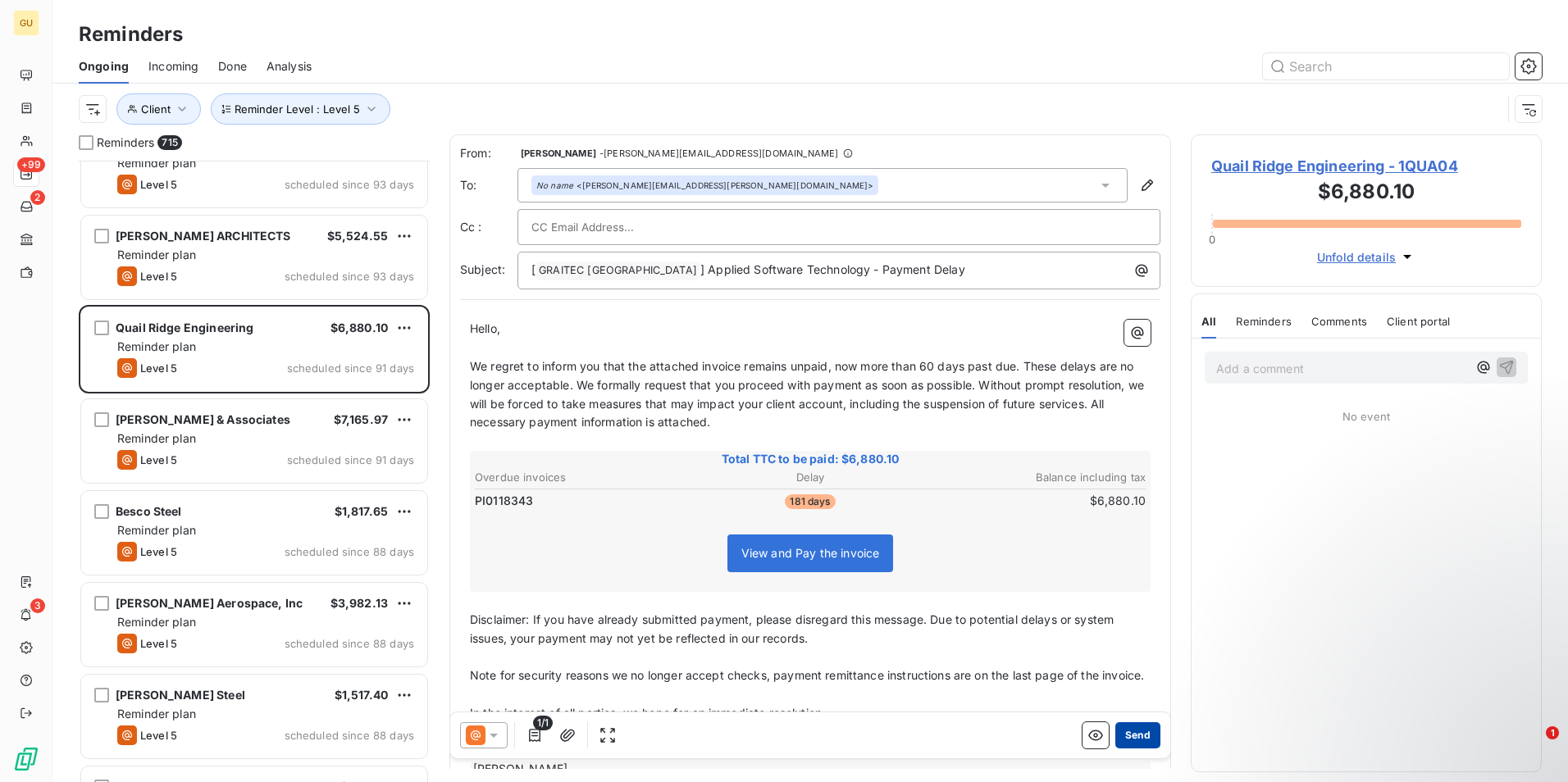
click at [1129, 732] on button "Send" at bounding box center [1138, 736] width 46 height 26
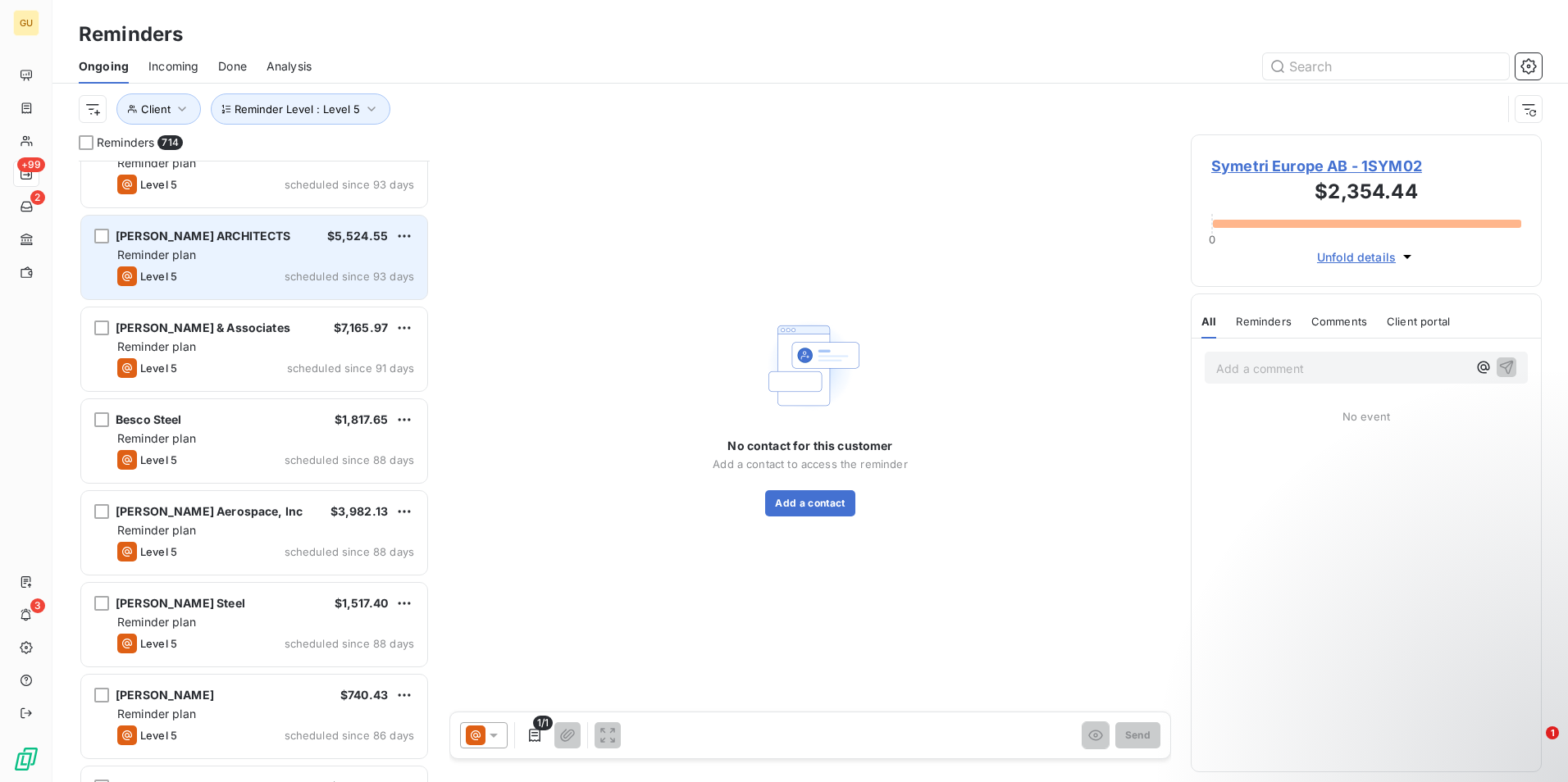
click at [210, 234] on span "[PERSON_NAME] ARCHITECTS" at bounding box center [203, 235] width 176 height 14
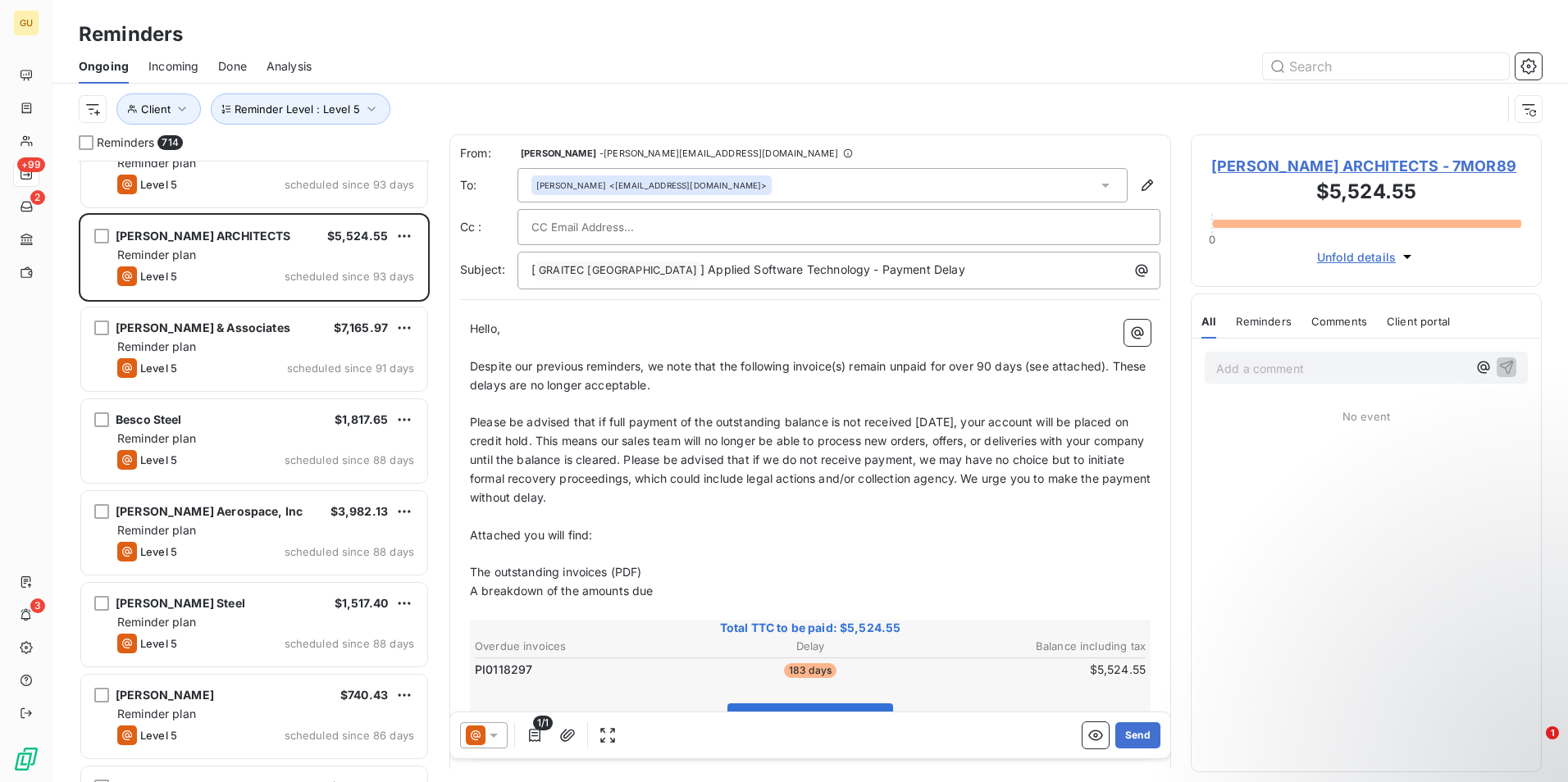
click at [504, 736] on div at bounding box center [484, 736] width 47 height 26
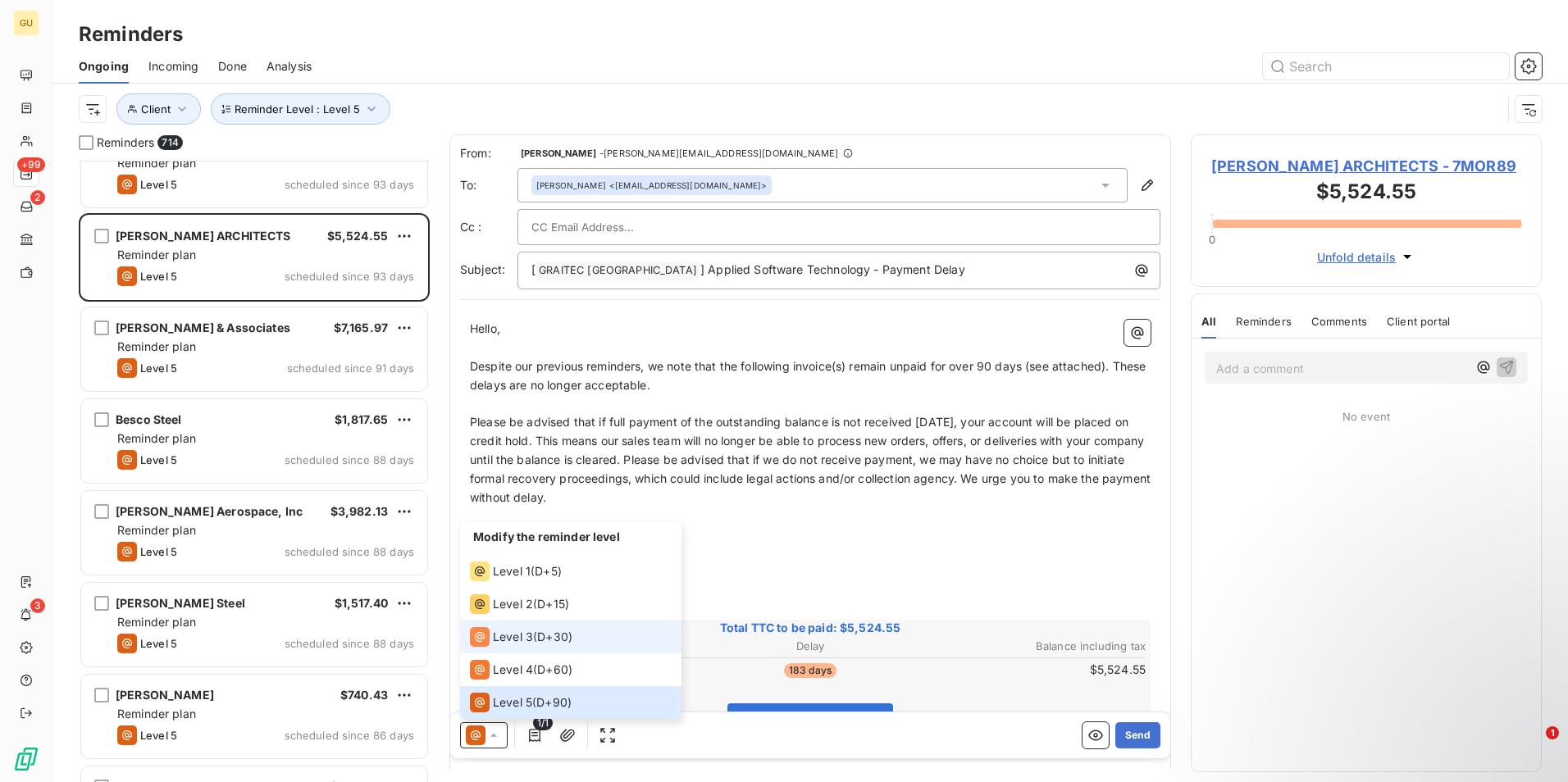
click at [531, 625] on li "Level 3 ( D+30 )" at bounding box center [570, 636] width 221 height 32
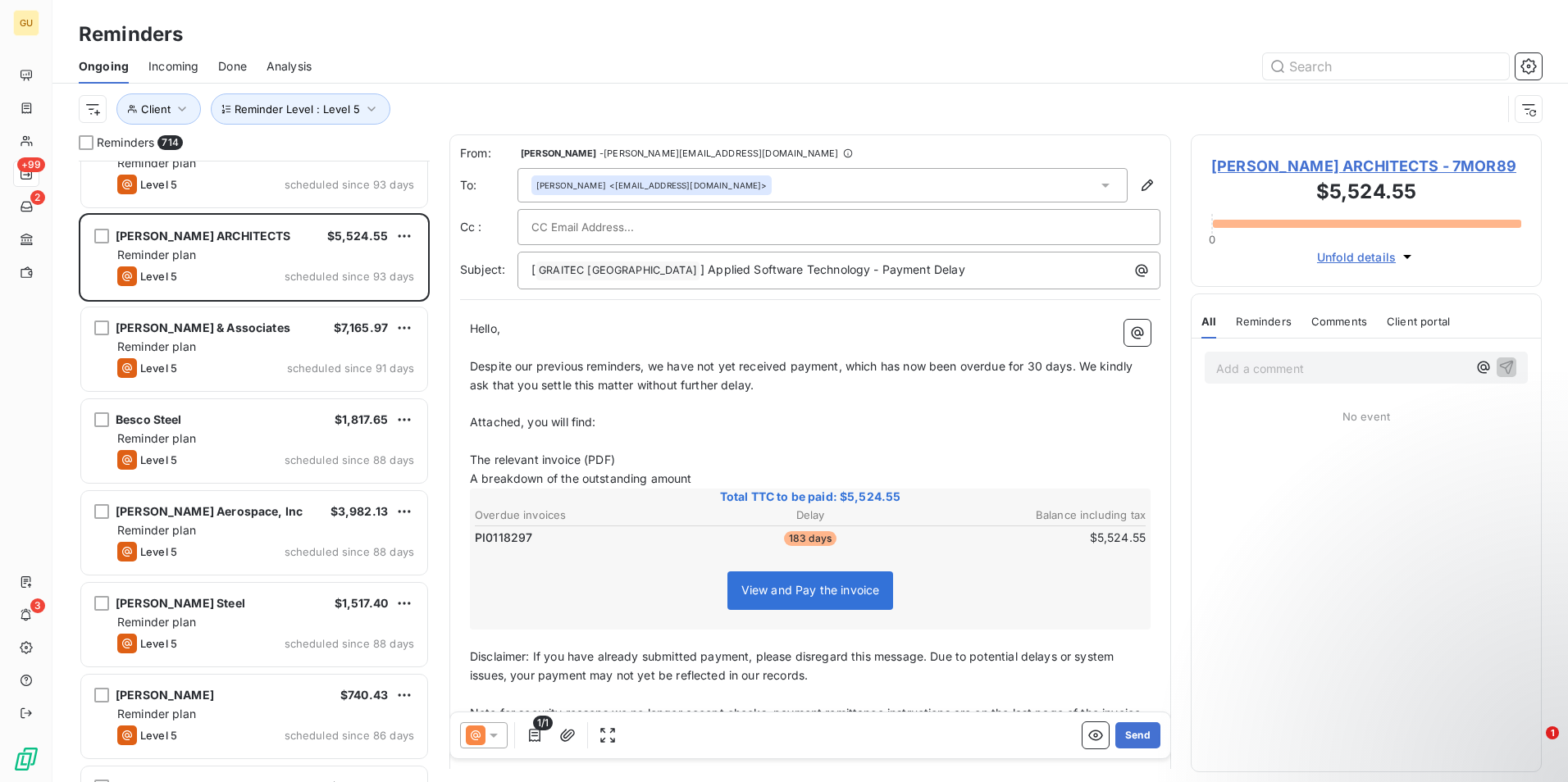
click at [500, 733] on icon at bounding box center [494, 735] width 17 height 17
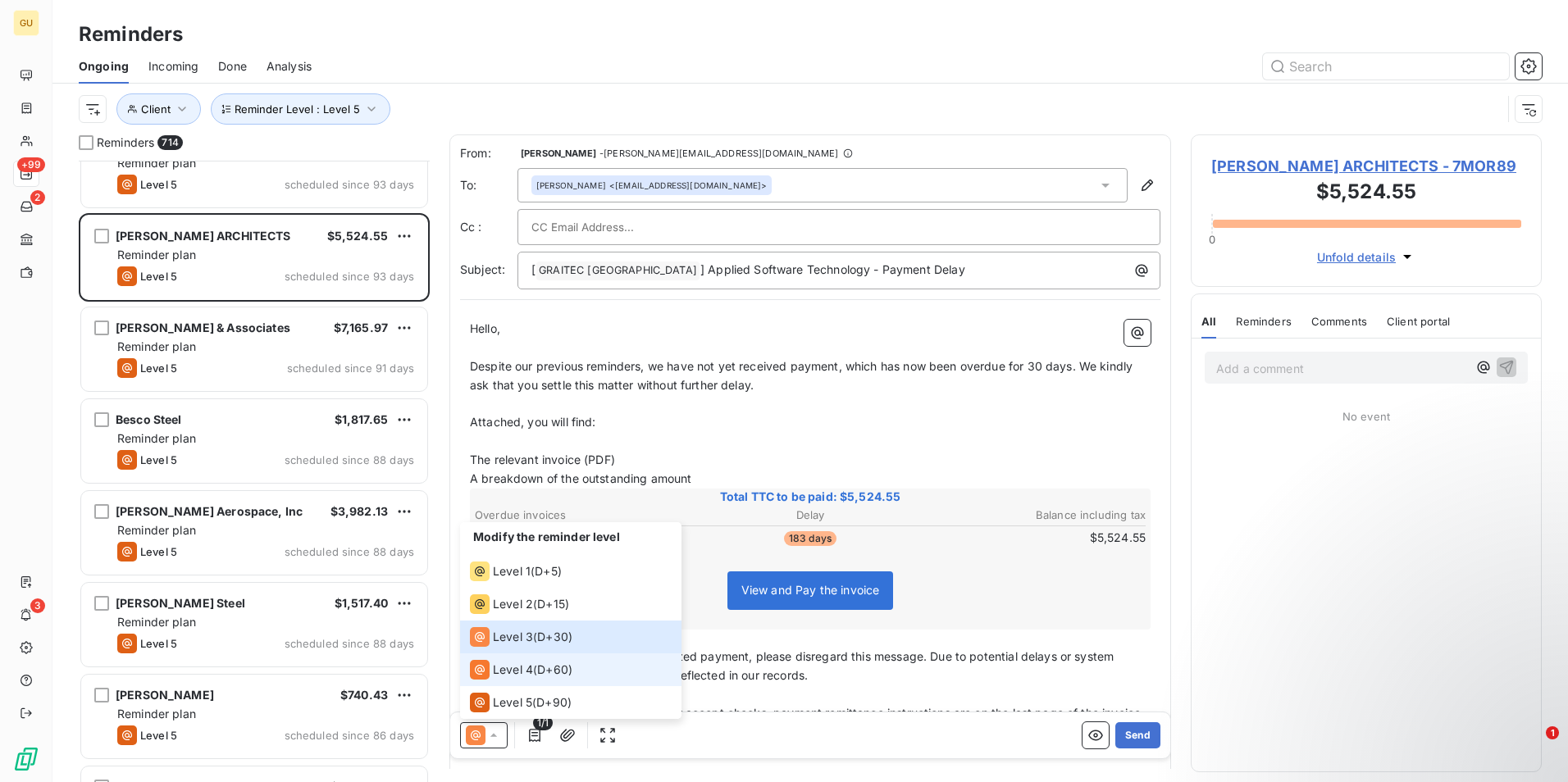
click at [524, 665] on span "Level 4" at bounding box center [513, 669] width 40 height 17
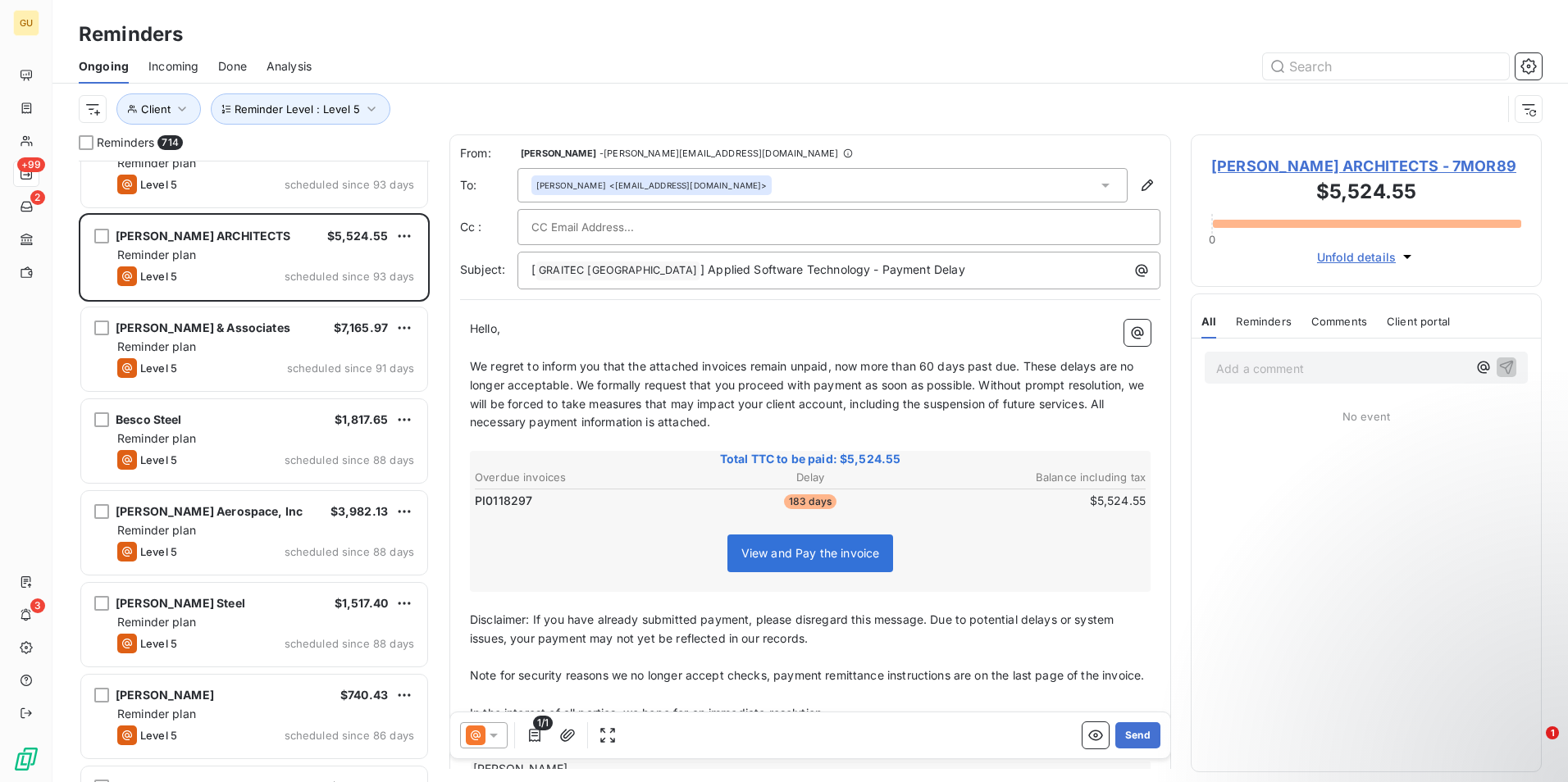
click at [743, 367] on span "We regret to inform you that the attached invoices remain unpaid, now more than…" at bounding box center [808, 394] width 677 height 71
click at [748, 367] on span "We regret to inform you that the attached invoices remain unpaid, now more than…" at bounding box center [808, 394] width 677 height 71
click at [781, 367] on span "We regret to inform you that the attached invoice remain unpaid, now more than …" at bounding box center [808, 394] width 677 height 71
click at [919, 275] on p "[ GRAITEC [GEOGRAPHIC_DATA] ﻿ ] Applied Software Technology - Payment Delay" at bounding box center [843, 270] width 623 height 19
click at [1119, 731] on button "Send" at bounding box center [1138, 736] width 46 height 26
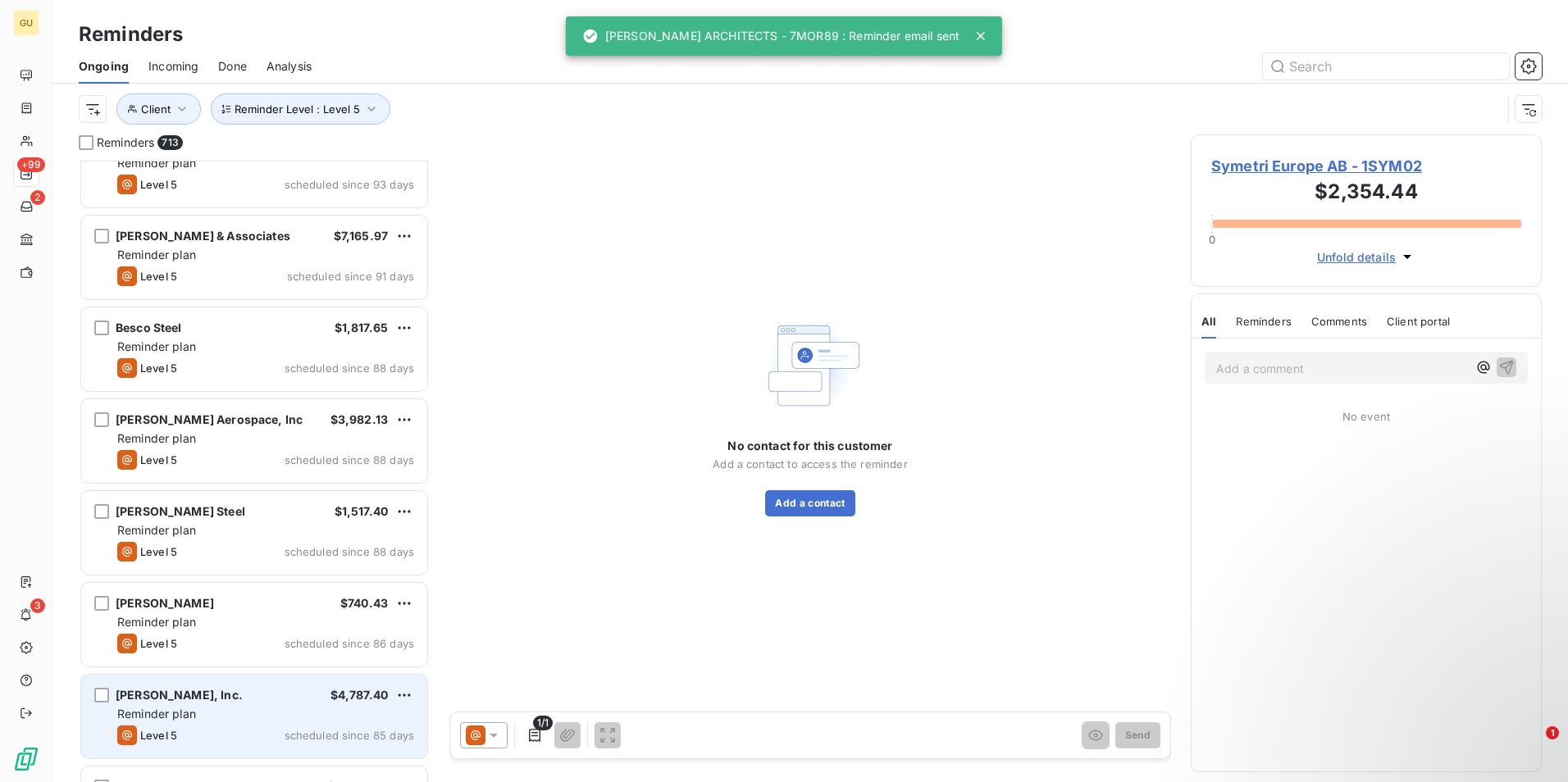
click at [270, 709] on div "Reminder plan" at bounding box center [265, 714] width 297 height 17
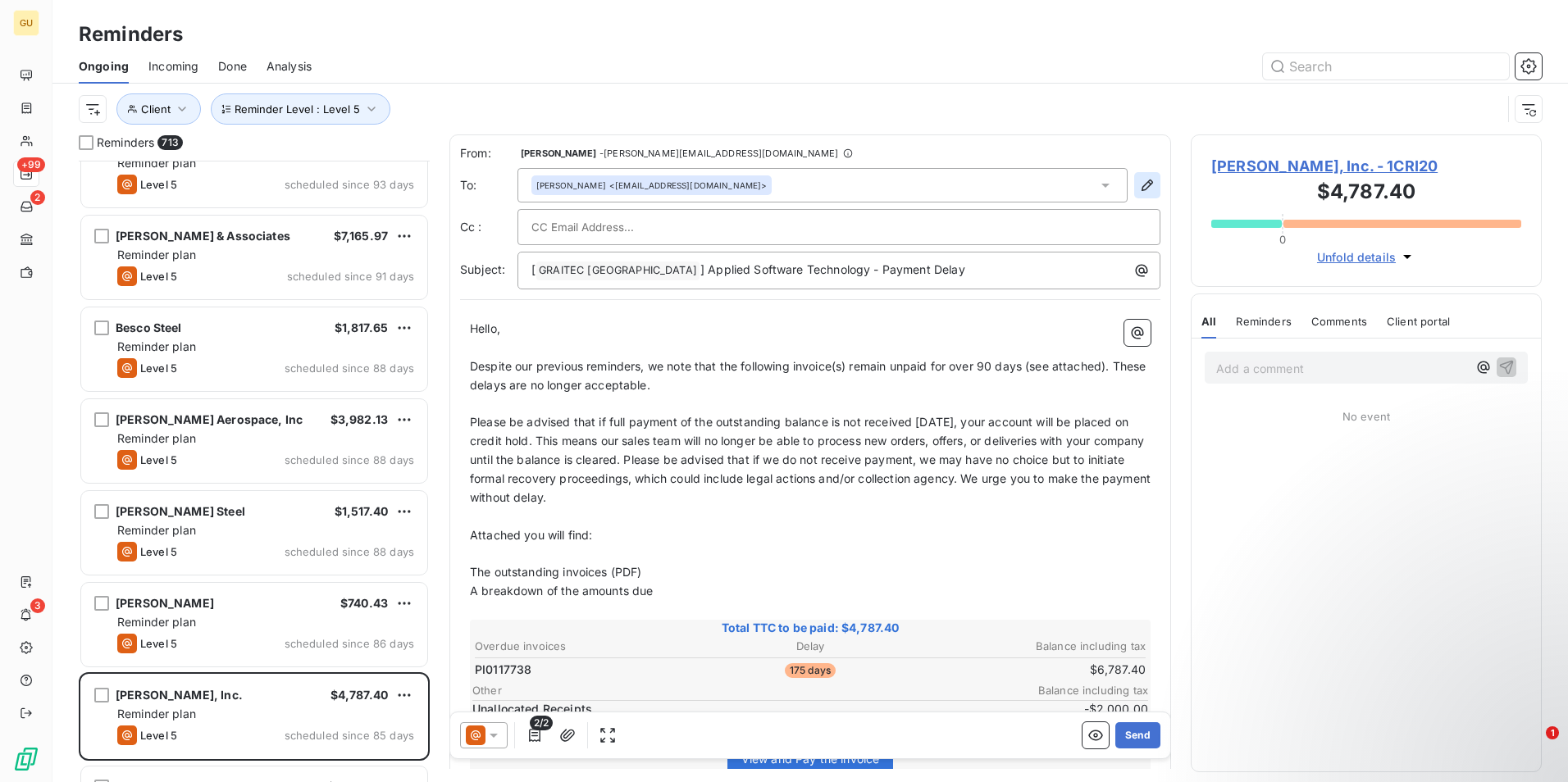
click at [1139, 185] on icon "button" at bounding box center [1147, 185] width 17 height 17
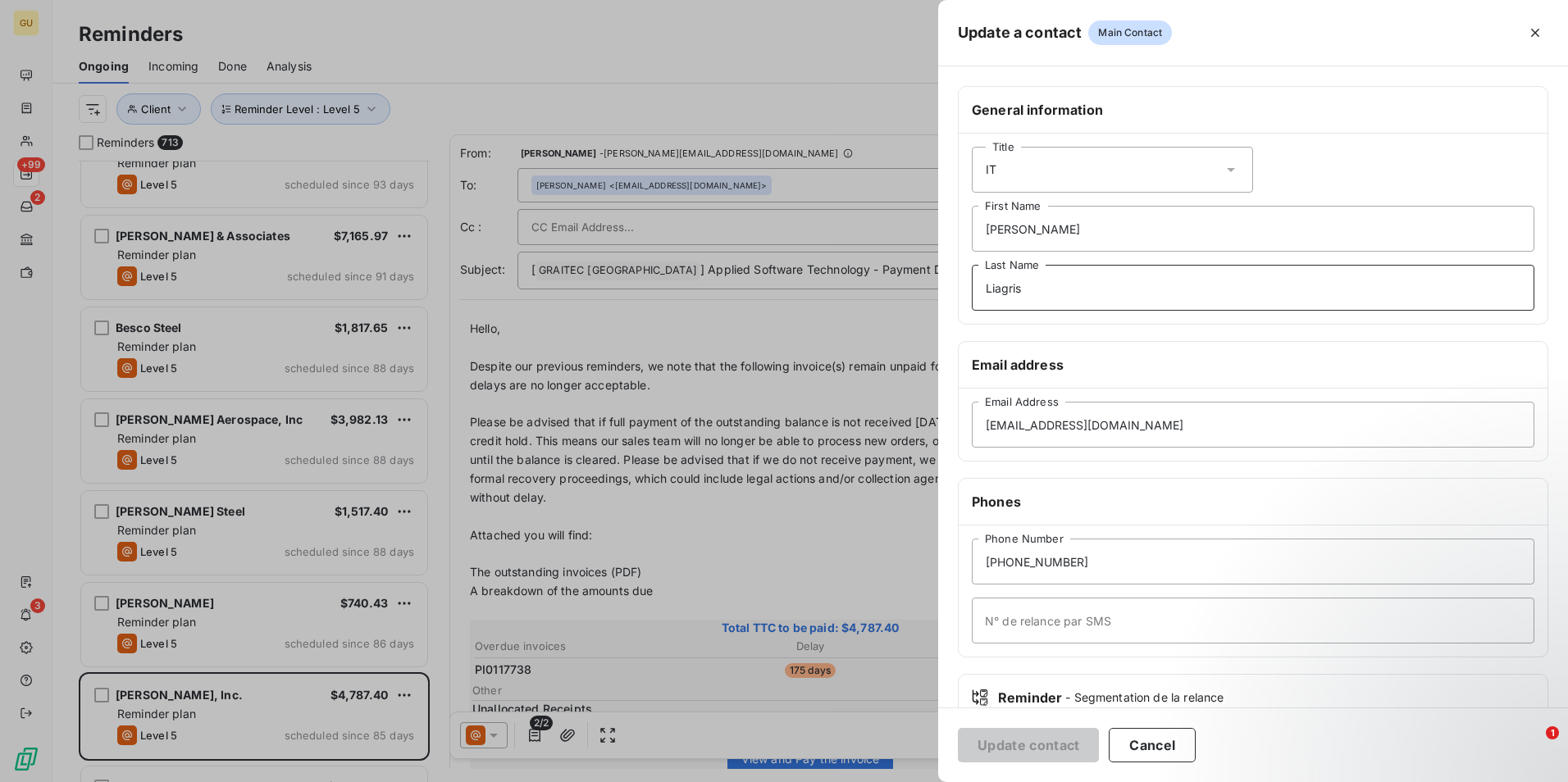
drag, startPoint x: 1026, startPoint y: 292, endPoint x: 920, endPoint y: 290, distance: 106.0
click at [920, 781] on div "Update a contact Main Contact General information Title IT [PERSON_NAME] First …" at bounding box center [784, 782] width 1568 height 0
drag, startPoint x: 1054, startPoint y: 227, endPoint x: 945, endPoint y: 229, distance: 109.0
click at [945, 229] on div "General information Title IT [PERSON_NAME] First Name Last Name Email address […" at bounding box center [1253, 450] width 630 height 728
click at [1037, 741] on button "Update contact" at bounding box center [1028, 744] width 141 height 34
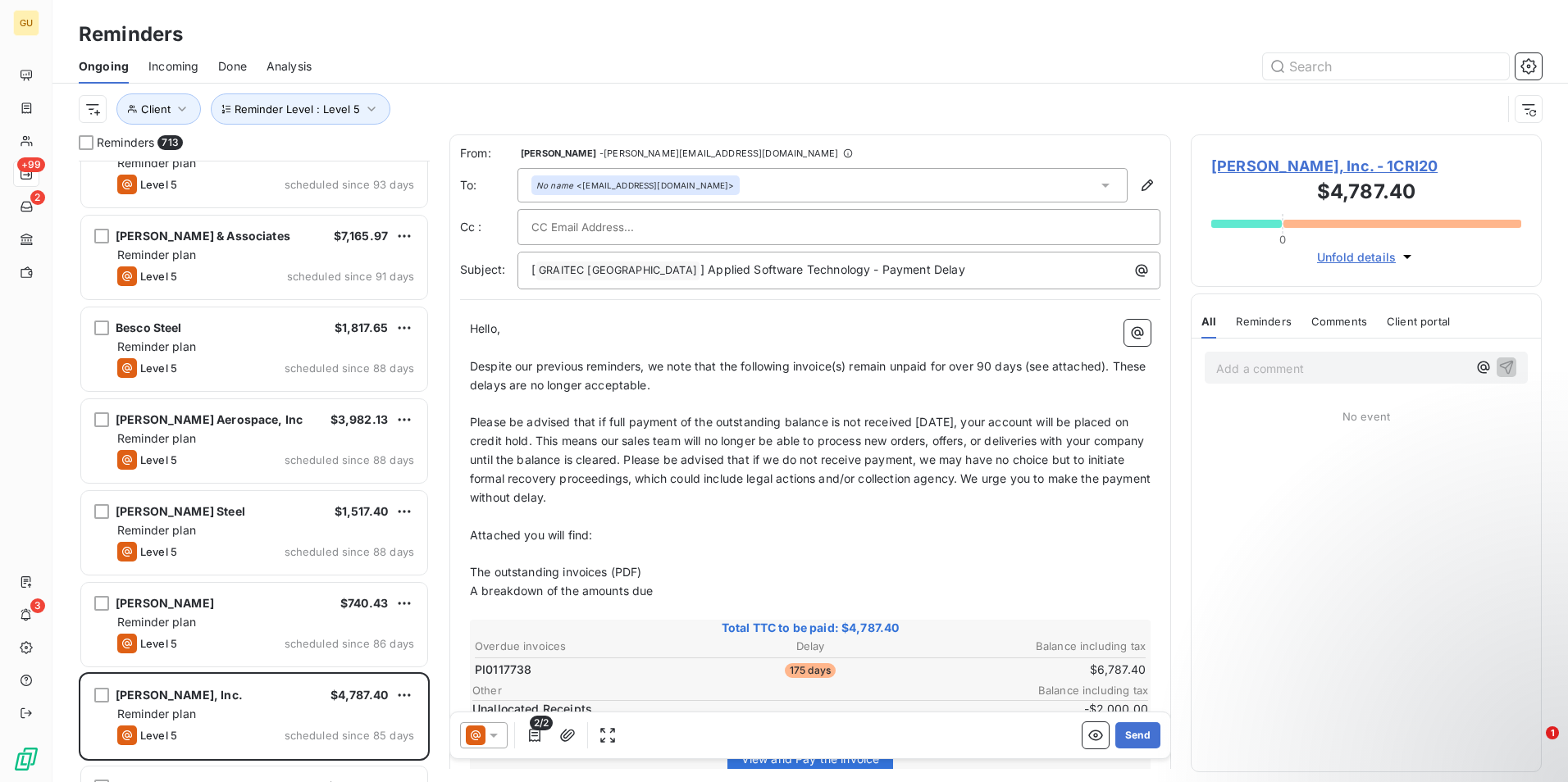
click at [497, 732] on icon at bounding box center [494, 735] width 17 height 17
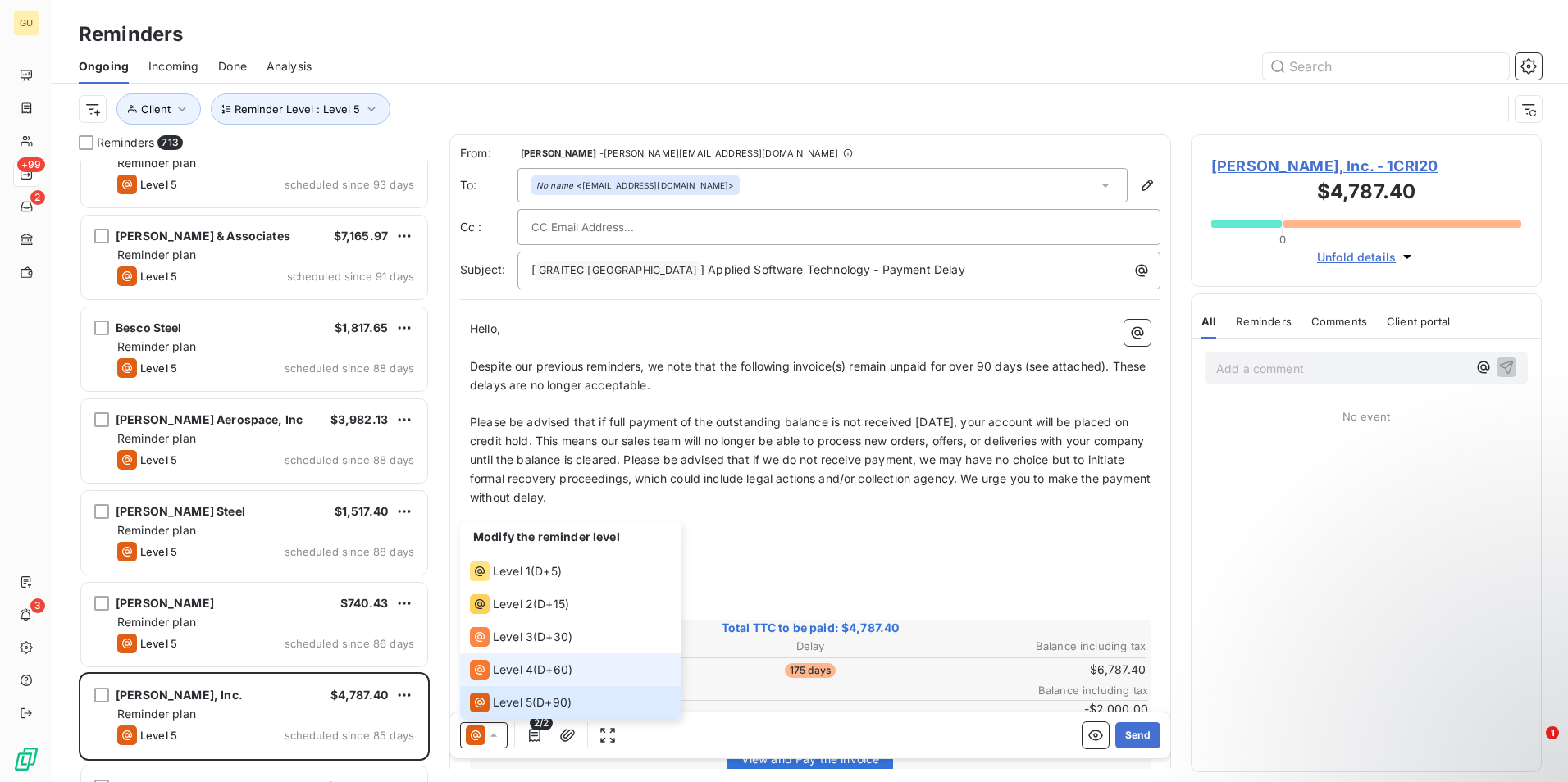
click at [517, 671] on span "Level 4" at bounding box center [513, 669] width 40 height 17
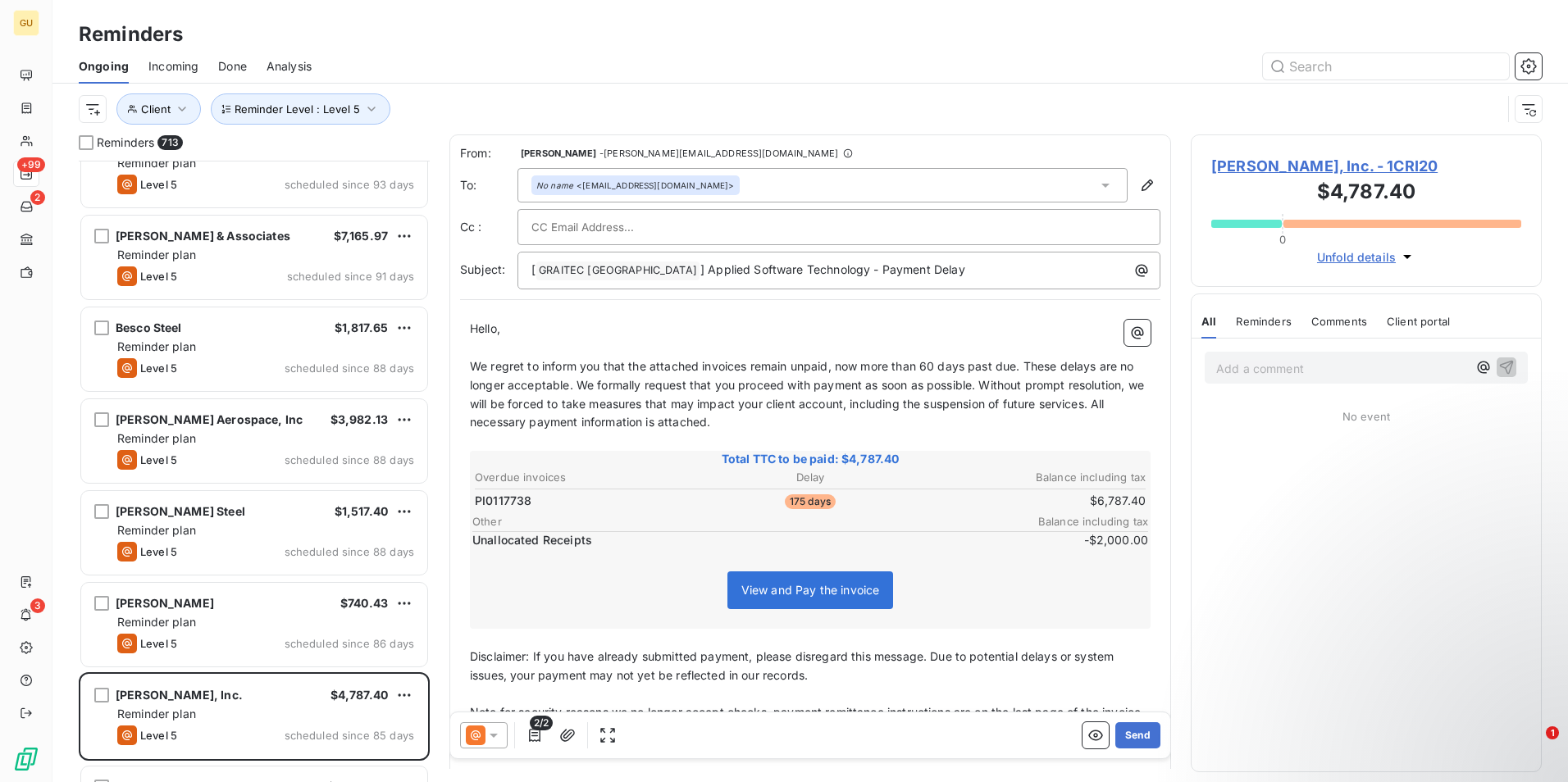
click at [747, 366] on span "We regret to inform you that the attached invoices remain unpaid, now more than…" at bounding box center [808, 394] width 677 height 71
click at [777, 365] on span "We regret to inform you that the attached invoice remain unpaid, now more than …" at bounding box center [808, 394] width 677 height 71
click at [783, 368] on span "We regret to inform you that the attached invoice remain unpaid, now more than …" at bounding box center [808, 394] width 677 height 71
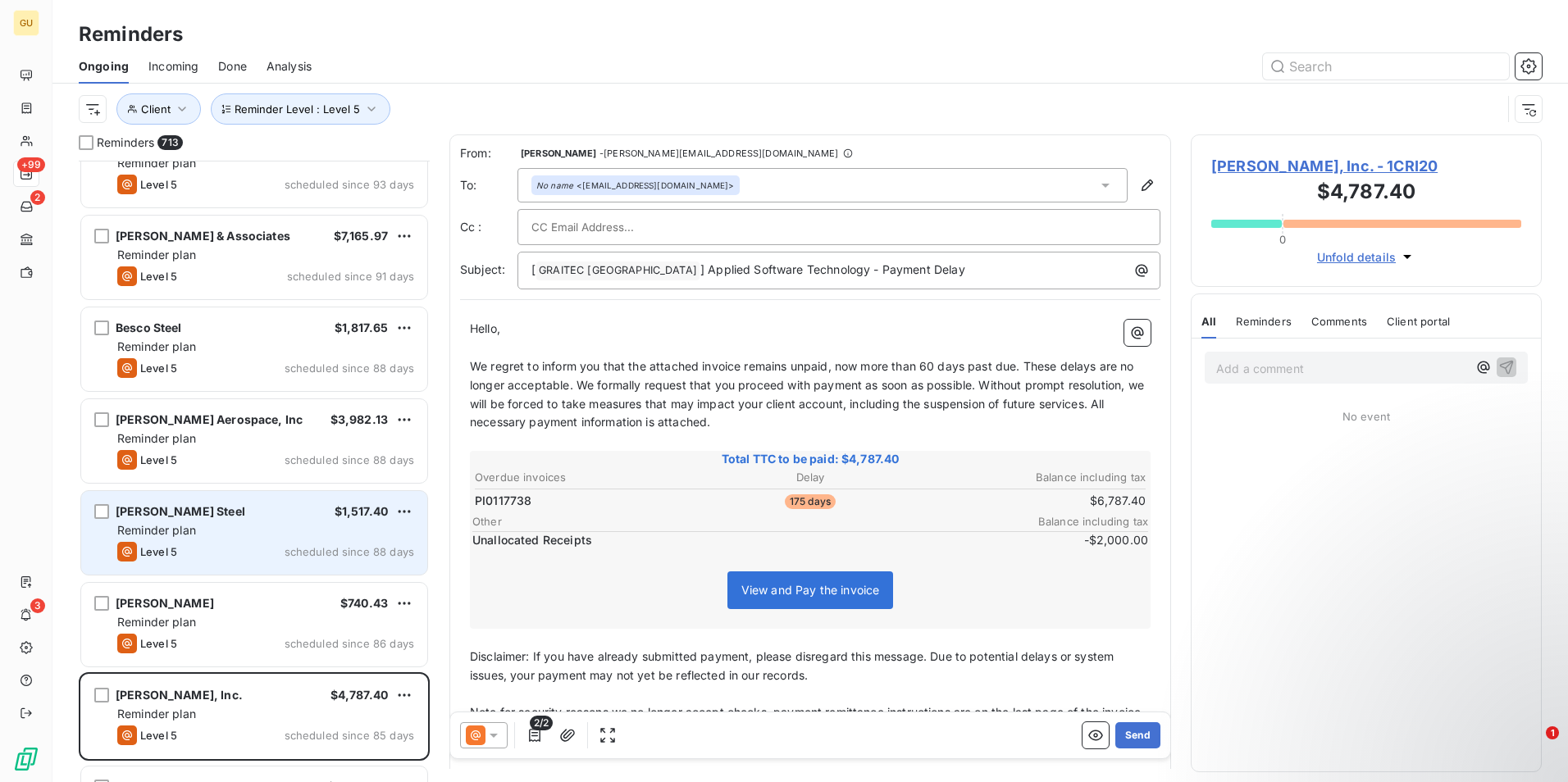
click at [326, 523] on div "Reminder plan" at bounding box center [265, 530] width 297 height 17
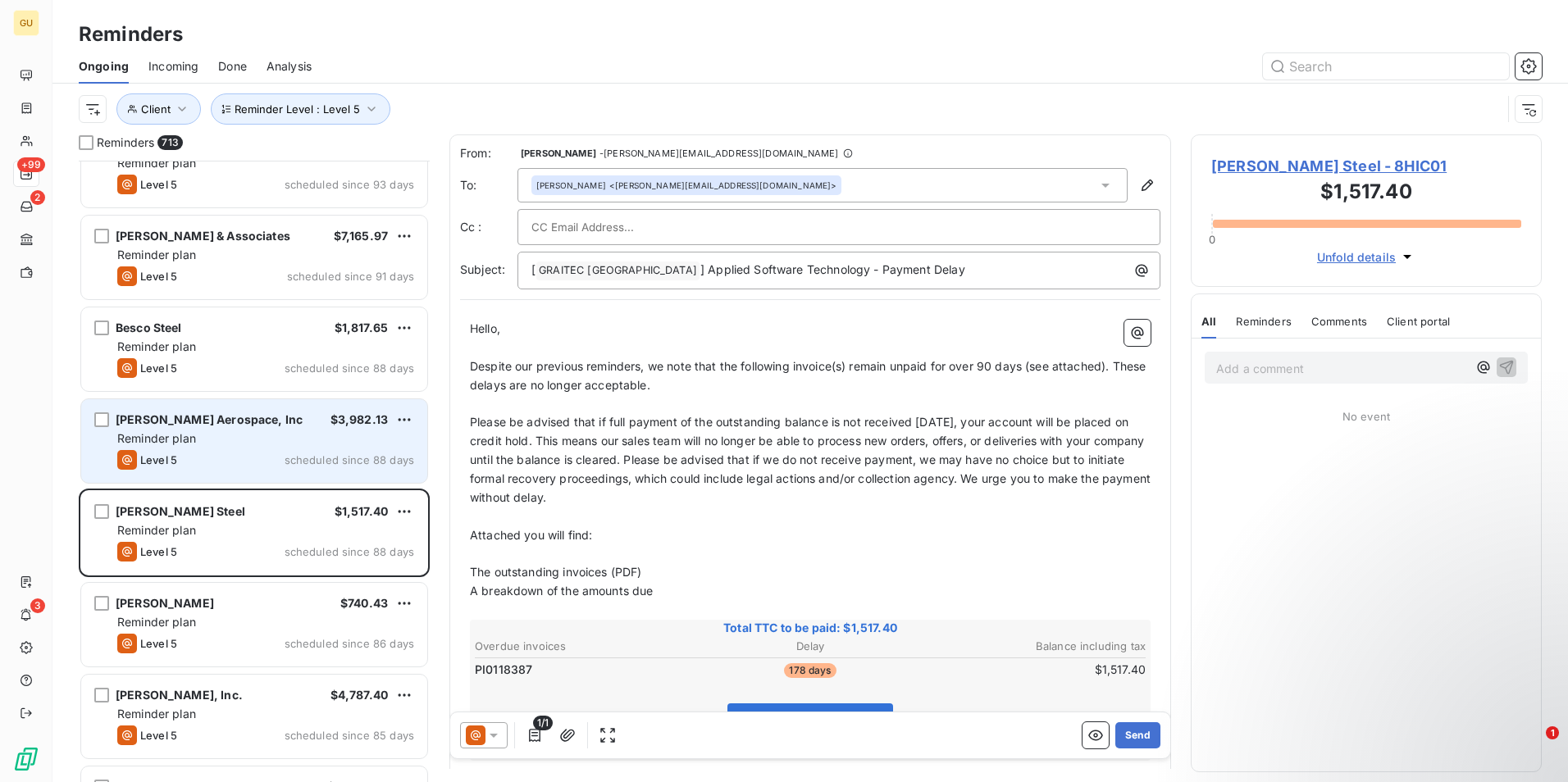
click at [319, 443] on div "Reminder plan" at bounding box center [265, 438] width 297 height 17
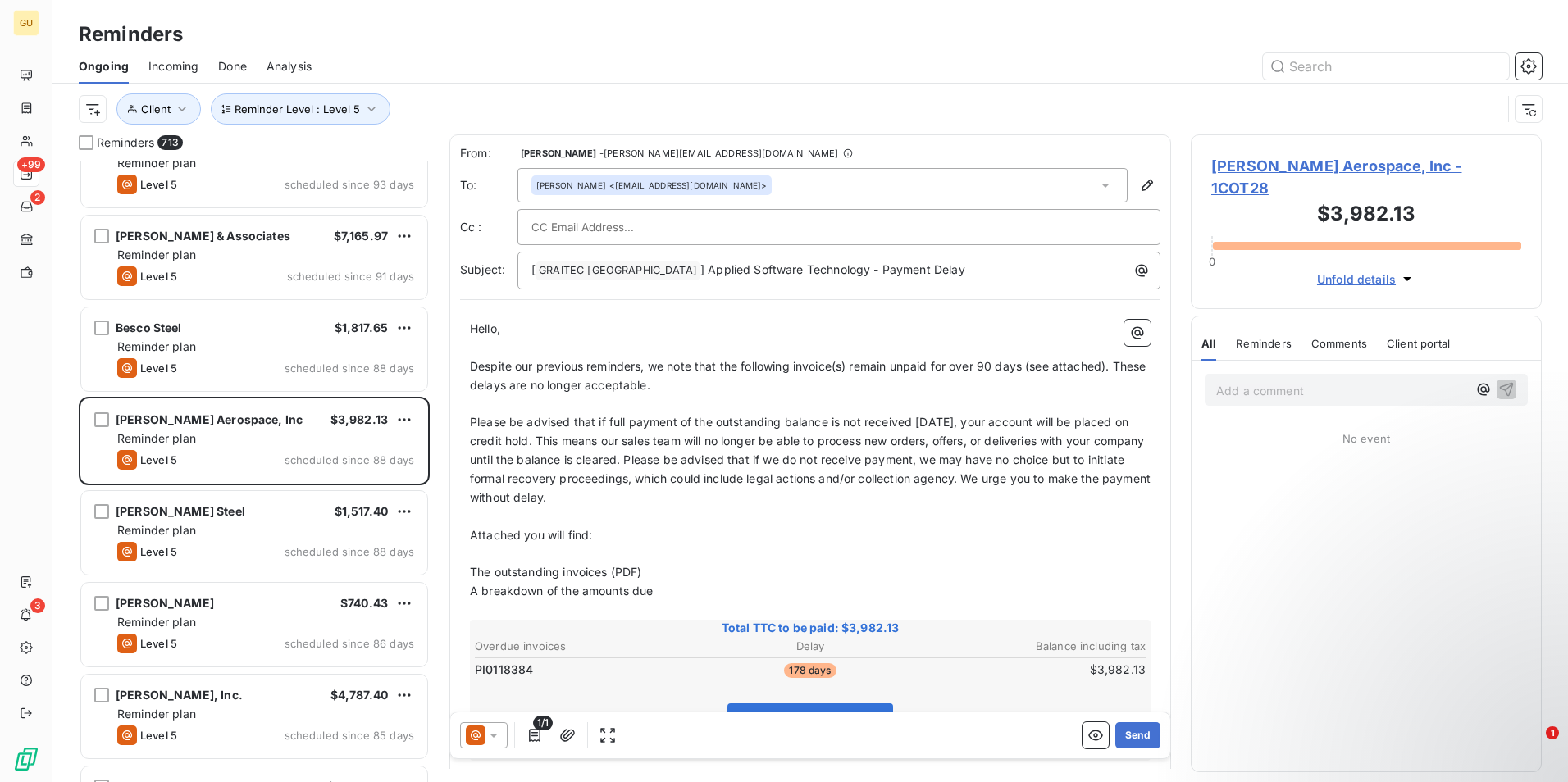
click at [498, 739] on icon at bounding box center [494, 735] width 17 height 17
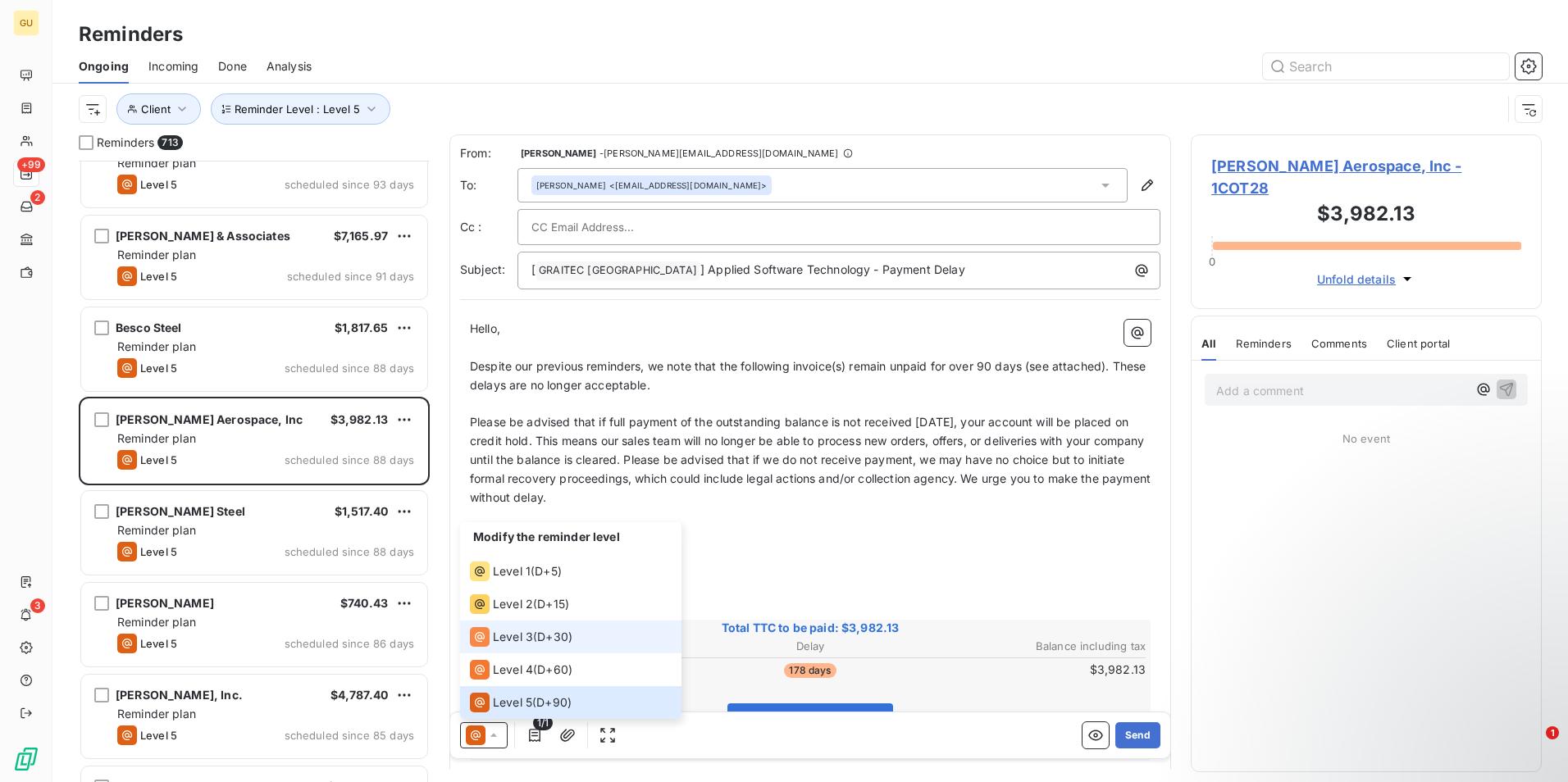
click at [512, 646] on div "Level 3" at bounding box center [501, 637] width 63 height 19
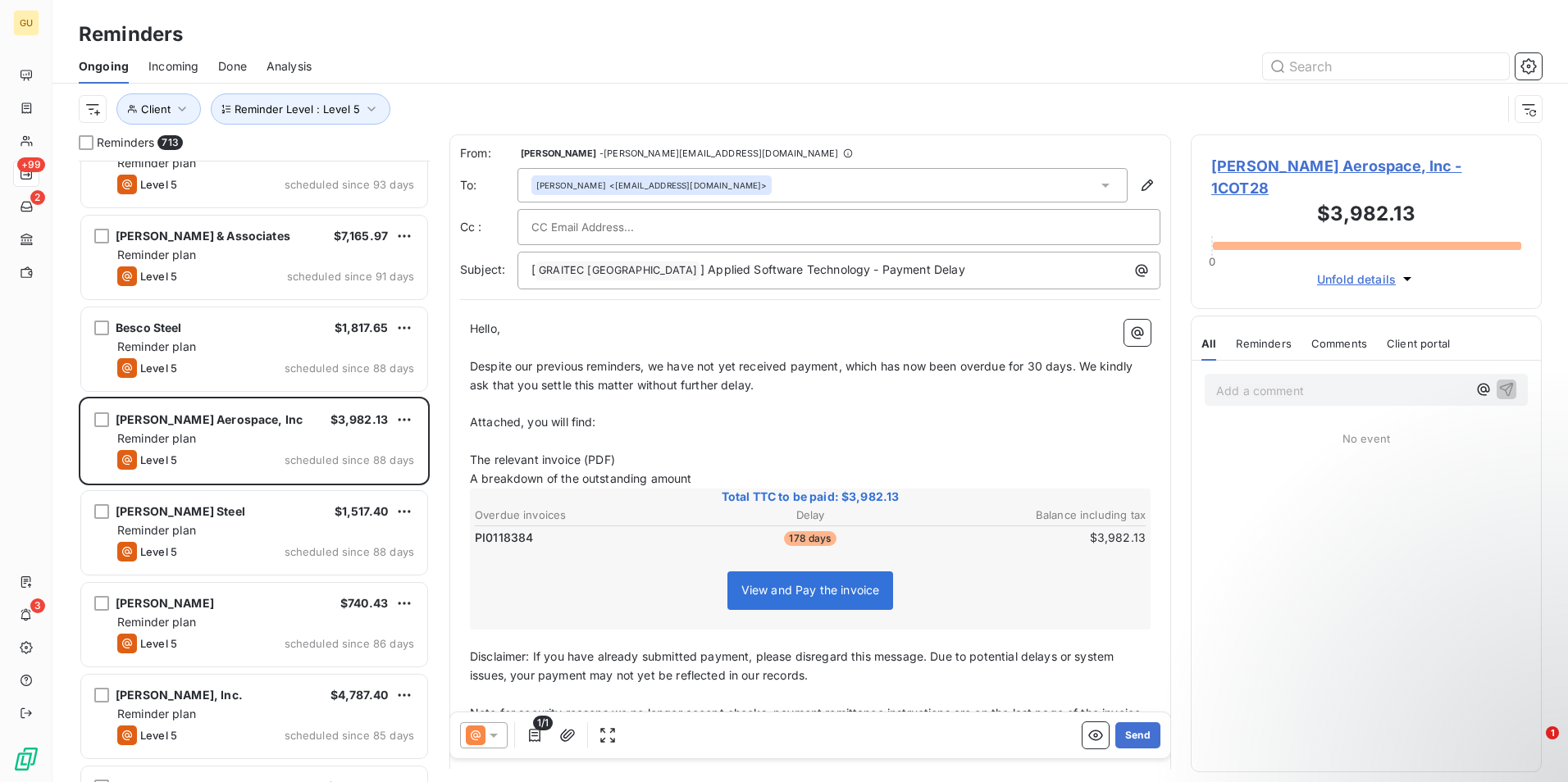
click at [489, 734] on icon at bounding box center [494, 735] width 17 height 17
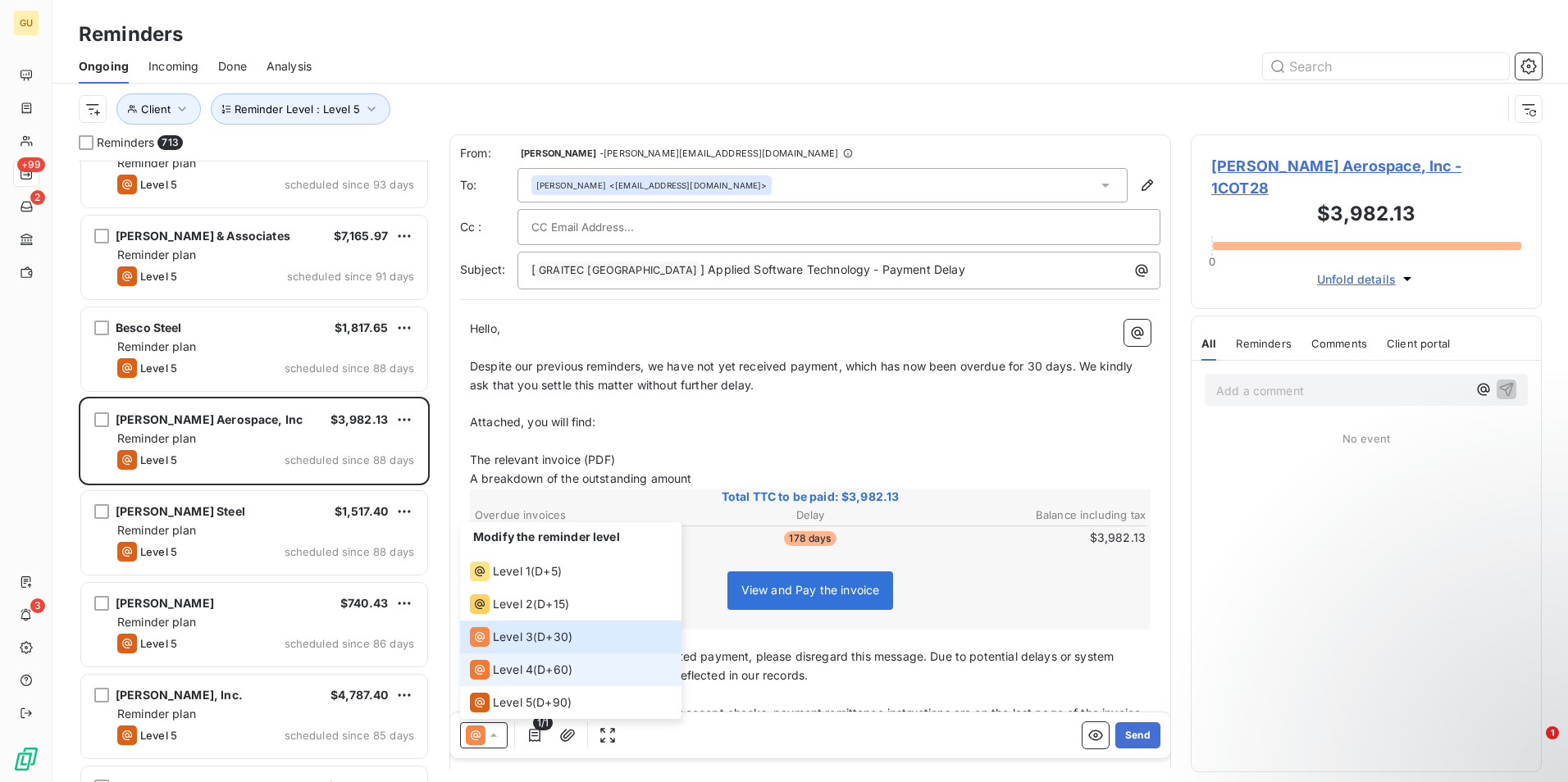
click at [502, 674] on span "Level 4" at bounding box center [513, 669] width 40 height 17
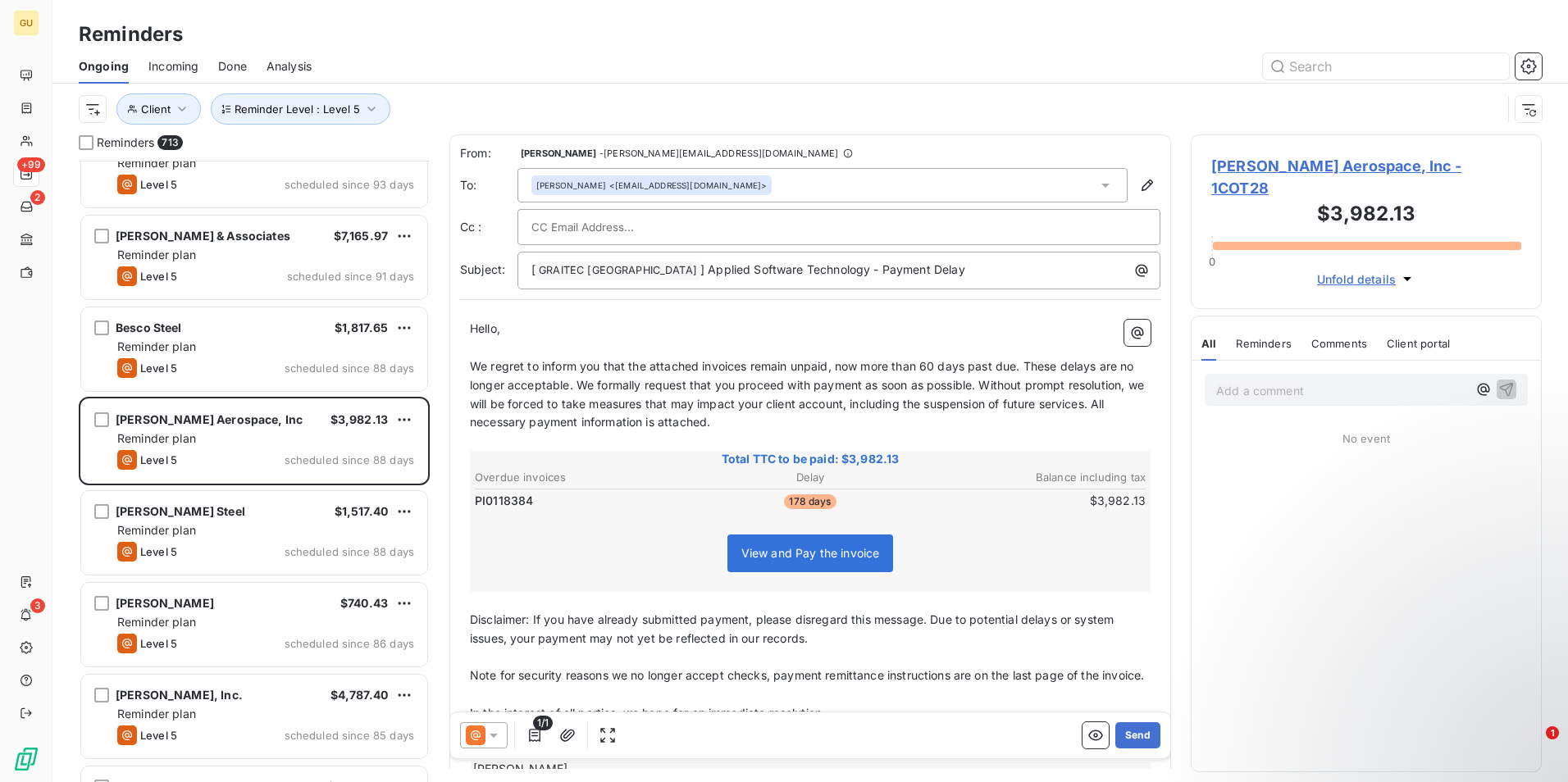
click at [748, 370] on span "We regret to inform you that the attached invoices remain unpaid, now more than…" at bounding box center [808, 394] width 677 height 71
click at [780, 368] on span "We regret to inform you that the attached invoice remain unpaid, now more than …" at bounding box center [808, 394] width 677 height 71
click at [928, 268] on p "[ GRAITEC [GEOGRAPHIC_DATA] ﻿ ] Applied Software Technology - Payment Delay" at bounding box center [843, 270] width 623 height 19
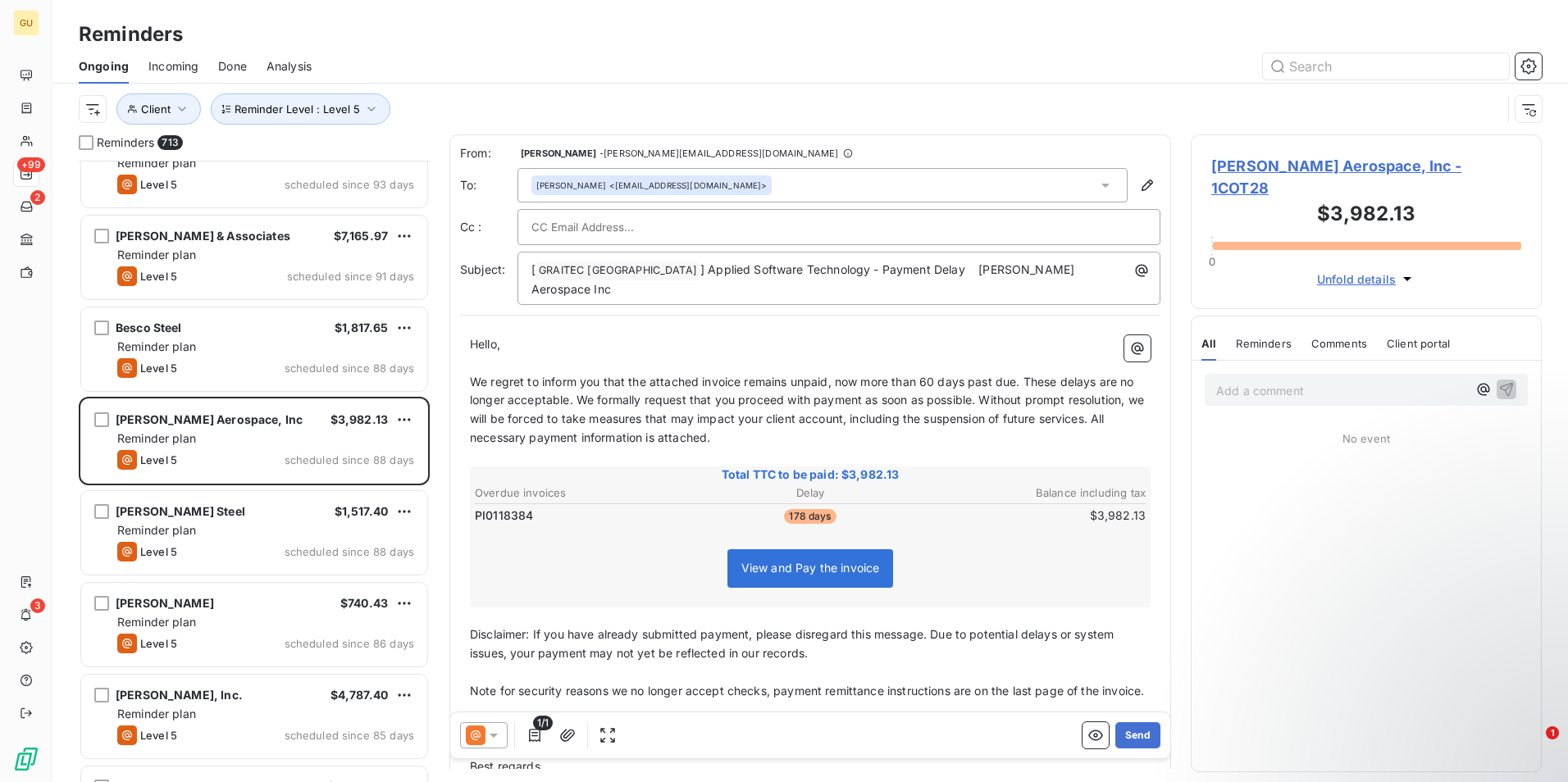
drag, startPoint x: 1128, startPoint y: 733, endPoint x: 973, endPoint y: 595, distance: 207.5
click at [973, 595] on div "From: [PERSON_NAME] - [PERSON_NAME][EMAIL_ADDRESS][DOMAIN_NAME] To: [PERSON_NAM…" at bounding box center [810, 451] width 722 height 634
click at [1126, 736] on button "Send" at bounding box center [1138, 736] width 46 height 26
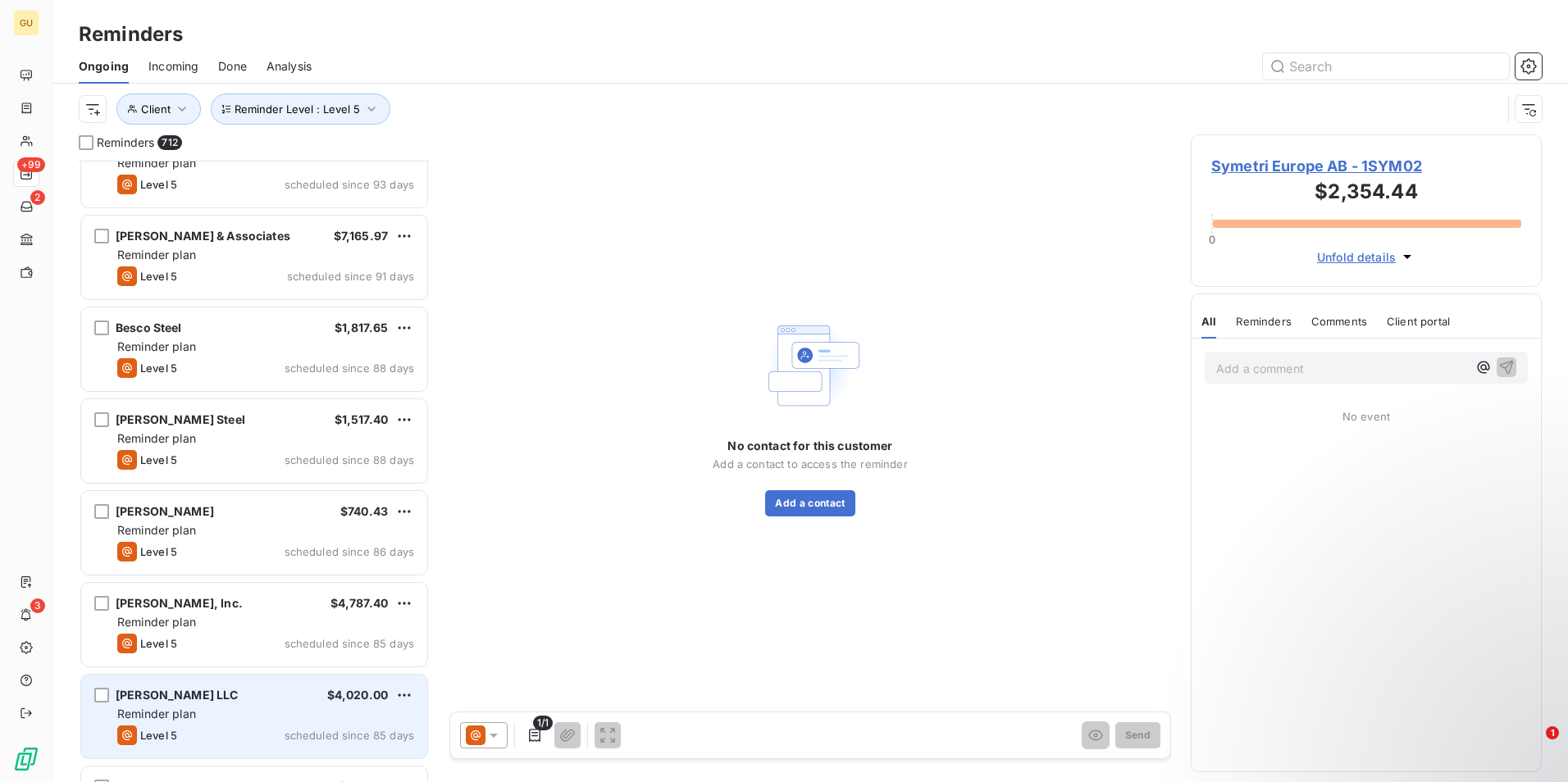
click at [238, 712] on div "Reminder plan" at bounding box center [265, 714] width 297 height 17
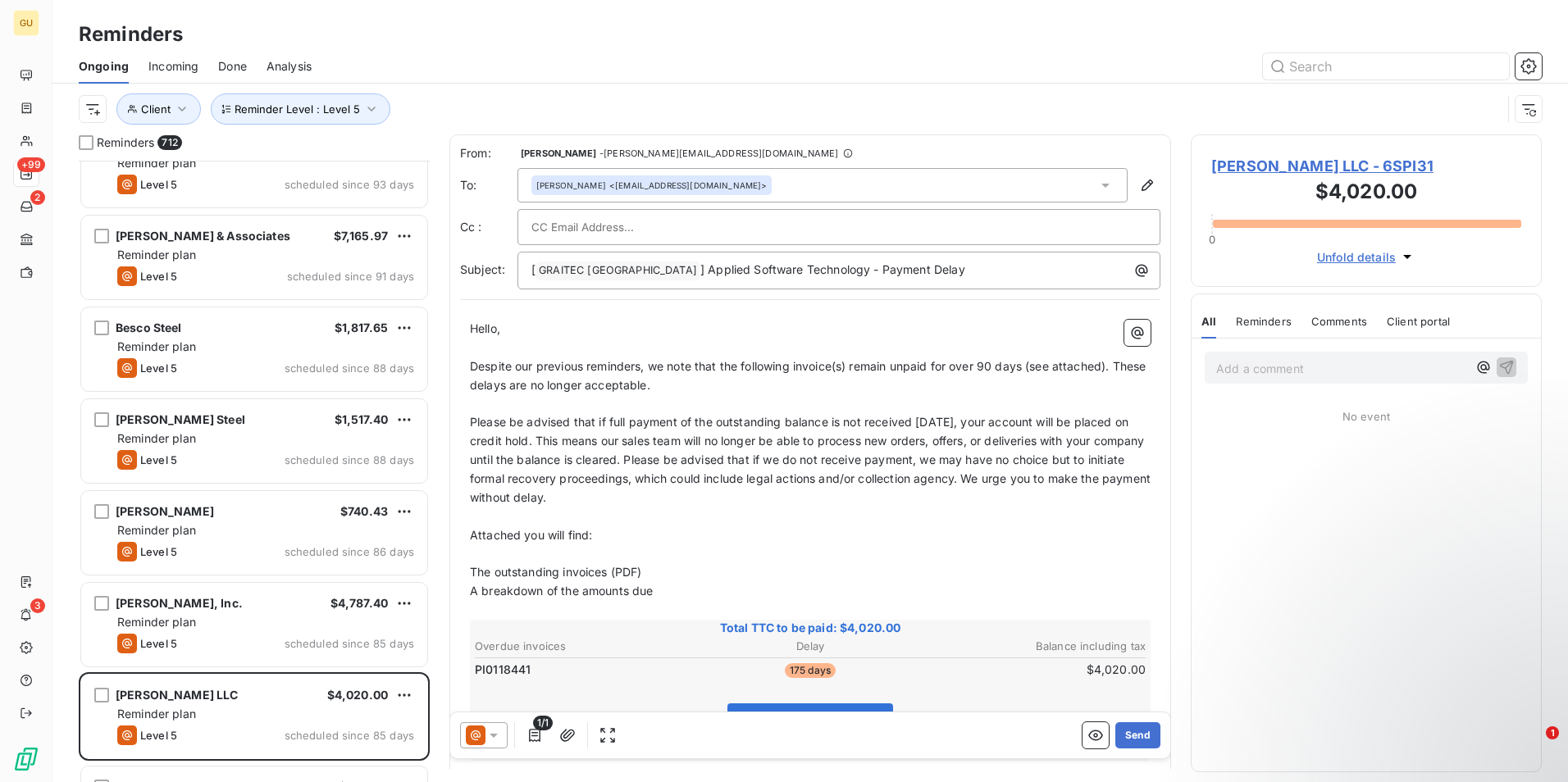
click at [485, 736] on icon at bounding box center [475, 735] width 19 height 19
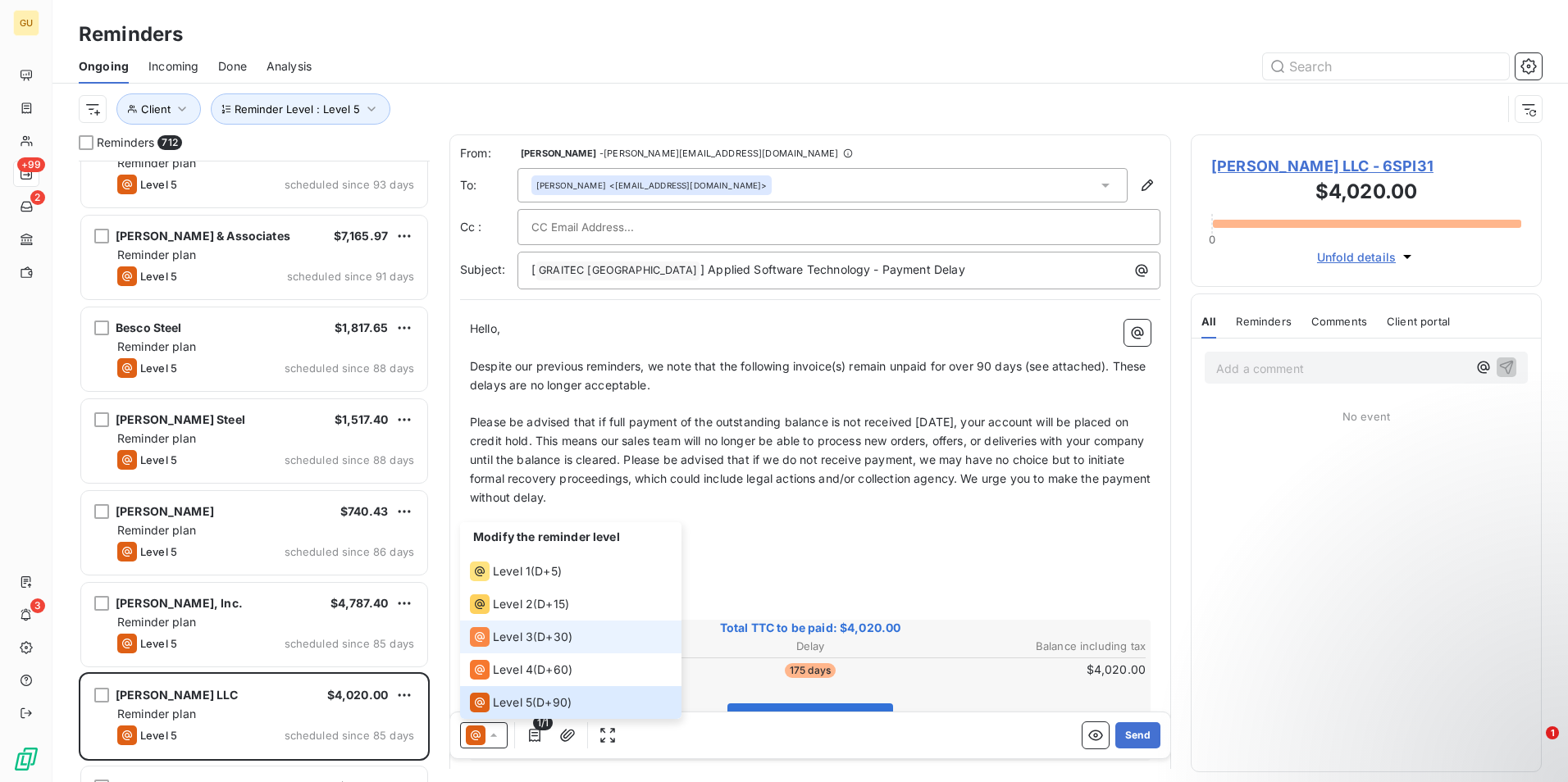
click at [523, 636] on span "Level 3" at bounding box center [513, 637] width 40 height 17
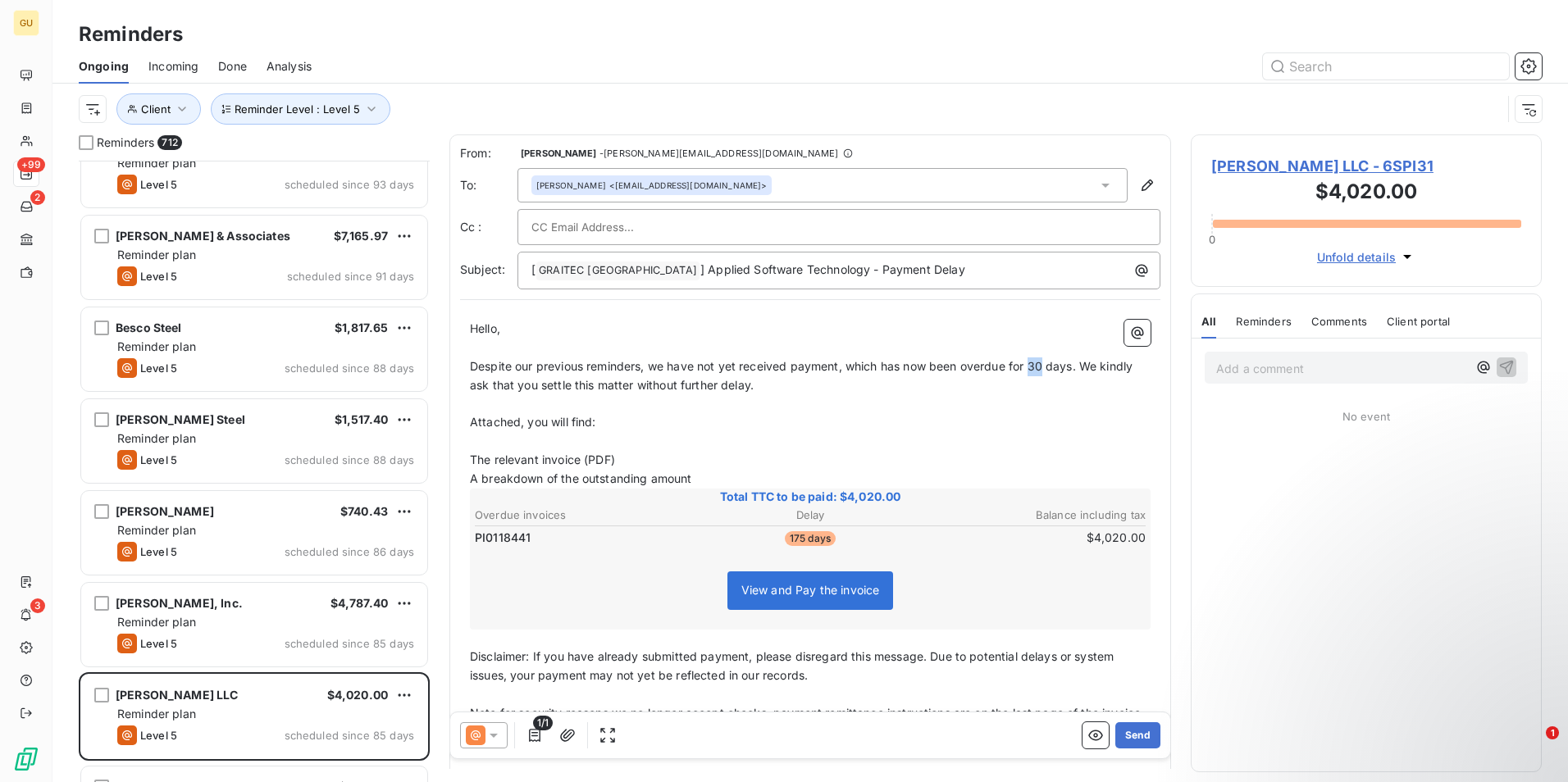
drag, startPoint x: 1046, startPoint y: 367, endPoint x: 1033, endPoint y: 360, distance: 14.8
click at [1033, 360] on span "Despite our previous reminders, we have not yet received payment, which has now…" at bounding box center [802, 374] width 666 height 32
click at [492, 737] on icon at bounding box center [494, 735] width 17 height 17
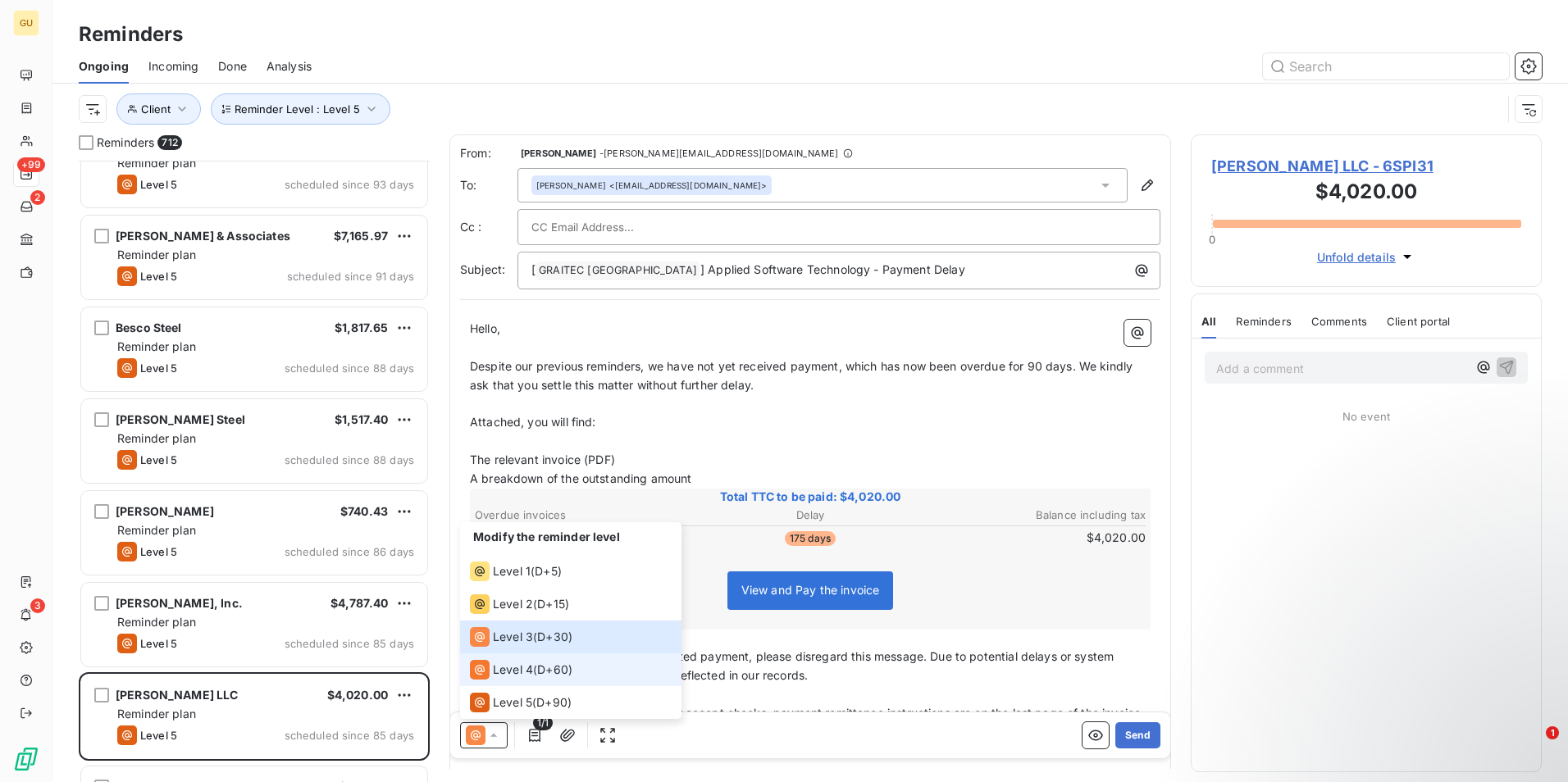
click at [507, 673] on span "Level 4" at bounding box center [513, 669] width 40 height 17
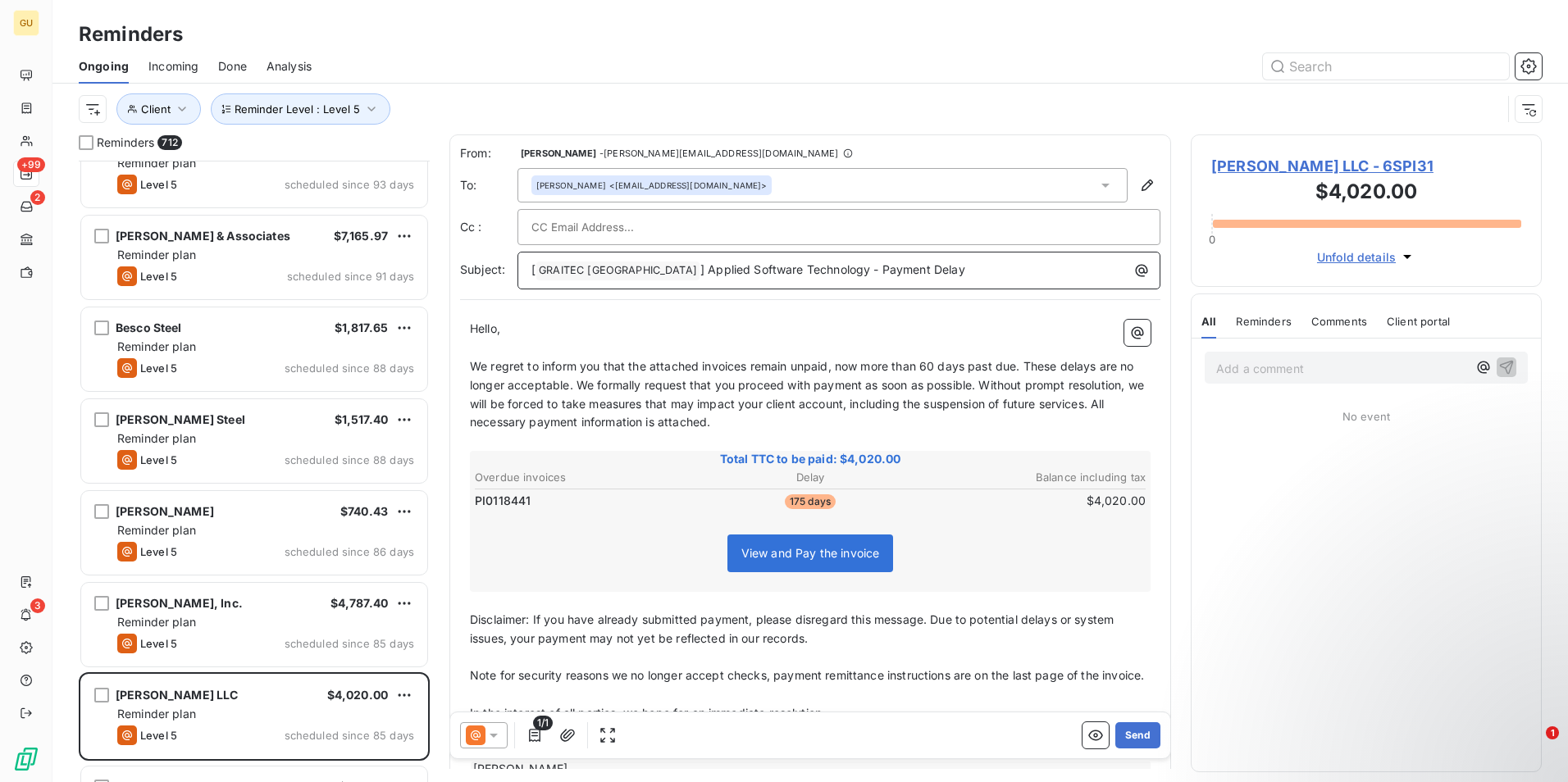
click at [948, 272] on p "[ GRAITEC [GEOGRAPHIC_DATA] ﻿ ] Applied Software Technology - Payment Delay" at bounding box center [843, 270] width 623 height 19
click at [504, 732] on div at bounding box center [484, 736] width 47 height 26
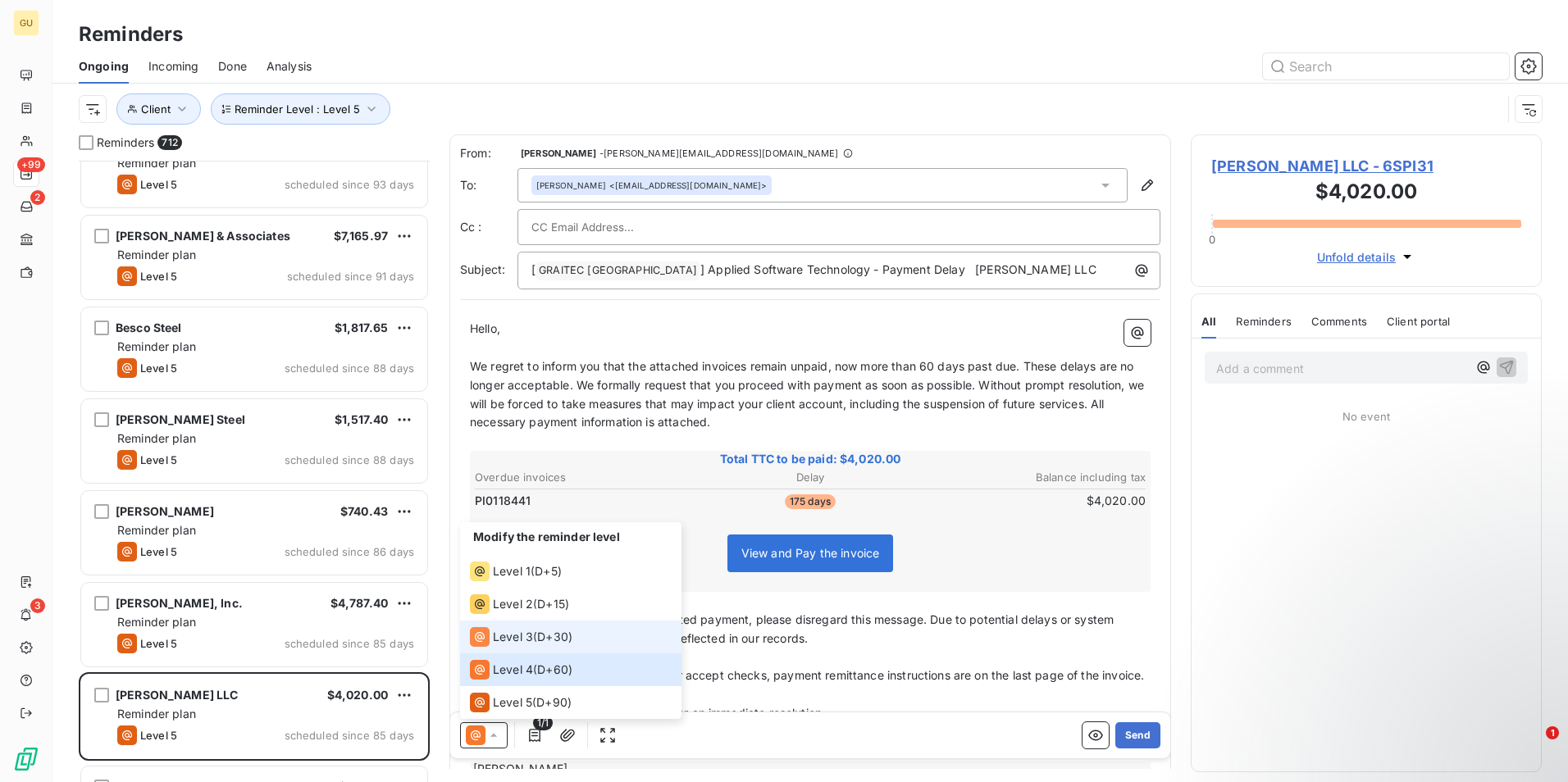
click at [506, 641] on span "Level 3" at bounding box center [513, 637] width 40 height 17
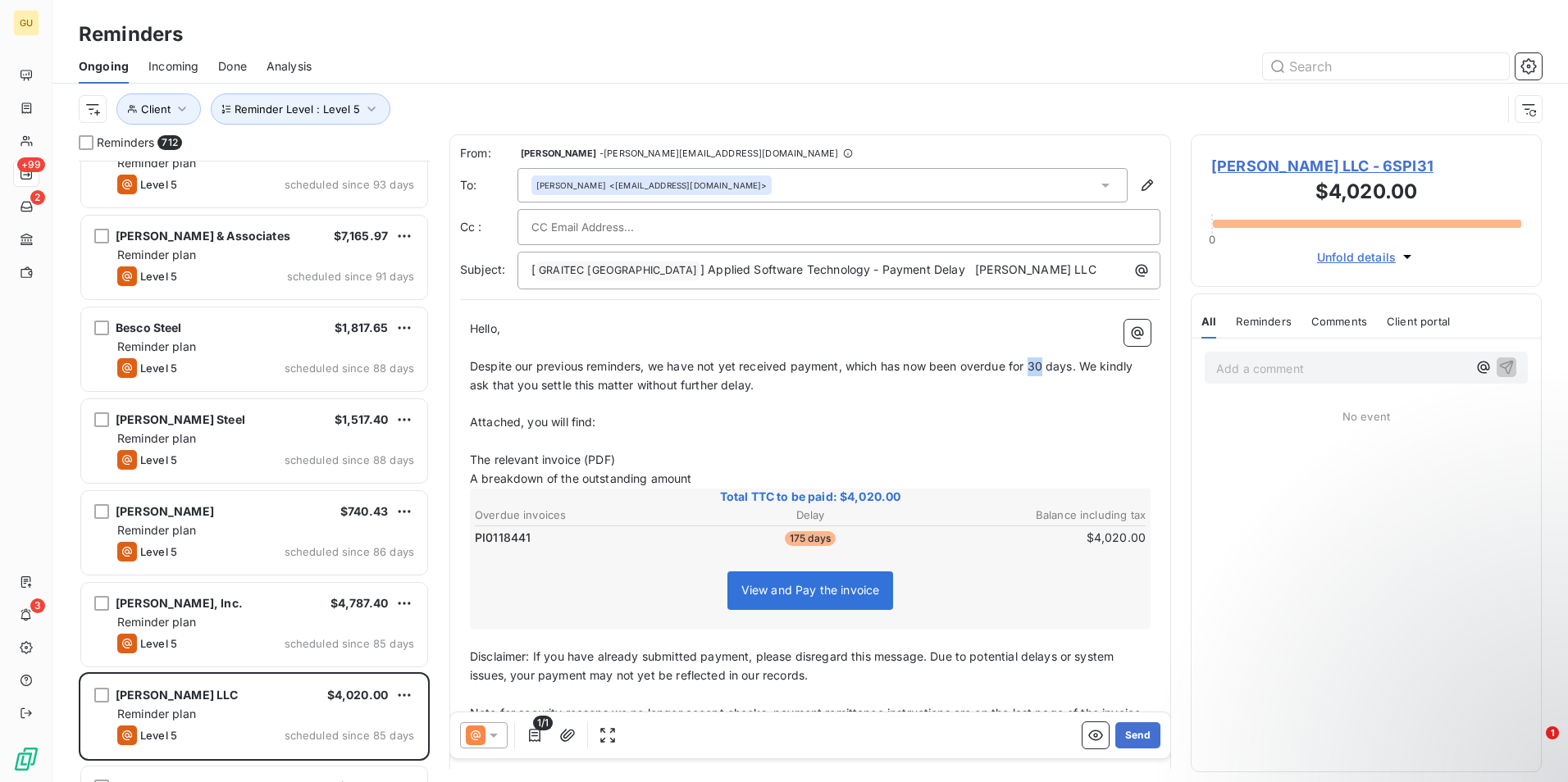
drag, startPoint x: 1046, startPoint y: 368, endPoint x: 1031, endPoint y: 367, distance: 15.0
click at [1031, 367] on span "Despite our previous reminders, we have not yet received payment, which has now…" at bounding box center [802, 374] width 666 height 32
click at [1136, 736] on button "Send" at bounding box center [1138, 736] width 46 height 26
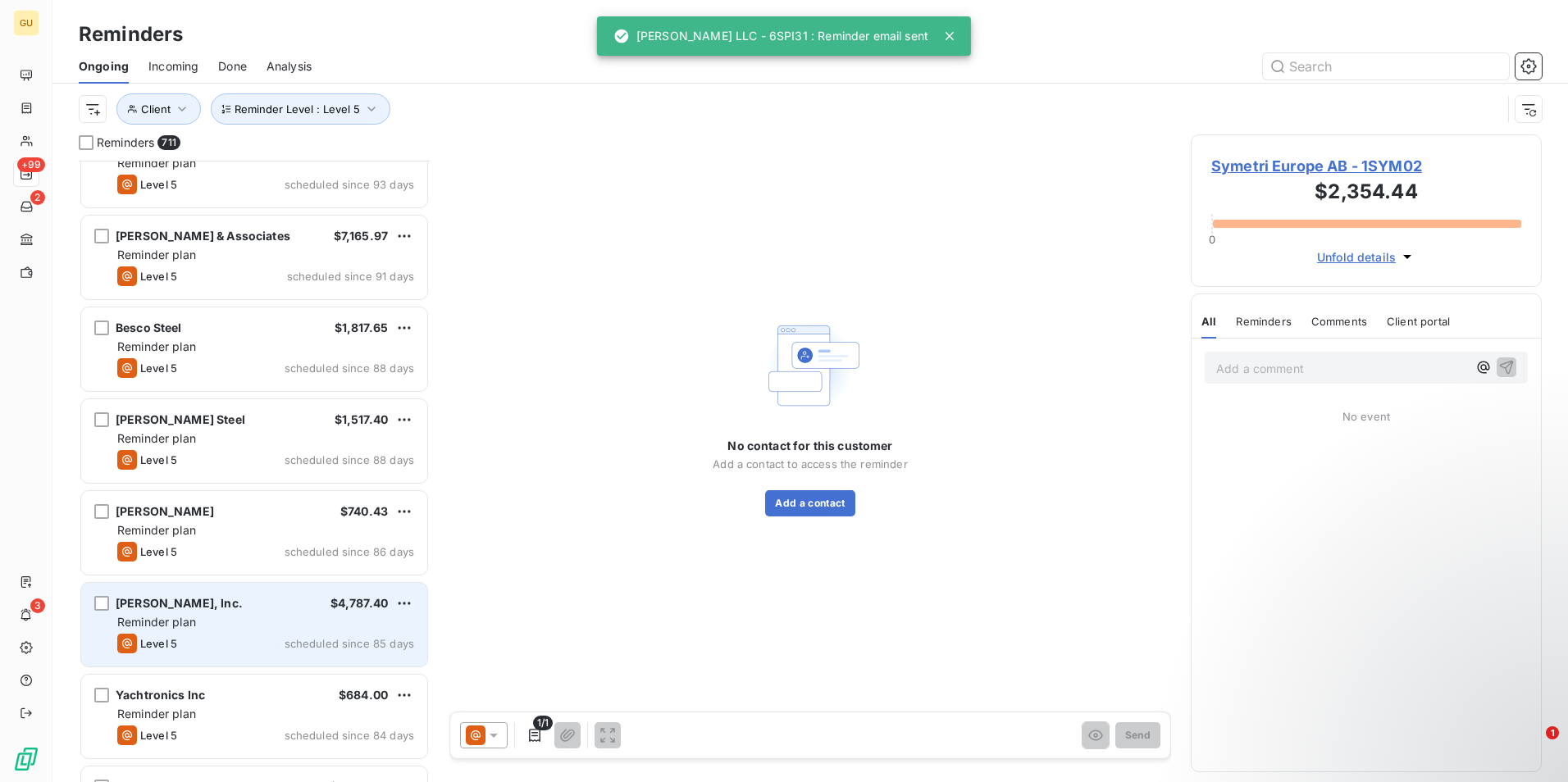
click at [278, 632] on div "[PERSON_NAME], Inc. $4,787.40 Reminder plan Level 5 scheduled since 85 days" at bounding box center [254, 625] width 346 height 84
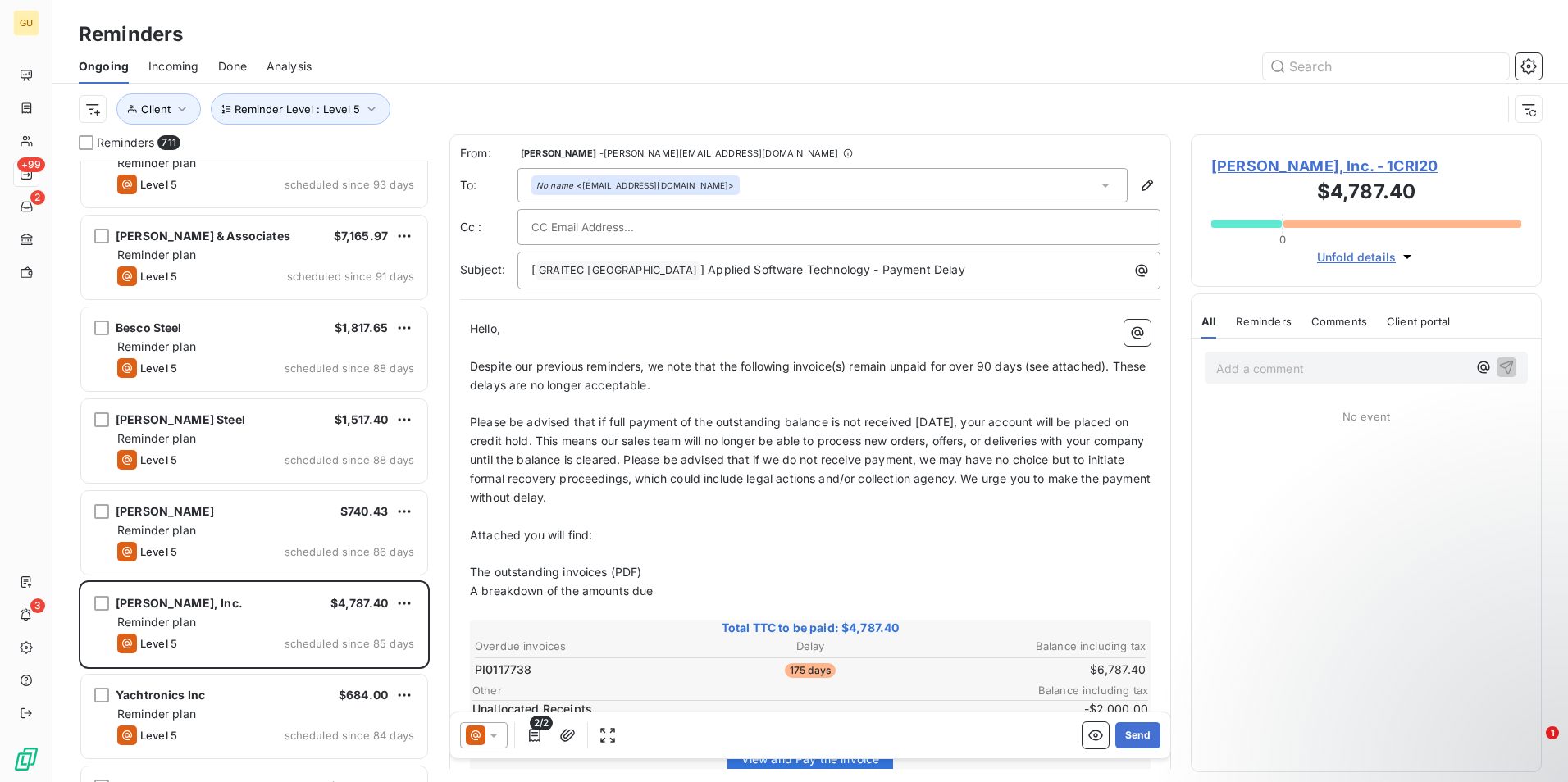
click at [500, 731] on icon at bounding box center [494, 735] width 17 height 17
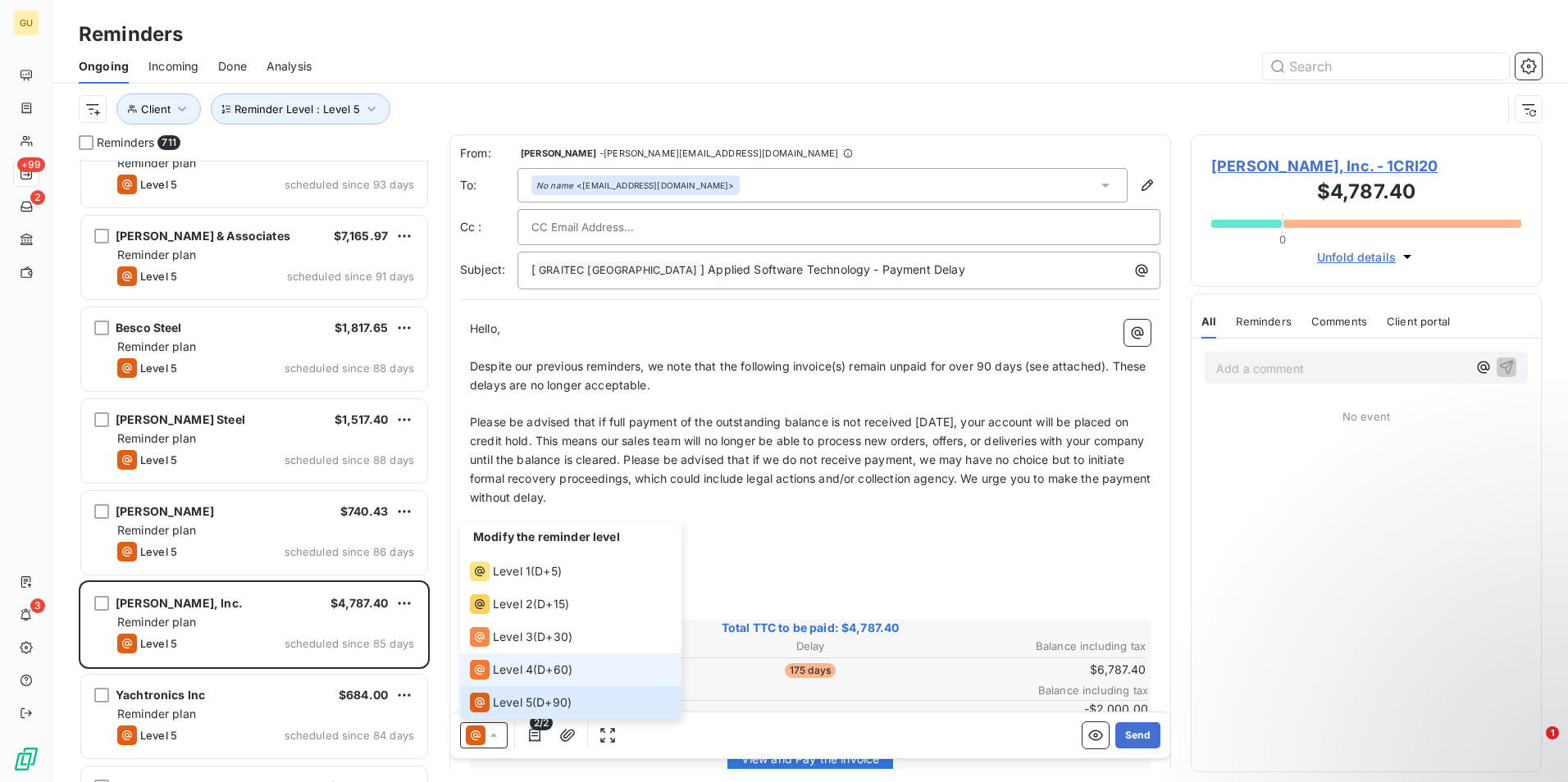
click at [505, 672] on span "Level 4" at bounding box center [513, 669] width 40 height 17
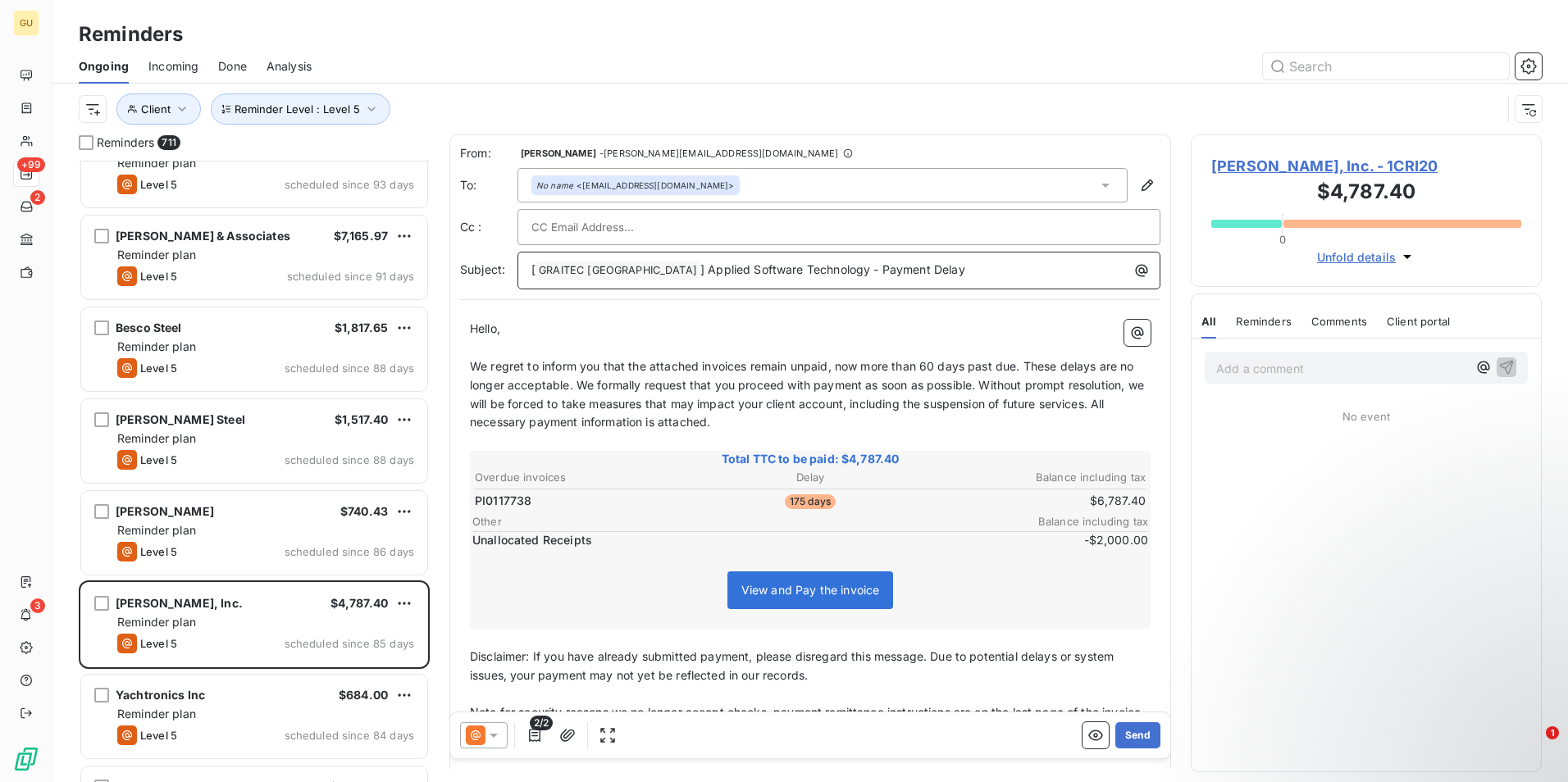
click at [943, 279] on p "[ GRAITEC [GEOGRAPHIC_DATA] ﻿ ] Applied Software Technology - Payment Delay" at bounding box center [843, 270] width 623 height 19
click at [1133, 734] on button "Send" at bounding box center [1138, 736] width 46 height 26
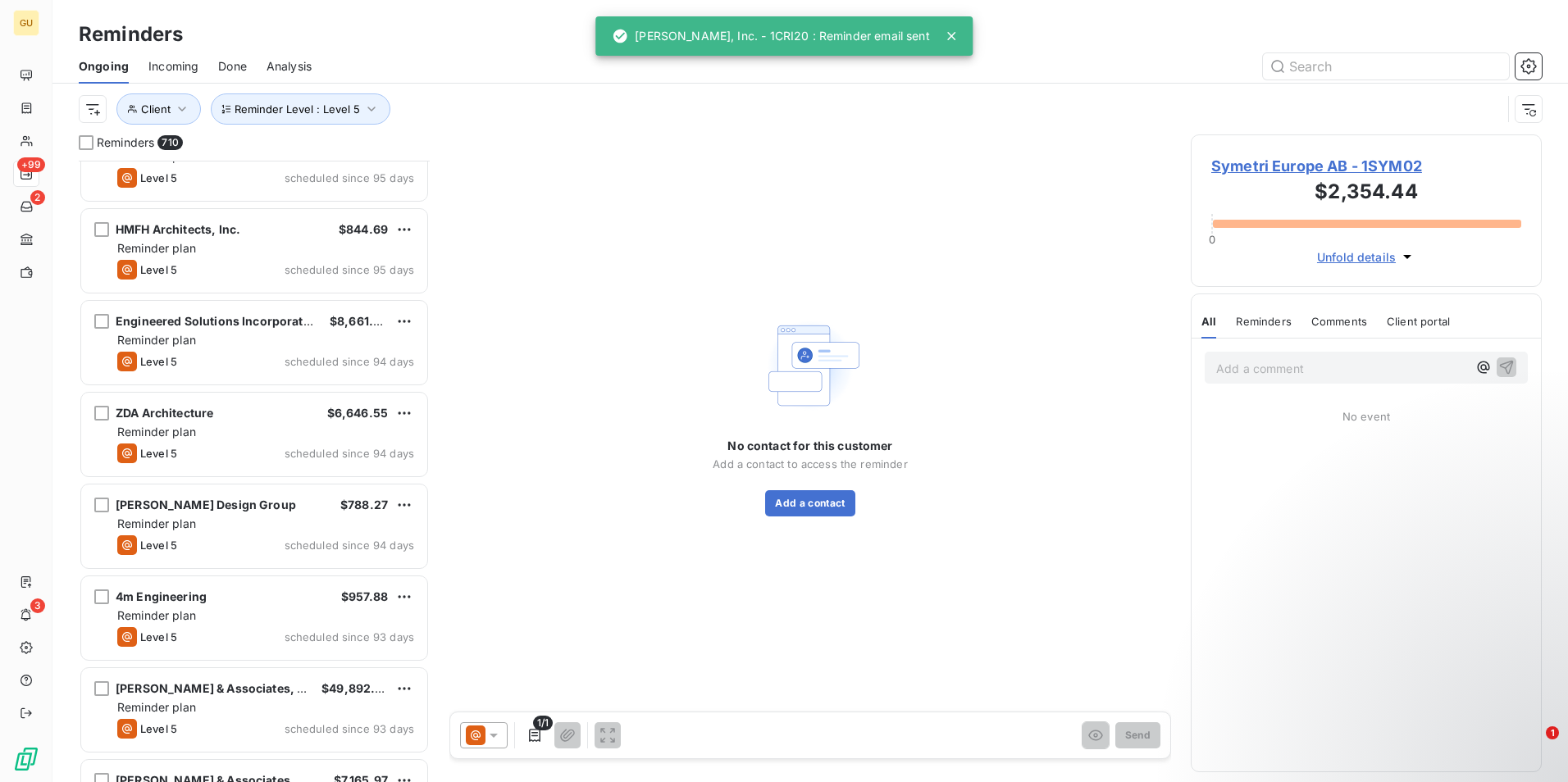
scroll to position [42707, 0]
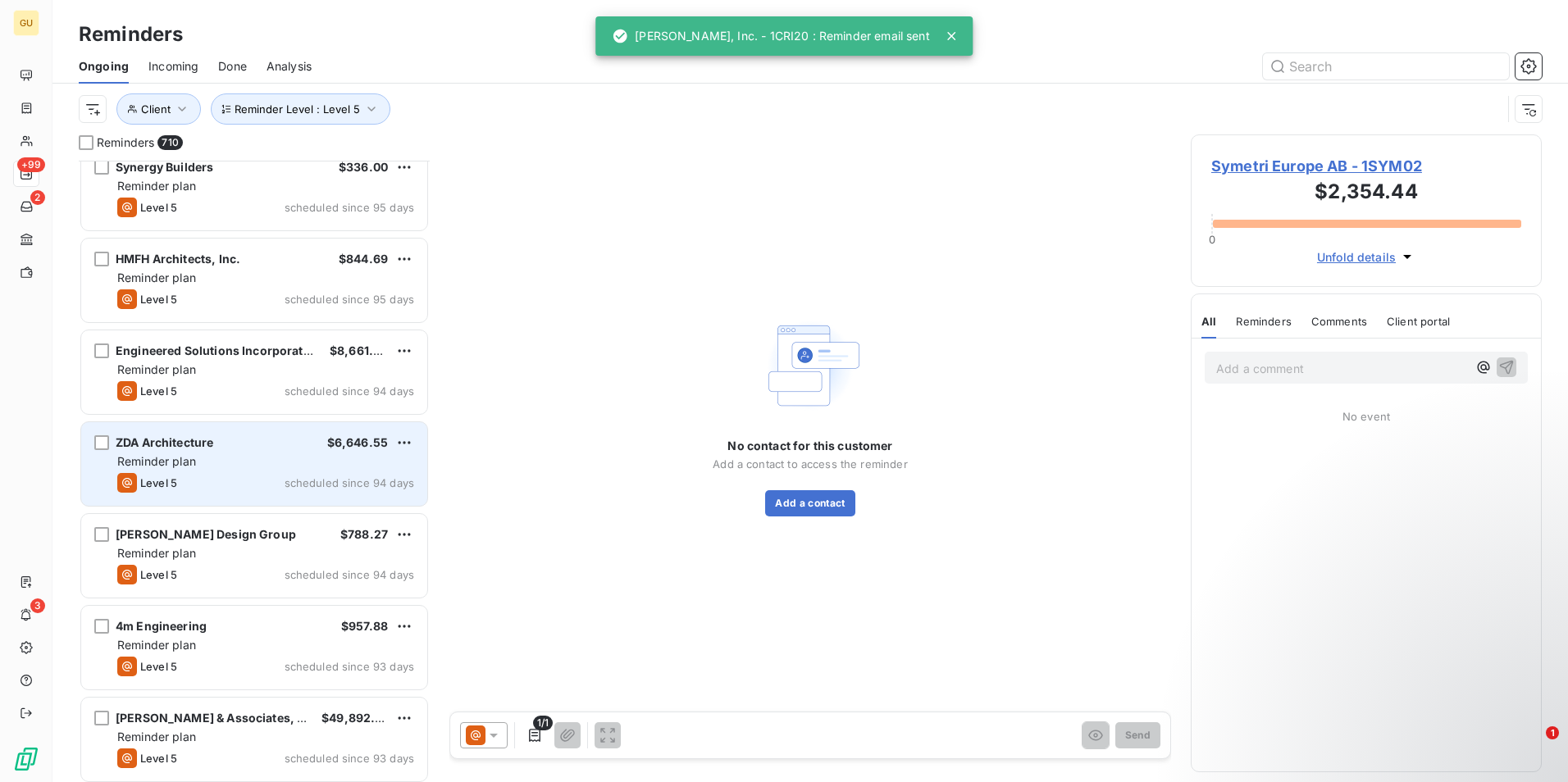
click at [244, 471] on div "ZDA Architecture $6,646.55 Reminder plan Level 5 scheduled since 94 days" at bounding box center [254, 464] width 346 height 84
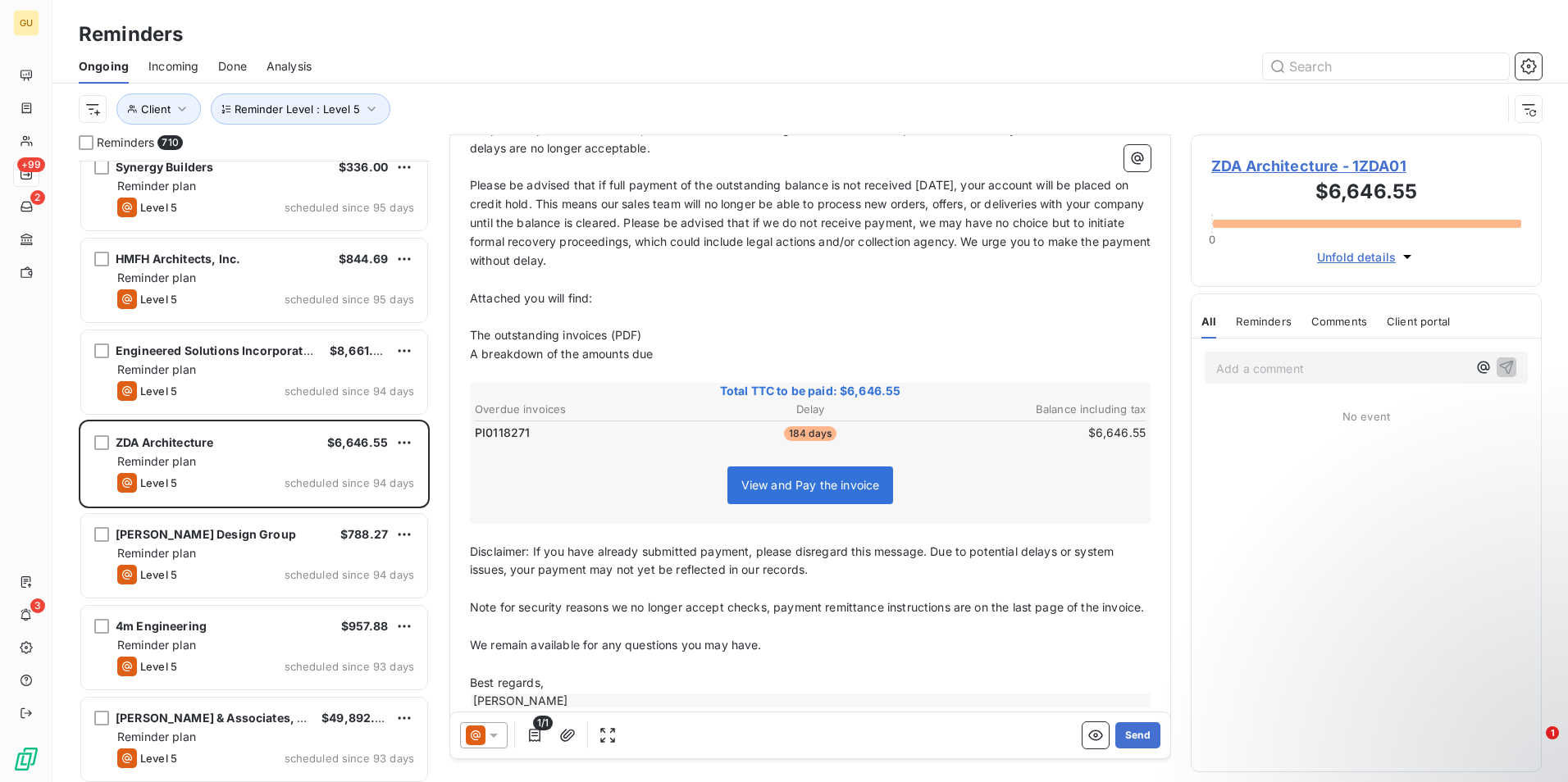
scroll to position [247, 0]
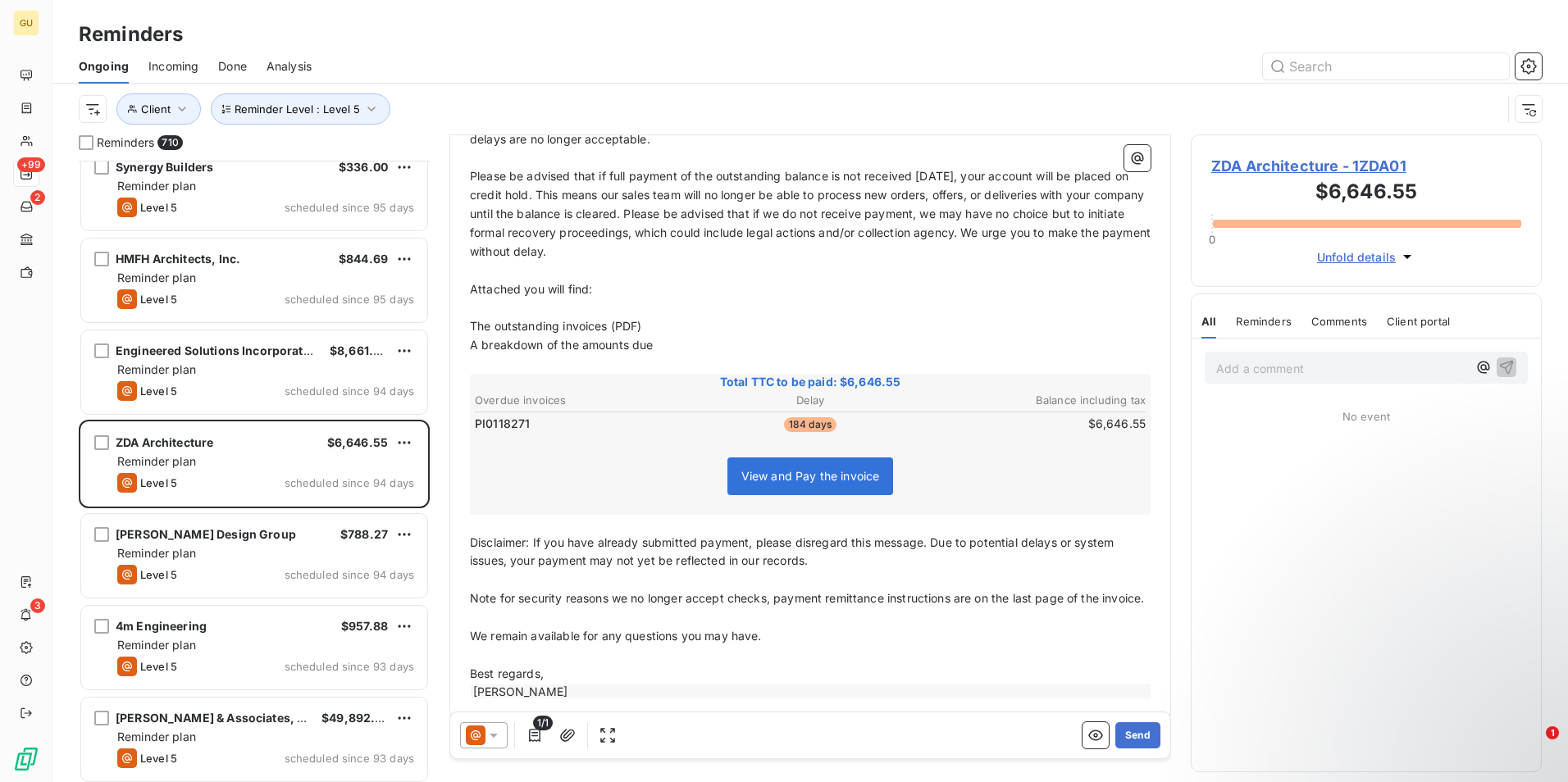
click at [491, 732] on icon at bounding box center [494, 735] width 17 height 17
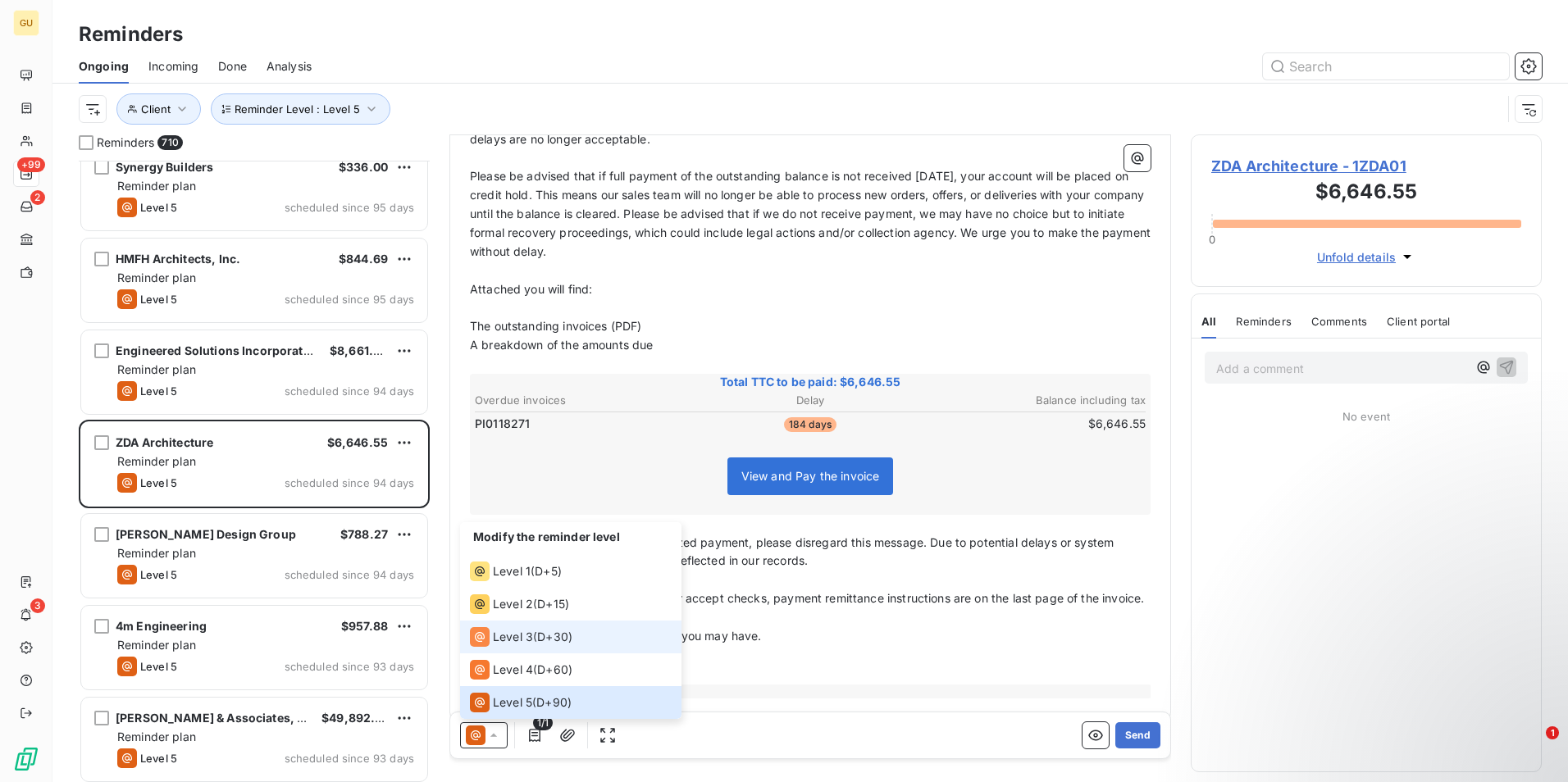
click at [513, 636] on span "Level 3" at bounding box center [513, 637] width 40 height 17
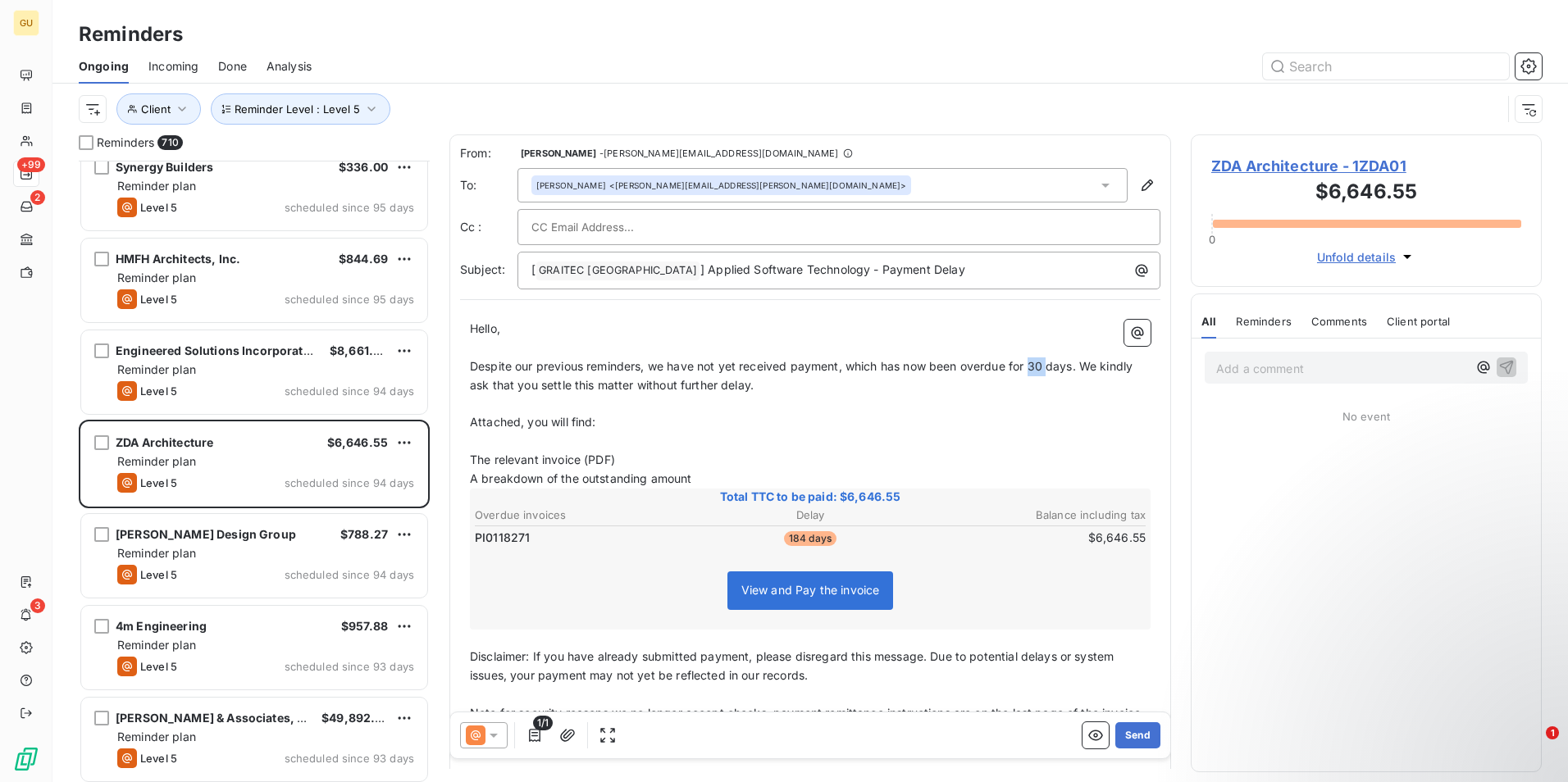
drag, startPoint x: 1048, startPoint y: 364, endPoint x: 1032, endPoint y: 364, distance: 16.0
click at [1032, 364] on span "Despite our previous reminders, we have not yet received payment, which has now…" at bounding box center [802, 374] width 666 height 32
click at [914, 272] on p "[ GRAITEC [GEOGRAPHIC_DATA] ﻿ ] Applied Software Technology - Payment Delay" at bounding box center [843, 270] width 623 height 19
click at [494, 732] on icon at bounding box center [494, 735] width 17 height 17
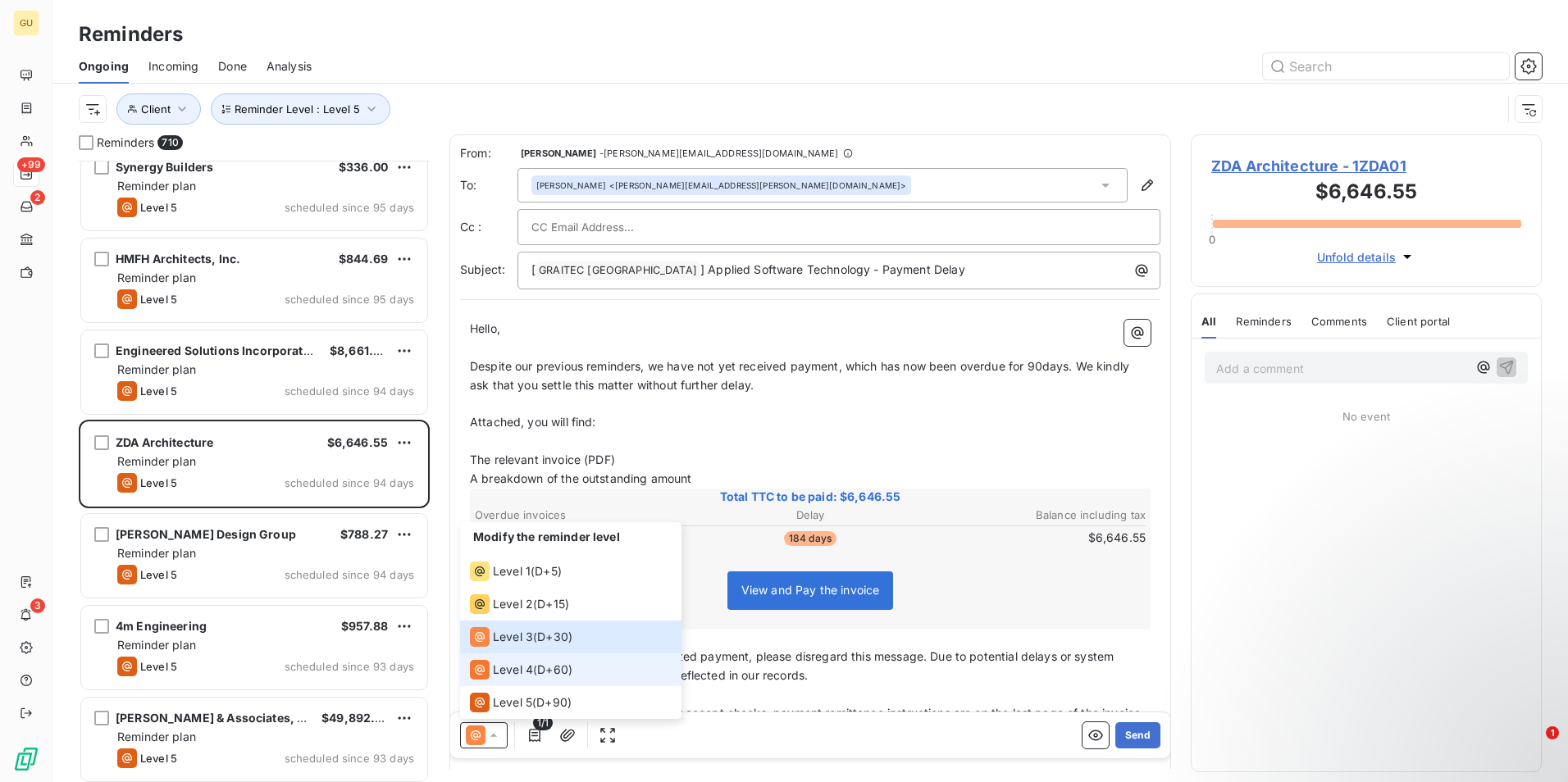
click at [506, 670] on span "Level 4" at bounding box center [513, 669] width 40 height 17
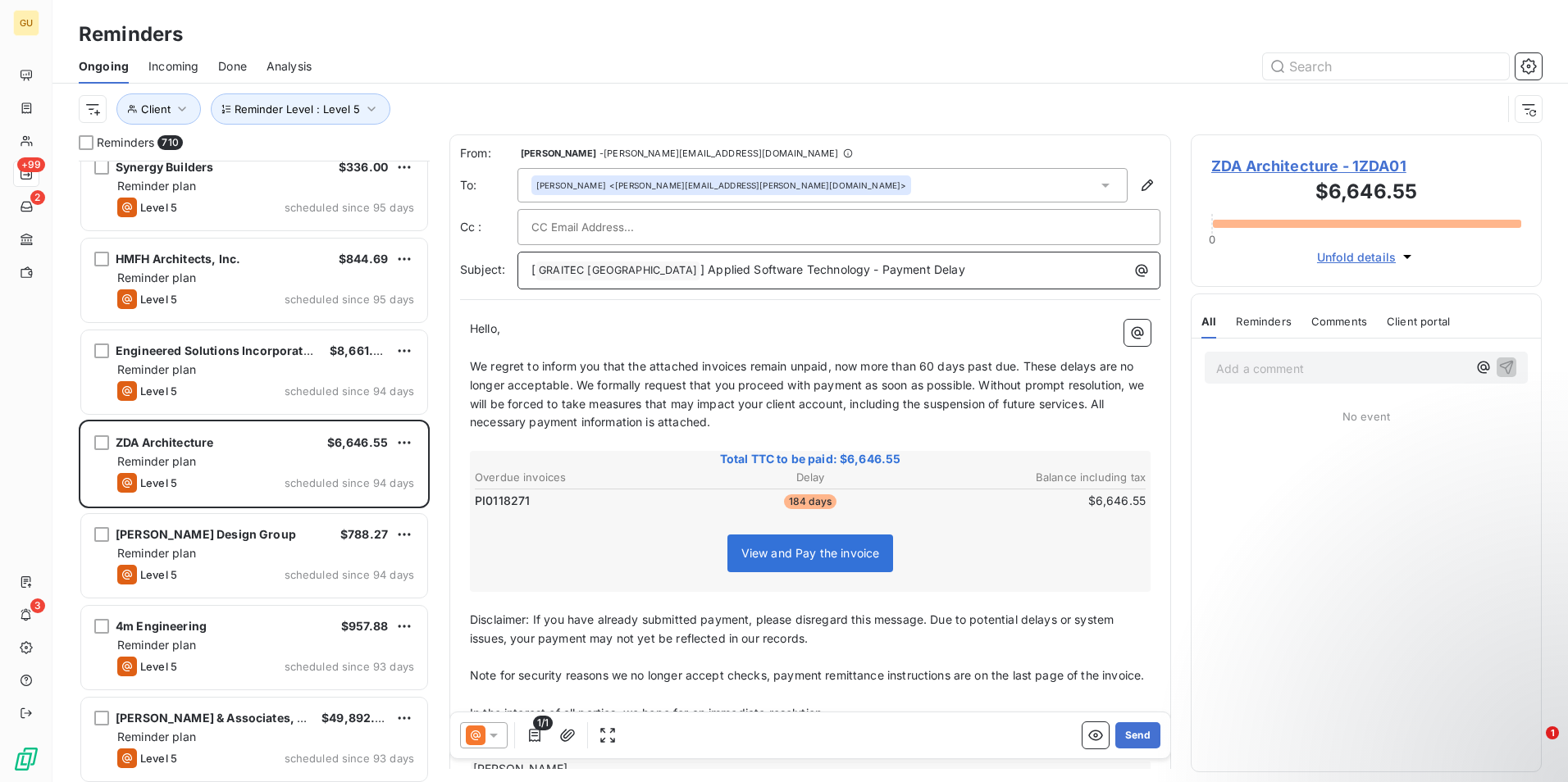
click at [925, 266] on p "[ GRAITEC [GEOGRAPHIC_DATA] ﻿ ] Applied Software Technology - Payment Delay" at bounding box center [843, 270] width 623 height 19
click at [748, 372] on span "We regret to inform you that the attached invoices remain unpaid, now more than…" at bounding box center [808, 394] width 677 height 71
click at [780, 370] on span "We regret to inform you that the attached invoice remain unpaid, now more than …" at bounding box center [808, 394] width 677 height 71
drag, startPoint x: 1021, startPoint y: 367, endPoint x: 837, endPoint y: 360, distance: 184.1
click at [837, 360] on span "We regret to inform you that the attached invoice remains unpaid, now more than…" at bounding box center [808, 394] width 677 height 71
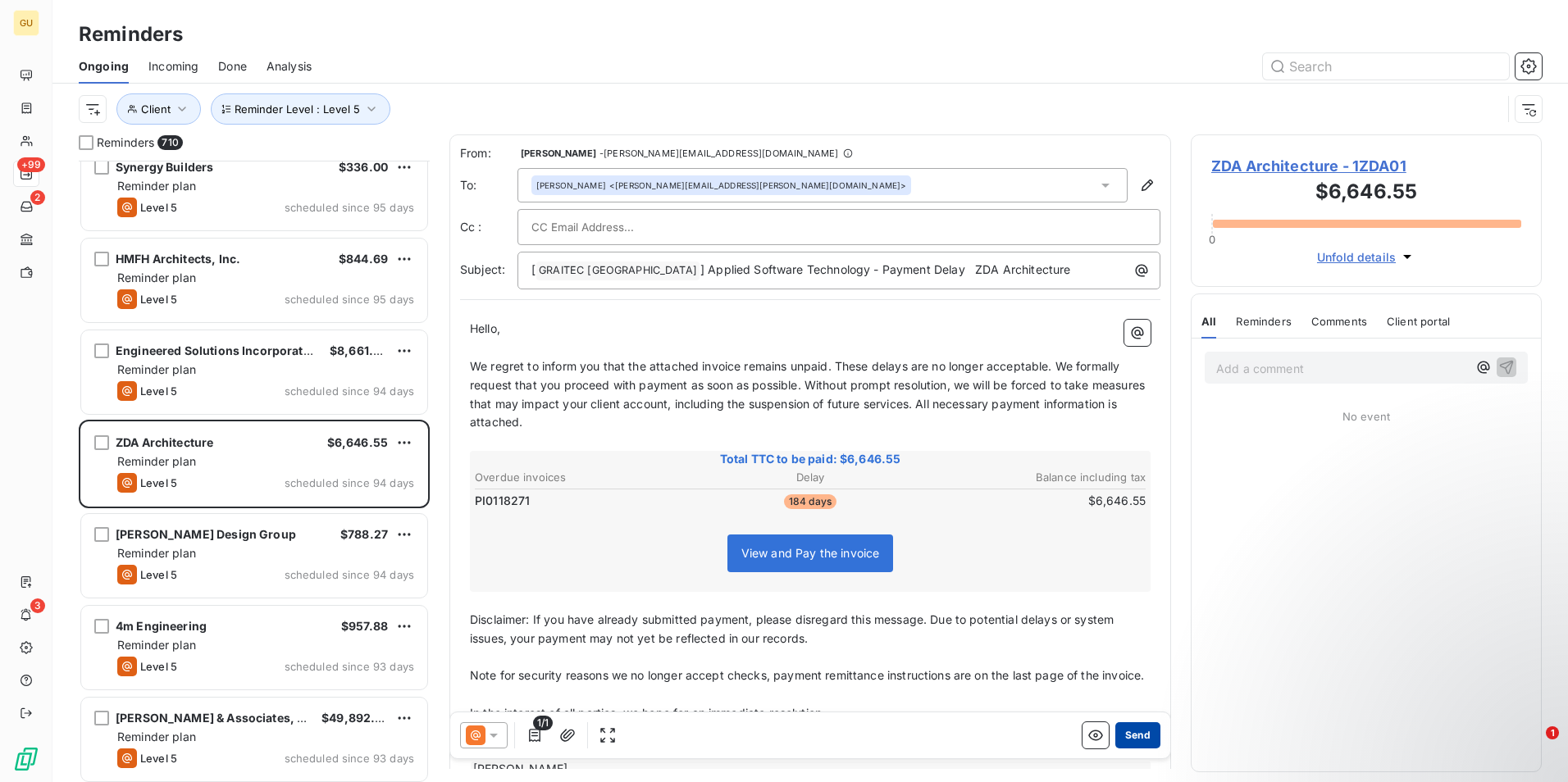
click at [1130, 737] on button "Send" at bounding box center [1138, 736] width 46 height 26
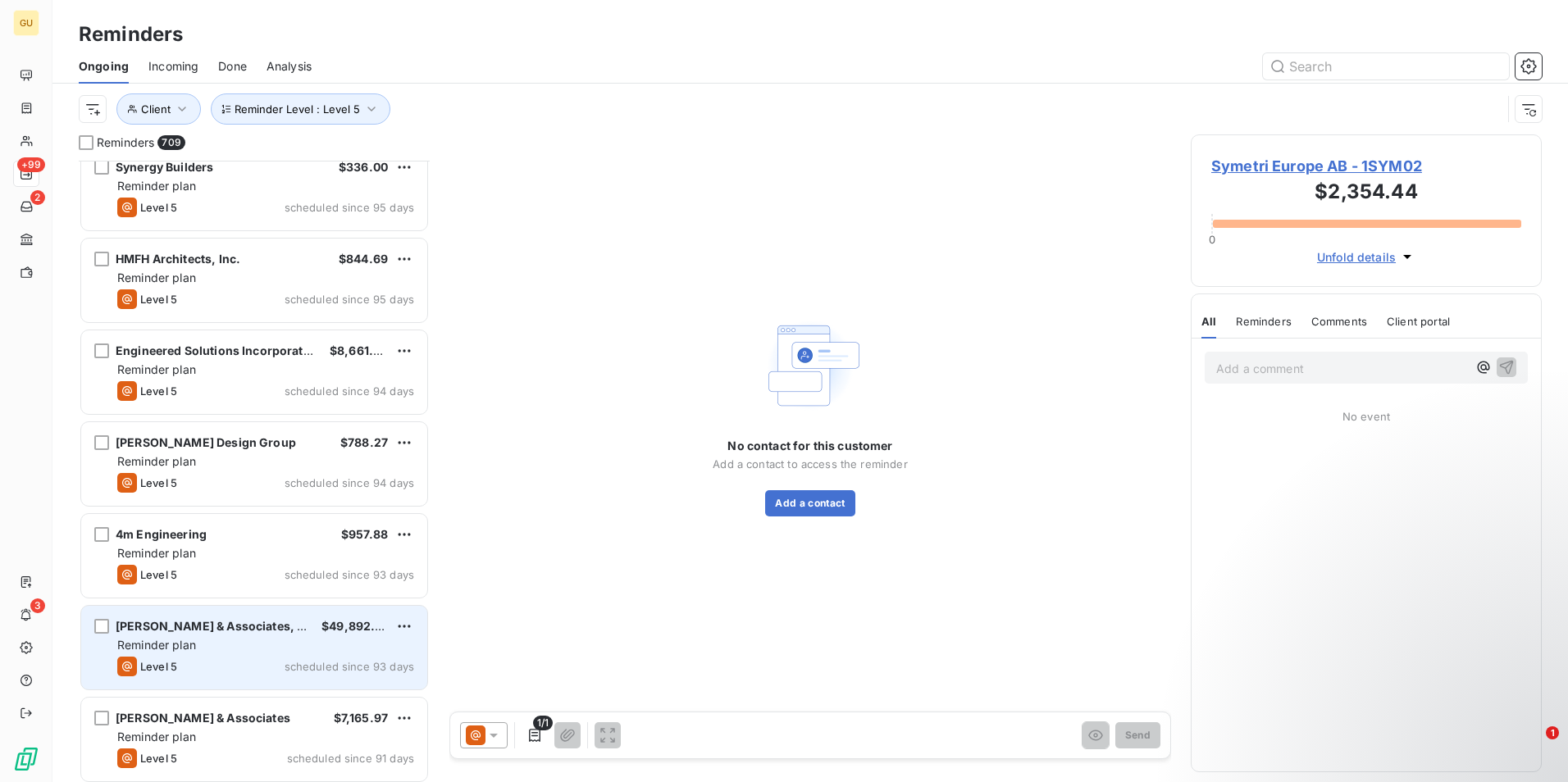
click at [261, 652] on div "Reminder plan" at bounding box center [265, 645] width 297 height 17
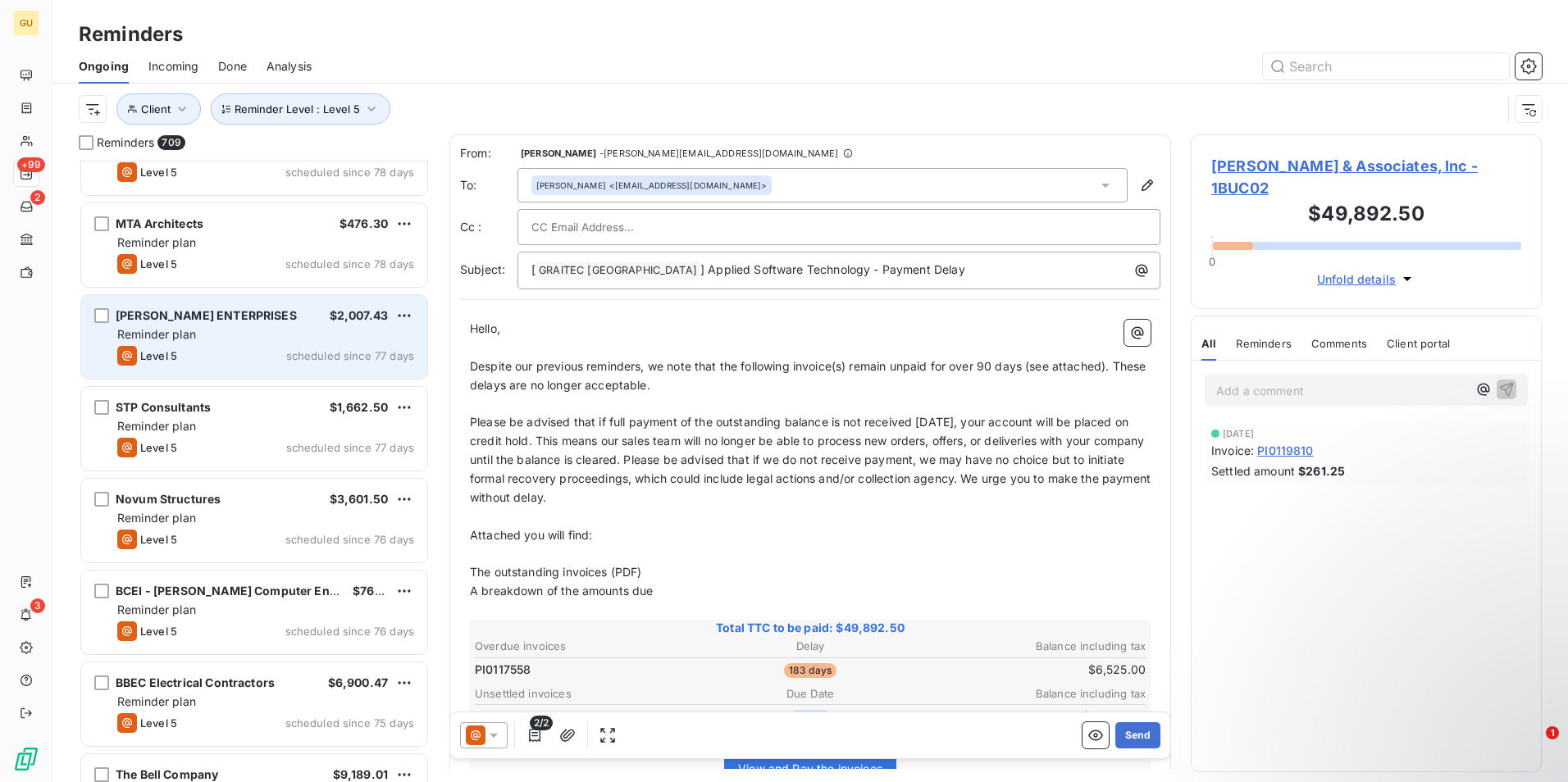
scroll to position [44675, 0]
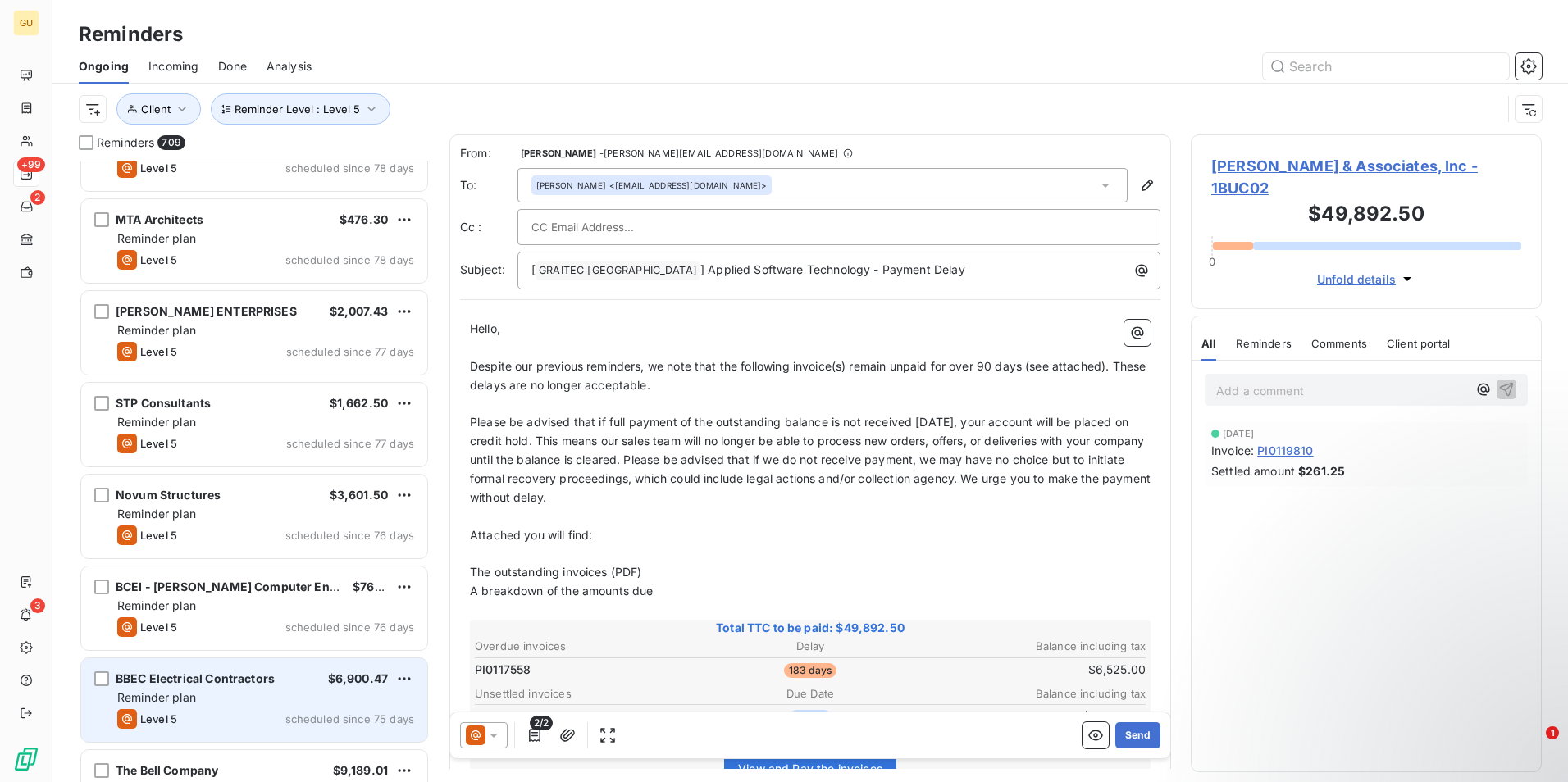
click at [255, 686] on div "BBEC Electrical Contractors" at bounding box center [195, 679] width 159 height 17
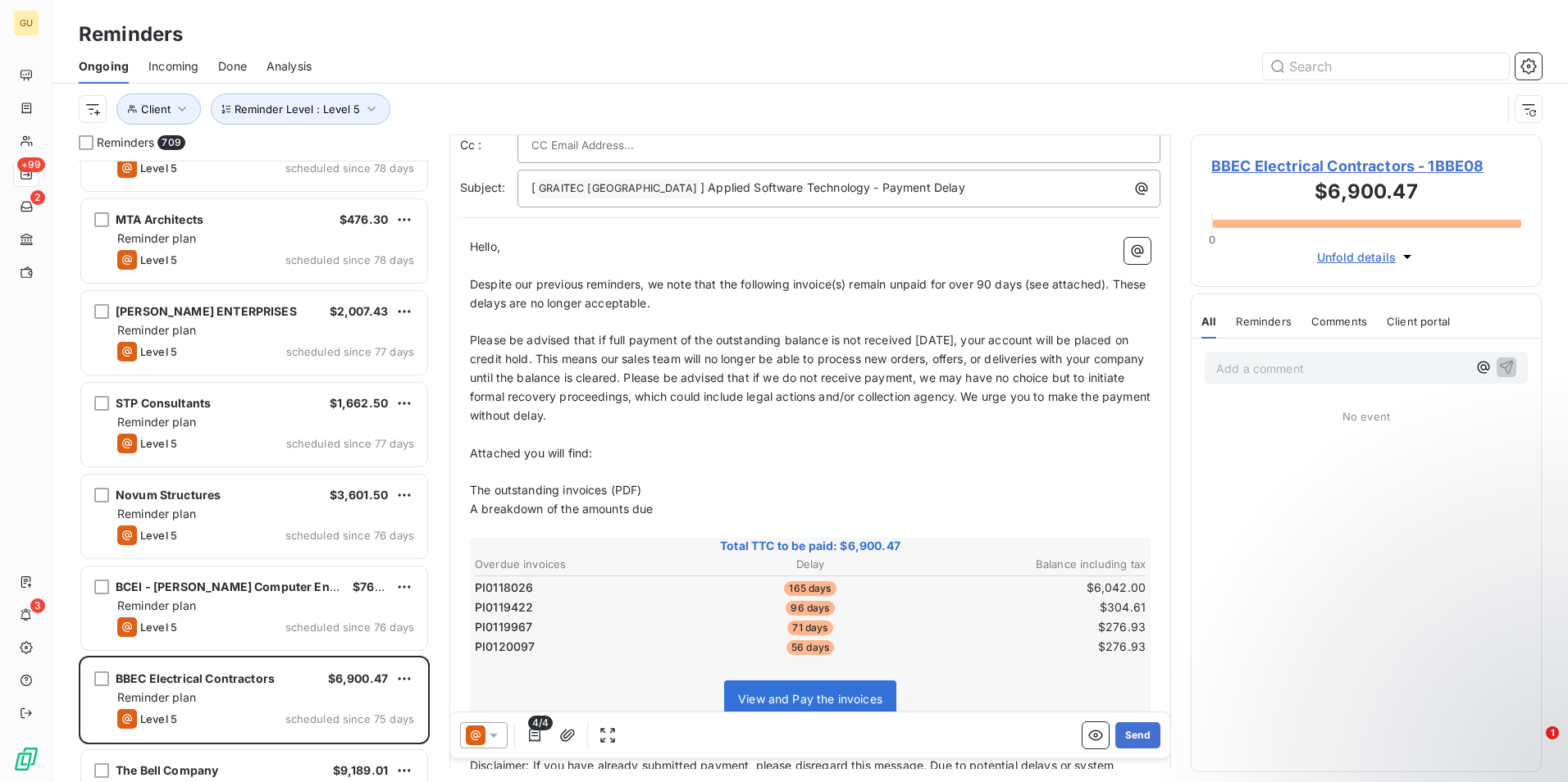
scroll to position [1, 0]
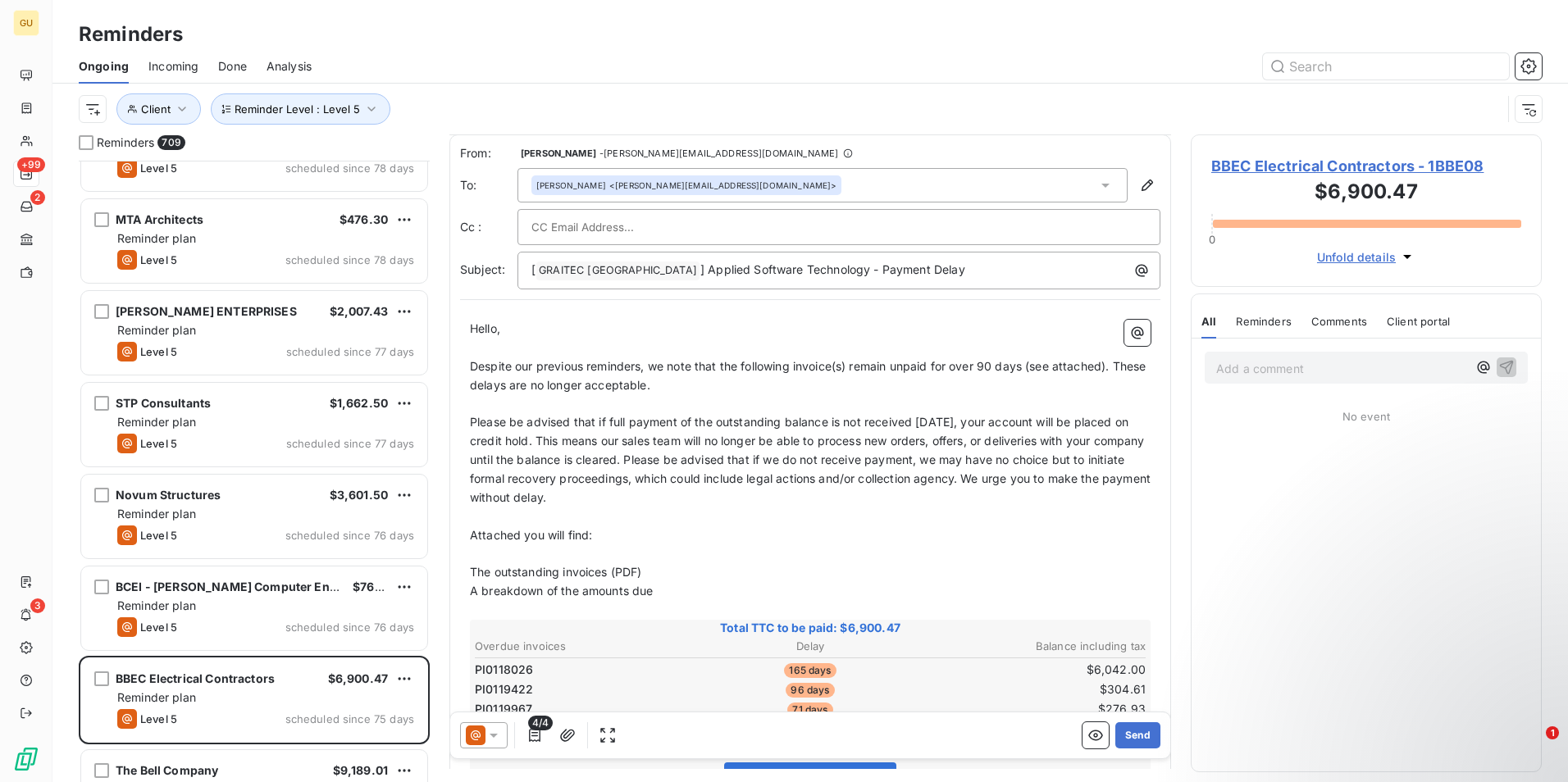
click at [497, 736] on icon at bounding box center [494, 735] width 17 height 17
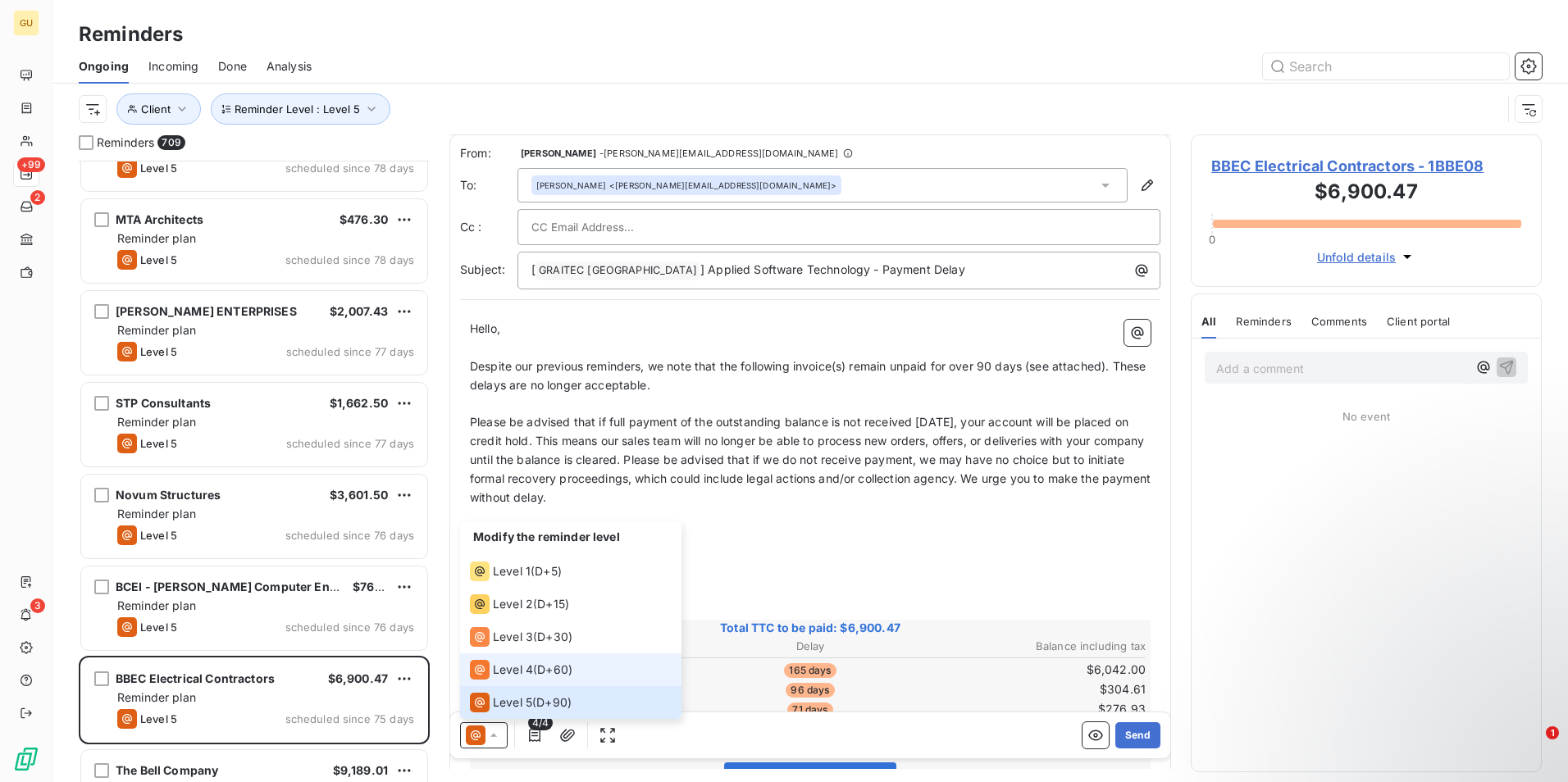
click at [525, 658] on li "Level 4 ( D+60 )" at bounding box center [570, 669] width 221 height 32
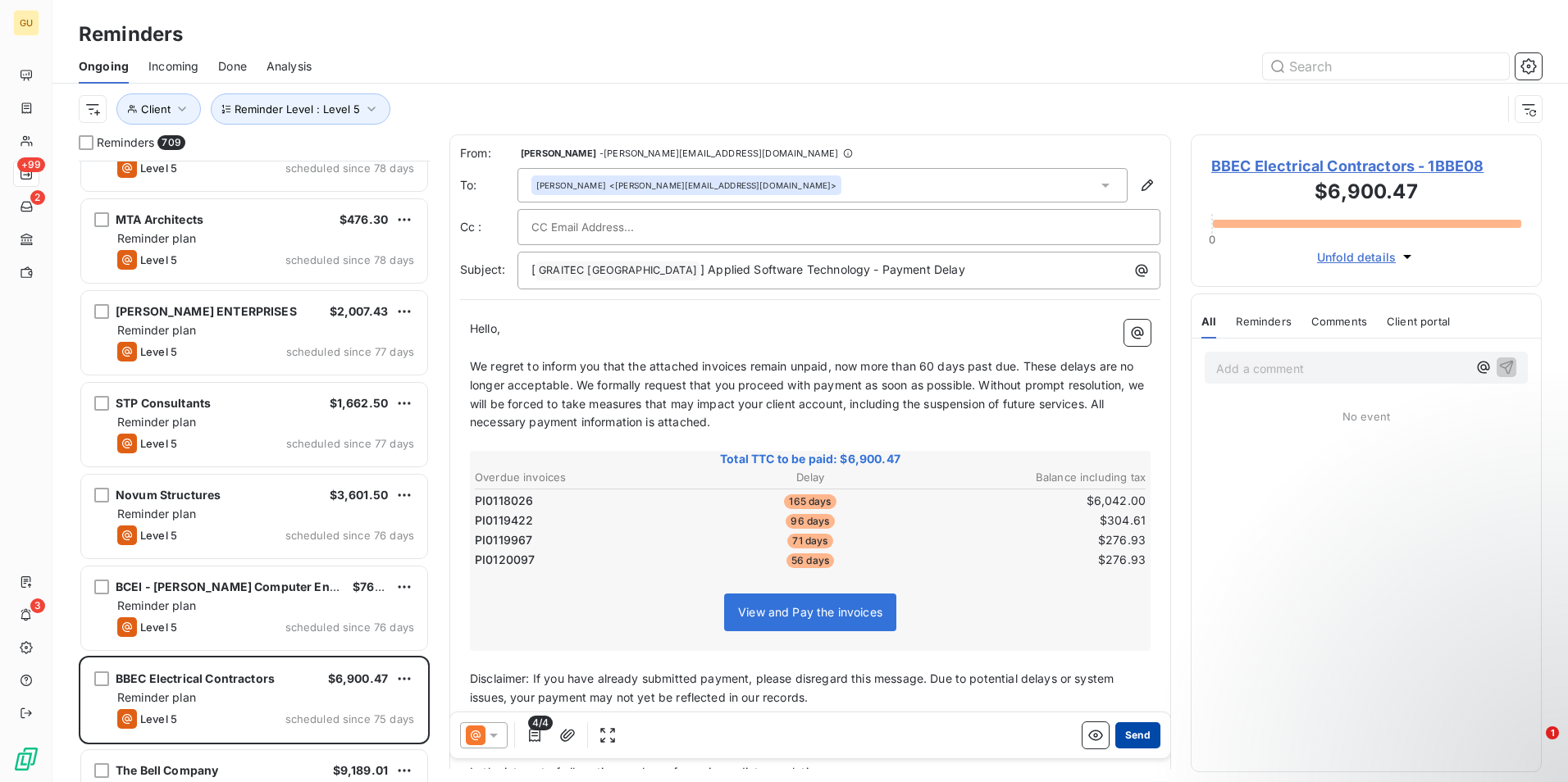
click at [1125, 730] on button "Send" at bounding box center [1138, 736] width 46 height 26
